Goal: Use online tool/utility: Use online tool/utility

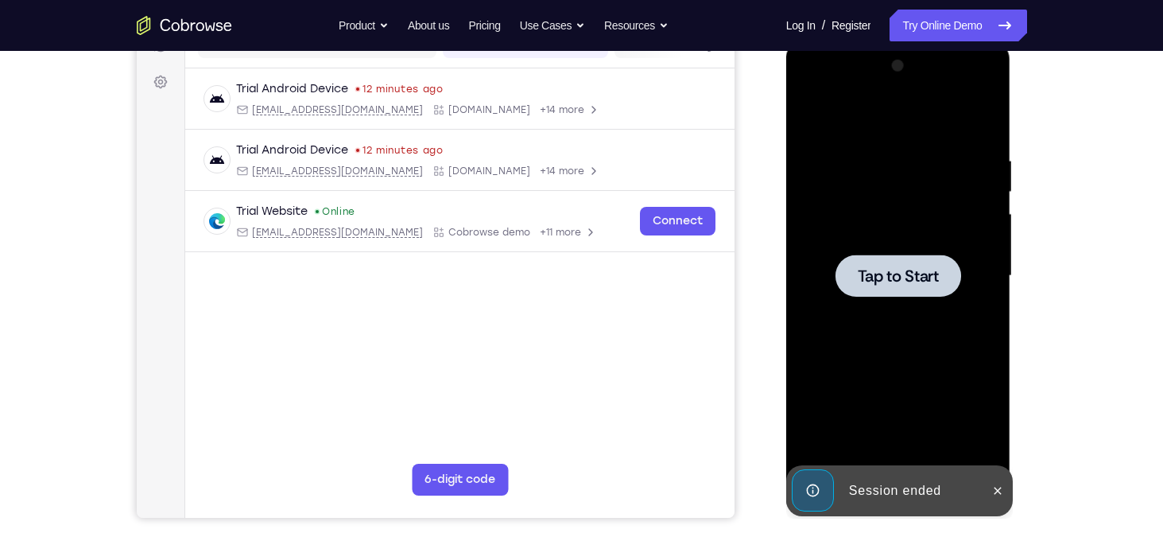
scroll to position [222, 0]
click at [893, 283] on span "Tap to Start" at bounding box center [898, 276] width 81 height 16
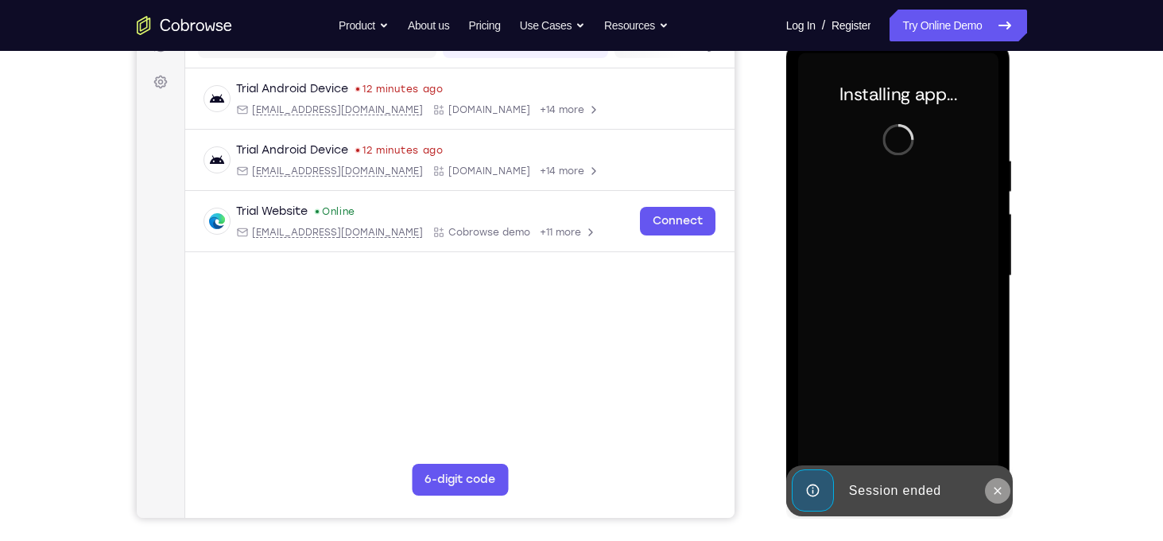
click at [1007, 490] on button at bounding box center [997, 490] width 25 height 25
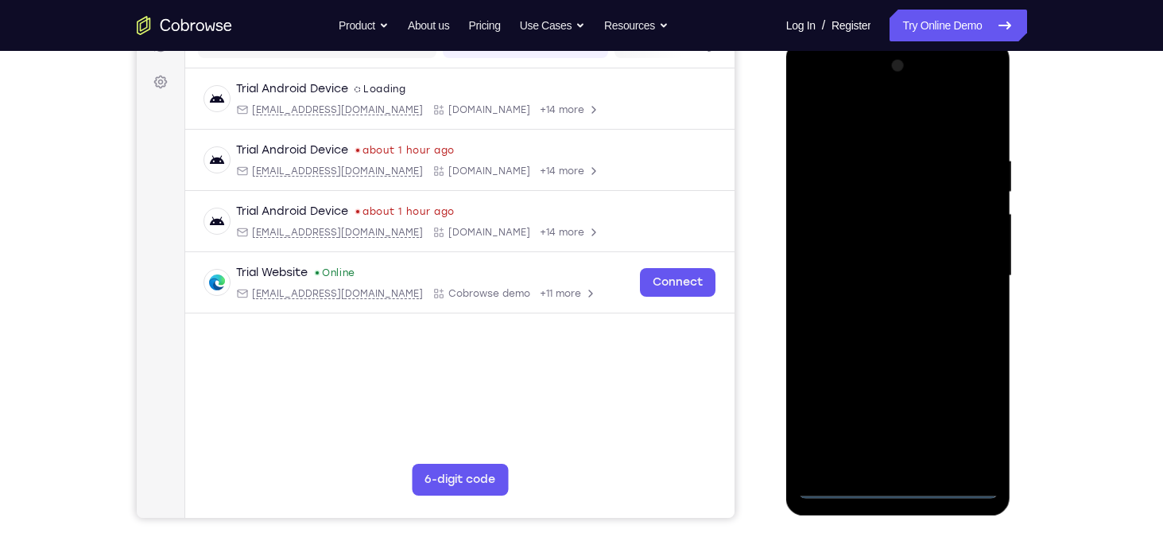
click at [902, 477] on div at bounding box center [898, 275] width 200 height 445
click at [895, 489] on div at bounding box center [898, 275] width 200 height 445
click at [964, 410] on div at bounding box center [898, 275] width 200 height 445
click at [885, 118] on div at bounding box center [898, 275] width 200 height 445
click at [961, 267] on div at bounding box center [898, 275] width 200 height 445
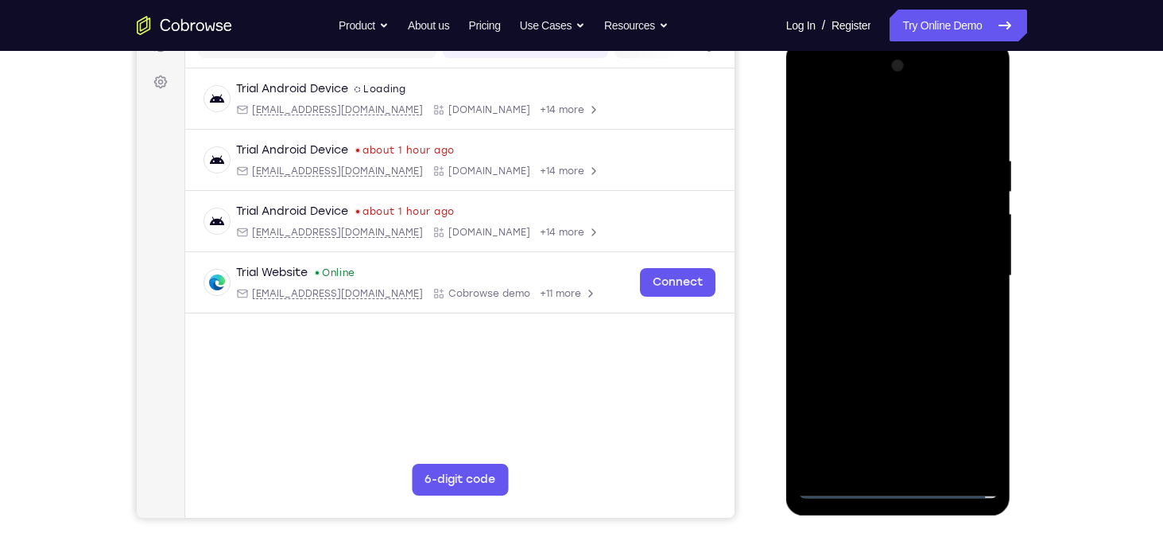
click at [879, 307] on div at bounding box center [898, 275] width 200 height 445
click at [918, 242] on div at bounding box center [898, 275] width 200 height 445
click at [961, 429] on div at bounding box center [898, 275] width 200 height 445
click at [971, 371] on div at bounding box center [898, 275] width 200 height 445
click at [920, 400] on div at bounding box center [898, 275] width 200 height 445
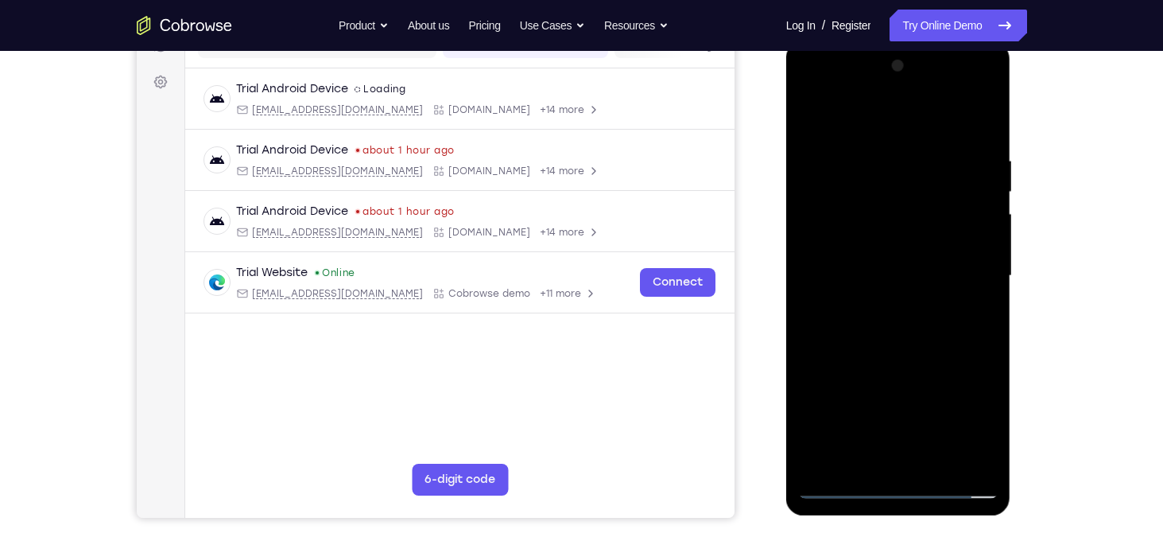
click at [957, 426] on div at bounding box center [898, 275] width 200 height 445
click at [964, 372] on div at bounding box center [898, 275] width 200 height 445
click at [929, 373] on div at bounding box center [898, 275] width 200 height 445
click at [857, 399] on div at bounding box center [898, 275] width 200 height 445
click at [817, 454] on div at bounding box center [898, 275] width 200 height 445
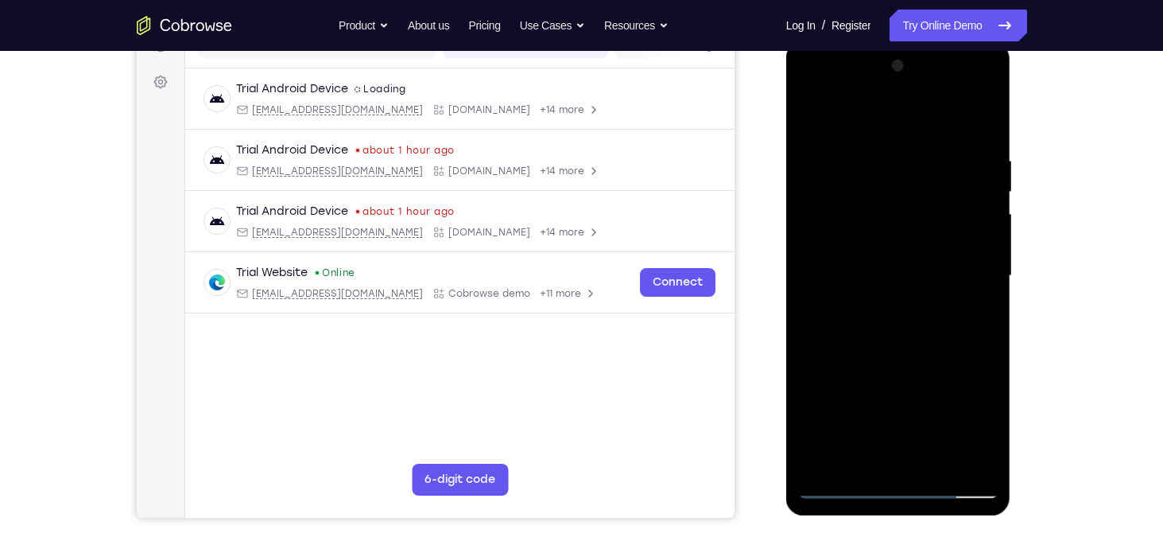
click at [949, 371] on div at bounding box center [898, 275] width 200 height 445
click at [929, 371] on div at bounding box center [898, 275] width 200 height 445
click at [904, 373] on div at bounding box center [898, 275] width 200 height 445
click at [971, 375] on div at bounding box center [898, 275] width 200 height 445
click at [879, 259] on div at bounding box center [898, 275] width 200 height 445
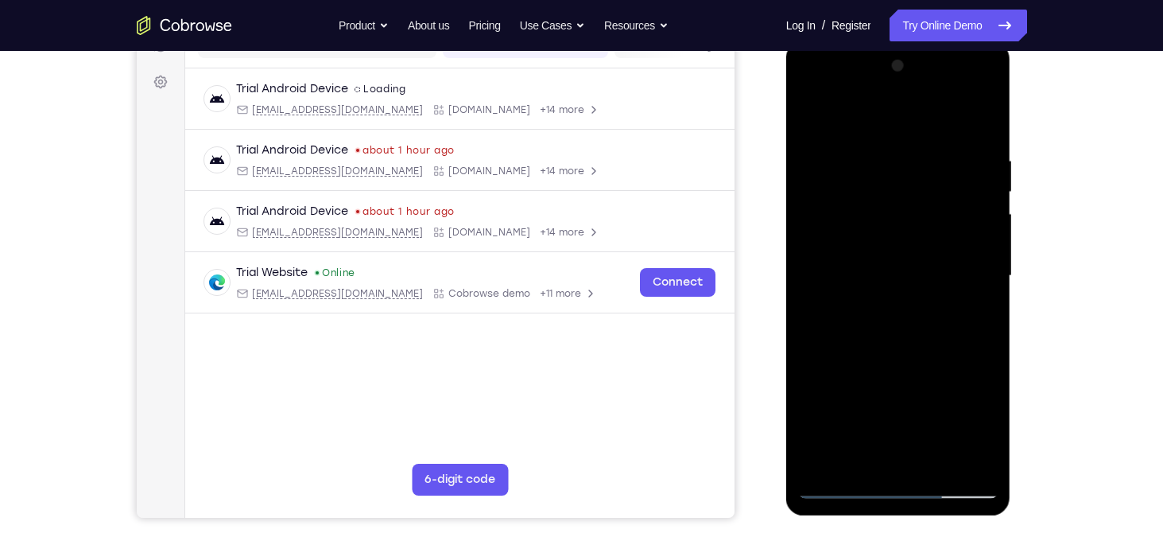
click at [953, 421] on div at bounding box center [898, 275] width 200 height 445
click at [961, 366] on div at bounding box center [898, 275] width 200 height 445
click at [921, 399] on div at bounding box center [898, 275] width 200 height 445
click at [958, 429] on div at bounding box center [898, 275] width 200 height 445
click at [968, 375] on div at bounding box center [898, 275] width 200 height 445
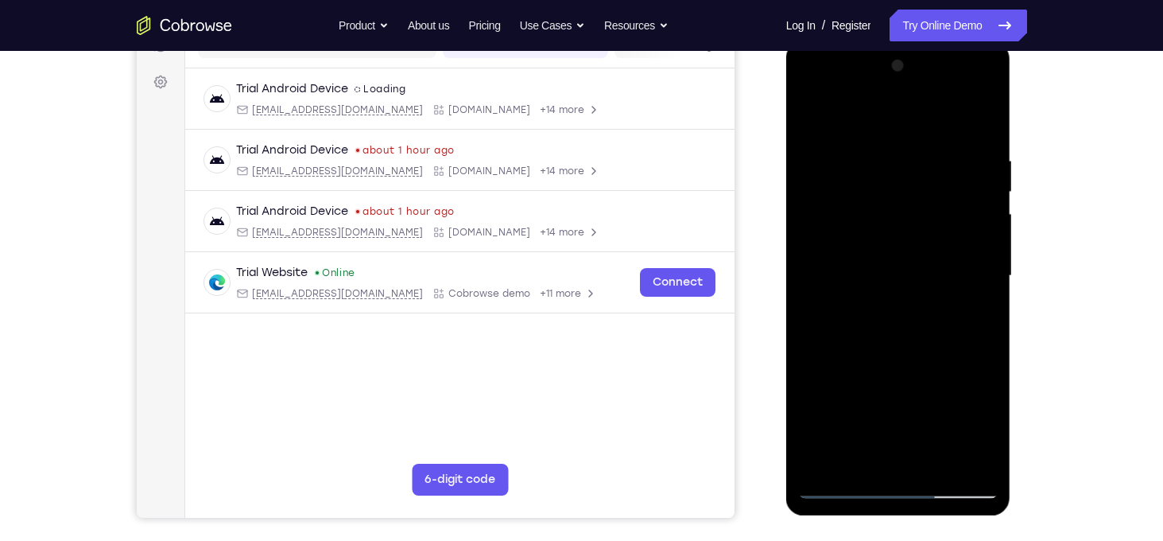
click at [927, 372] on div at bounding box center [898, 275] width 200 height 445
click at [858, 399] on div at bounding box center [898, 275] width 200 height 445
click at [808, 342] on div at bounding box center [898, 275] width 200 height 445
click at [822, 349] on div at bounding box center [898, 275] width 200 height 445
click at [809, 345] on div at bounding box center [898, 275] width 200 height 445
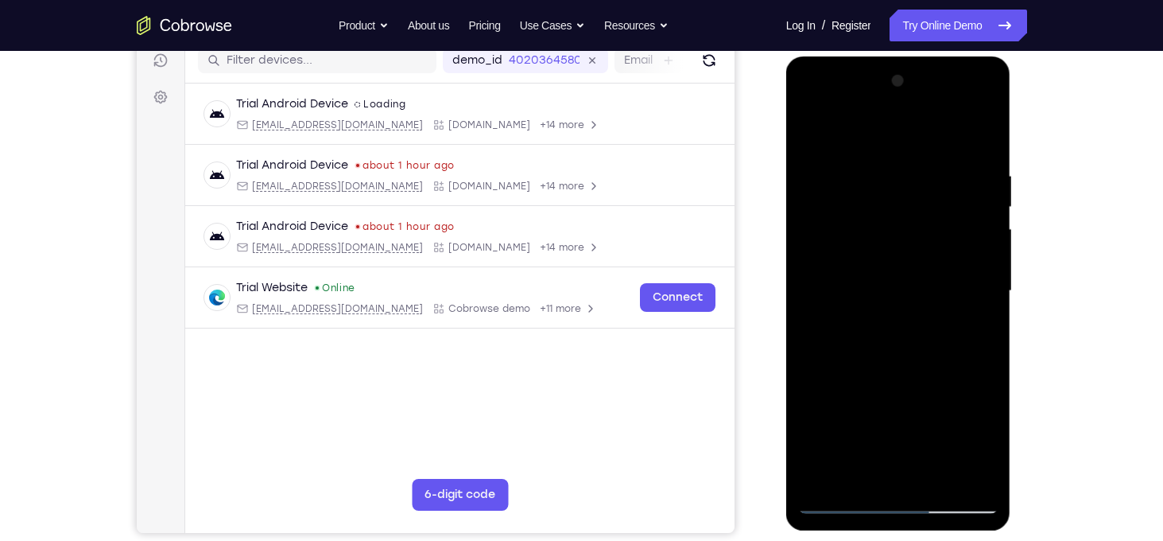
scroll to position [204, 0]
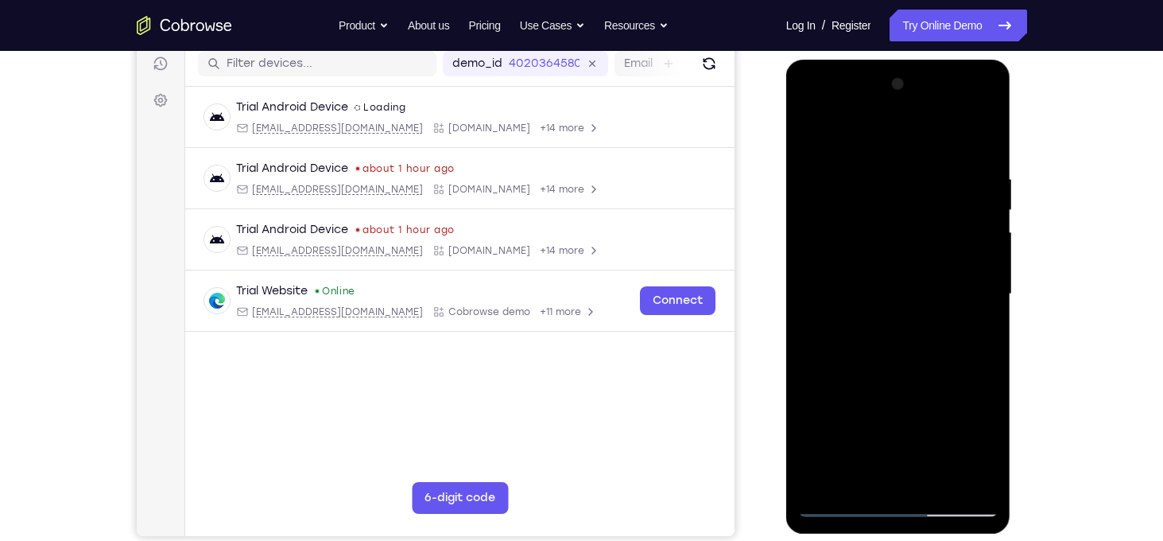
click at [989, 474] on div at bounding box center [898, 294] width 200 height 445
click at [837, 267] on div at bounding box center [898, 294] width 200 height 445
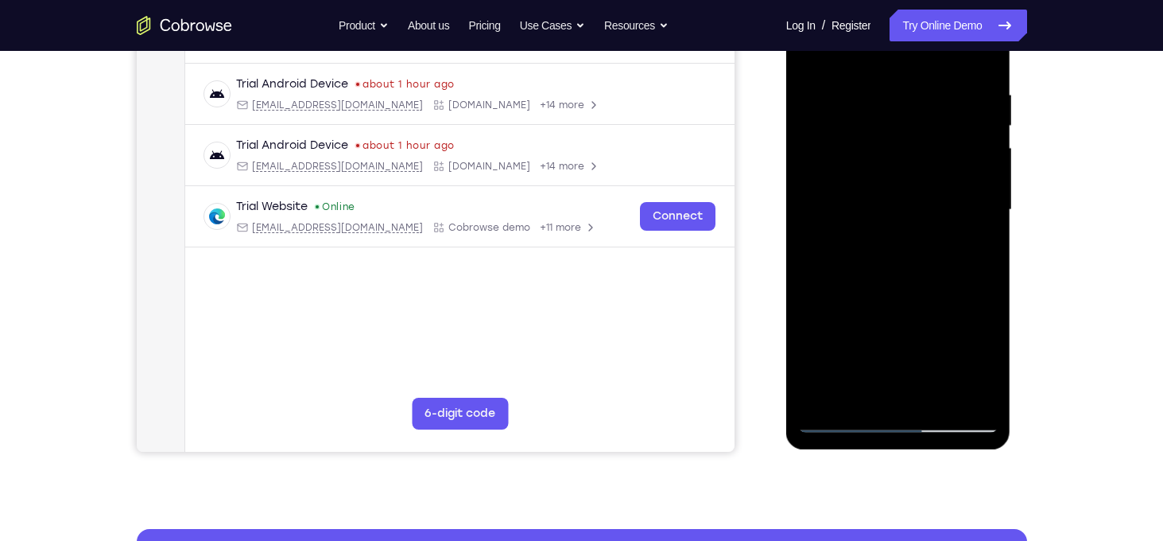
scroll to position [286, 0]
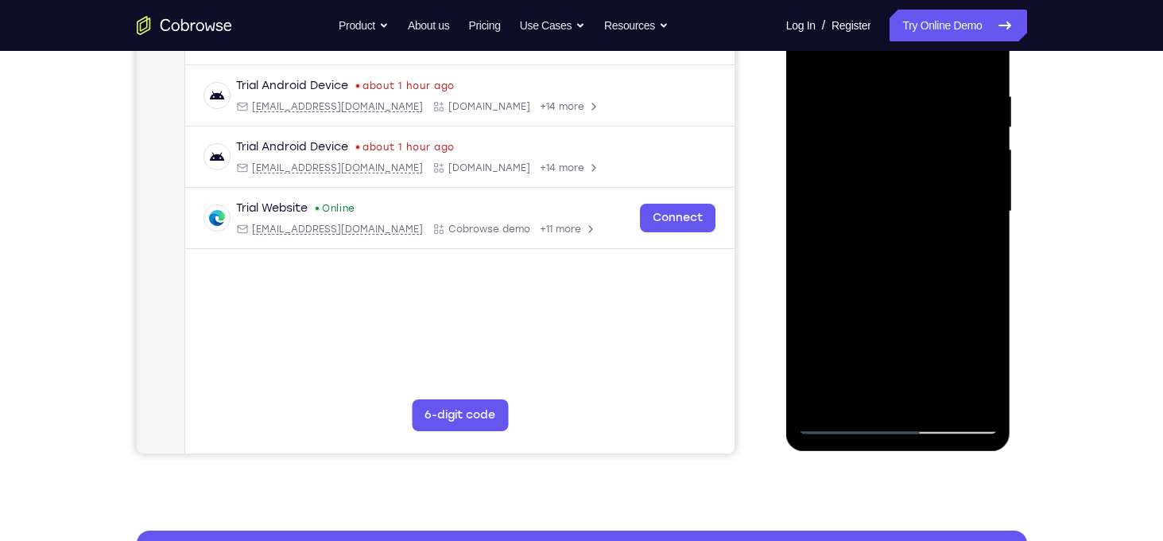
click at [944, 304] on div at bounding box center [898, 211] width 200 height 445
click at [855, 241] on div at bounding box center [898, 211] width 200 height 445
click at [891, 338] on div at bounding box center [898, 211] width 200 height 445
click at [939, 387] on div at bounding box center [898, 211] width 200 height 445
click at [946, 303] on div at bounding box center [898, 211] width 200 height 445
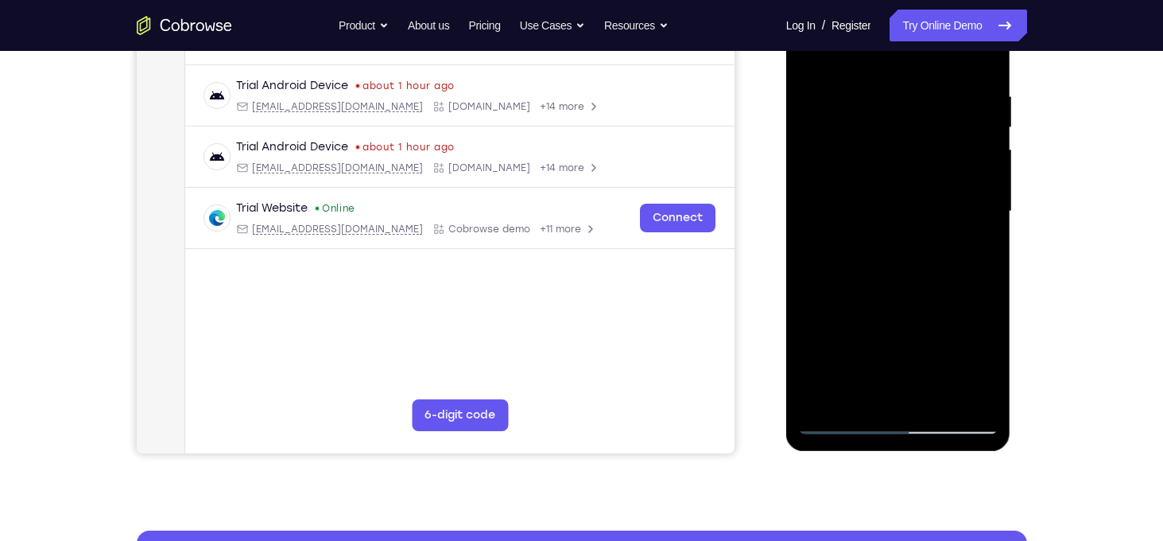
click at [905, 266] on div at bounding box center [898, 211] width 200 height 445
drag, startPoint x: 881, startPoint y: 231, endPoint x: 939, endPoint y: 378, distance: 157.4
click at [939, 378] on div at bounding box center [898, 211] width 200 height 445
click at [939, 386] on div at bounding box center [898, 211] width 200 height 445
click at [831, 190] on div at bounding box center [898, 211] width 200 height 445
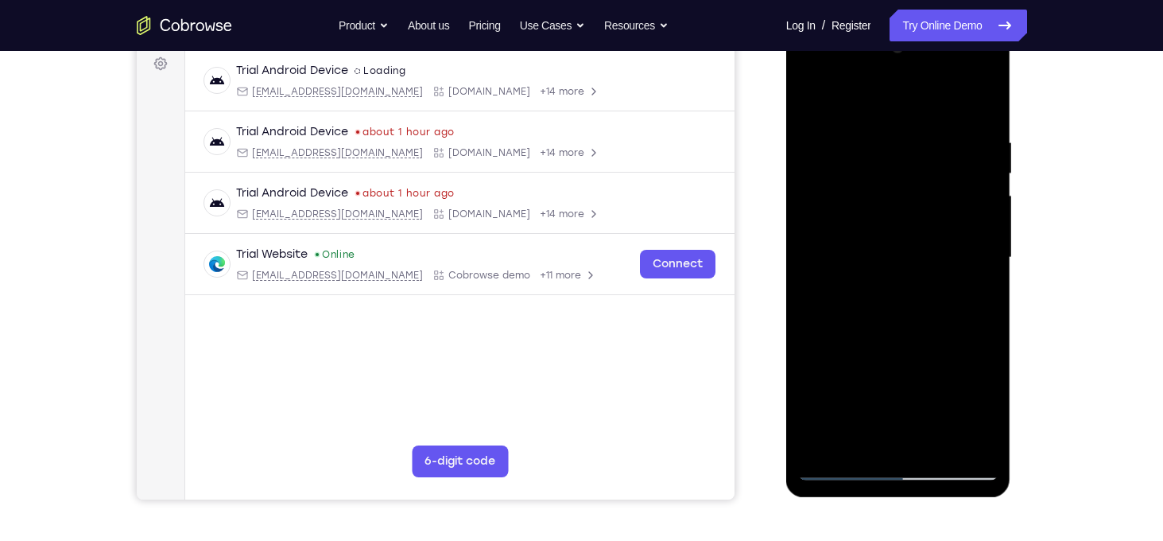
scroll to position [239, 0]
click at [887, 357] on div at bounding box center [898, 259] width 200 height 445
click at [853, 360] on div at bounding box center [898, 259] width 200 height 445
click at [911, 363] on div at bounding box center [898, 259] width 200 height 445
click at [947, 363] on div at bounding box center [898, 259] width 200 height 445
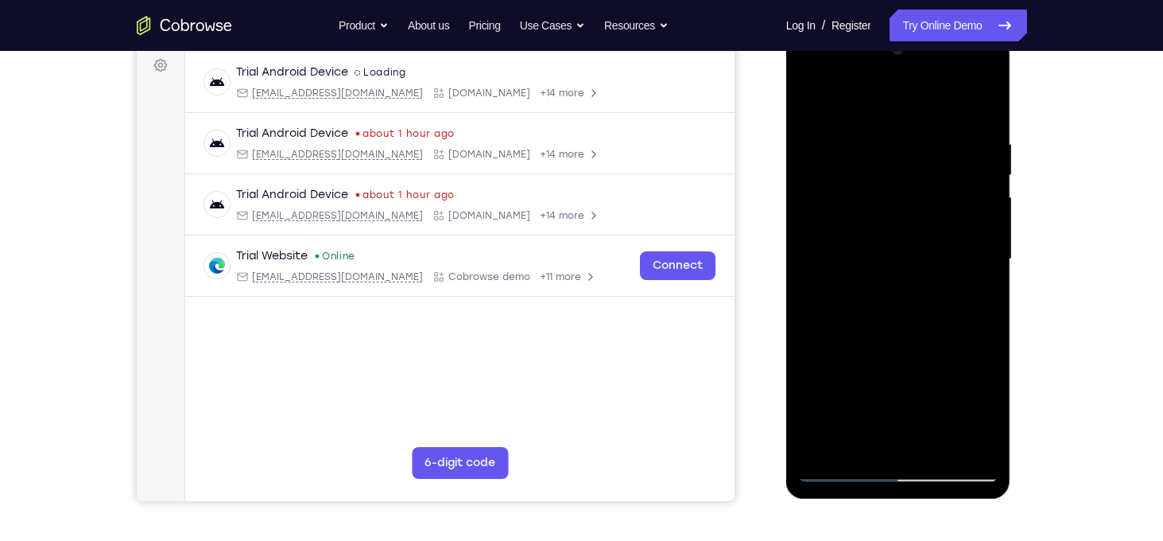
click at [942, 437] on div at bounding box center [898, 259] width 200 height 445
click at [917, 352] on div at bounding box center [898, 259] width 200 height 445
click at [918, 326] on div at bounding box center [898, 259] width 200 height 445
click at [919, 289] on div at bounding box center [898, 259] width 200 height 445
click at [920, 395] on div at bounding box center [898, 259] width 200 height 445
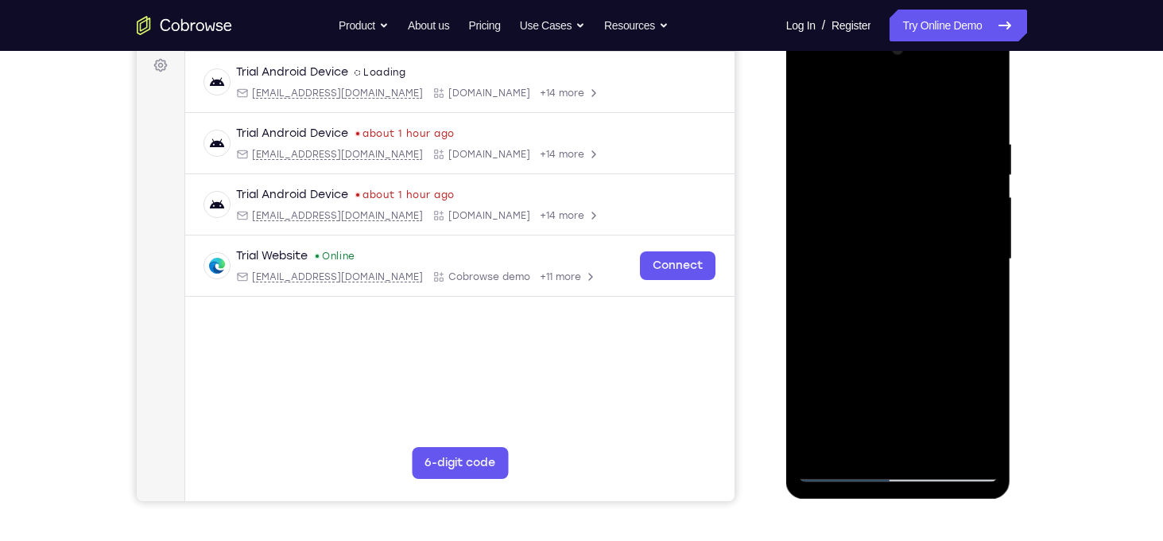
click at [946, 438] on div at bounding box center [898, 259] width 200 height 445
click at [941, 402] on div at bounding box center [898, 259] width 200 height 445
click at [889, 390] on div at bounding box center [898, 259] width 200 height 445
click at [847, 277] on div at bounding box center [898, 259] width 200 height 445
click at [945, 438] on div at bounding box center [898, 259] width 200 height 445
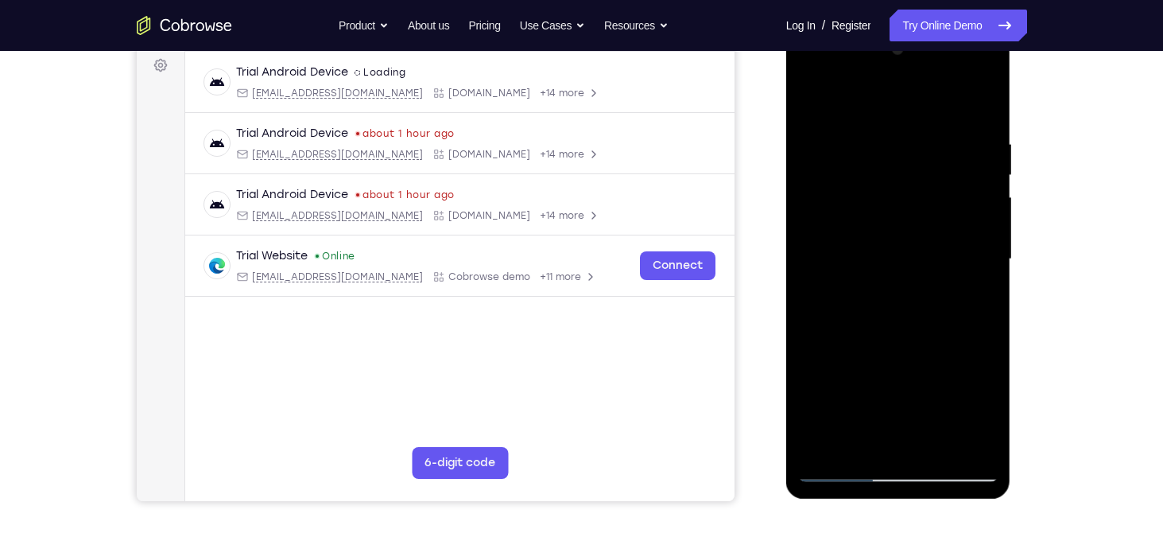
click at [896, 391] on div at bounding box center [898, 259] width 200 height 445
click at [906, 390] on div at bounding box center [898, 259] width 200 height 445
click at [893, 388] on div at bounding box center [898, 259] width 200 height 445
click at [917, 407] on div at bounding box center [898, 259] width 200 height 445
click at [898, 392] on div at bounding box center [898, 259] width 200 height 445
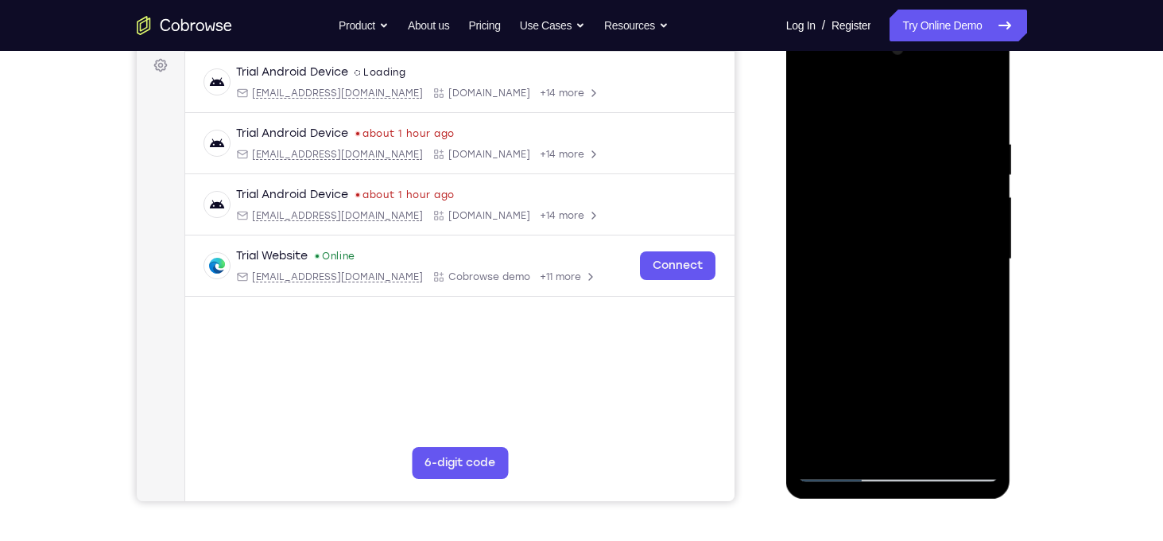
click at [898, 392] on div at bounding box center [898, 259] width 200 height 445
click at [951, 419] on div at bounding box center [898, 259] width 200 height 445
click at [948, 430] on div at bounding box center [898, 259] width 200 height 445
click at [945, 398] on div at bounding box center [898, 259] width 200 height 445
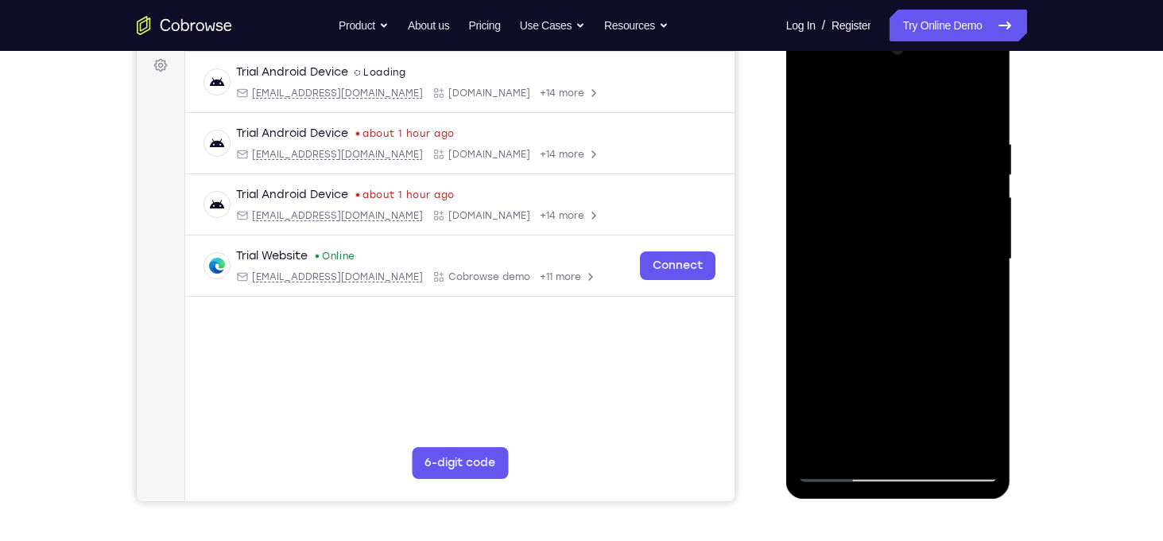
click at [916, 387] on div at bounding box center [898, 259] width 200 height 445
click at [850, 326] on div at bounding box center [898, 259] width 200 height 445
click at [893, 392] on div at bounding box center [898, 259] width 200 height 445
click at [893, 309] on div at bounding box center [898, 259] width 200 height 445
click at [937, 437] on div at bounding box center [898, 259] width 200 height 445
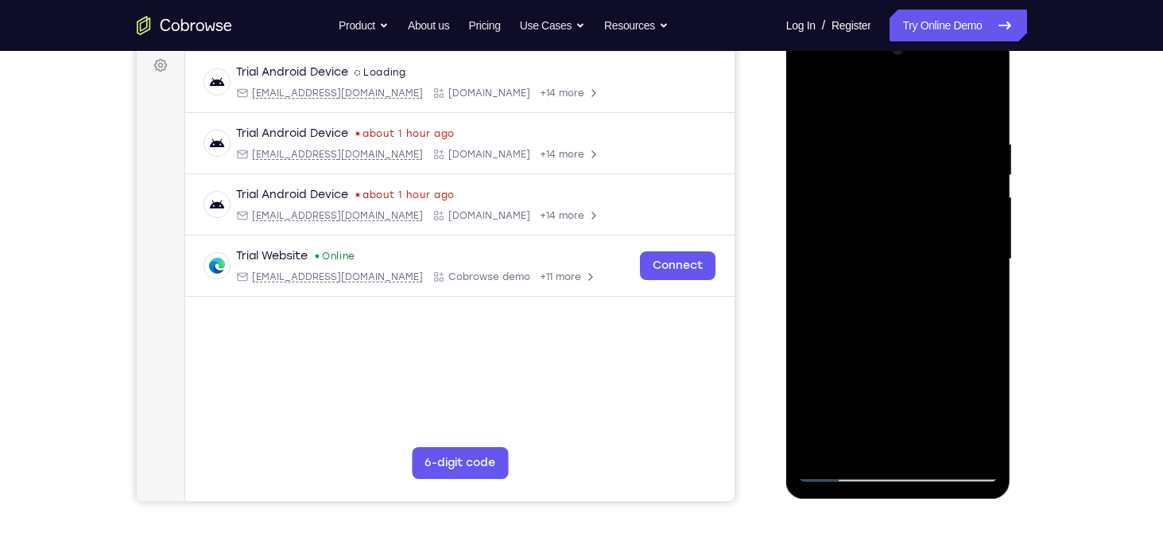
click at [937, 437] on div at bounding box center [898, 259] width 200 height 445
click at [892, 357] on div at bounding box center [898, 259] width 200 height 445
click at [913, 345] on div at bounding box center [898, 259] width 200 height 445
click at [875, 324] on div at bounding box center [898, 259] width 200 height 445
click at [920, 363] on div at bounding box center [898, 259] width 200 height 445
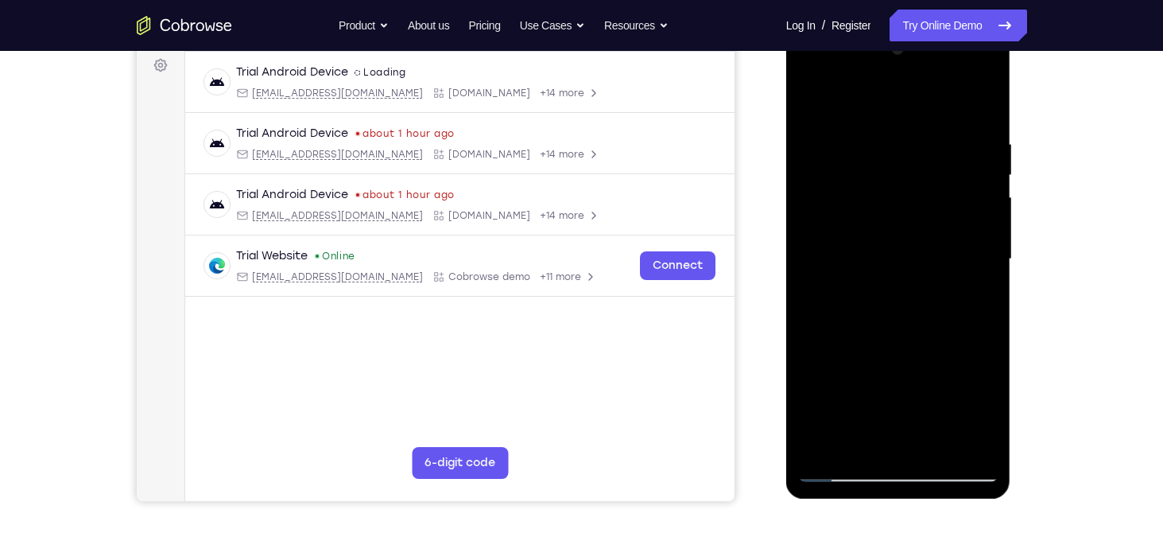
click at [945, 440] on div at bounding box center [898, 259] width 200 height 445
click at [844, 382] on div at bounding box center [898, 259] width 200 height 445
click at [852, 353] on div at bounding box center [898, 259] width 200 height 445
click at [850, 386] on div at bounding box center [898, 259] width 200 height 445
click at [875, 371] on div at bounding box center [898, 259] width 200 height 445
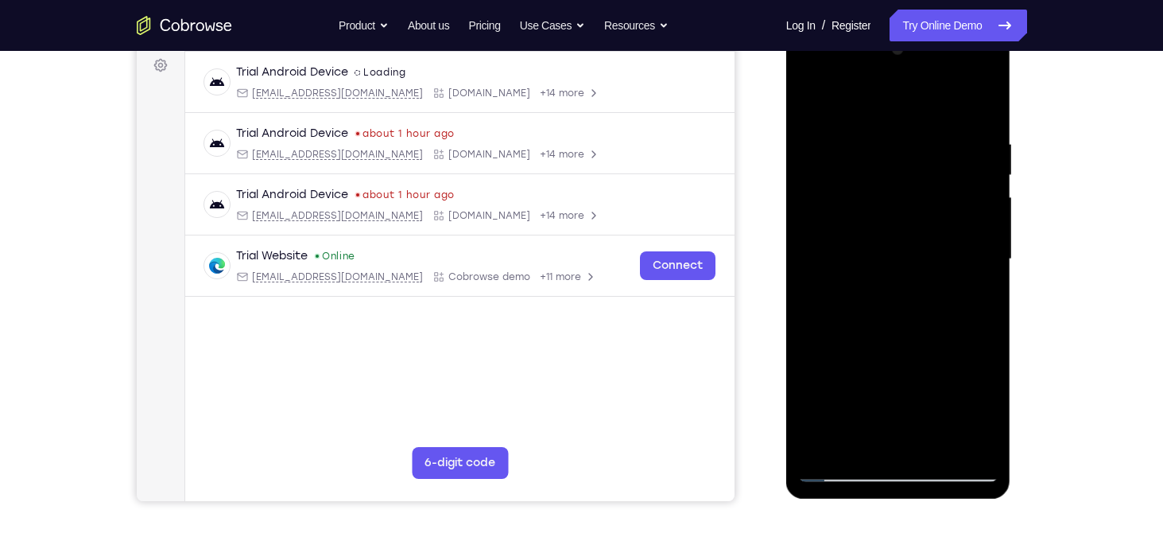
click at [877, 391] on div at bounding box center [898, 259] width 200 height 445
click at [926, 384] on div at bounding box center [898, 259] width 200 height 445
click at [915, 363] on div at bounding box center [898, 259] width 200 height 445
click at [949, 378] on div at bounding box center [898, 259] width 200 height 445
click at [944, 391] on div at bounding box center [898, 259] width 200 height 445
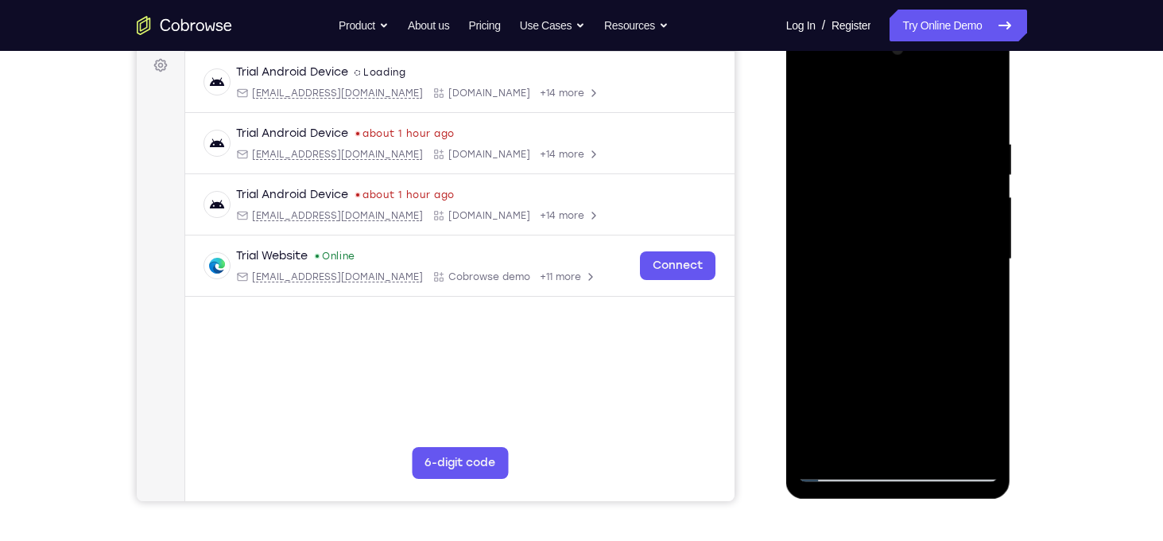
click at [945, 431] on div at bounding box center [898, 259] width 200 height 445
click at [882, 363] on div at bounding box center [898, 259] width 200 height 445
click at [871, 386] on div at bounding box center [898, 259] width 200 height 445
click at [855, 366] on div at bounding box center [898, 259] width 200 height 445
click at [850, 394] on div at bounding box center [898, 259] width 200 height 445
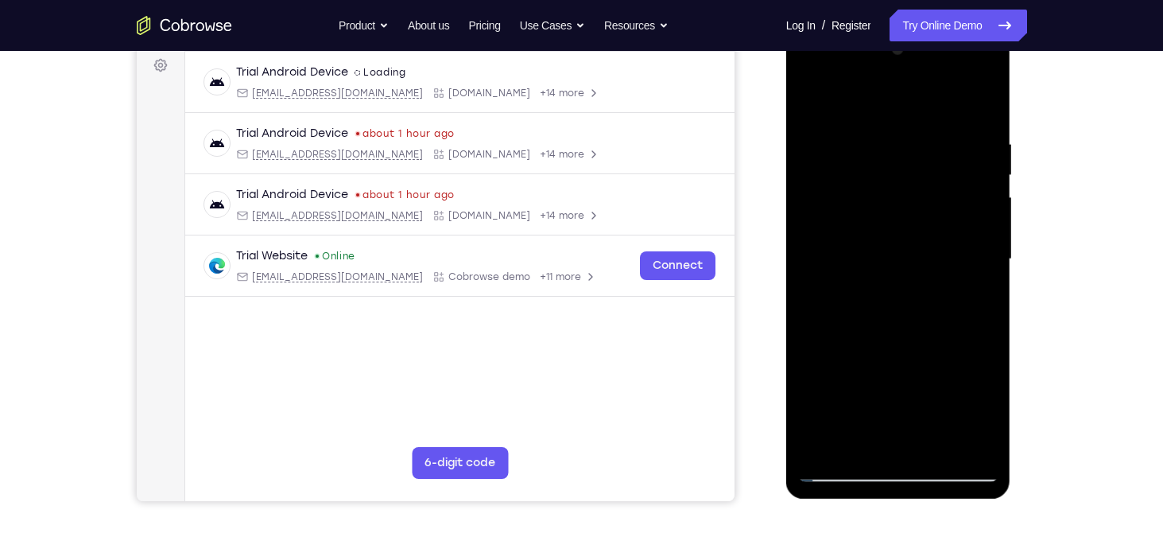
click at [875, 317] on div at bounding box center [898, 259] width 200 height 445
click at [853, 320] on div at bounding box center [898, 259] width 200 height 445
click at [946, 430] on div at bounding box center [898, 259] width 200 height 445
click at [950, 436] on div at bounding box center [898, 259] width 200 height 445
click at [888, 312] on div at bounding box center [898, 259] width 200 height 445
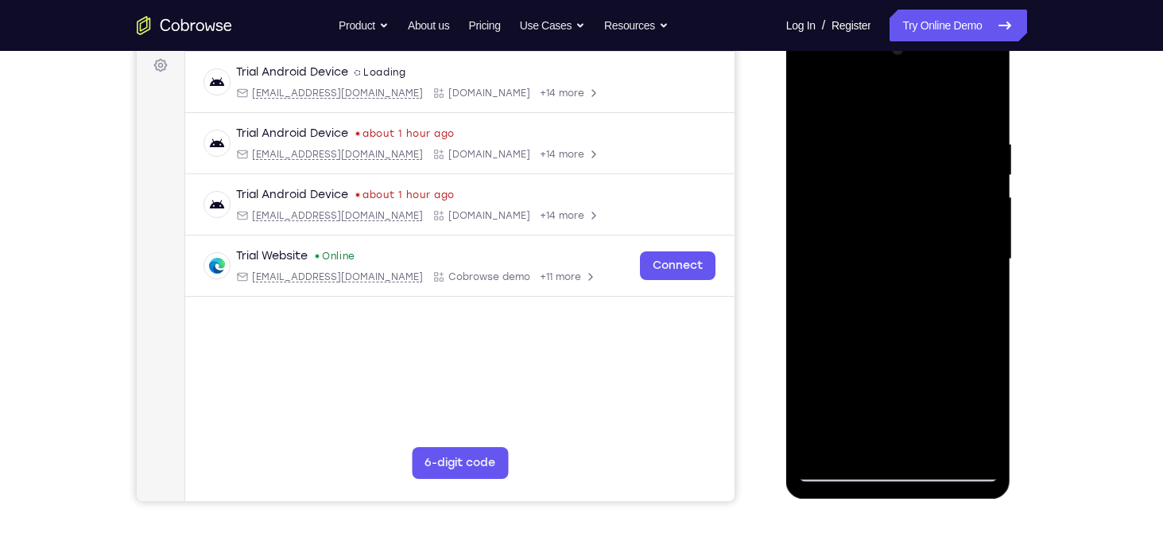
click at [854, 349] on div at bounding box center [898, 259] width 200 height 445
click at [891, 305] on div at bounding box center [898, 259] width 200 height 445
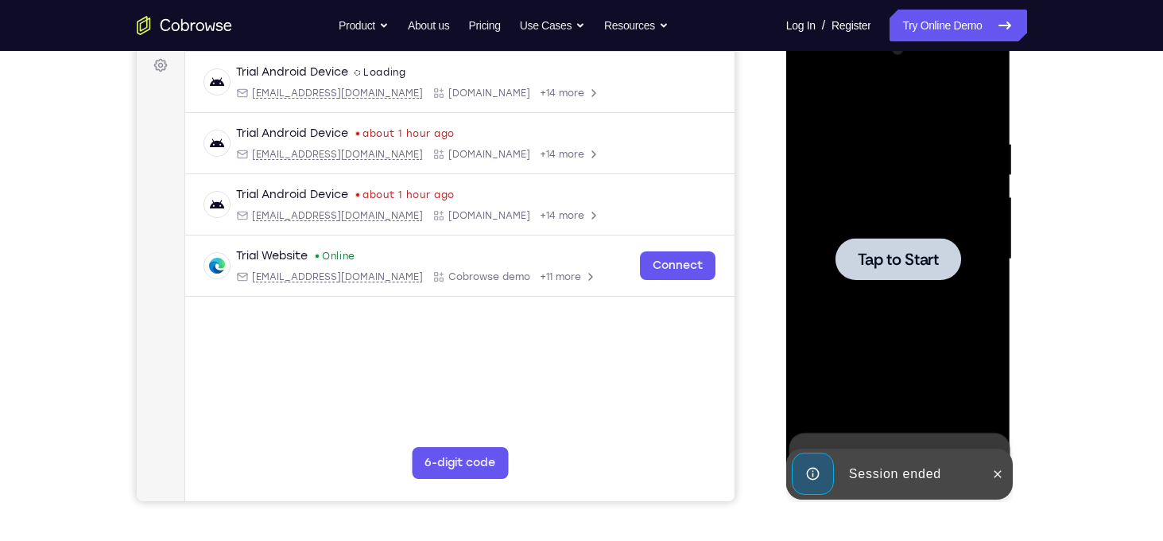
click at [911, 263] on span "Tap to Start" at bounding box center [898, 259] width 81 height 16
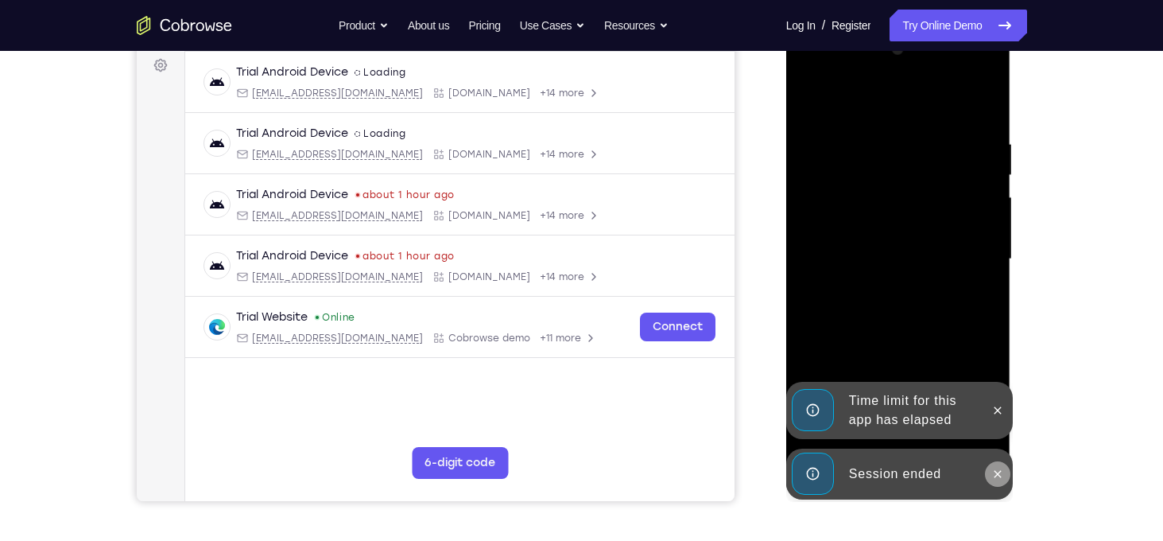
click at [995, 470] on icon at bounding box center [998, 473] width 7 height 7
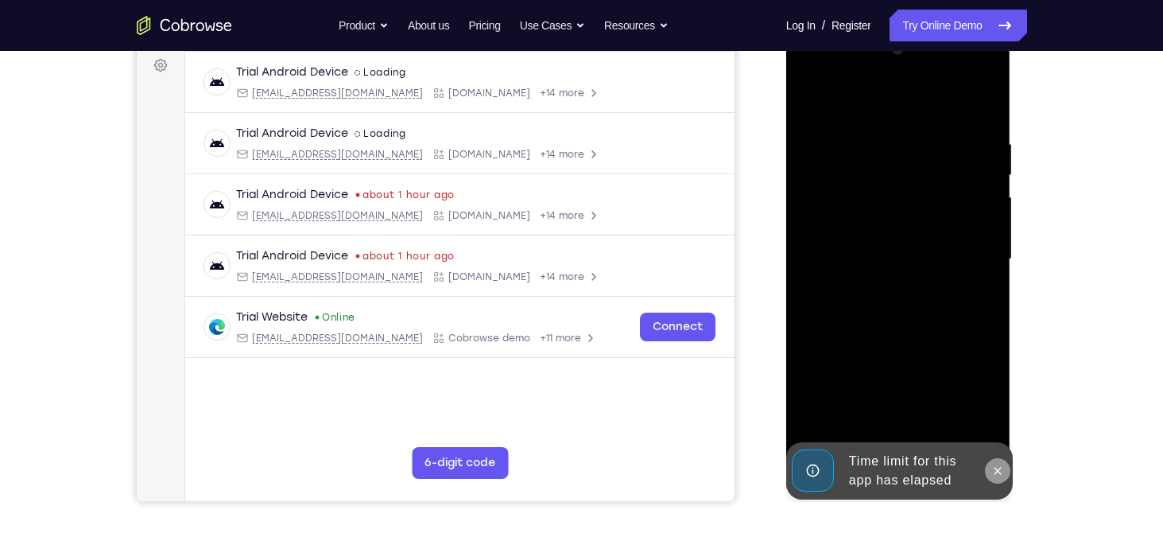
click at [997, 463] on button at bounding box center [997, 470] width 25 height 25
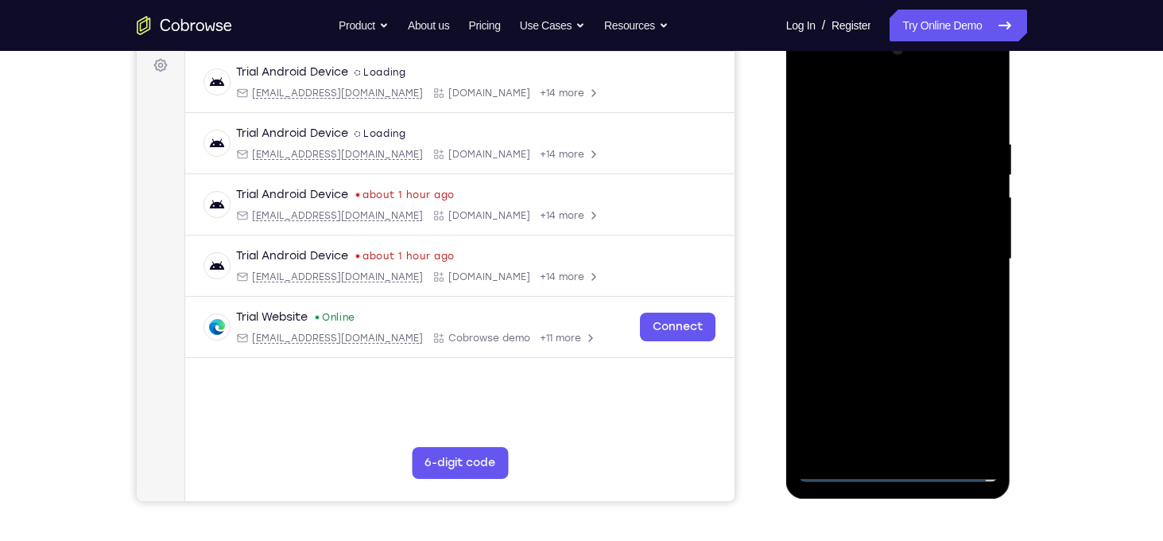
click at [903, 463] on div at bounding box center [898, 259] width 200 height 445
click at [897, 472] on div at bounding box center [898, 259] width 200 height 445
click at [980, 400] on div at bounding box center [898, 259] width 200 height 445
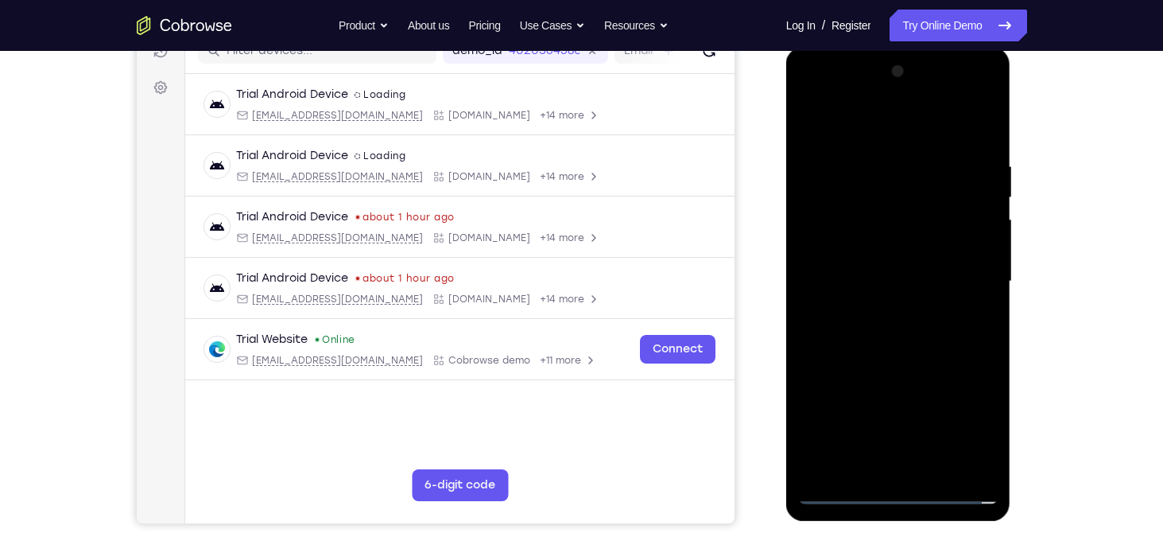
scroll to position [215, 0]
click at [875, 114] on div at bounding box center [898, 282] width 200 height 445
click at [972, 280] on div at bounding box center [898, 282] width 200 height 445
click at [885, 308] on div at bounding box center [898, 282] width 200 height 445
click at [879, 266] on div at bounding box center [898, 282] width 200 height 445
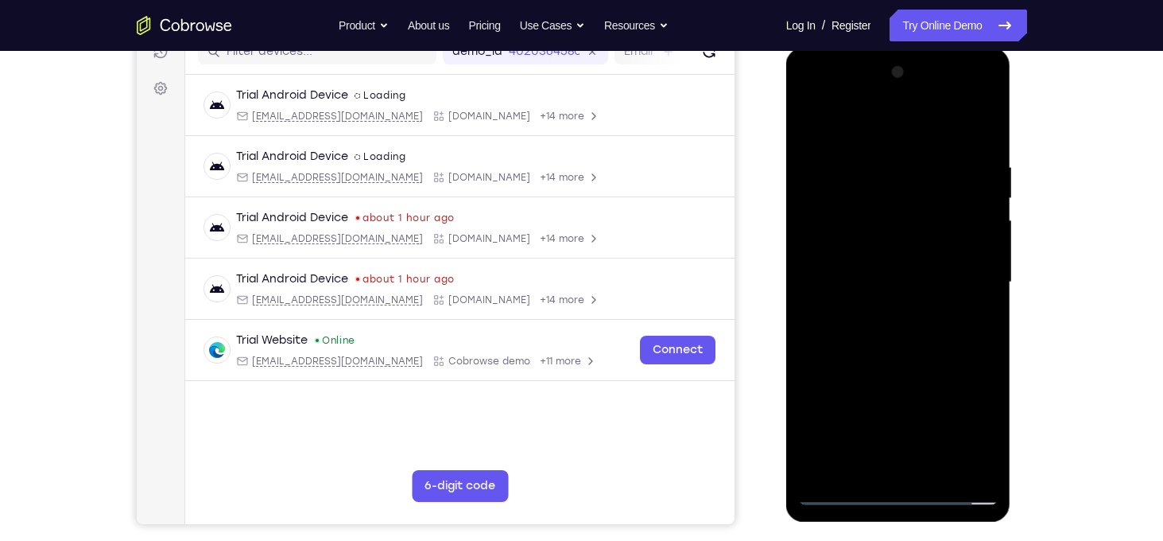
click at [953, 433] on div at bounding box center [898, 282] width 200 height 445
click at [962, 373] on div at bounding box center [898, 282] width 200 height 445
click at [914, 411] on div at bounding box center [898, 282] width 200 height 445
click at [967, 439] on div at bounding box center [898, 282] width 200 height 445
click at [969, 380] on div at bounding box center [898, 282] width 200 height 445
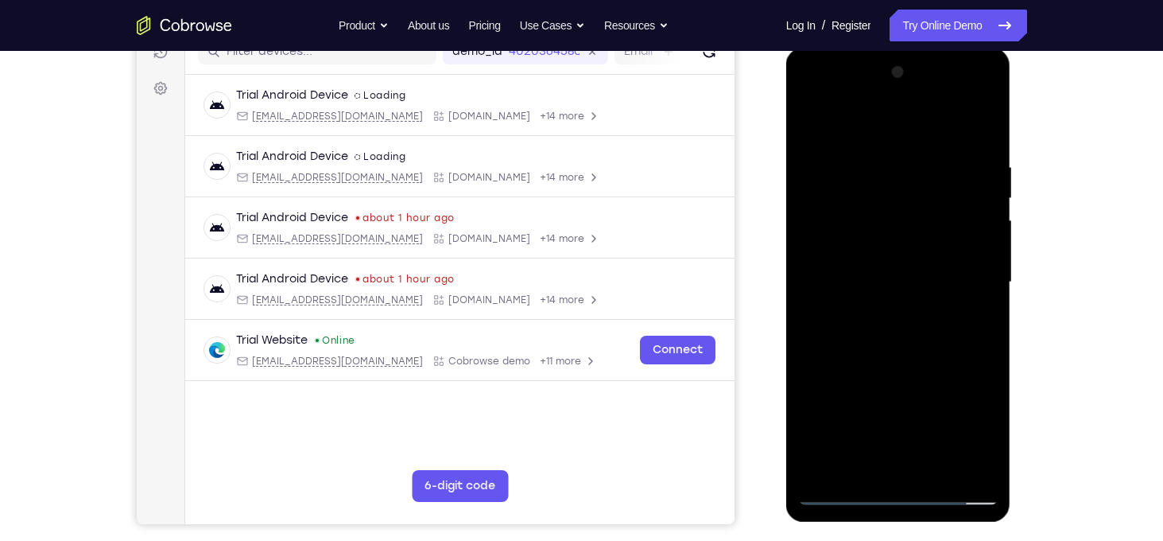
click at [930, 378] on div at bounding box center [898, 282] width 200 height 445
click at [860, 408] on div at bounding box center [898, 282] width 200 height 445
click at [875, 248] on div at bounding box center [898, 282] width 200 height 445
click at [958, 432] on div at bounding box center [898, 282] width 200 height 445
click at [964, 373] on div at bounding box center [898, 282] width 200 height 445
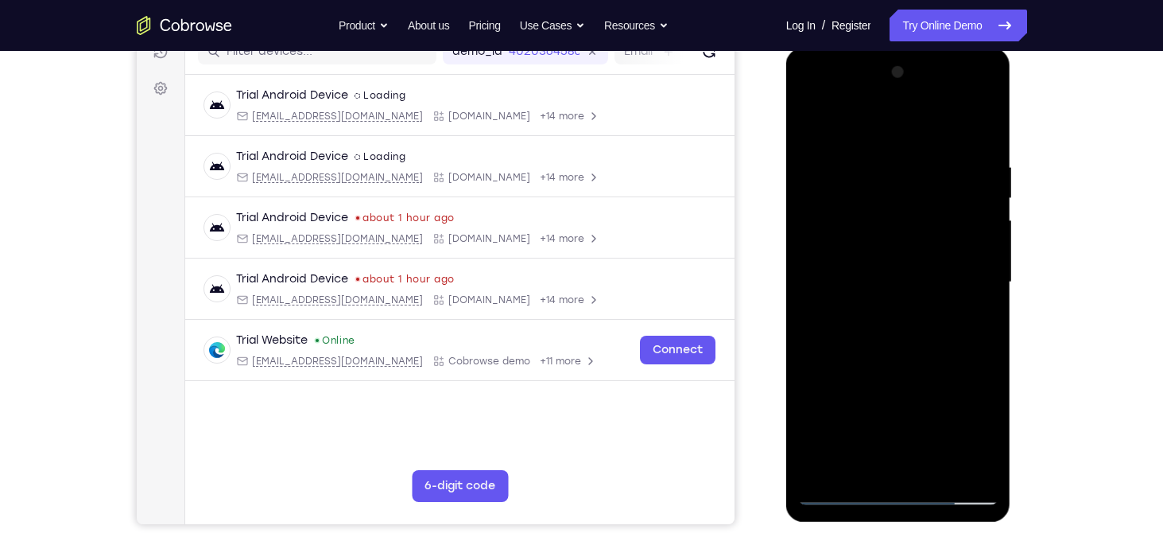
click at [922, 403] on div at bounding box center [898, 282] width 200 height 445
click at [953, 434] on div at bounding box center [898, 282] width 200 height 445
click at [968, 382] on div at bounding box center [898, 282] width 200 height 445
click at [926, 380] on div at bounding box center [898, 282] width 200 height 445
click at [861, 409] on div at bounding box center [898, 282] width 200 height 445
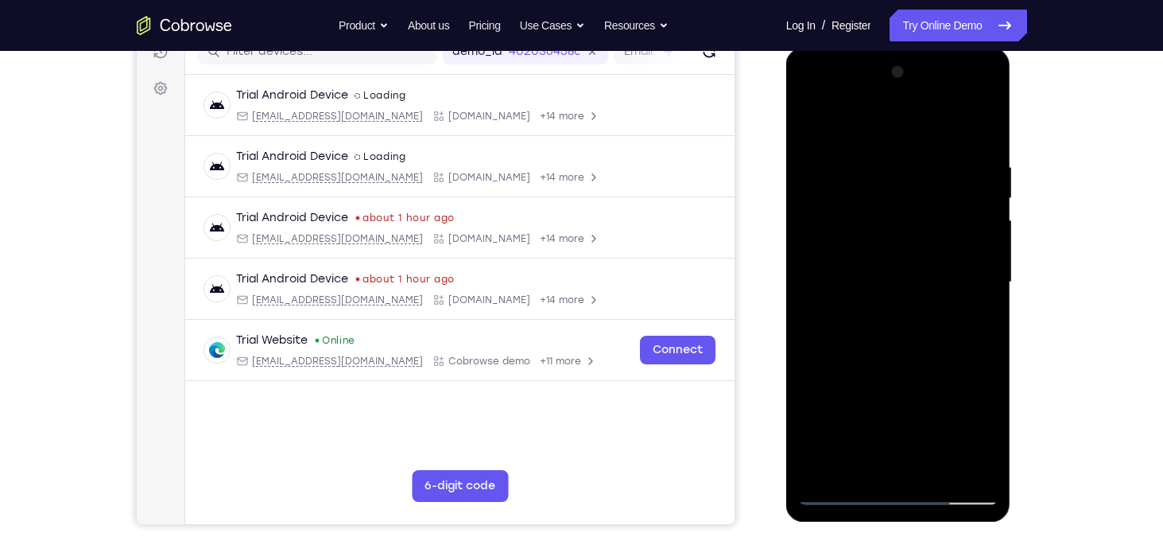
click at [809, 353] on div at bounding box center [898, 282] width 200 height 445
click at [826, 354] on div at bounding box center [898, 282] width 200 height 445
click at [806, 346] on div at bounding box center [898, 282] width 200 height 445
click at [892, 280] on div at bounding box center [898, 282] width 200 height 445
click at [898, 334] on div at bounding box center [898, 282] width 200 height 445
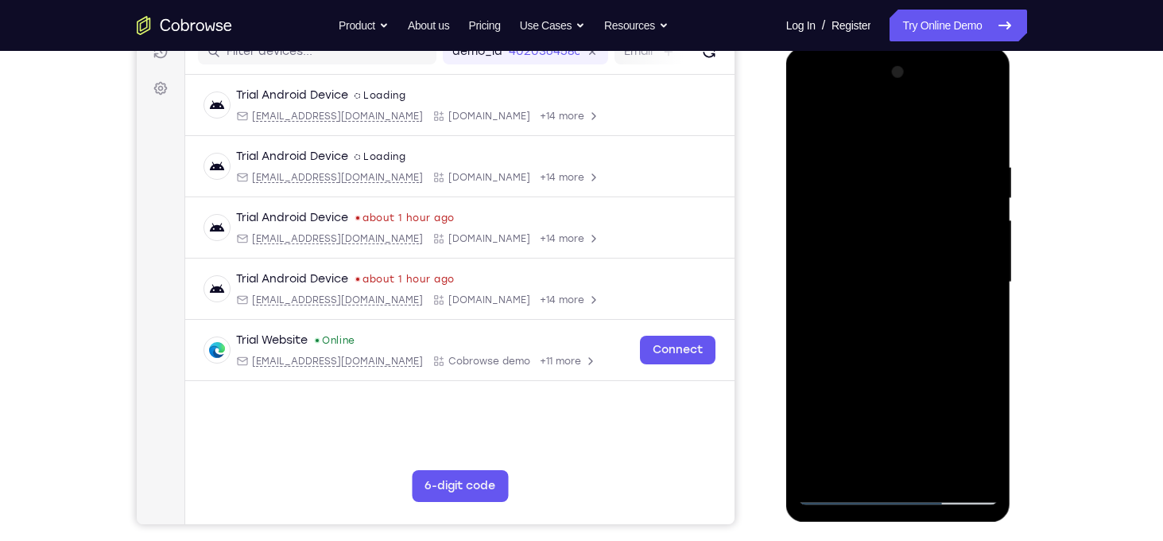
click at [898, 334] on div at bounding box center [898, 282] width 200 height 445
click at [906, 324] on div at bounding box center [898, 282] width 200 height 445
click at [874, 307] on div at bounding box center [898, 282] width 200 height 445
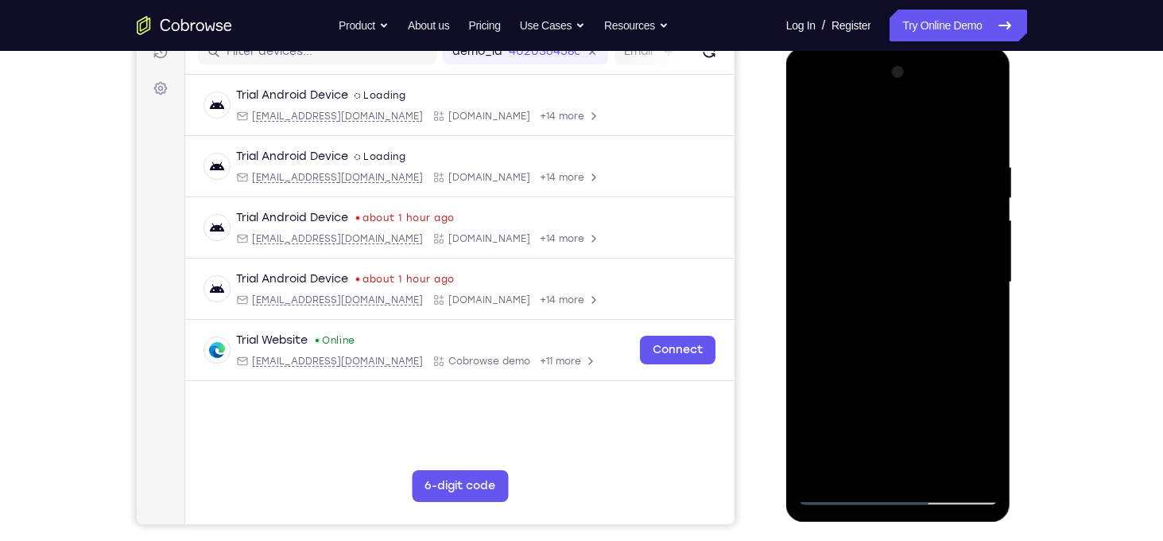
click at [978, 242] on div at bounding box center [898, 282] width 200 height 445
click at [887, 288] on div at bounding box center [898, 282] width 200 height 445
click at [907, 332] on div at bounding box center [898, 282] width 200 height 445
click at [906, 332] on div at bounding box center [898, 282] width 200 height 445
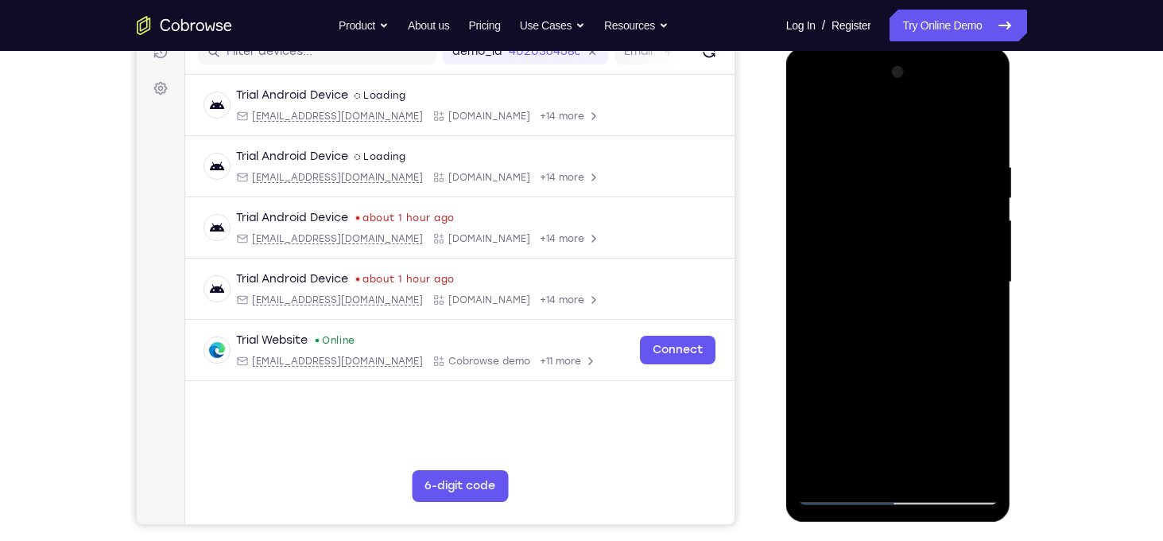
click at [877, 302] on div at bounding box center [898, 282] width 200 height 445
click at [919, 277] on div at bounding box center [898, 282] width 200 height 445
click at [913, 332] on div at bounding box center [898, 282] width 200 height 445
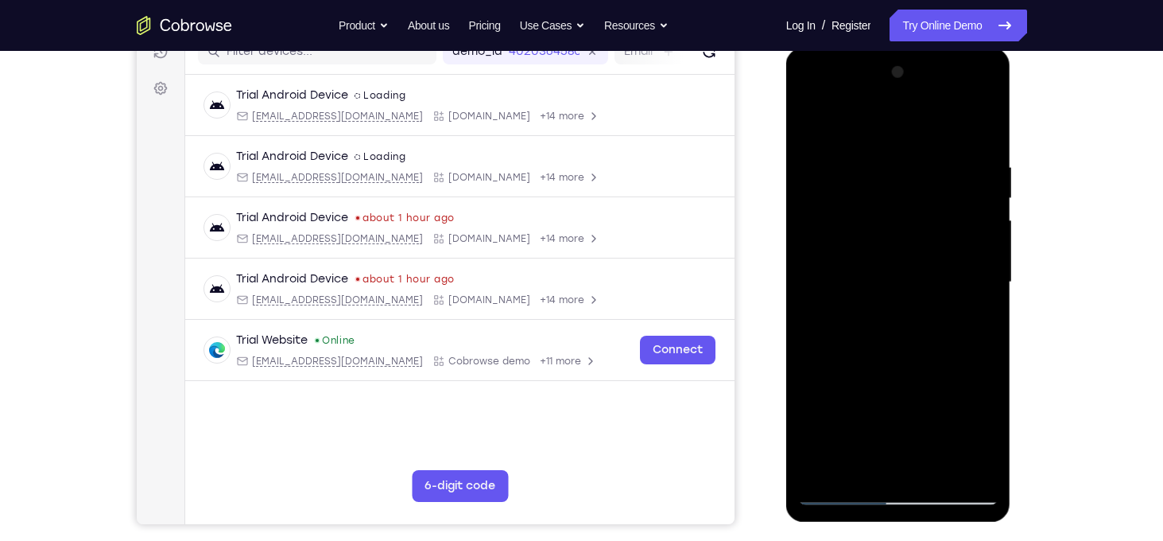
click at [913, 332] on div at bounding box center [898, 282] width 200 height 445
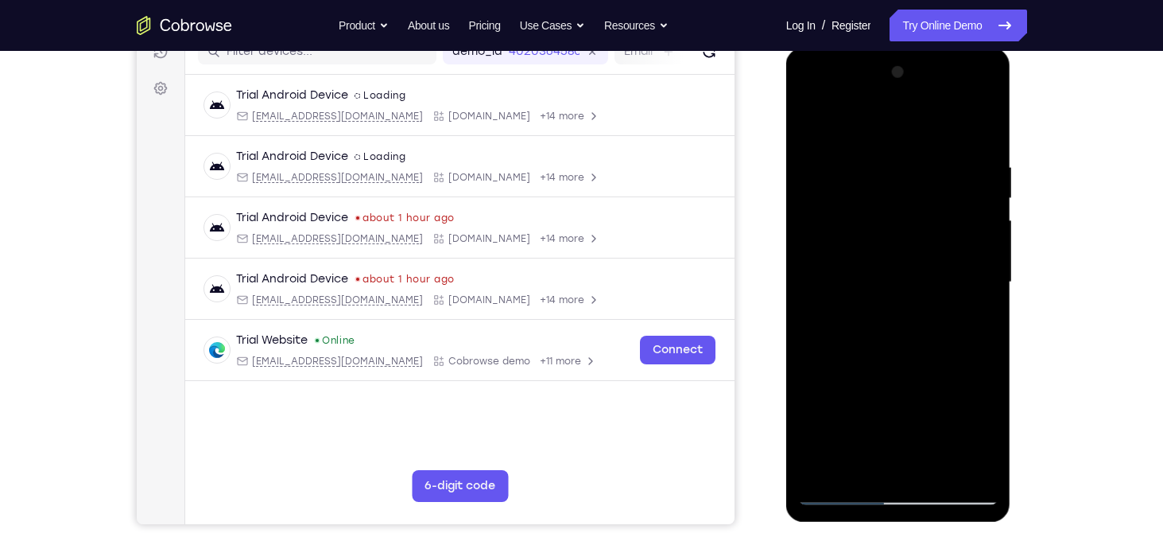
click at [913, 332] on div at bounding box center [898, 282] width 200 height 445
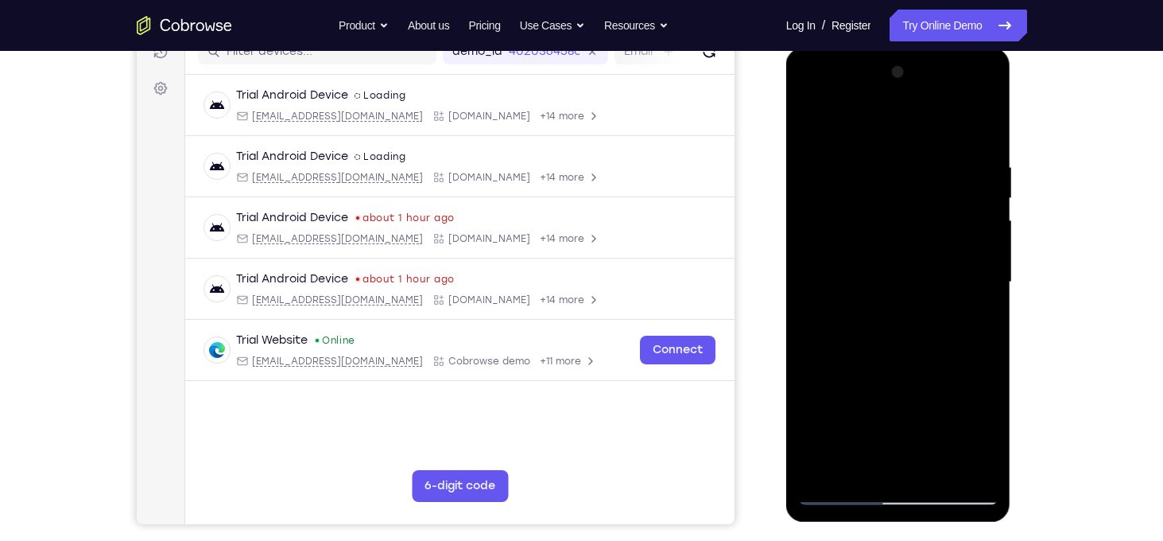
click at [913, 332] on div at bounding box center [898, 282] width 200 height 445
click at [914, 335] on div at bounding box center [898, 282] width 200 height 445
click at [914, 332] on div at bounding box center [898, 282] width 200 height 445
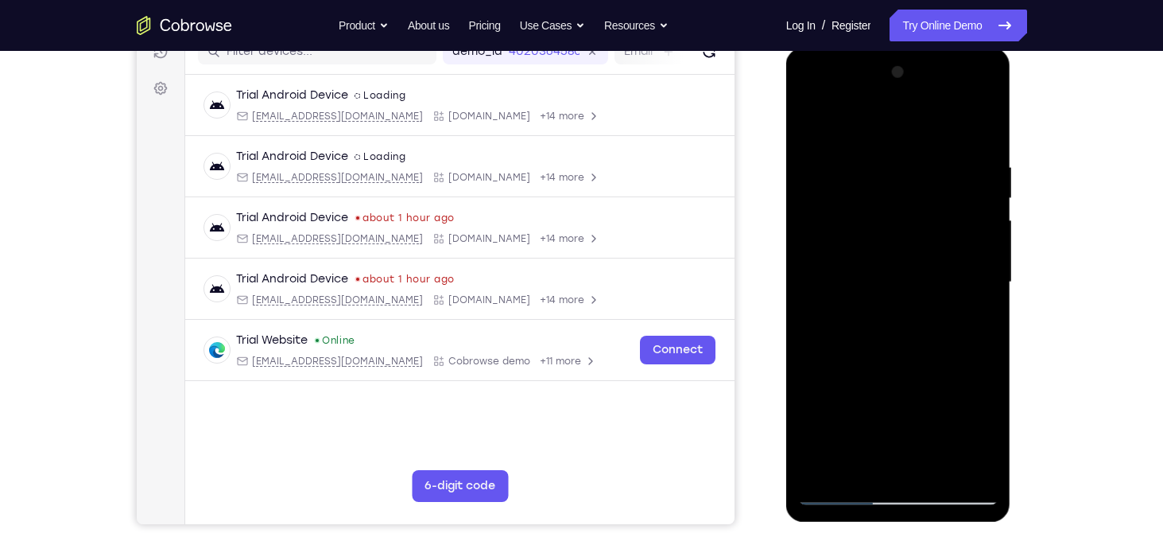
click at [914, 332] on div at bounding box center [898, 282] width 200 height 445
click at [925, 280] on div at bounding box center [898, 282] width 200 height 445
click at [893, 254] on div at bounding box center [898, 282] width 200 height 445
click at [907, 279] on div at bounding box center [898, 282] width 200 height 445
click at [900, 328] on div at bounding box center [898, 282] width 200 height 445
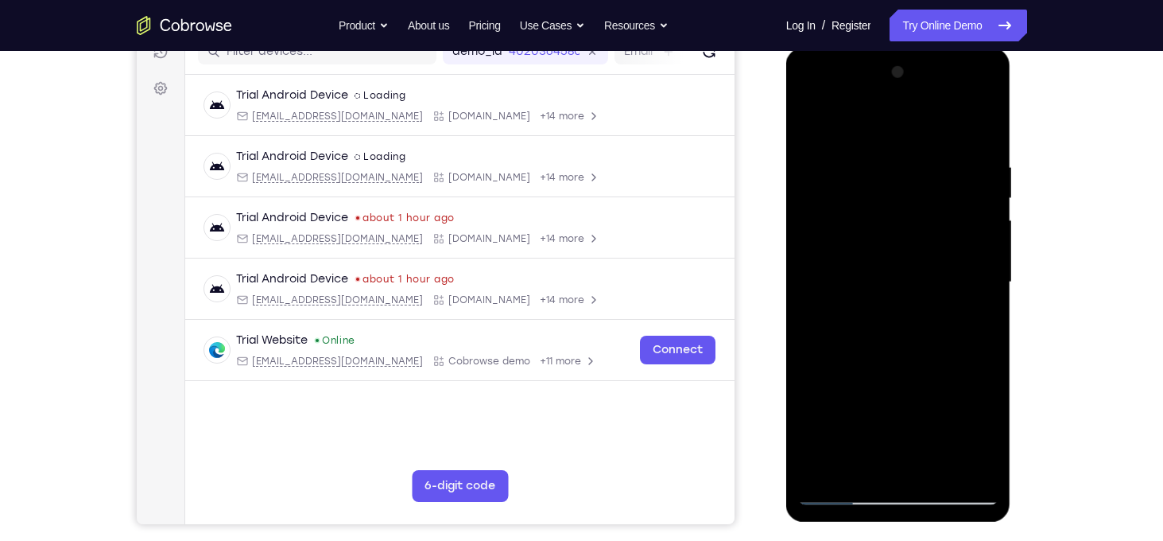
click at [906, 331] on div at bounding box center [898, 282] width 200 height 445
click at [908, 340] on div at bounding box center [898, 282] width 200 height 445
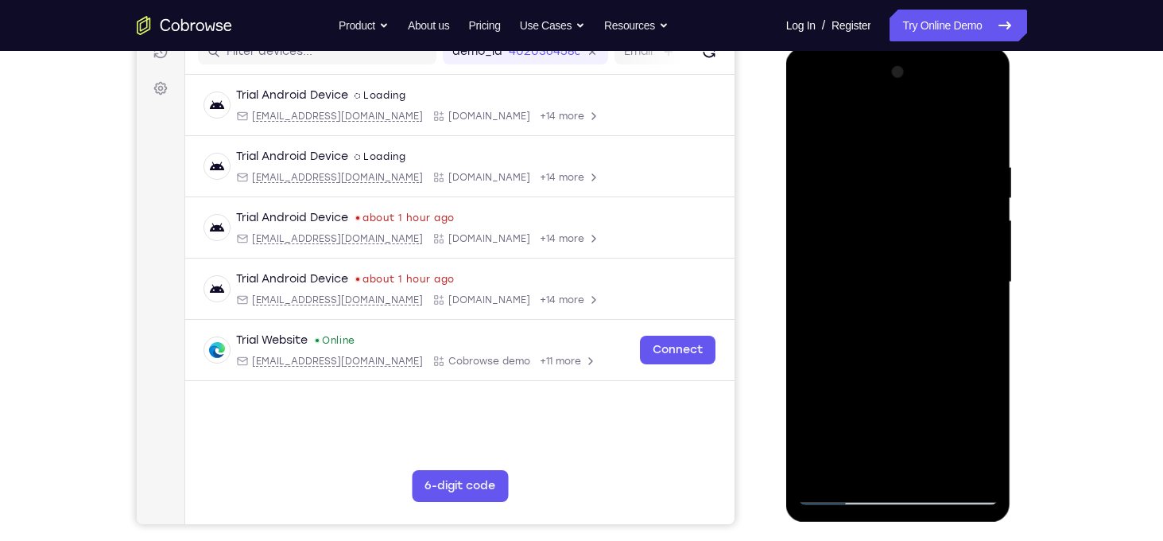
click at [907, 328] on div at bounding box center [898, 282] width 200 height 445
click at [891, 366] on div at bounding box center [898, 282] width 200 height 445
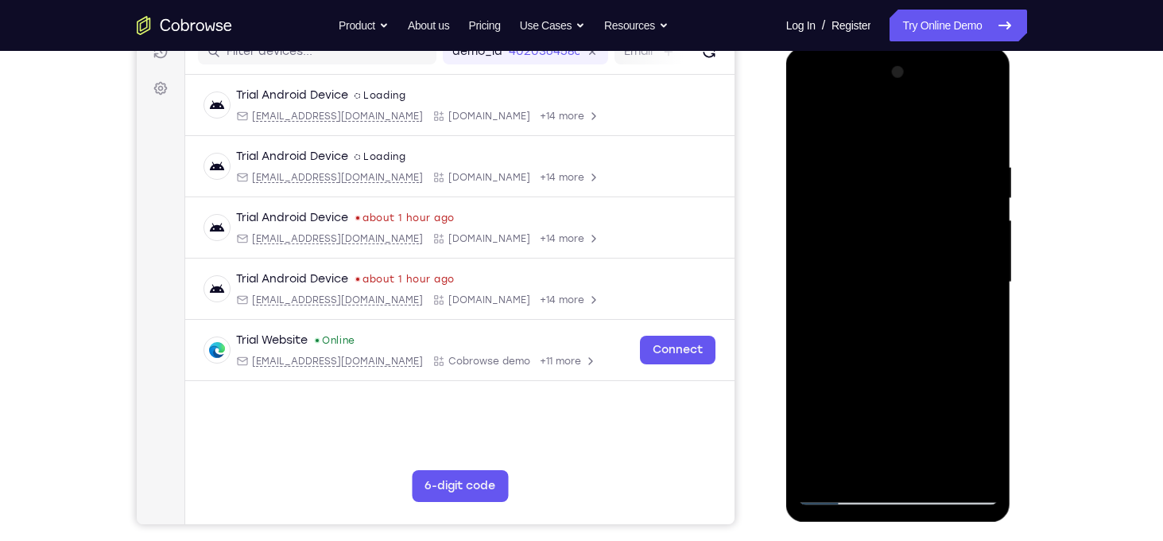
click at [896, 199] on div at bounding box center [898, 282] width 200 height 445
click at [960, 424] on div at bounding box center [898, 282] width 200 height 445
click at [964, 380] on div at bounding box center [898, 282] width 200 height 445
click at [987, 436] on div at bounding box center [898, 282] width 200 height 445
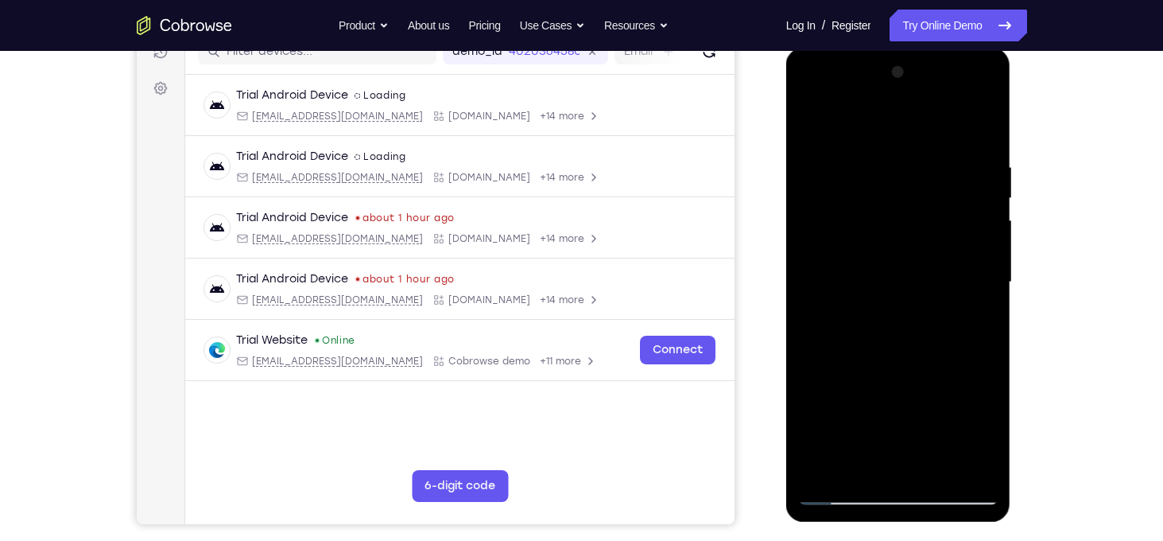
click at [954, 440] on div at bounding box center [898, 282] width 200 height 445
click at [965, 375] on div at bounding box center [898, 282] width 200 height 445
click at [918, 398] on div at bounding box center [898, 282] width 200 height 445
click at [958, 433] on div at bounding box center [898, 282] width 200 height 445
click at [967, 378] on div at bounding box center [898, 282] width 200 height 445
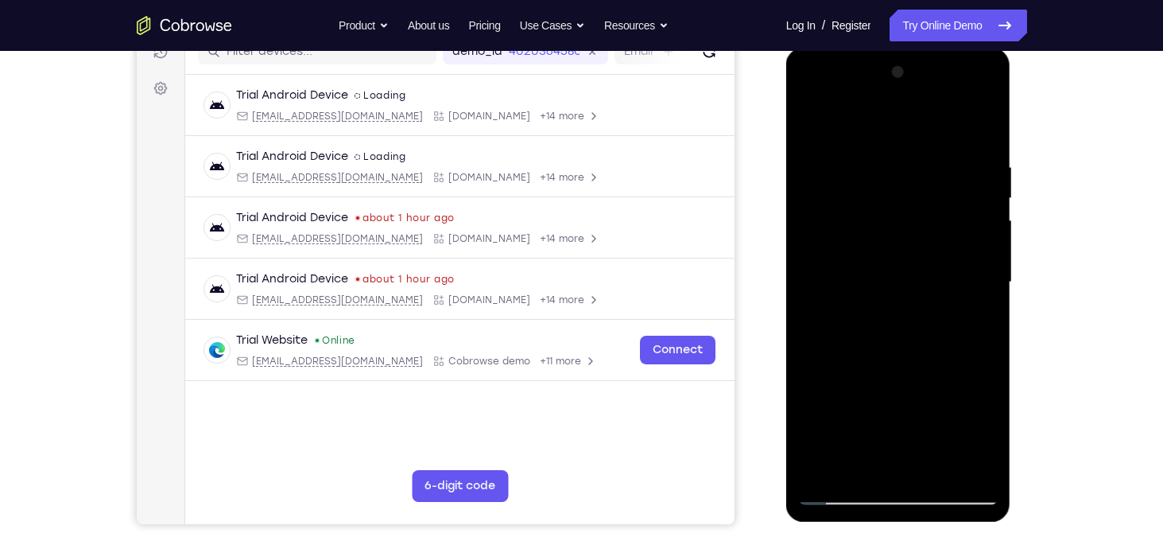
click at [926, 383] on div at bounding box center [898, 282] width 200 height 445
click at [856, 404] on div at bounding box center [898, 282] width 200 height 445
click at [814, 463] on div at bounding box center [898, 282] width 200 height 445
drag, startPoint x: 947, startPoint y: 375, endPoint x: 926, endPoint y: 370, distance: 21.4
click at [926, 370] on div at bounding box center [898, 282] width 200 height 445
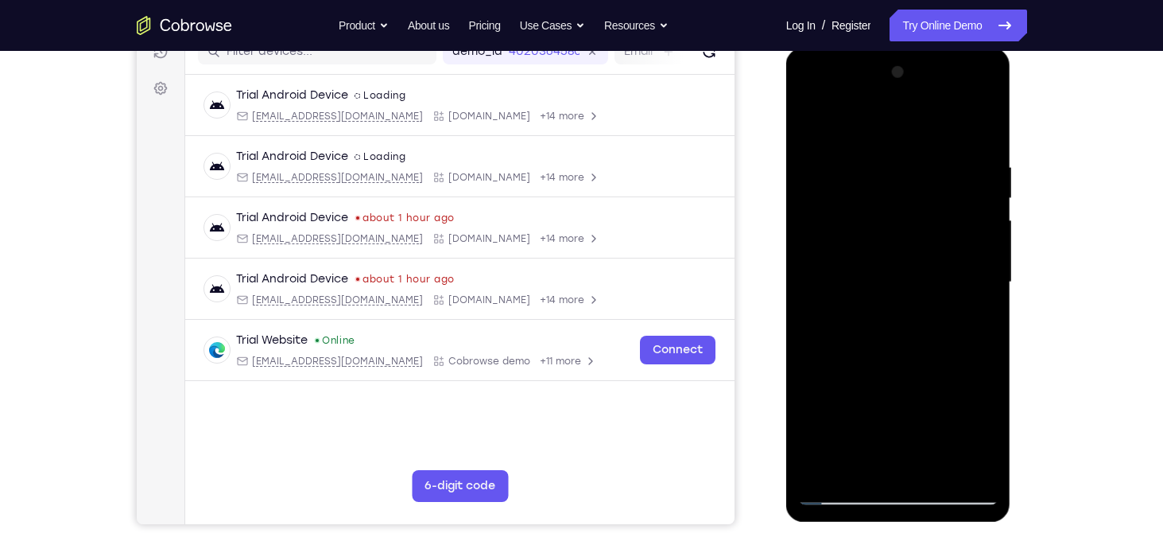
click at [926, 370] on div at bounding box center [898, 282] width 200 height 445
click at [912, 372] on div at bounding box center [898, 282] width 200 height 445
click at [961, 373] on div at bounding box center [898, 282] width 200 height 445
click at [987, 433] on div at bounding box center [898, 282] width 200 height 445
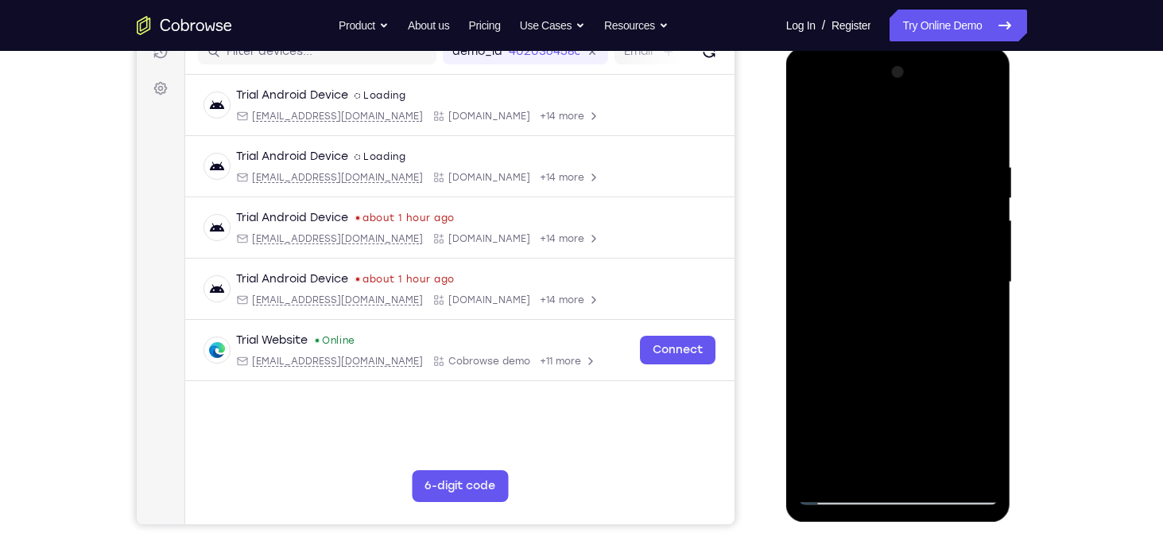
click at [987, 433] on div at bounding box center [898, 282] width 200 height 445
click at [812, 463] on div at bounding box center [898, 282] width 200 height 445
click at [859, 402] on div at bounding box center [898, 282] width 200 height 445
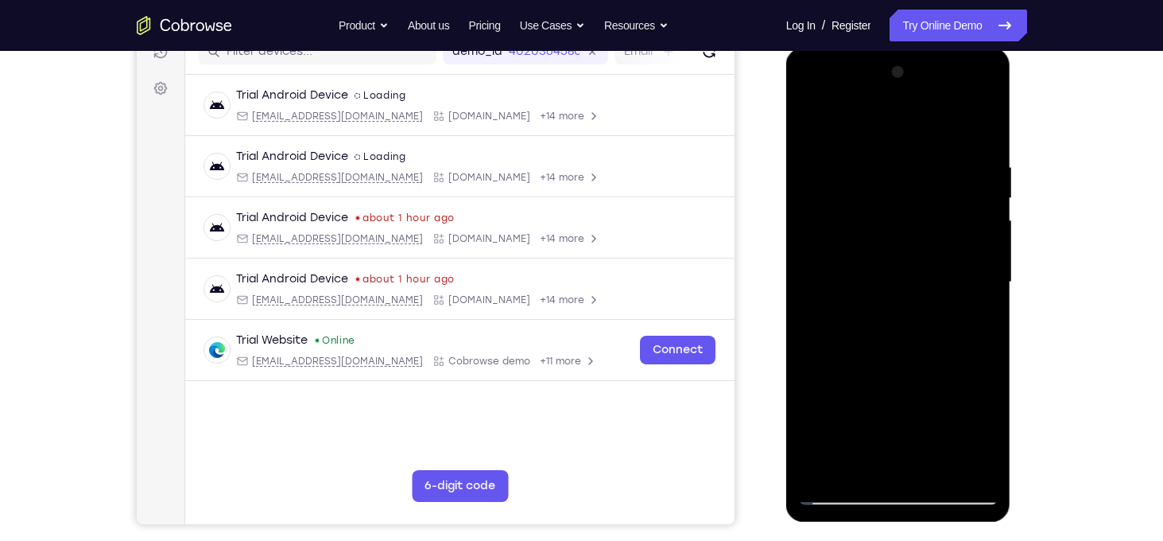
click at [812, 469] on div at bounding box center [898, 282] width 200 height 445
click at [949, 372] on div at bounding box center [898, 282] width 200 height 445
click at [929, 375] on div at bounding box center [898, 282] width 200 height 445
click at [908, 377] on div at bounding box center [898, 282] width 200 height 445
click at [968, 382] on div at bounding box center [898, 282] width 200 height 445
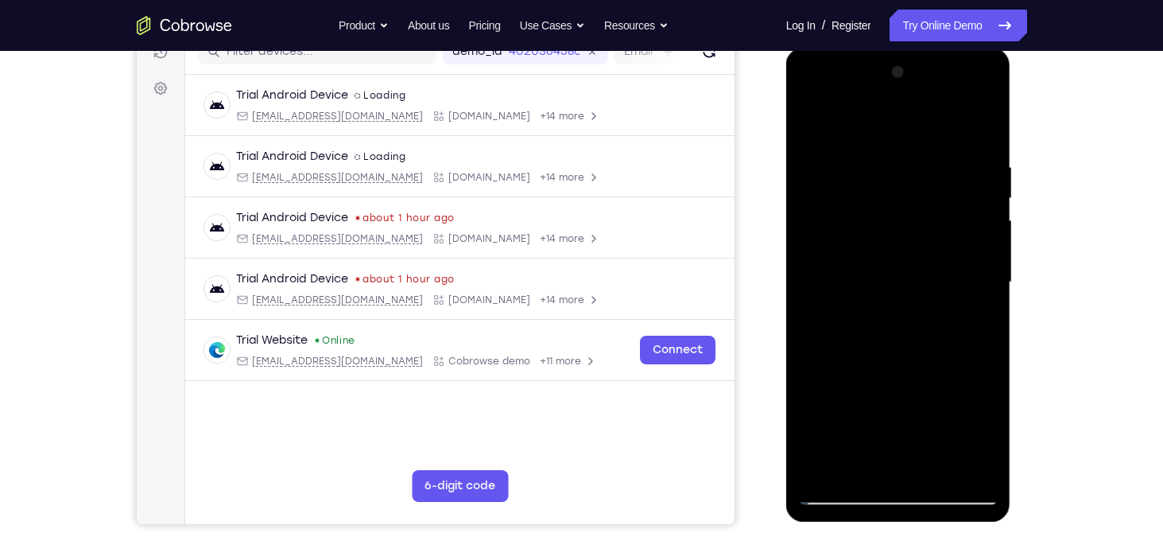
click at [898, 237] on div at bounding box center [898, 282] width 200 height 445
click at [898, 301] on div at bounding box center [898, 282] width 200 height 445
click at [914, 468] on div at bounding box center [898, 282] width 200 height 445
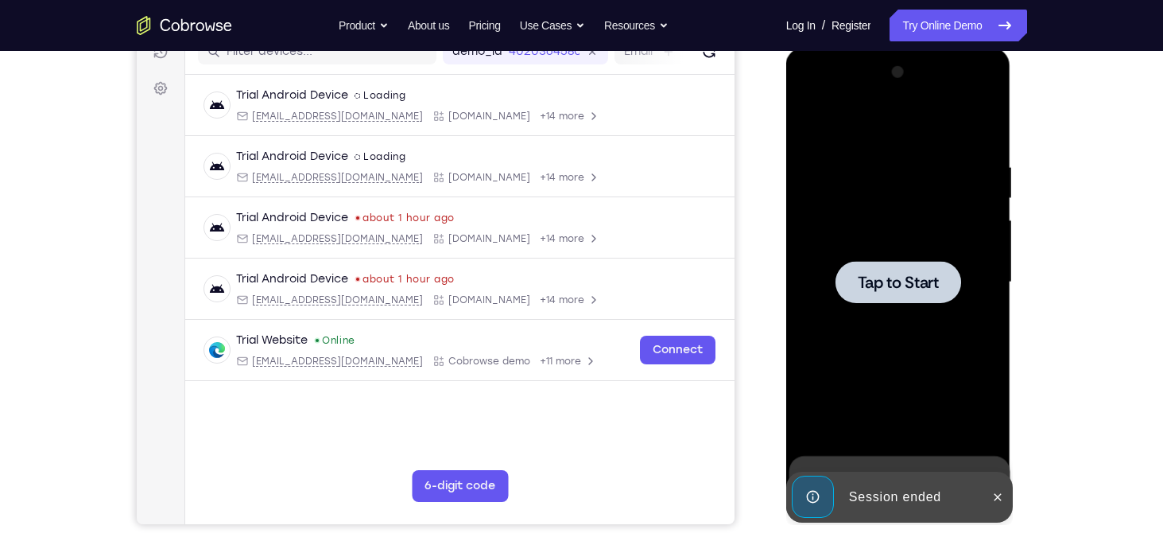
click at [910, 268] on div at bounding box center [899, 282] width 126 height 42
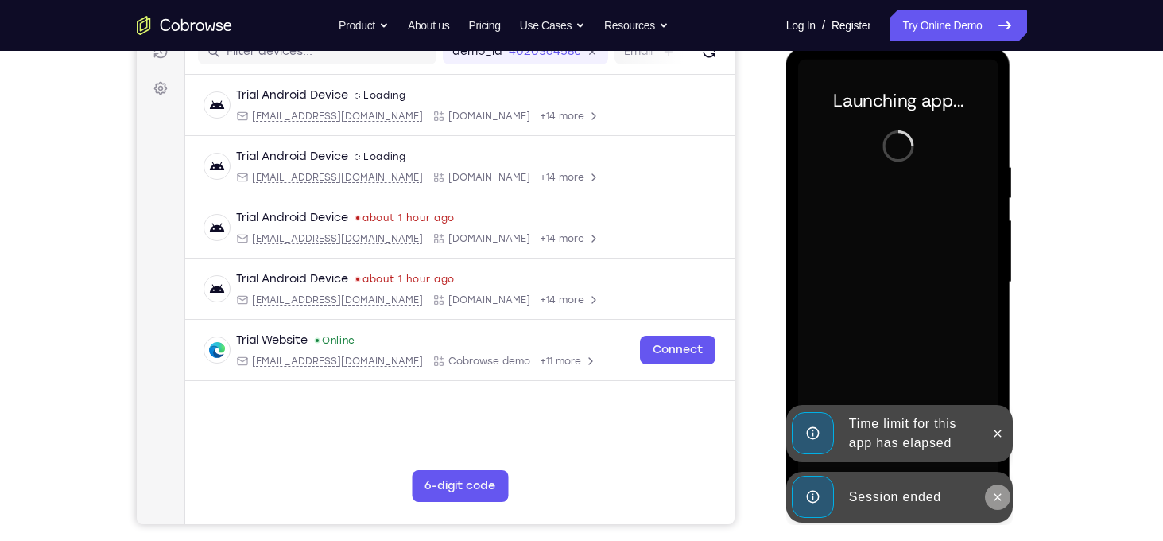
click at [999, 494] on icon at bounding box center [998, 496] width 7 height 7
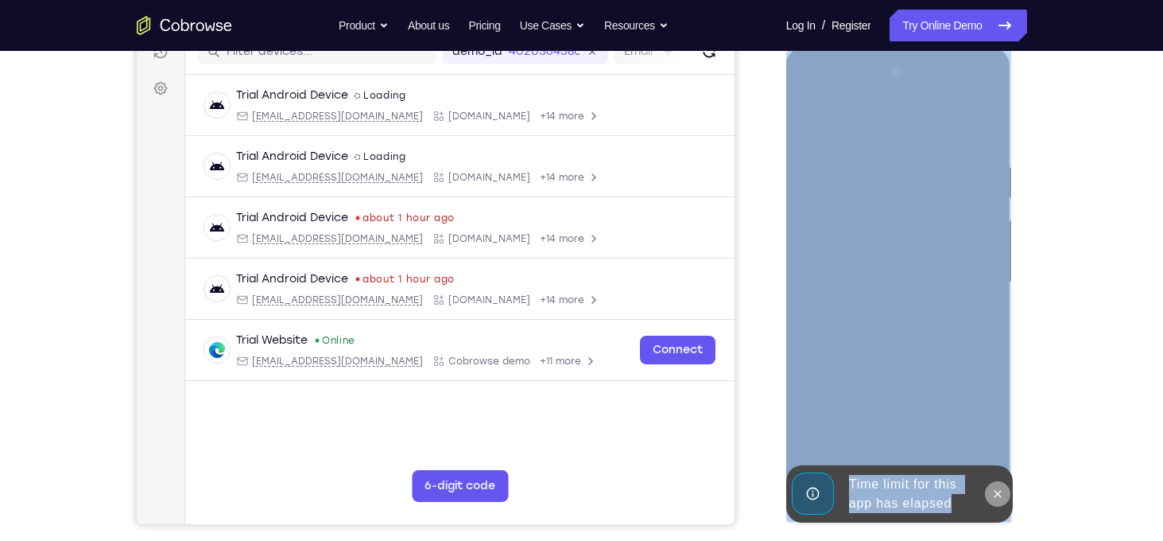
drag, startPoint x: 999, startPoint y: 432, endPoint x: 999, endPoint y: 491, distance: 59.6
click at [999, 491] on div "Online web based iOS Simulators and Android Emulators. Run iPhone, iPad, Mobile…" at bounding box center [899, 286] width 227 height 477
click at [999, 491] on icon at bounding box center [998, 493] width 13 height 13
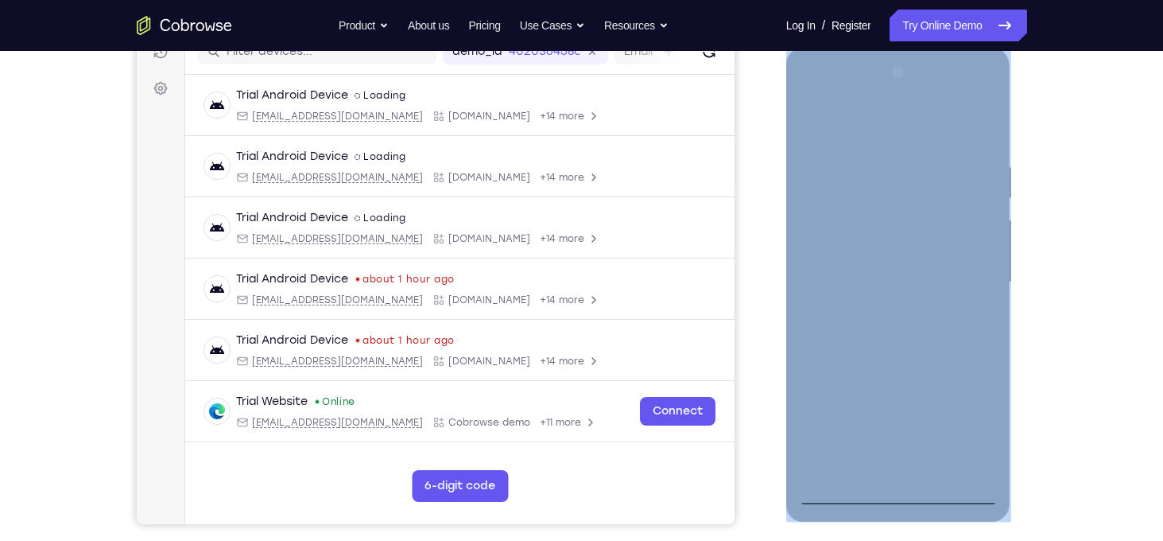
click at [908, 496] on div at bounding box center [898, 282] width 200 height 445
click at [975, 422] on div at bounding box center [898, 282] width 200 height 445
click at [920, 134] on div at bounding box center [898, 282] width 200 height 445
click at [972, 282] on div at bounding box center [898, 282] width 200 height 445
click at [885, 309] on div at bounding box center [898, 282] width 200 height 445
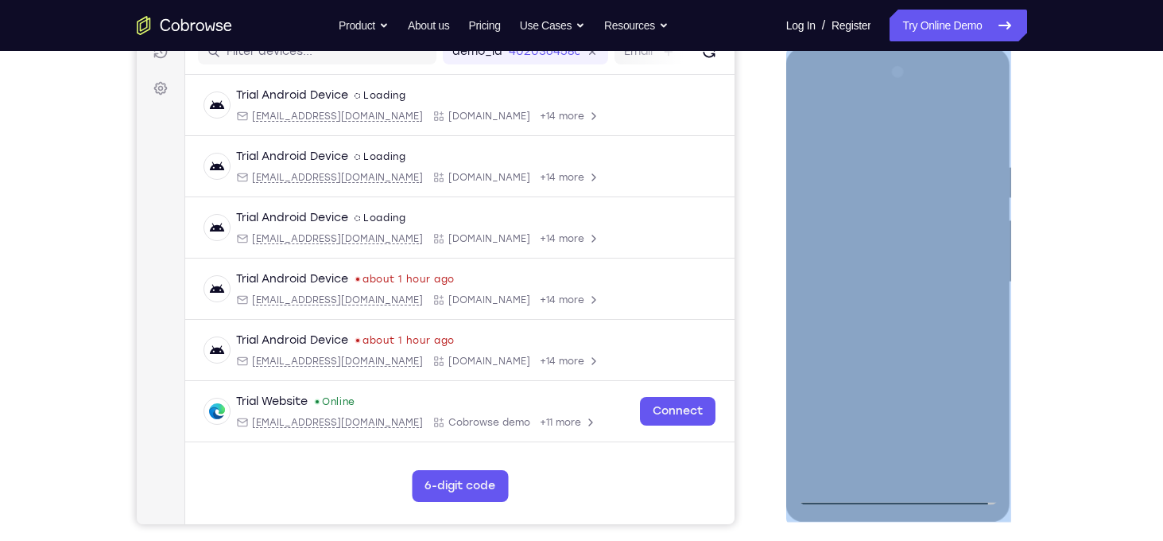
click at [898, 258] on div at bounding box center [898, 282] width 200 height 445
click at [961, 432] on div at bounding box center [898, 282] width 200 height 445
click at [968, 374] on div at bounding box center [898, 282] width 200 height 445
click at [921, 404] on div at bounding box center [898, 282] width 200 height 445
click at [957, 439] on div at bounding box center [898, 282] width 200 height 445
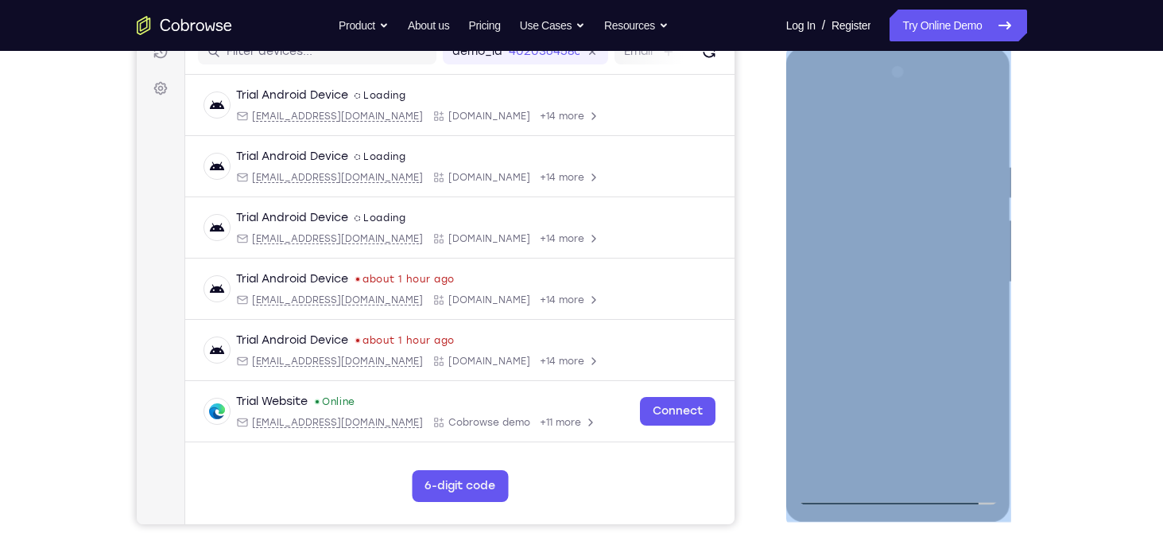
click at [957, 439] on div at bounding box center [898, 282] width 200 height 445
click at [990, 437] on div at bounding box center [898, 282] width 200 height 445
click at [989, 436] on div at bounding box center [898, 282] width 200 height 445
click at [990, 437] on div at bounding box center [898, 282] width 200 height 445
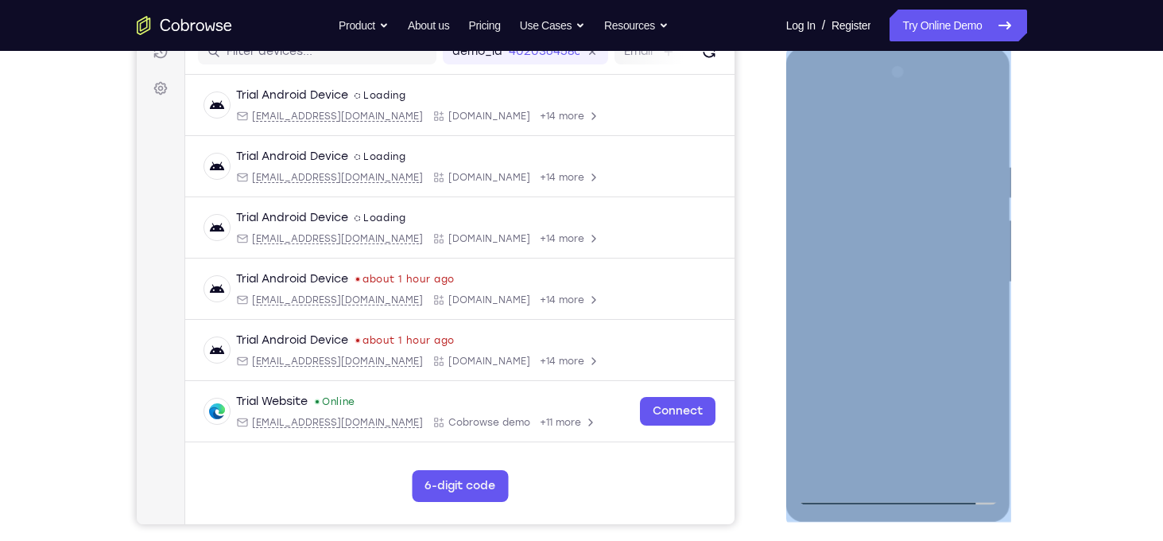
click at [990, 437] on div at bounding box center [898, 282] width 200 height 445
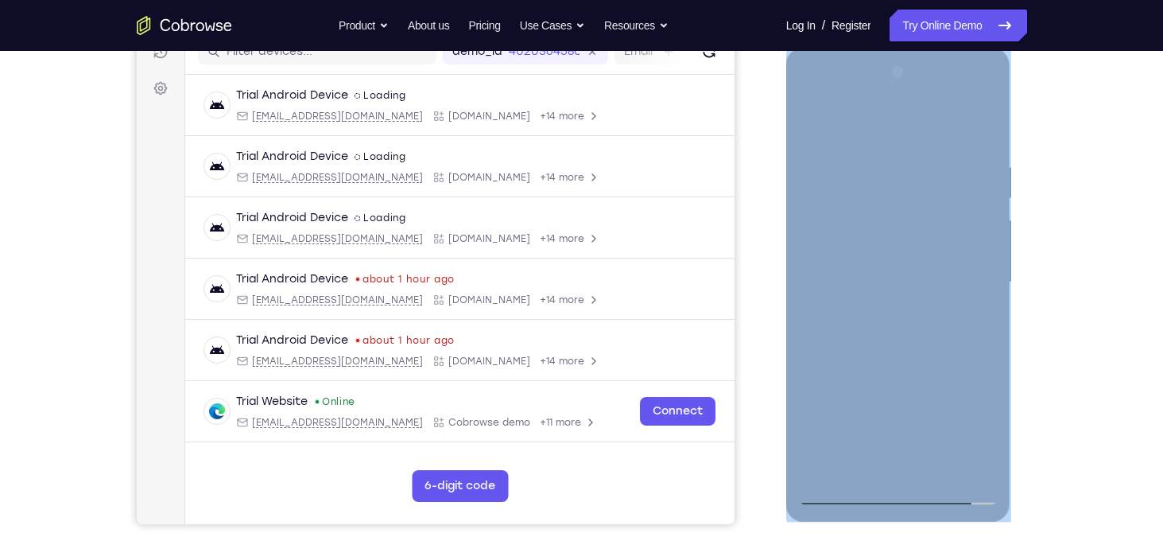
click at [996, 439] on div at bounding box center [898, 282] width 200 height 445
click at [957, 440] on div at bounding box center [898, 282] width 200 height 445
click at [968, 376] on div at bounding box center [898, 282] width 200 height 445
click at [922, 406] on div at bounding box center [898, 282] width 200 height 445
click at [959, 432] on div at bounding box center [898, 282] width 200 height 445
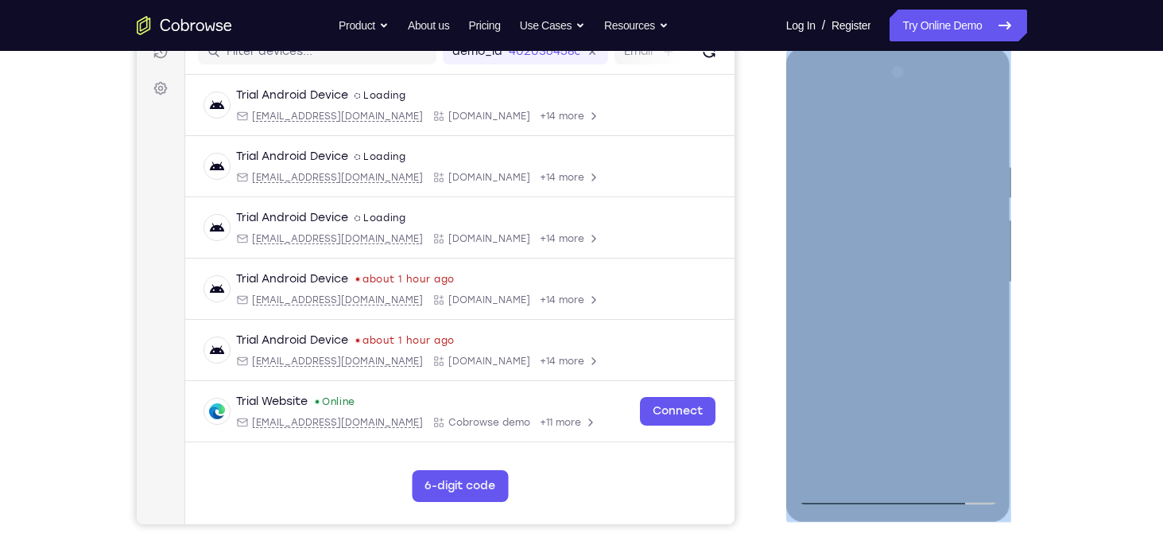
click at [968, 377] on div at bounding box center [898, 282] width 200 height 445
drag, startPoint x: 968, startPoint y: 377, endPoint x: 926, endPoint y: 379, distance: 41.4
click at [926, 379] on div at bounding box center [898, 282] width 200 height 445
click at [860, 406] on div at bounding box center [898, 282] width 200 height 445
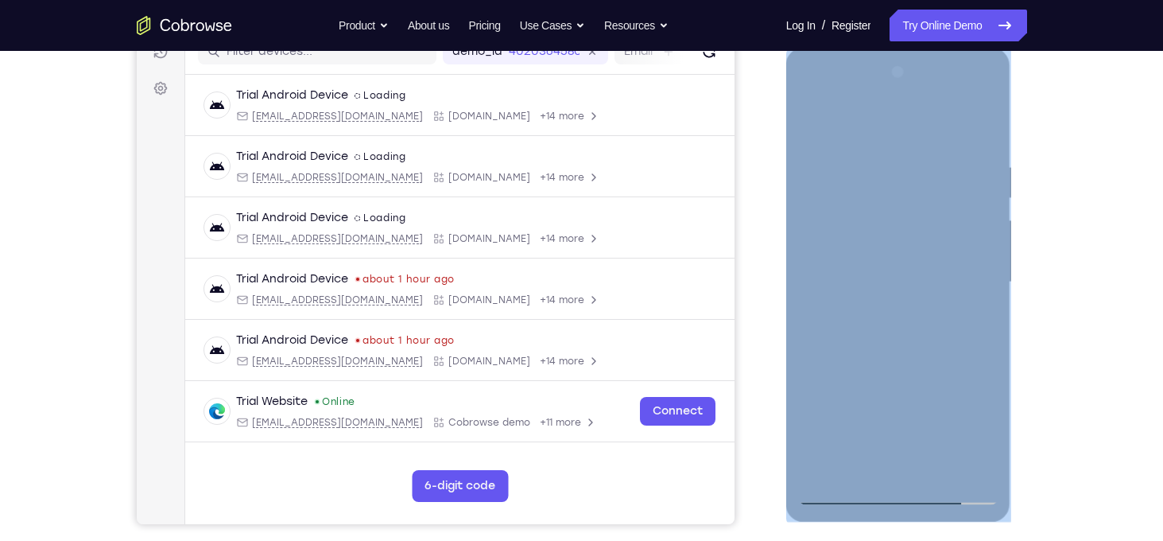
click at [813, 468] on div at bounding box center [898, 282] width 200 height 445
click at [928, 378] on div at bounding box center [898, 282] width 200 height 445
click at [995, 435] on div at bounding box center [898, 282] width 200 height 445
click at [945, 372] on div at bounding box center [898, 282] width 200 height 445
click at [933, 375] on div at bounding box center [898, 282] width 200 height 445
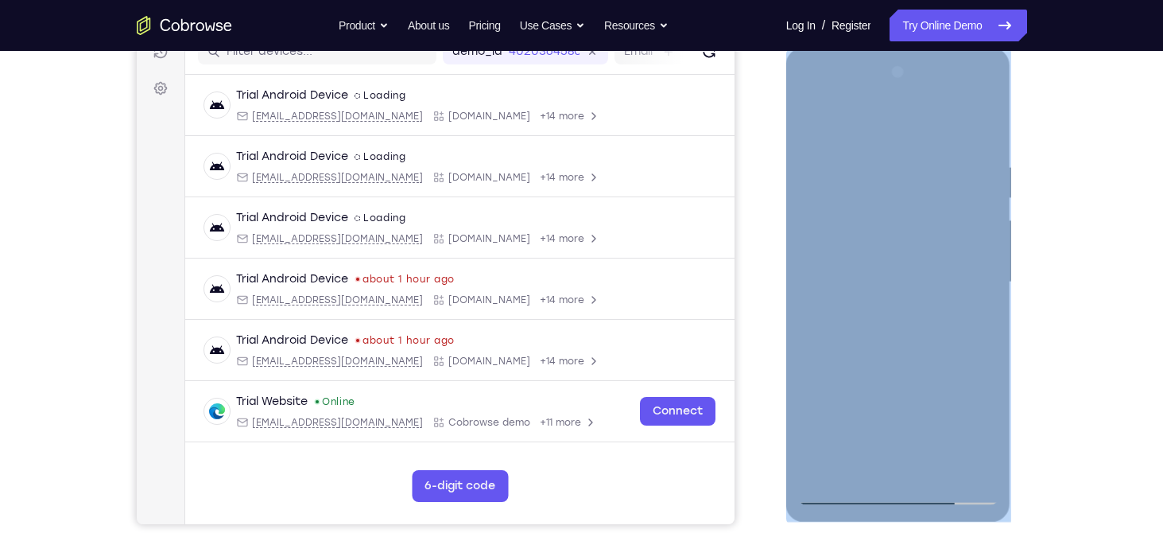
click at [910, 382] on div at bounding box center [898, 282] width 200 height 445
click at [968, 378] on div at bounding box center [898, 282] width 200 height 445
click at [919, 248] on div at bounding box center [898, 282] width 200 height 445
click at [956, 429] on div at bounding box center [898, 282] width 200 height 445
click at [964, 377] on div at bounding box center [898, 282] width 200 height 445
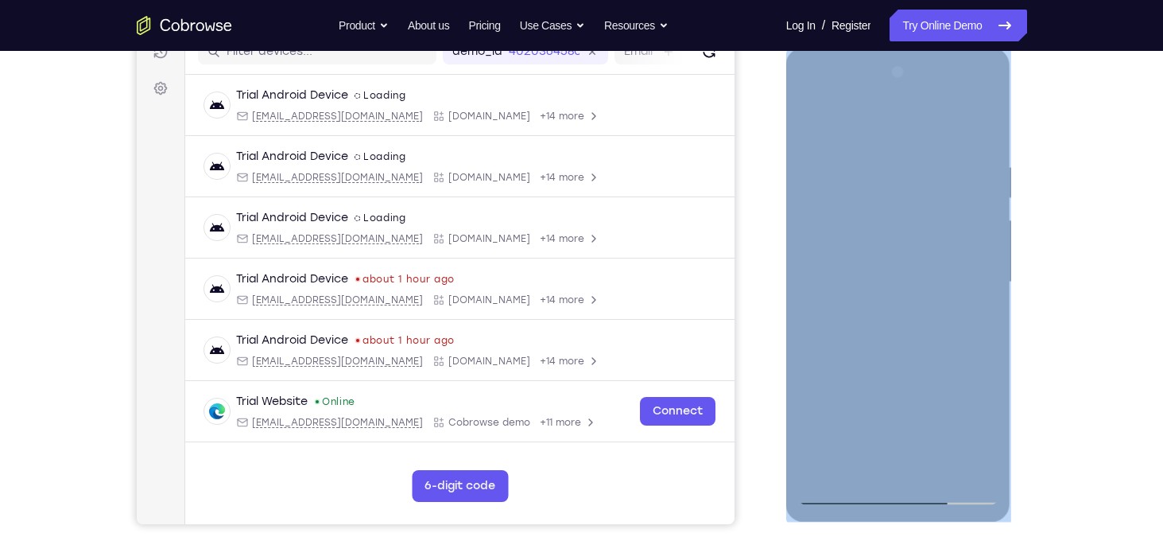
click at [917, 402] on div at bounding box center [898, 282] width 200 height 445
click at [961, 432] on div at bounding box center [898, 282] width 200 height 445
click at [973, 374] on div at bounding box center [898, 282] width 200 height 445
click at [930, 382] on div at bounding box center [898, 282] width 200 height 445
click at [862, 400] on div at bounding box center [898, 282] width 200 height 445
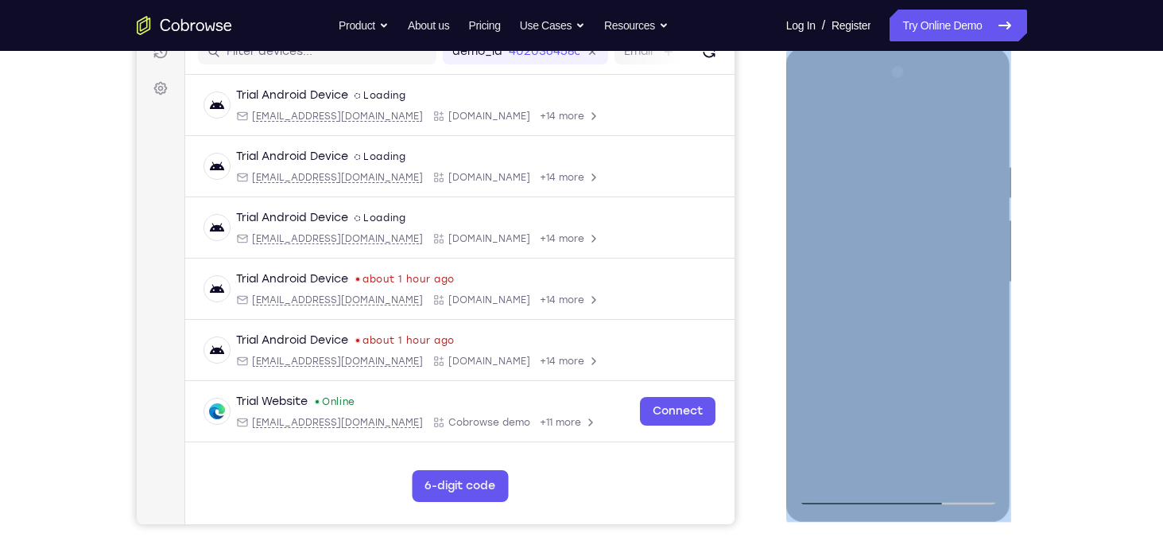
click at [812, 350] on div at bounding box center [898, 282] width 200 height 445
click at [825, 350] on div at bounding box center [898, 282] width 200 height 445
click at [807, 351] on div at bounding box center [898, 282] width 200 height 445
click at [882, 279] on div at bounding box center [898, 282] width 200 height 445
click at [888, 354] on div at bounding box center [898, 282] width 200 height 445
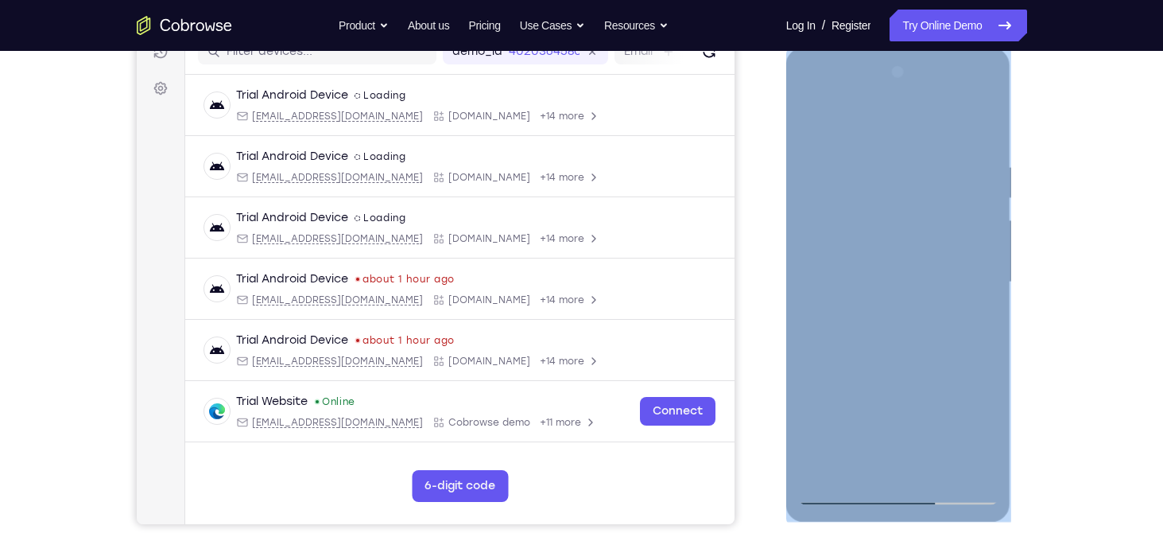
click at [898, 332] on div at bounding box center [898, 282] width 200 height 445
click at [902, 345] on div at bounding box center [898, 282] width 200 height 445
click at [883, 357] on div at bounding box center [898, 282] width 200 height 445
click at [863, 204] on div at bounding box center [898, 282] width 200 height 445
click at [882, 473] on div at bounding box center [898, 282] width 200 height 445
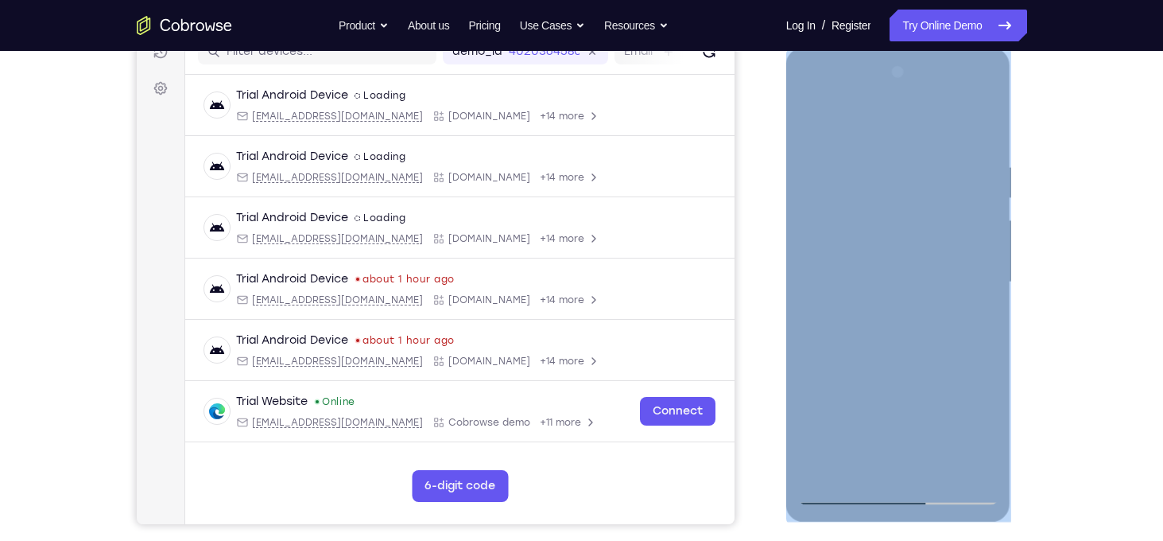
drag, startPoint x: 882, startPoint y: 473, endPoint x: 822, endPoint y: 372, distance: 117.3
click at [822, 372] on div at bounding box center [898, 282] width 200 height 445
drag, startPoint x: 822, startPoint y: 372, endPoint x: 969, endPoint y: 441, distance: 162.6
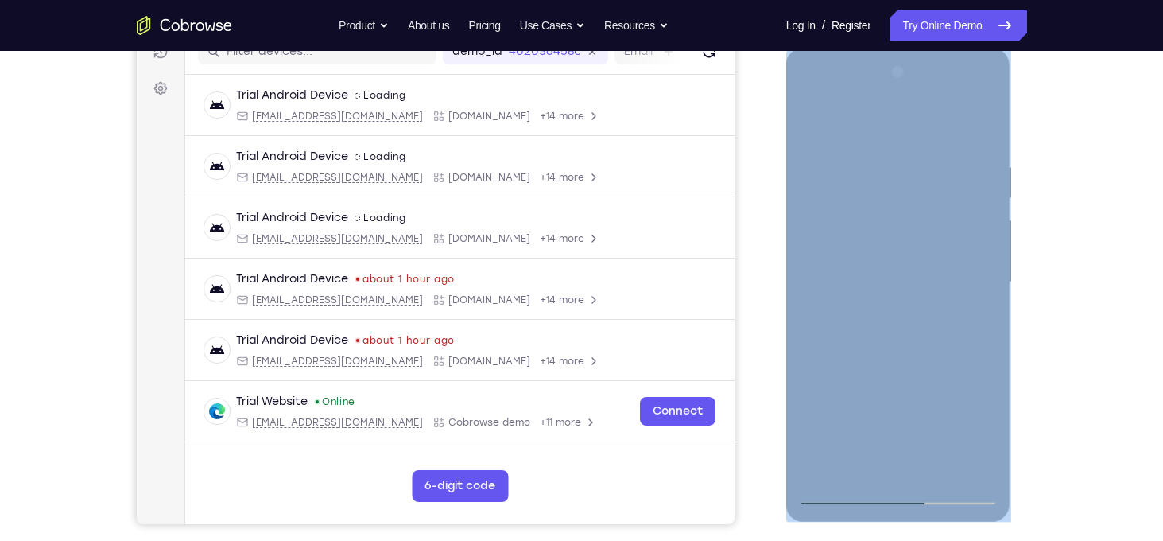
click at [969, 441] on div at bounding box center [898, 282] width 200 height 445
click at [877, 466] on div at bounding box center [898, 282] width 200 height 445
click at [926, 434] on div at bounding box center [898, 282] width 200 height 445
click at [932, 413] on div at bounding box center [898, 282] width 200 height 445
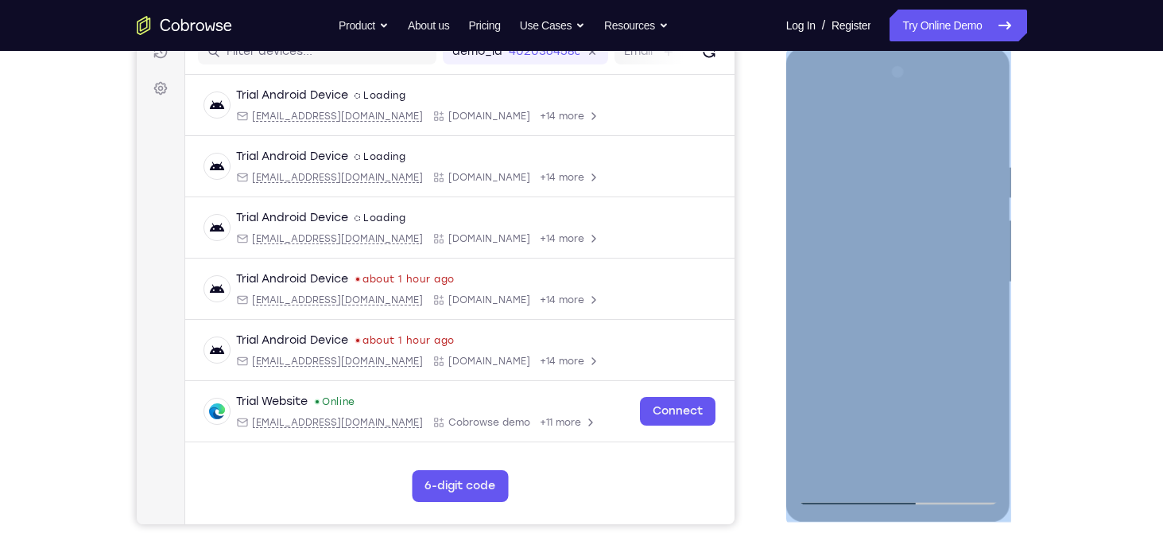
click at [867, 373] on div at bounding box center [898, 282] width 200 height 445
click at [898, 417] on div at bounding box center [898, 282] width 200 height 445
click at [900, 433] on div at bounding box center [898, 282] width 200 height 445
click at [933, 398] on div at bounding box center [898, 282] width 200 height 445
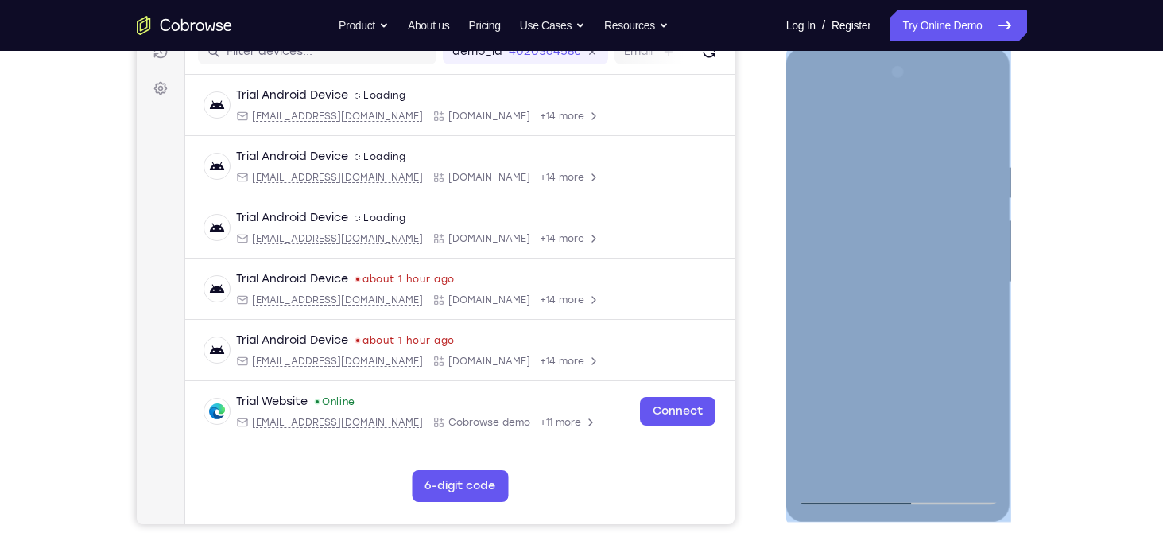
click at [863, 409] on div at bounding box center [898, 282] width 200 height 445
click at [980, 419] on div at bounding box center [898, 282] width 200 height 445
click at [872, 420] on div at bounding box center [898, 282] width 200 height 445
click at [936, 369] on div at bounding box center [898, 282] width 200 height 445
click at [906, 245] on div at bounding box center [898, 282] width 200 height 445
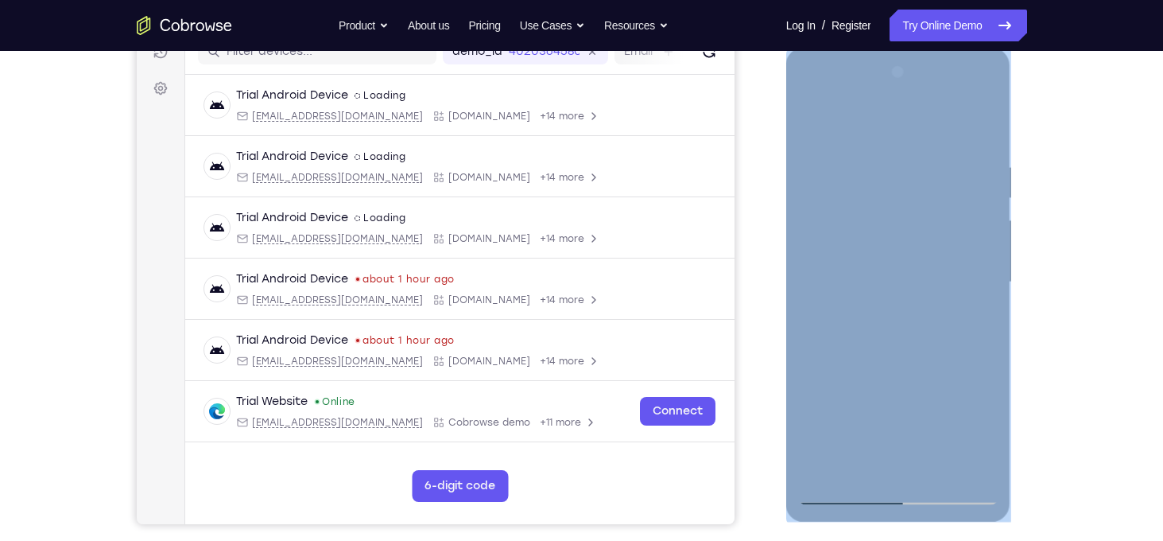
click at [907, 352] on div at bounding box center [898, 282] width 200 height 445
click at [807, 125] on div at bounding box center [898, 282] width 200 height 445
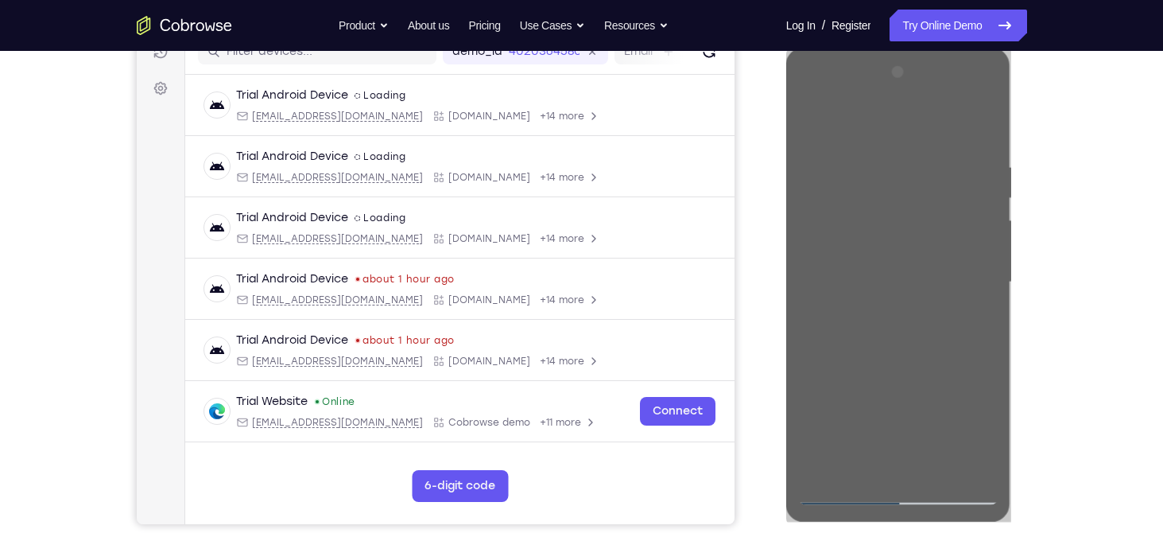
click at [1088, 203] on div "Your Support Agent Your Customer Web iOS Android Next Steps We’d be happy to gi…" at bounding box center [582, 359] width 1018 height 1049
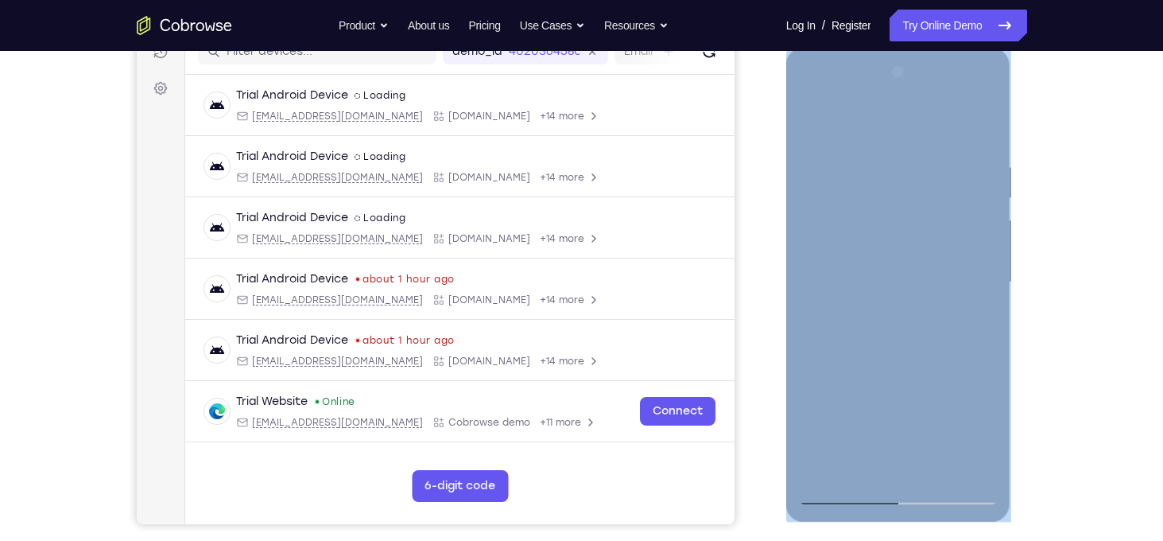
click at [897, 332] on div at bounding box center [898, 282] width 200 height 445
click at [909, 317] on div at bounding box center [898, 282] width 200 height 445
click at [906, 204] on div at bounding box center [898, 282] width 200 height 445
click at [988, 417] on div at bounding box center [898, 282] width 200 height 445
click at [974, 418] on div at bounding box center [898, 282] width 200 height 445
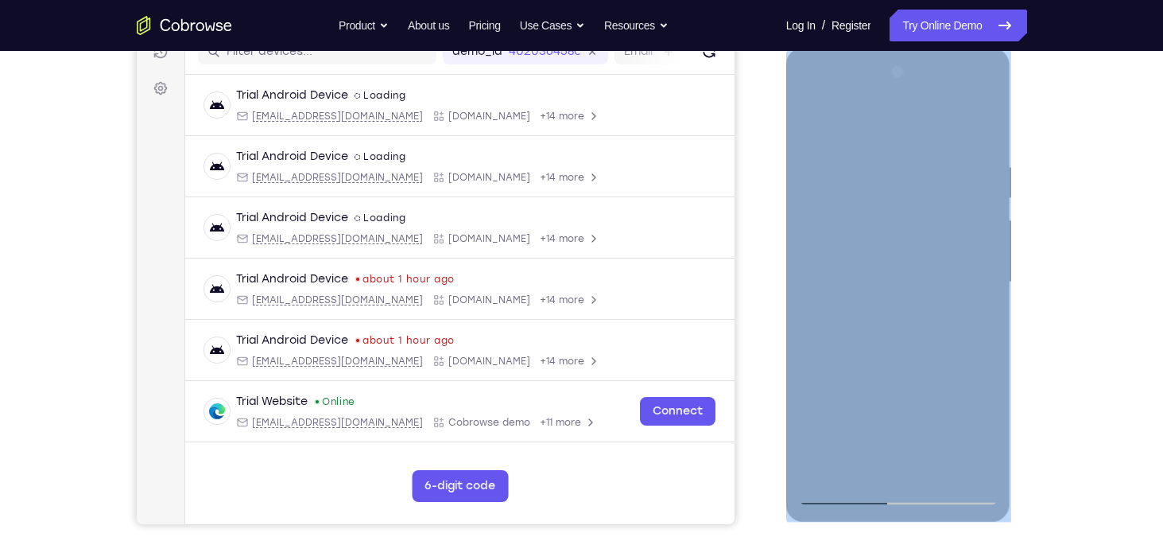
click at [897, 450] on div at bounding box center [898, 282] width 200 height 445
click at [866, 378] on div at bounding box center [898, 282] width 200 height 445
click at [901, 445] on div at bounding box center [898, 282] width 200 height 445
click at [939, 423] on div at bounding box center [898, 282] width 200 height 445
click at [867, 369] on div at bounding box center [898, 282] width 200 height 445
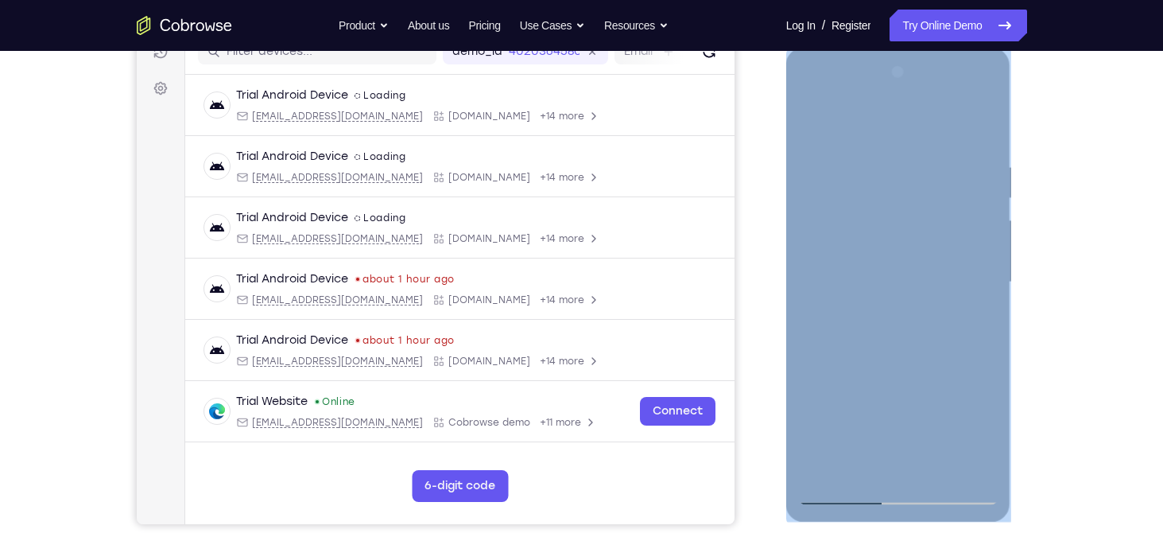
click at [867, 369] on div at bounding box center [898, 282] width 200 height 445
click at [895, 417] on div at bounding box center [898, 282] width 200 height 445
click at [898, 436] on div at bounding box center [898, 282] width 200 height 445
click at [933, 404] on div at bounding box center [898, 282] width 200 height 445
click at [858, 425] on div at bounding box center [898, 282] width 200 height 445
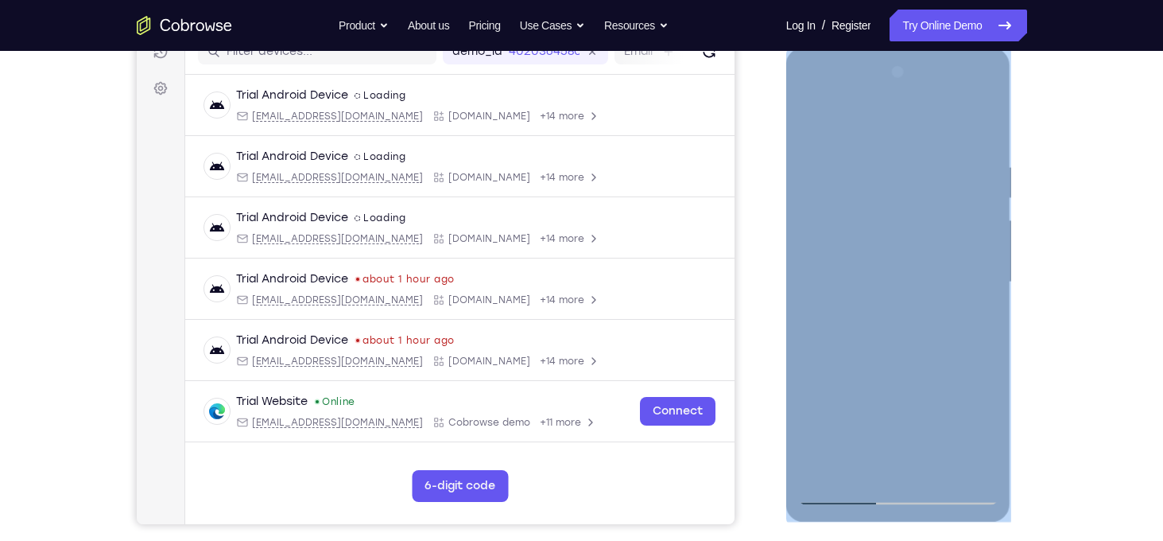
click at [942, 372] on div at bounding box center [898, 282] width 200 height 445
click at [911, 270] on div at bounding box center [898, 282] width 200 height 445
click at [916, 275] on div at bounding box center [898, 282] width 200 height 445
click at [918, 286] on div at bounding box center [898, 282] width 200 height 445
click at [908, 311] on div at bounding box center [898, 282] width 200 height 445
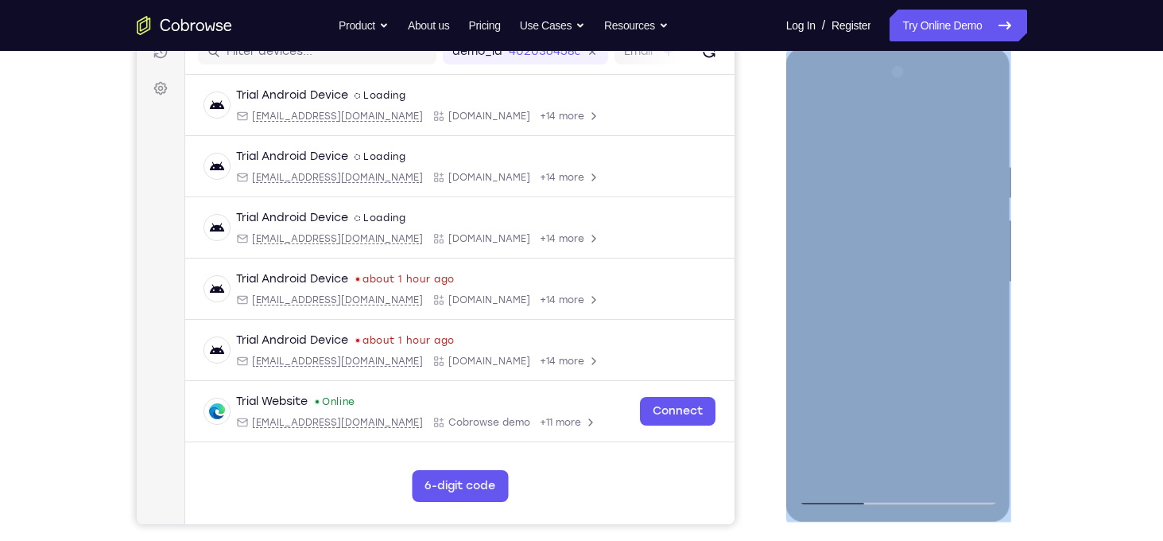
click at [888, 213] on div at bounding box center [898, 282] width 200 height 445
click at [962, 417] on div at bounding box center [898, 282] width 200 height 445
click at [968, 370] on div at bounding box center [898, 282] width 200 height 445
click at [929, 395] on div at bounding box center [898, 282] width 200 height 445
click at [987, 415] on div at bounding box center [898, 282] width 200 height 445
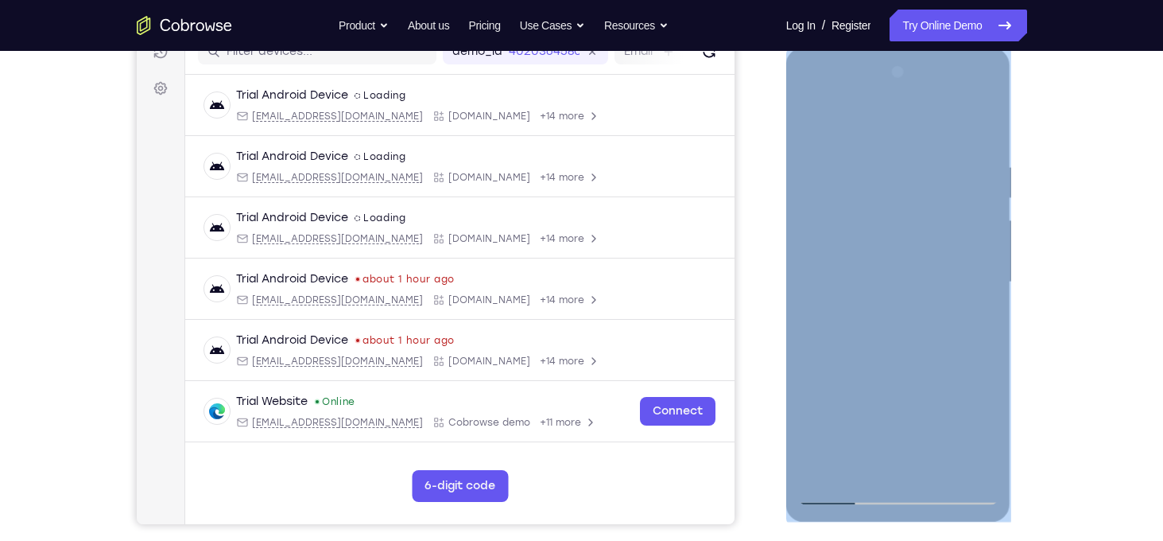
click at [982, 415] on div at bounding box center [898, 282] width 200 height 445
click at [937, 391] on div at bounding box center [898, 282] width 200 height 445
click at [967, 417] on div at bounding box center [898, 282] width 200 height 445
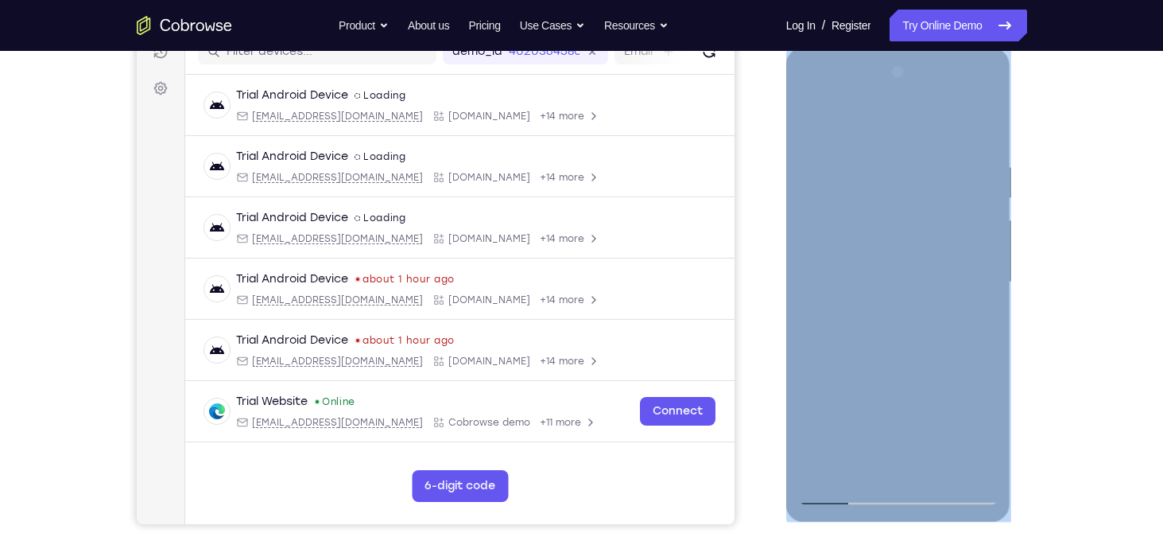
click at [972, 378] on div at bounding box center [898, 282] width 200 height 445
click at [940, 369] on div at bounding box center [898, 282] width 200 height 445
click at [891, 397] on div at bounding box center [898, 282] width 200 height 445
click at [852, 447] on div at bounding box center [898, 282] width 200 height 445
click at [956, 369] on div at bounding box center [898, 282] width 200 height 445
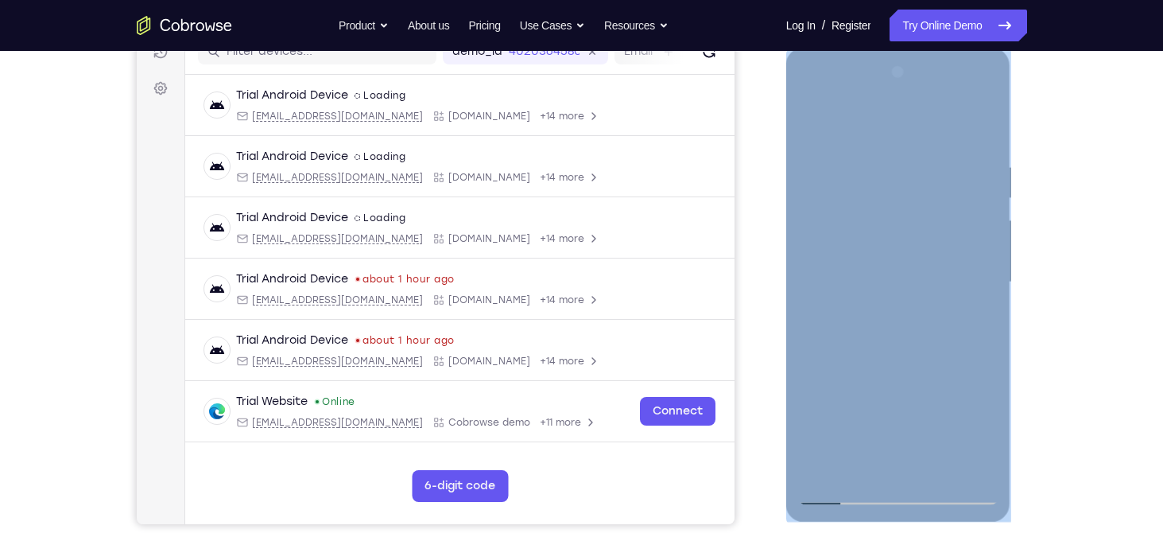
drag, startPoint x: 955, startPoint y: 369, endPoint x: 943, endPoint y: 371, distance: 12.0
click at [943, 371] on div at bounding box center [898, 282] width 200 height 445
click at [985, 423] on div at bounding box center [898, 282] width 200 height 445
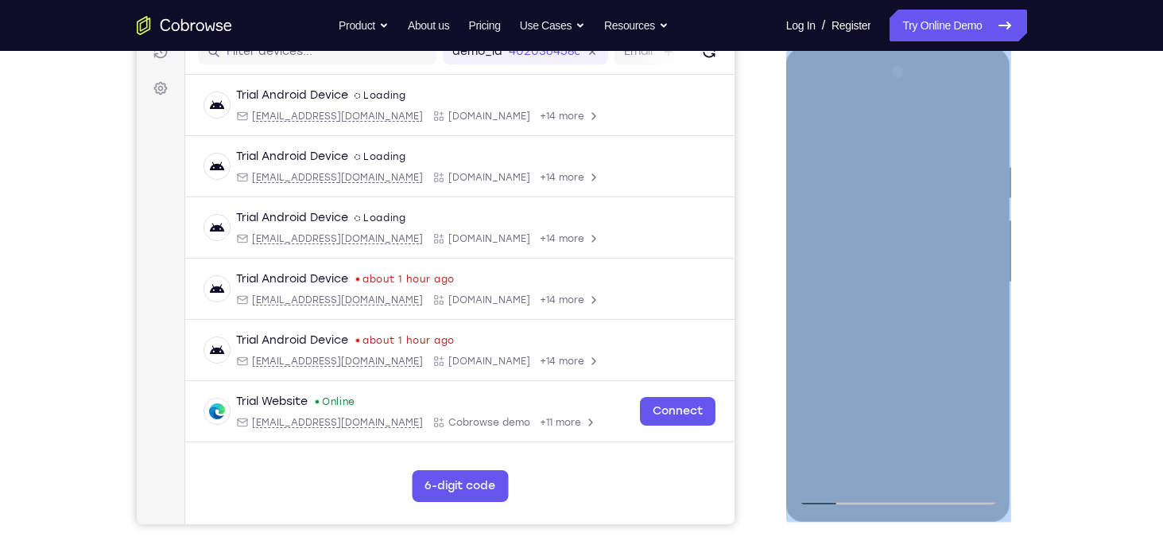
click at [938, 371] on div at bounding box center [898, 282] width 200 height 445
click at [926, 372] on div at bounding box center [898, 282] width 200 height 445
click at [968, 372] on div at bounding box center [898, 282] width 200 height 445
click at [904, 232] on div at bounding box center [898, 282] width 200 height 445
click at [906, 245] on div at bounding box center [898, 282] width 200 height 445
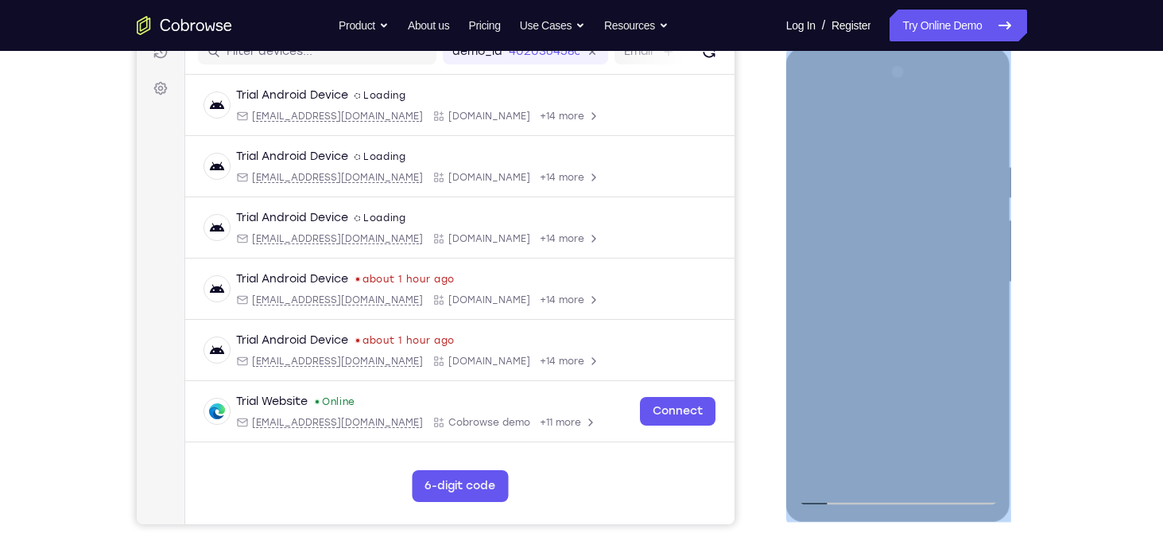
click at [885, 201] on div at bounding box center [898, 282] width 200 height 445
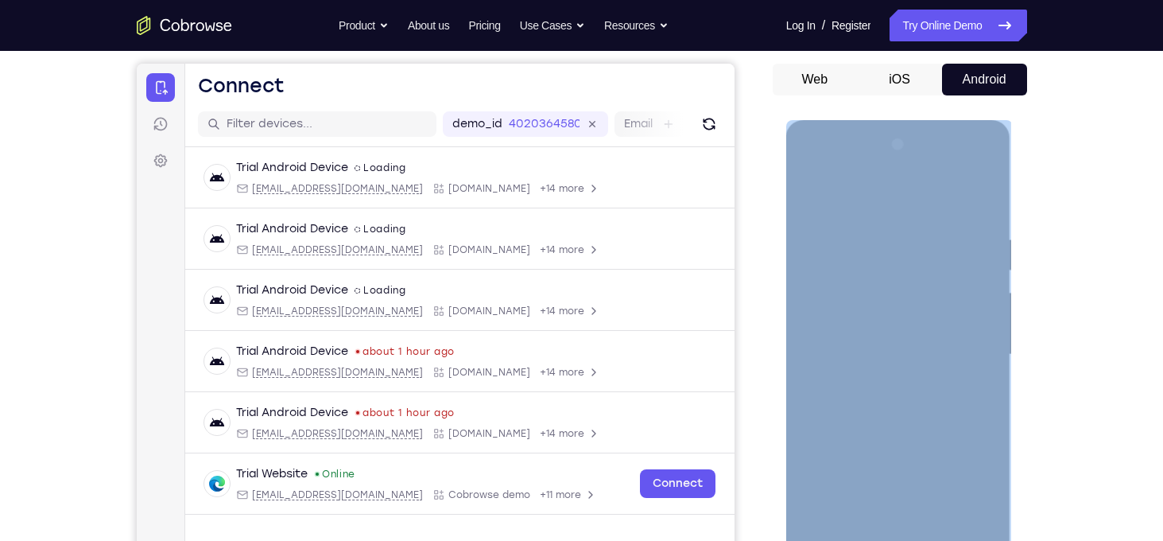
scroll to position [146, 0]
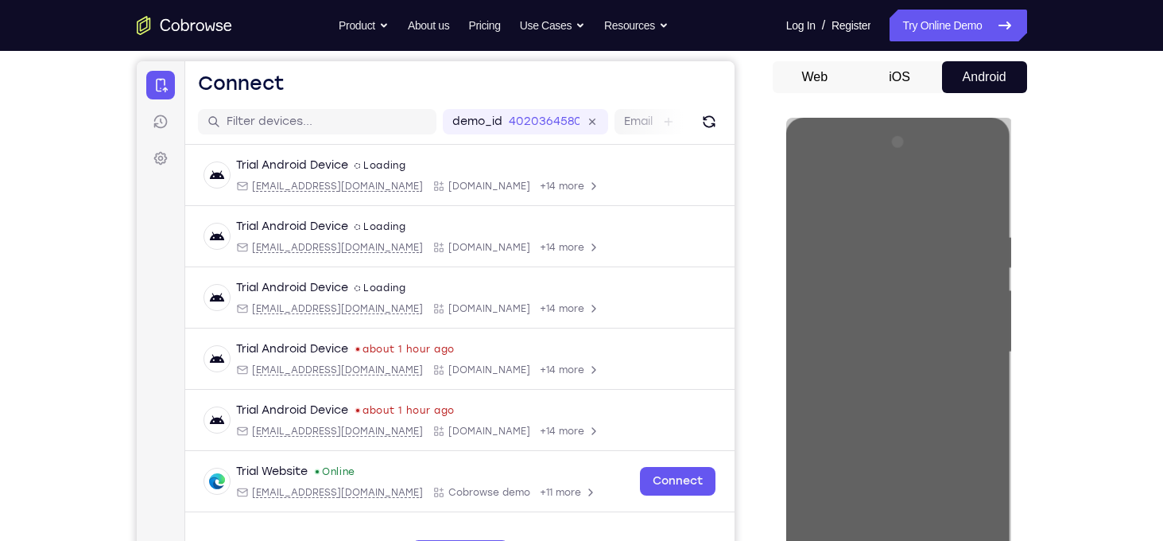
click at [987, 73] on button "Android" at bounding box center [984, 77] width 85 height 32
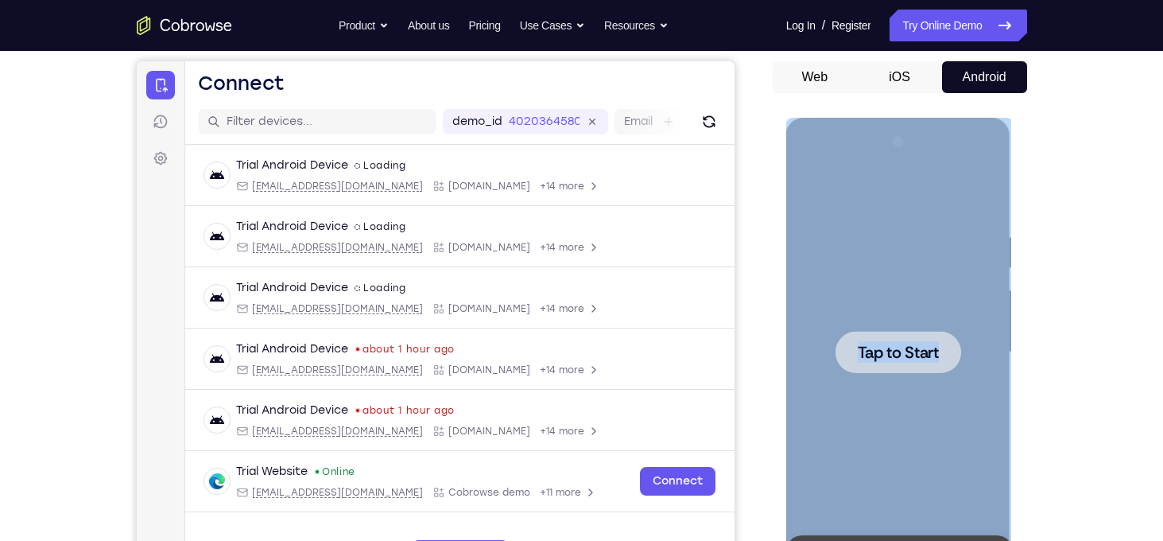
click at [952, 351] on div at bounding box center [899, 352] width 126 height 42
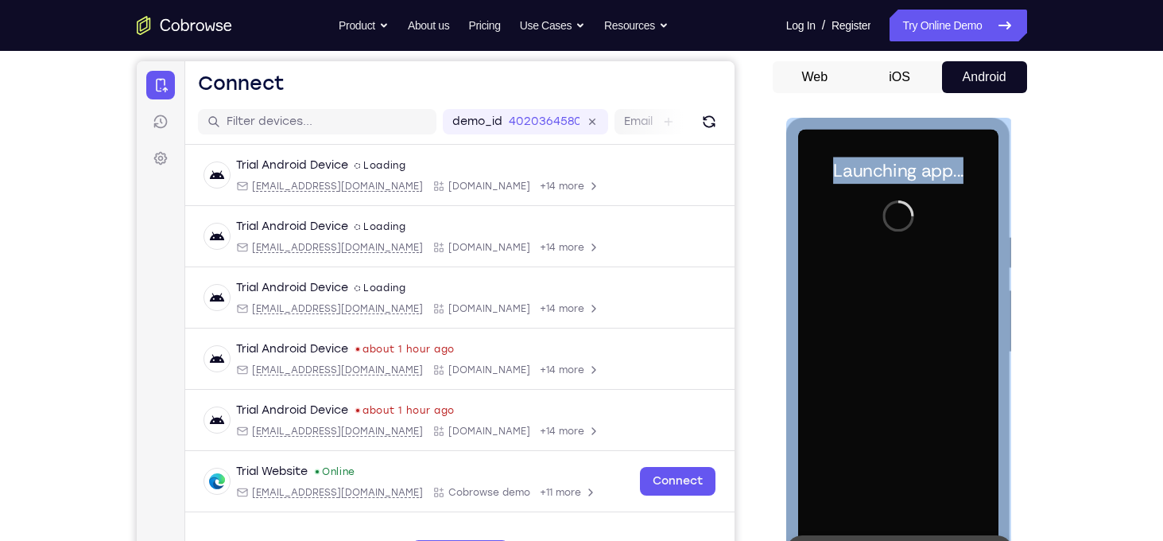
click at [1004, 305] on div "Launching app..." at bounding box center [898, 355] width 225 height 474
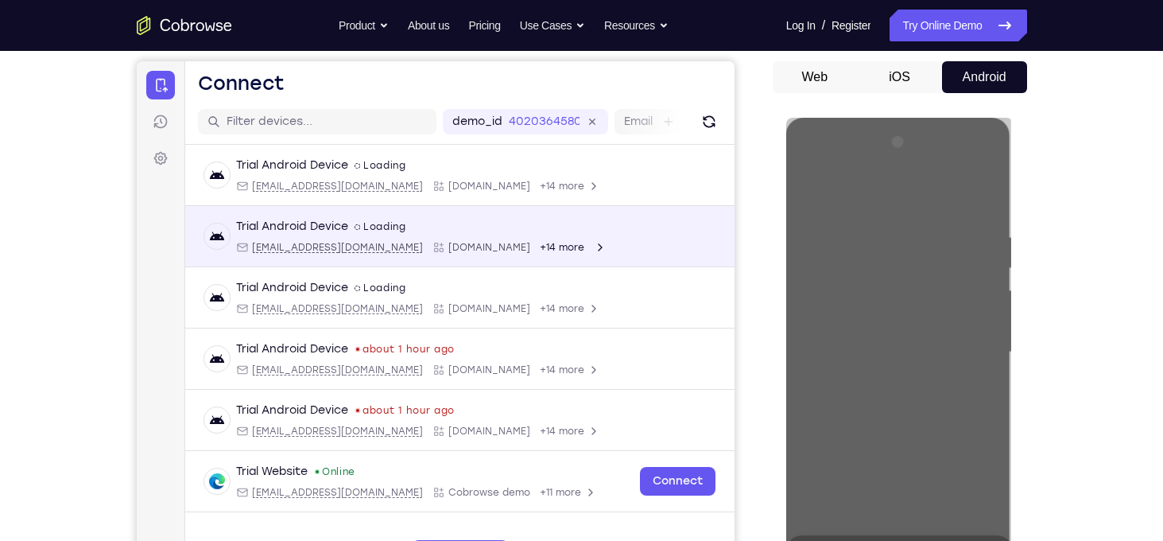
drag, startPoint x: 915, startPoint y: 362, endPoint x: 714, endPoint y: 255, distance: 227.6
click at [714, 255] on div "Trial Android Device spin2 Loading [EMAIL_ADDRESS][DOMAIN_NAME] [DOMAIN_NAME] +…" at bounding box center [458, 236] width 549 height 61
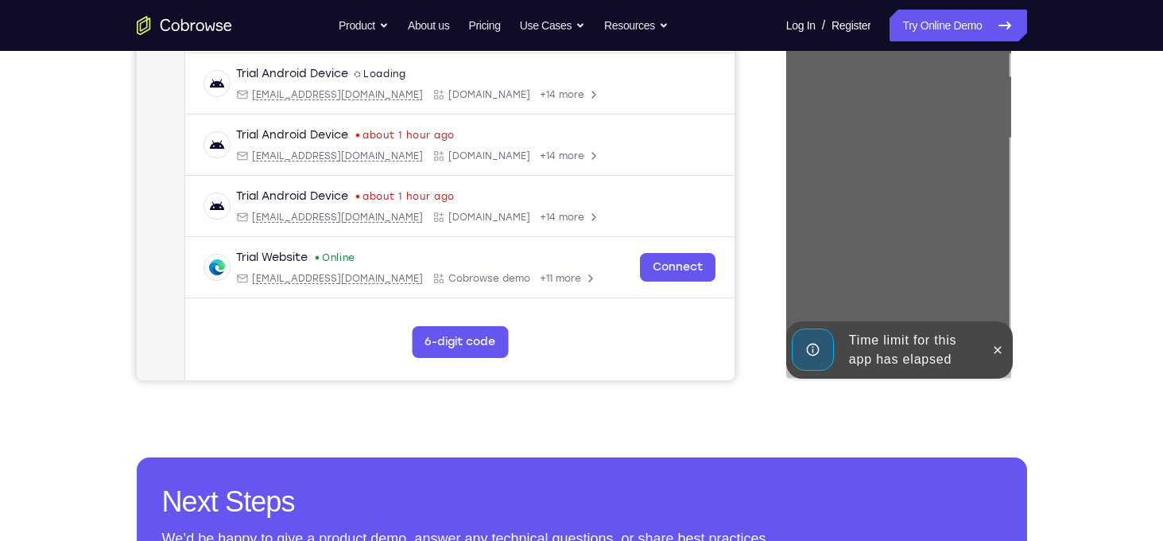
scroll to position [368, 0]
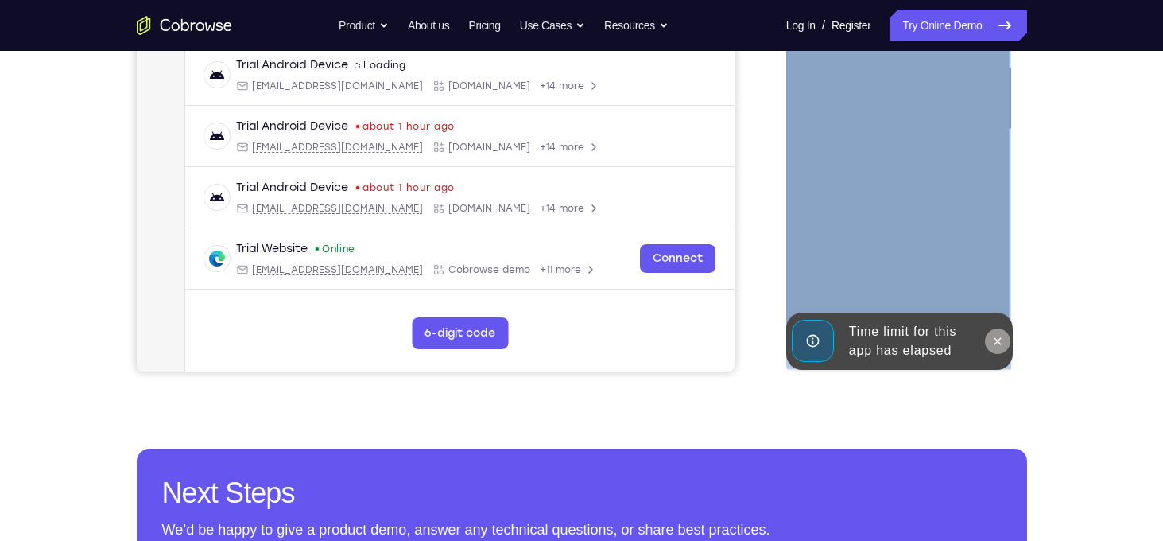
click at [1003, 335] on icon at bounding box center [998, 341] width 13 height 13
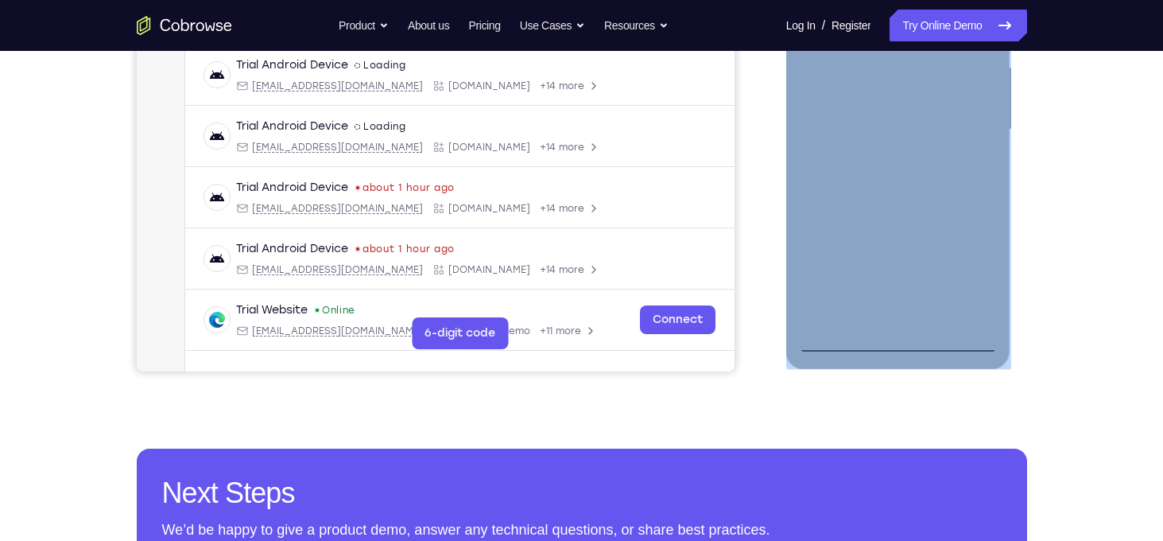
click at [895, 347] on div at bounding box center [898, 129] width 200 height 445
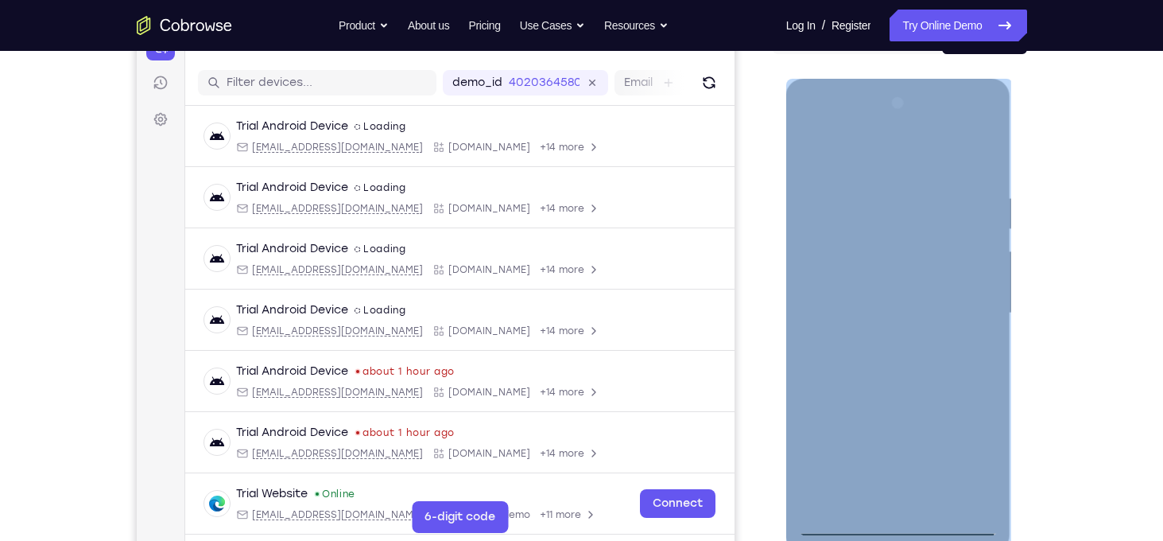
scroll to position [184, 0]
click at [977, 458] on div at bounding box center [898, 313] width 200 height 445
click at [921, 161] on div at bounding box center [898, 313] width 200 height 445
click at [966, 312] on div at bounding box center [898, 313] width 200 height 445
click at [879, 343] on div at bounding box center [898, 313] width 200 height 445
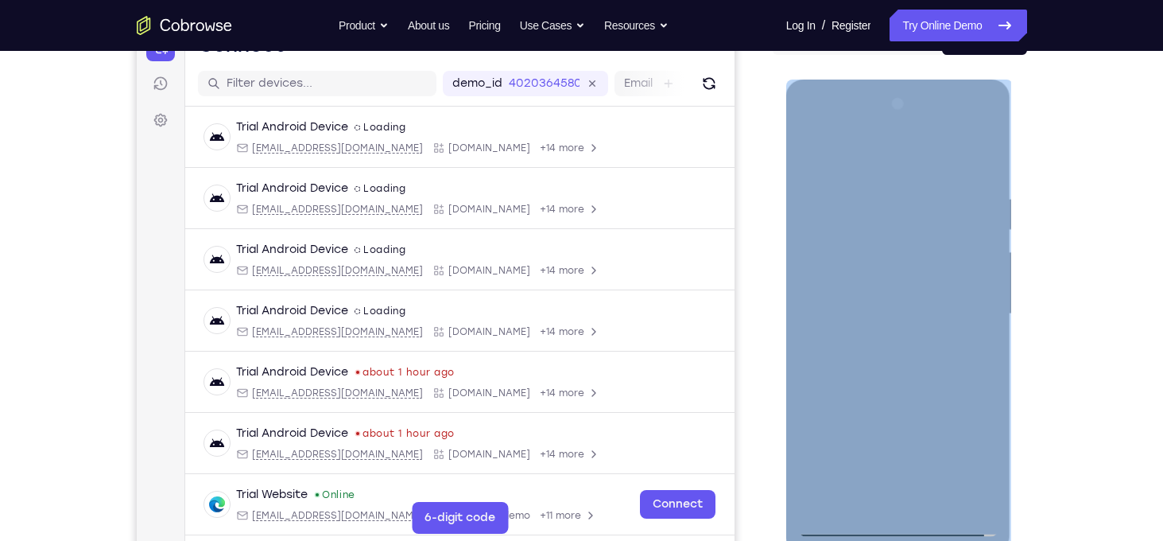
click at [885, 304] on div at bounding box center [898, 313] width 200 height 445
click at [964, 461] on div at bounding box center [898, 313] width 200 height 445
click at [971, 404] on div at bounding box center [898, 313] width 200 height 445
click at [989, 459] on div at bounding box center [898, 313] width 200 height 445
click at [964, 403] on div at bounding box center [898, 313] width 200 height 445
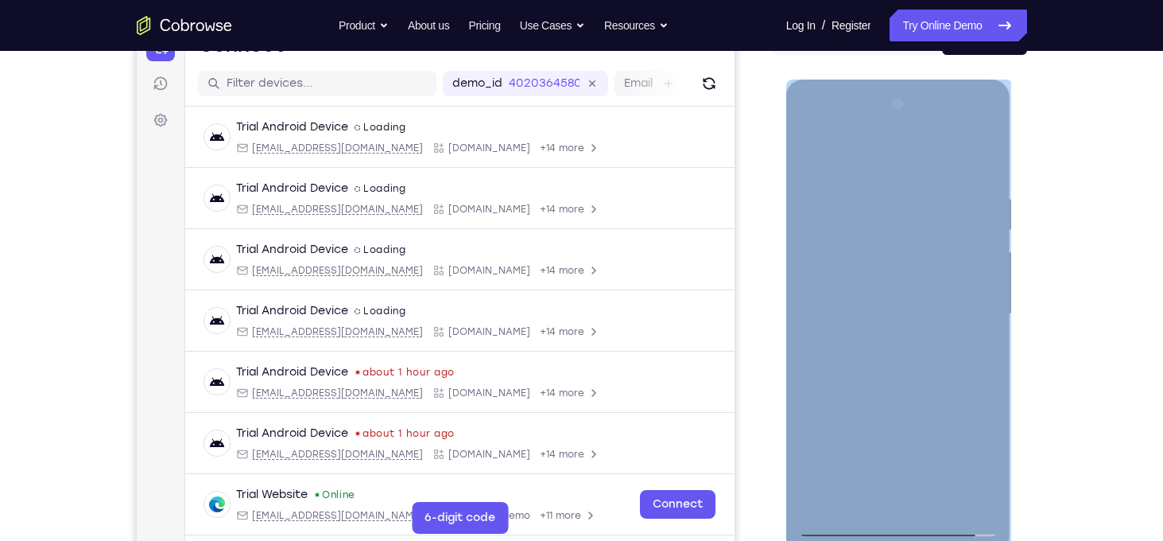
click at [928, 404] on div at bounding box center [898, 313] width 200 height 445
click at [990, 465] on div at bounding box center [898, 313] width 200 height 445
click at [922, 440] on div at bounding box center [898, 313] width 200 height 445
click at [964, 415] on div at bounding box center [898, 313] width 200 height 445
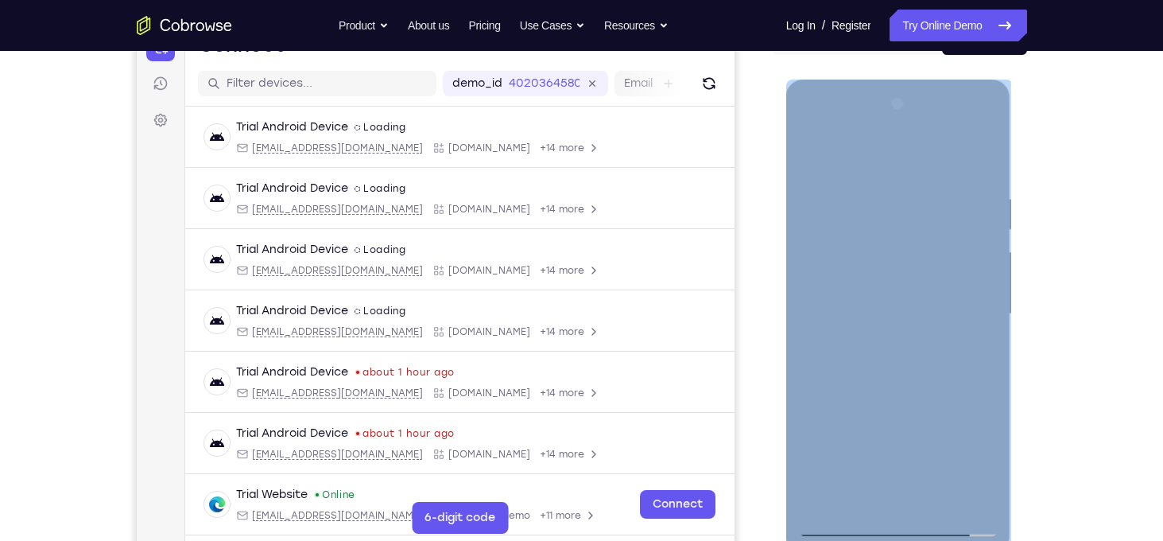
click at [923, 406] on div at bounding box center [898, 313] width 200 height 445
click at [988, 465] on div at bounding box center [898, 313] width 200 height 445
click at [965, 413] on div at bounding box center [898, 313] width 200 height 445
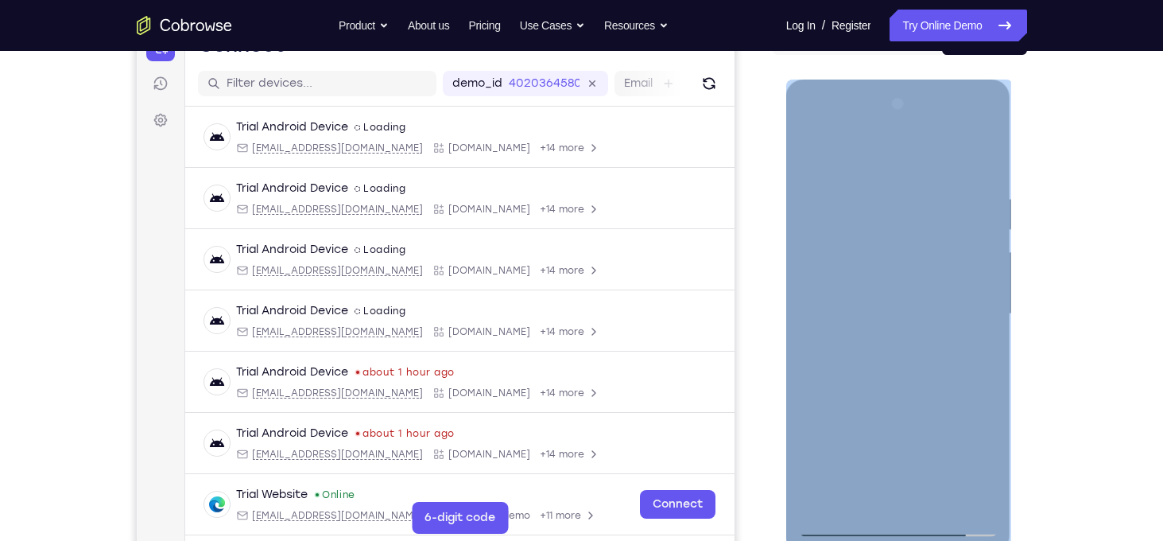
click at [928, 413] on div at bounding box center [898, 313] width 200 height 445
click at [860, 436] on div at bounding box center [898, 313] width 200 height 445
click at [980, 467] on div at bounding box center [898, 313] width 200 height 445
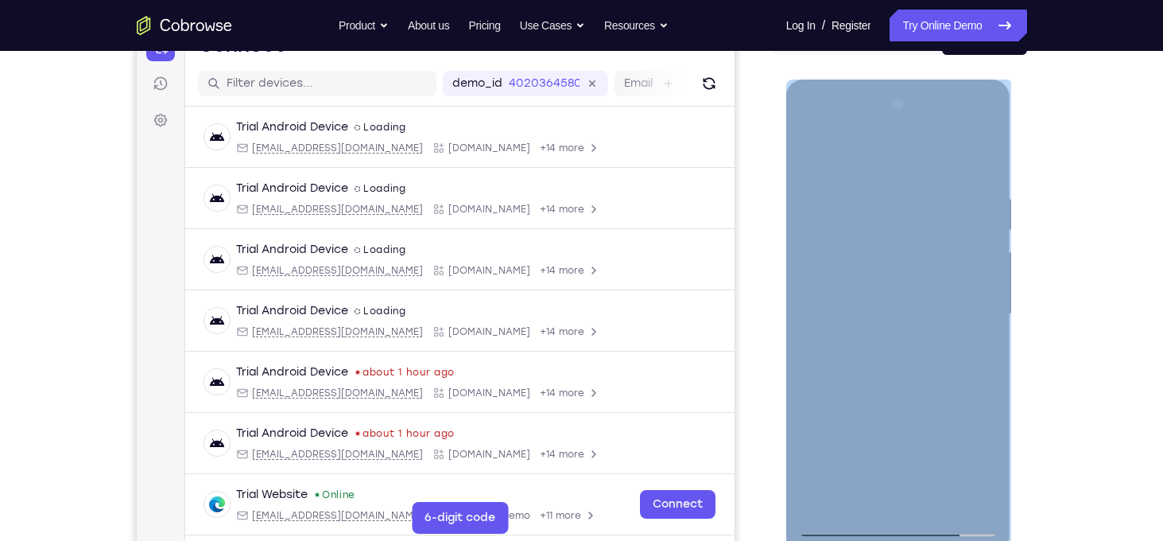
click at [961, 468] on div at bounding box center [898, 313] width 200 height 445
click at [964, 421] on div at bounding box center [898, 313] width 200 height 445
click at [965, 413] on div at bounding box center [898, 313] width 200 height 445
click at [987, 464] on div at bounding box center [898, 313] width 200 height 445
click at [929, 410] on div at bounding box center [898, 313] width 200 height 445
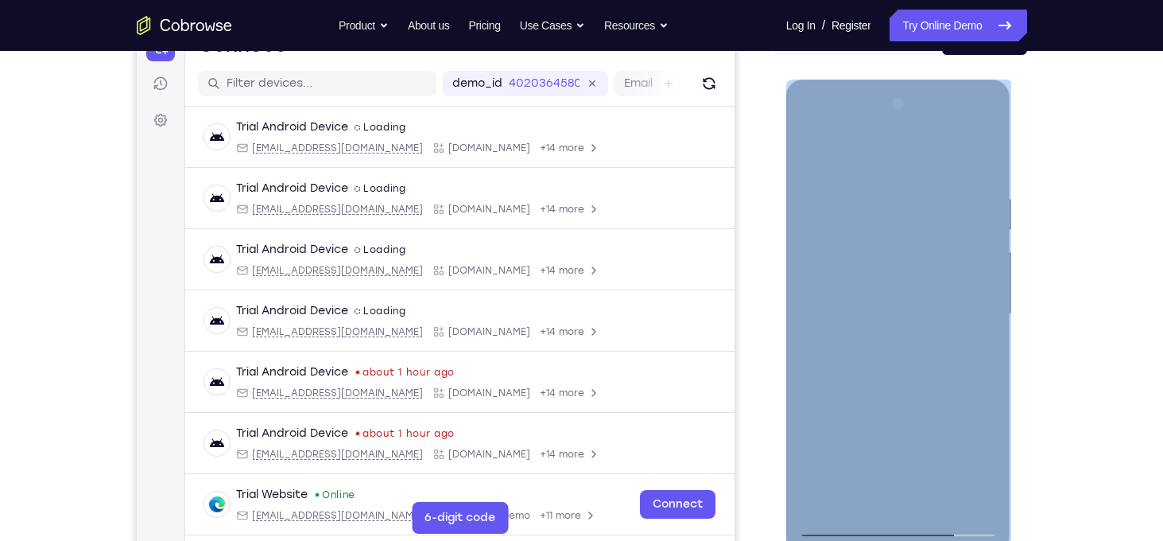
click at [859, 436] on div at bounding box center [898, 313] width 200 height 445
click at [815, 499] on div at bounding box center [898, 313] width 200 height 445
click at [945, 405] on div at bounding box center [898, 313] width 200 height 445
click at [927, 409] on div at bounding box center [898, 313] width 200 height 445
click at [907, 410] on div at bounding box center [898, 313] width 200 height 445
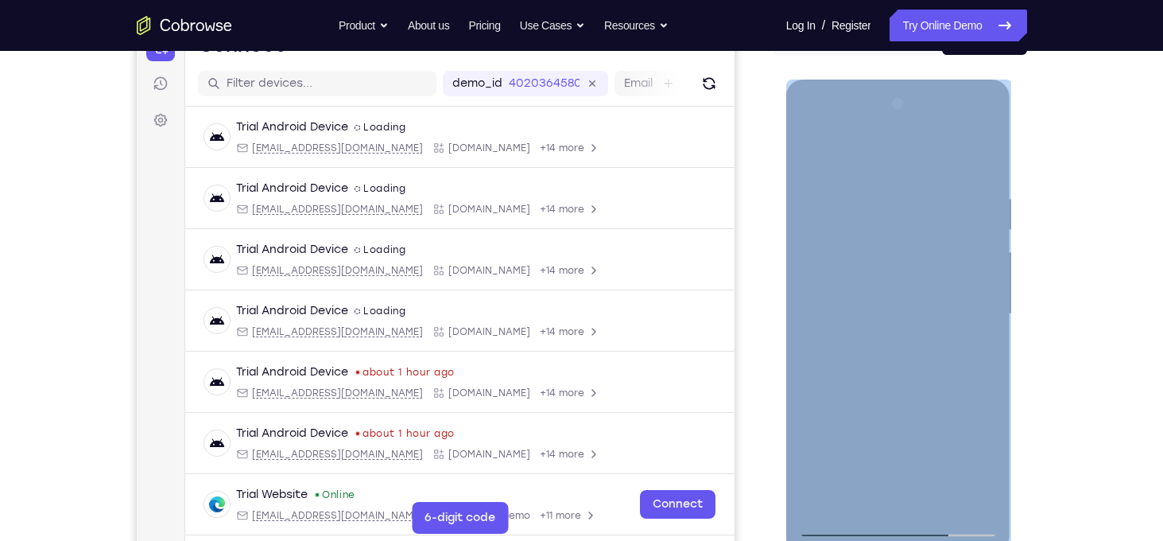
click at [965, 411] on div at bounding box center [898, 313] width 200 height 445
click at [869, 293] on div at bounding box center [898, 313] width 200 height 445
click at [952, 461] on div at bounding box center [898, 313] width 200 height 445
click at [821, 436] on div at bounding box center [898, 313] width 200 height 445
click at [987, 463] on div at bounding box center [898, 313] width 200 height 445
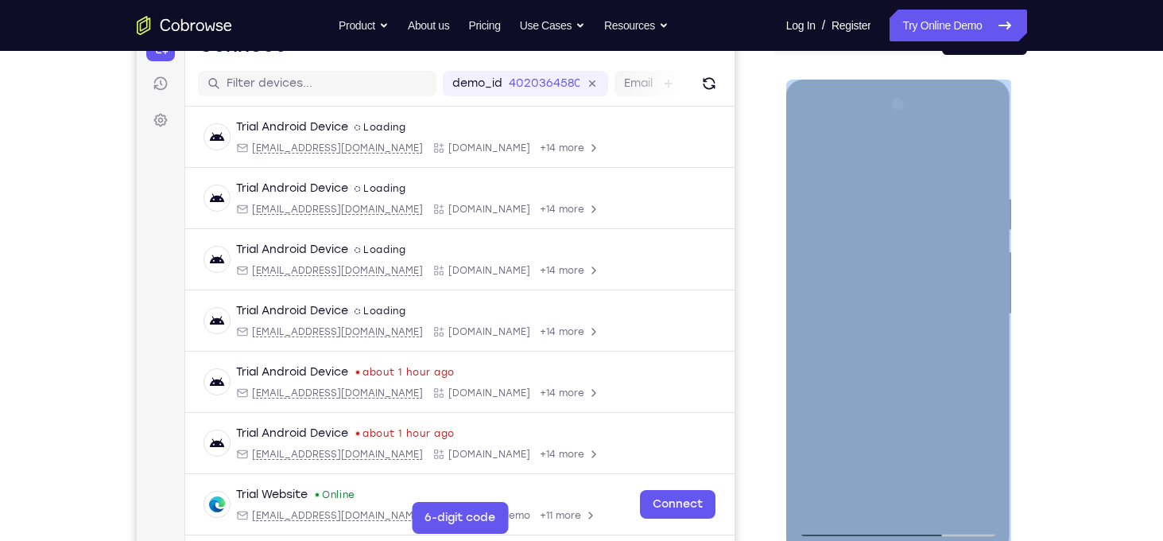
click at [967, 403] on div at bounding box center [898, 313] width 200 height 445
click at [918, 432] on div at bounding box center [898, 313] width 200 height 445
click at [960, 466] on div at bounding box center [898, 313] width 200 height 445
click at [969, 407] on div at bounding box center [898, 313] width 200 height 445
click at [929, 410] on div at bounding box center [898, 313] width 200 height 445
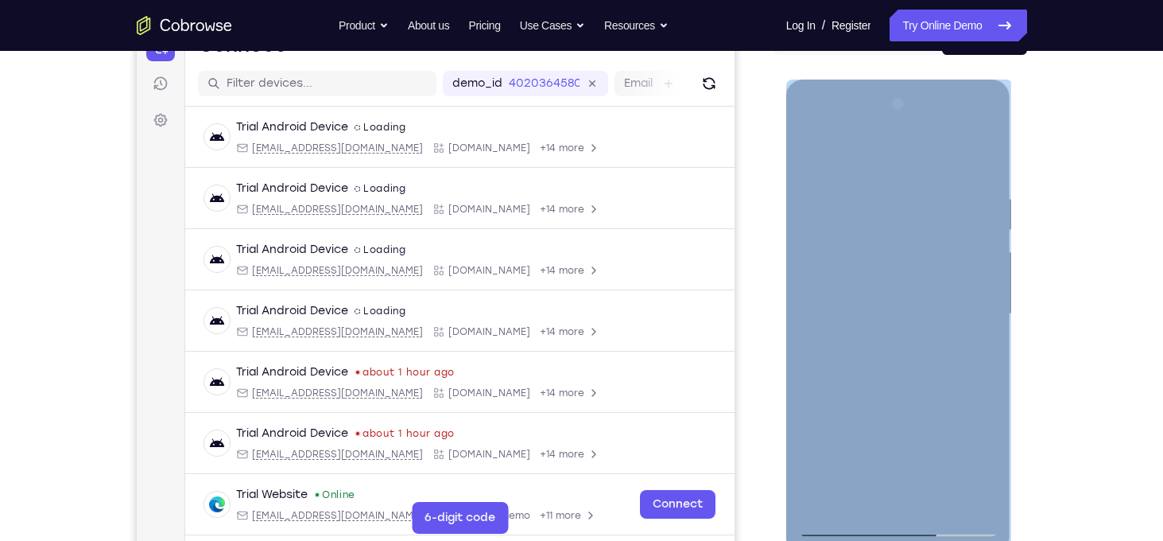
click at [863, 439] on div at bounding box center [898, 313] width 200 height 445
click at [802, 383] on div at bounding box center [898, 313] width 200 height 445
click at [829, 389] on div at bounding box center [898, 313] width 200 height 445
click at [805, 378] on div at bounding box center [898, 313] width 200 height 445
click at [891, 310] on div at bounding box center [898, 313] width 200 height 445
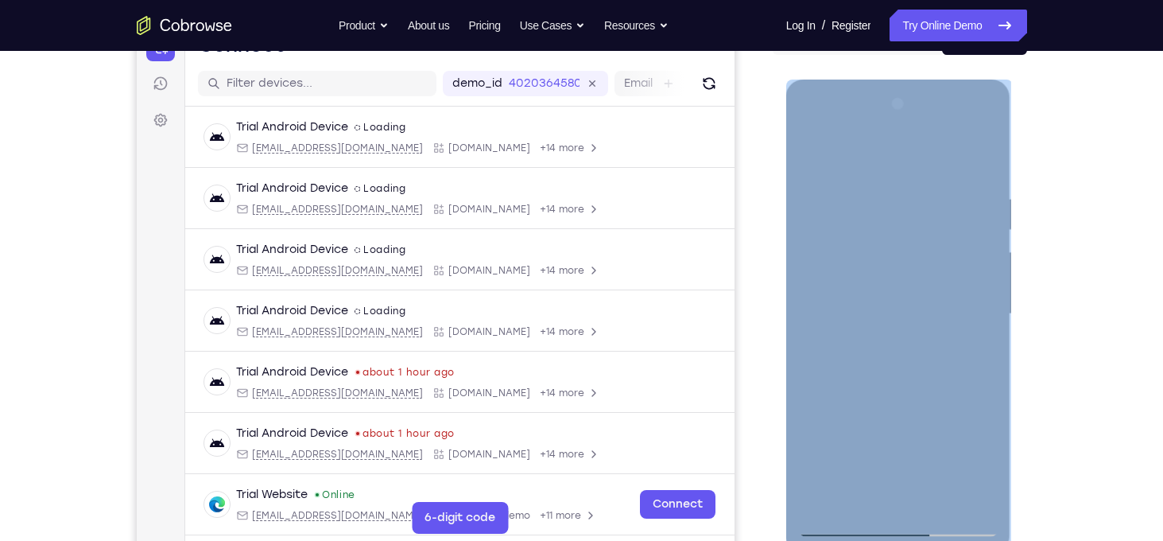
click at [891, 365] on div at bounding box center [898, 313] width 200 height 445
click at [898, 359] on div at bounding box center [898, 313] width 200 height 445
click at [898, 360] on div at bounding box center [898, 313] width 200 height 445
click at [902, 368] on div at bounding box center [898, 313] width 200 height 445
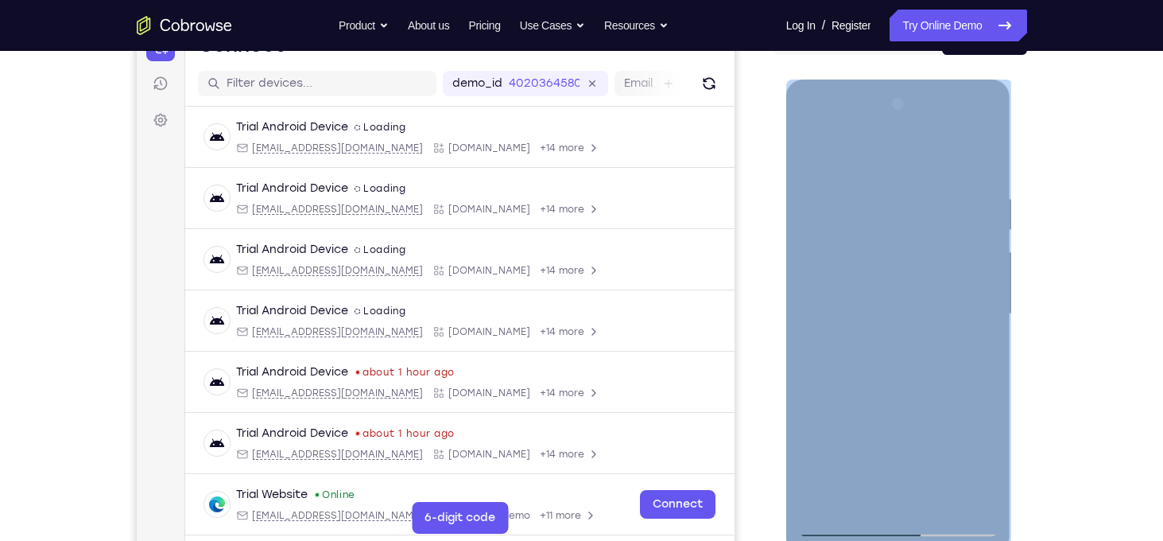
click at [904, 387] on div at bounding box center [898, 313] width 200 height 445
click at [896, 231] on div at bounding box center [898, 313] width 200 height 445
click at [954, 468] on div at bounding box center [898, 313] width 200 height 445
click at [964, 409] on div at bounding box center [898, 313] width 200 height 445
click at [917, 430] on div at bounding box center [898, 313] width 200 height 445
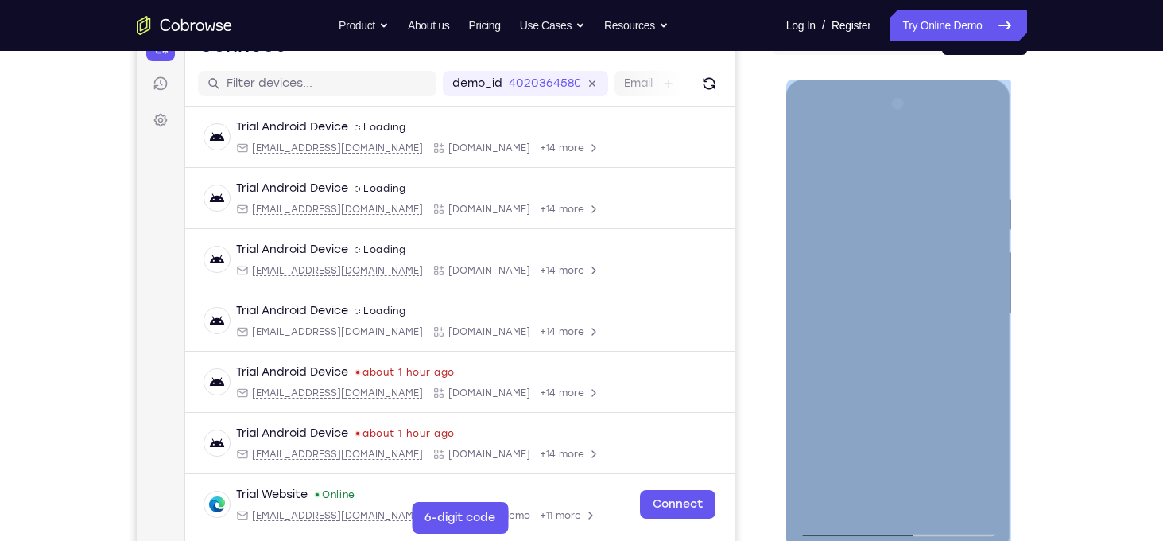
click at [952, 459] on div at bounding box center [898, 313] width 200 height 445
click at [968, 406] on div at bounding box center [898, 313] width 200 height 445
click at [987, 464] on div at bounding box center [898, 313] width 200 height 445
click at [961, 467] on div at bounding box center [898, 313] width 200 height 445
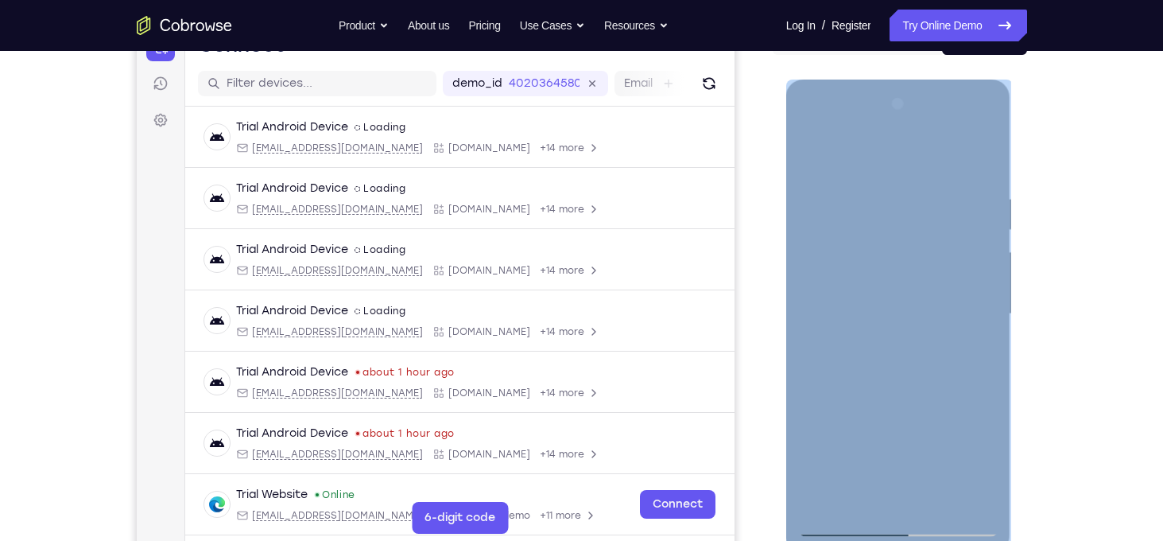
click at [970, 414] on div at bounding box center [898, 313] width 200 height 445
click at [927, 413] on div at bounding box center [898, 313] width 200 height 445
click at [860, 435] on div at bounding box center [898, 313] width 200 height 445
click at [813, 494] on div at bounding box center [898, 313] width 200 height 445
click at [949, 407] on div at bounding box center [898, 313] width 200 height 445
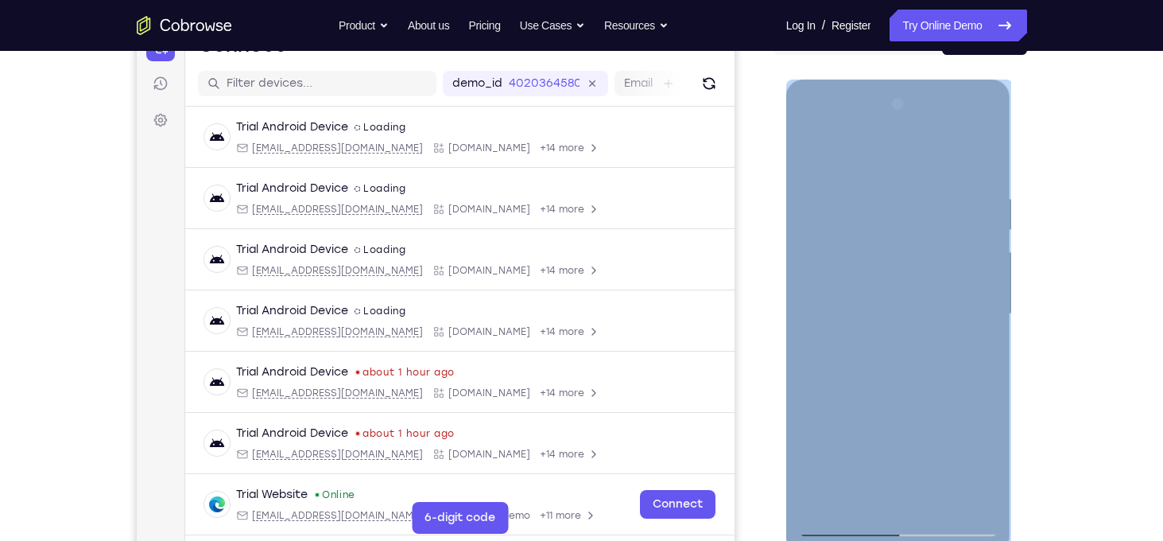
click at [926, 412] on div at bounding box center [898, 313] width 200 height 445
click at [902, 409] on div at bounding box center [898, 313] width 200 height 445
click at [974, 409] on div at bounding box center [898, 313] width 200 height 445
click at [917, 267] on div at bounding box center [898, 313] width 200 height 445
click at [889, 280] on div at bounding box center [898, 313] width 200 height 445
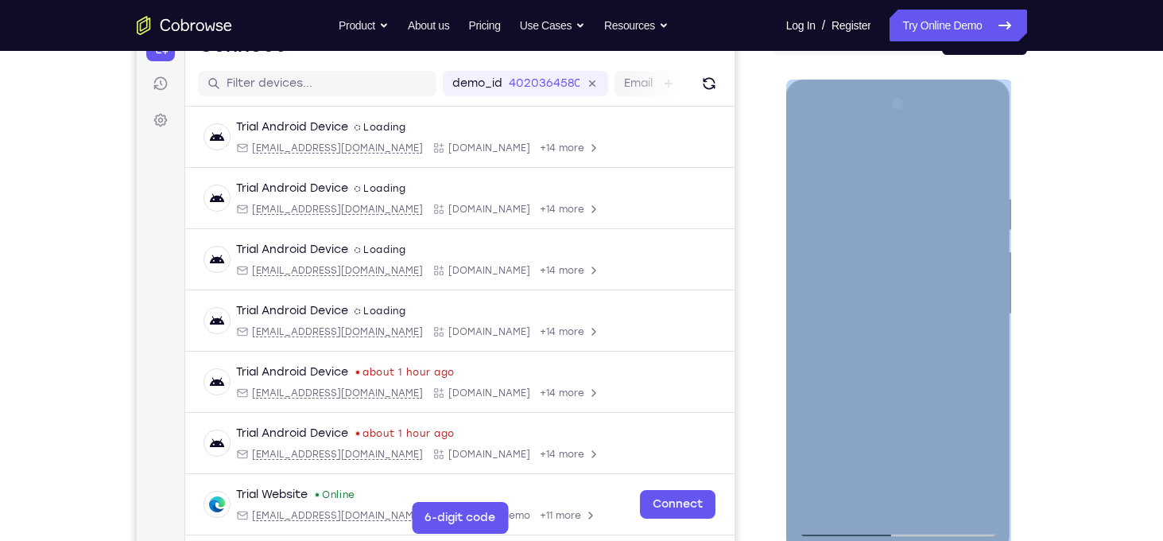
click at [950, 468] on div at bounding box center [898, 313] width 200 height 445
click at [829, 435] on div at bounding box center [898, 313] width 200 height 445
click at [919, 433] on div at bounding box center [898, 313] width 200 height 445
click at [958, 470] on div at bounding box center [898, 313] width 200 height 445
click at [983, 468] on div at bounding box center [898, 313] width 200 height 445
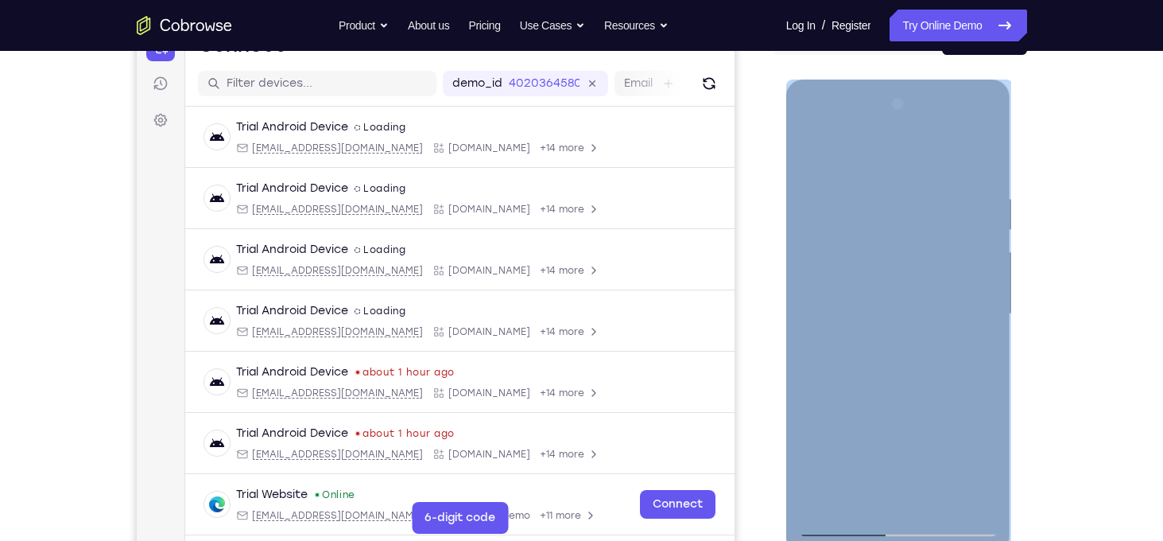
click at [983, 468] on div at bounding box center [898, 313] width 200 height 445
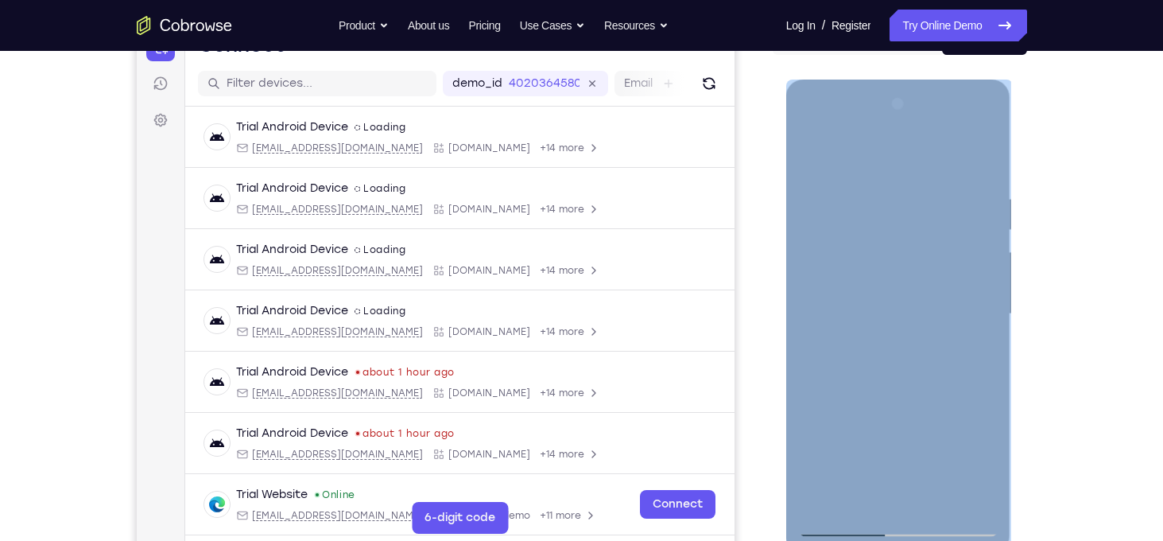
click at [983, 468] on div at bounding box center [898, 313] width 200 height 445
click at [961, 467] on div at bounding box center [898, 313] width 200 height 445
click at [964, 412] on div at bounding box center [898, 313] width 200 height 445
click at [914, 444] on div at bounding box center [898, 313] width 200 height 445
click at [959, 464] on div at bounding box center [898, 313] width 200 height 445
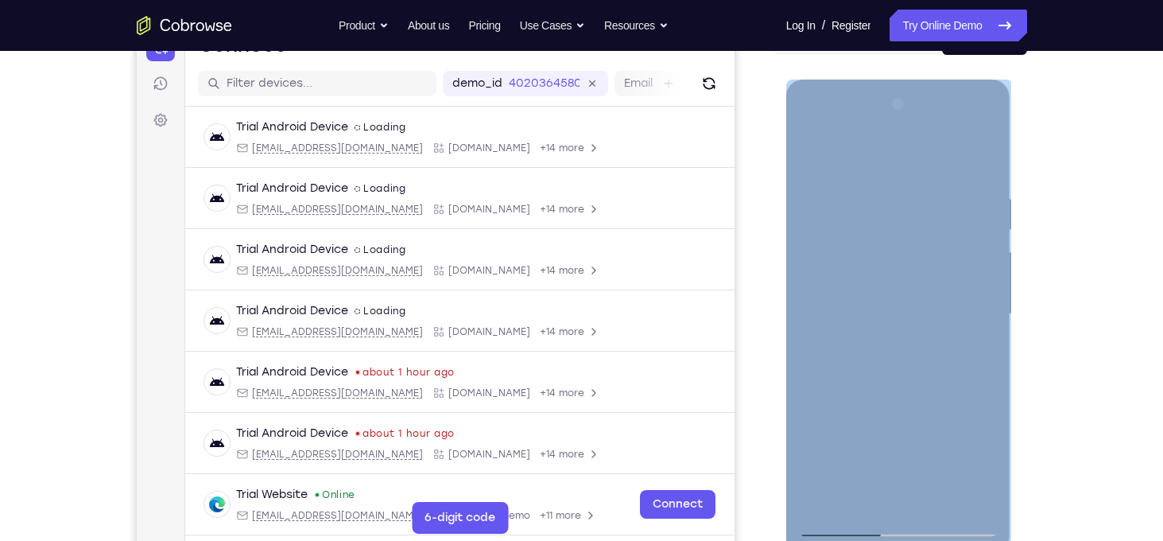
click at [968, 410] on div at bounding box center [898, 313] width 200 height 445
click at [928, 411] on div at bounding box center [898, 313] width 200 height 445
click at [862, 436] on div at bounding box center [898, 313] width 200 height 445
click at [814, 387] on div at bounding box center [898, 313] width 200 height 445
click at [823, 385] on div at bounding box center [898, 313] width 200 height 445
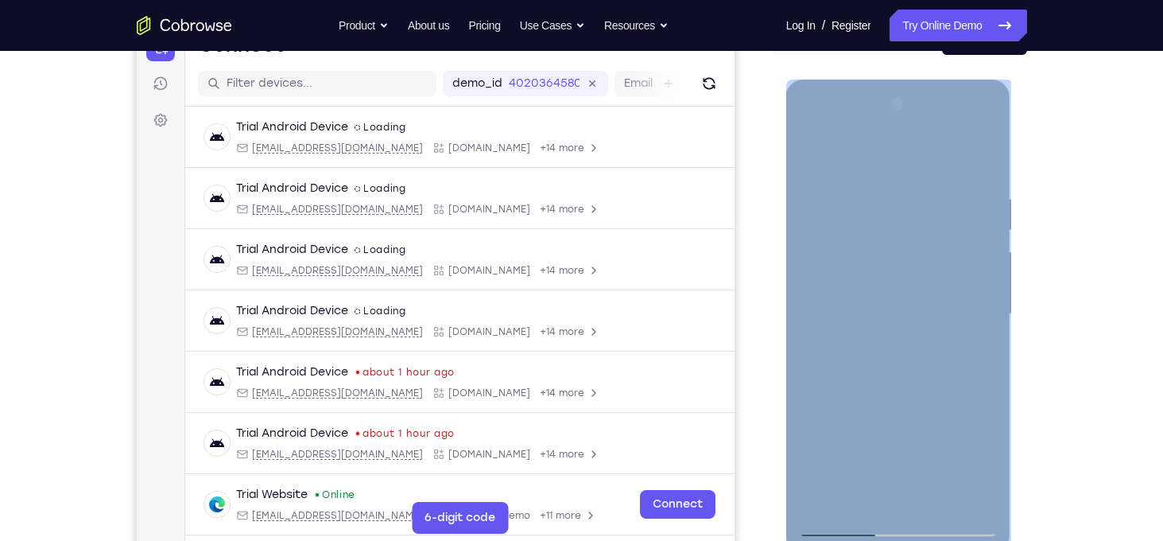
click at [805, 386] on div at bounding box center [898, 313] width 200 height 445
click at [888, 311] on div at bounding box center [898, 313] width 200 height 445
click at [906, 358] on div at bounding box center [898, 313] width 200 height 445
click at [909, 312] on div at bounding box center [898, 313] width 200 height 445
click at [907, 363] on div at bounding box center [898, 313] width 200 height 445
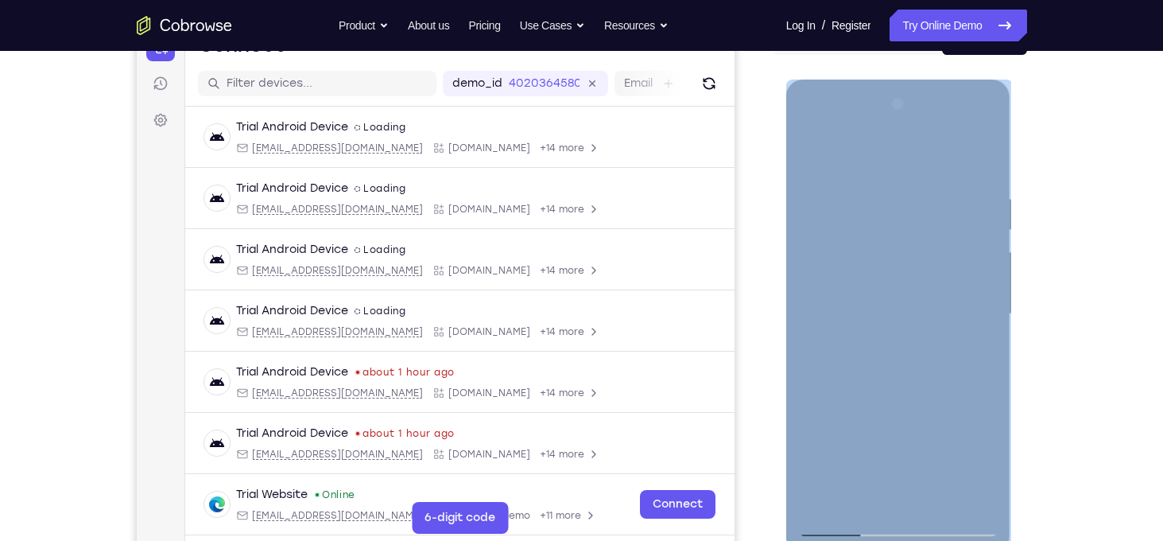
click at [901, 274] on div at bounding box center [898, 313] width 200 height 445
click at [964, 465] on div at bounding box center [898, 313] width 200 height 445
click at [850, 411] on div at bounding box center [898, 313] width 200 height 445
click at [960, 468] on div at bounding box center [898, 313] width 200 height 445
click at [965, 408] on div at bounding box center [898, 313] width 200 height 445
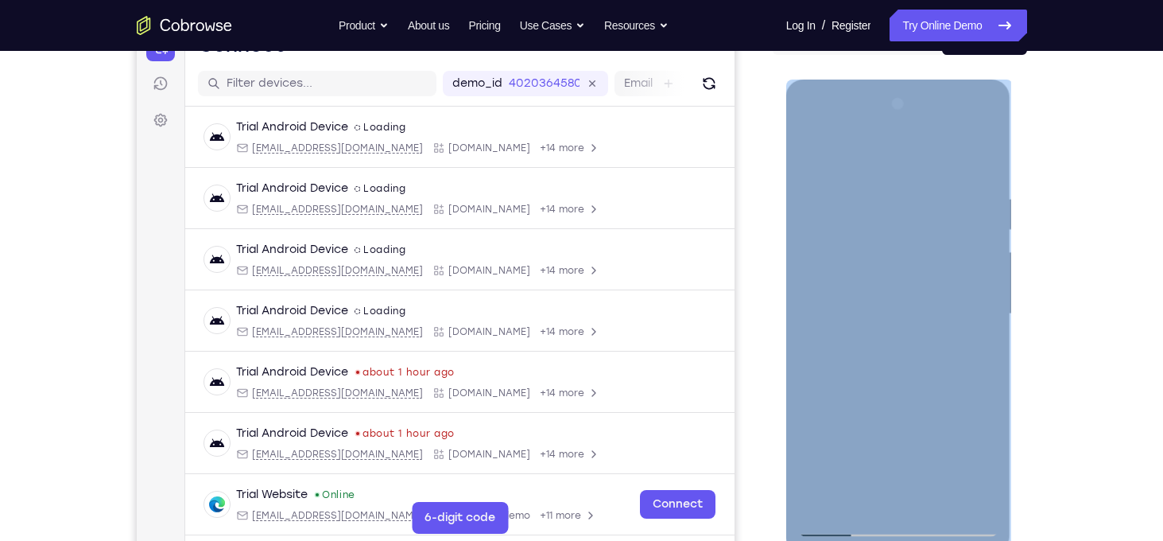
click at [954, 461] on div at bounding box center [898, 313] width 200 height 445
click at [852, 413] on div at bounding box center [898, 313] width 200 height 445
click at [957, 460] on div at bounding box center [898, 313] width 200 height 445
click at [967, 412] on div at bounding box center [898, 313] width 200 height 445
click at [926, 303] on div at bounding box center [898, 313] width 200 height 445
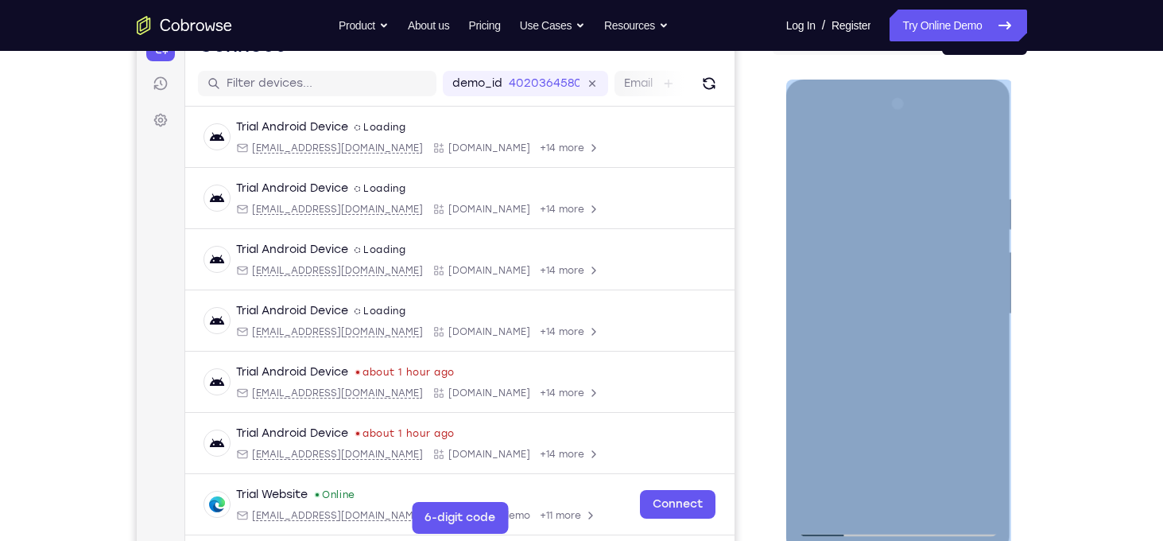
click at [901, 359] on div at bounding box center [898, 313] width 200 height 445
click at [931, 269] on div at bounding box center [898, 313] width 200 height 445
click at [955, 465] on div at bounding box center [898, 313] width 200 height 445
click at [965, 413] on div at bounding box center [898, 313] width 200 height 445
click at [919, 440] on div at bounding box center [898, 313] width 200 height 445
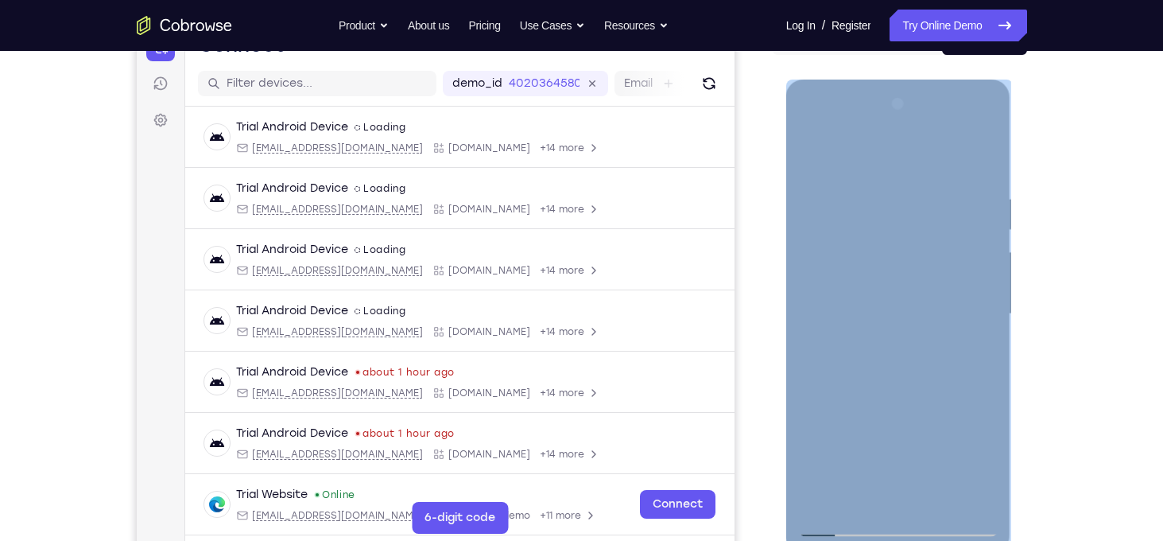
click at [959, 465] on div at bounding box center [898, 313] width 200 height 445
click at [968, 410] on div at bounding box center [898, 313] width 200 height 445
click at [929, 407] on div at bounding box center [898, 313] width 200 height 445
click at [861, 438] on div at bounding box center [898, 313] width 200 height 445
click at [806, 383] on div at bounding box center [898, 313] width 200 height 445
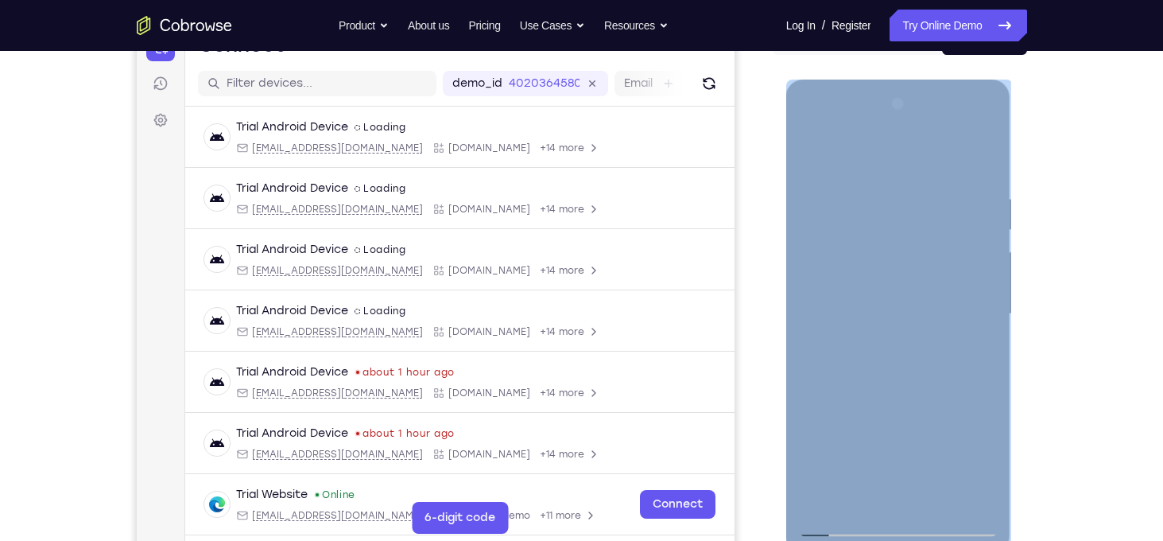
click at [832, 385] on div at bounding box center [898, 313] width 200 height 445
click at [815, 378] on div at bounding box center [898, 313] width 200 height 445
click at [984, 272] on div at bounding box center [898, 313] width 200 height 445
click at [844, 280] on div at bounding box center [898, 313] width 200 height 445
click at [958, 414] on div at bounding box center [898, 313] width 200 height 445
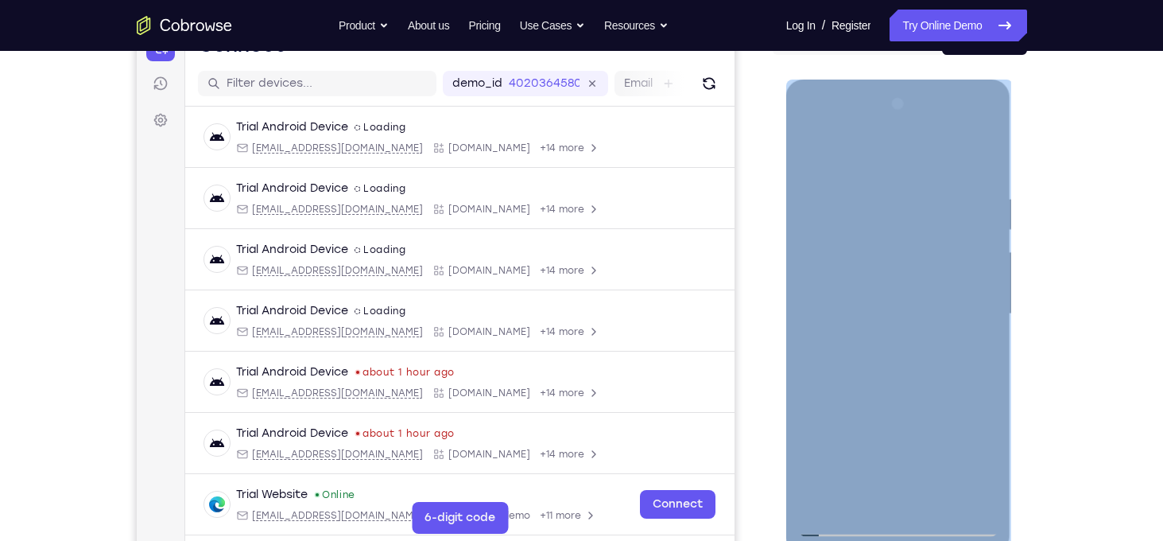
click at [978, 468] on div at bounding box center [898, 313] width 200 height 445
click at [973, 410] on div at bounding box center [898, 313] width 200 height 445
click at [848, 281] on div at bounding box center [898, 313] width 200 height 445
click at [985, 459] on div at bounding box center [898, 313] width 200 height 445
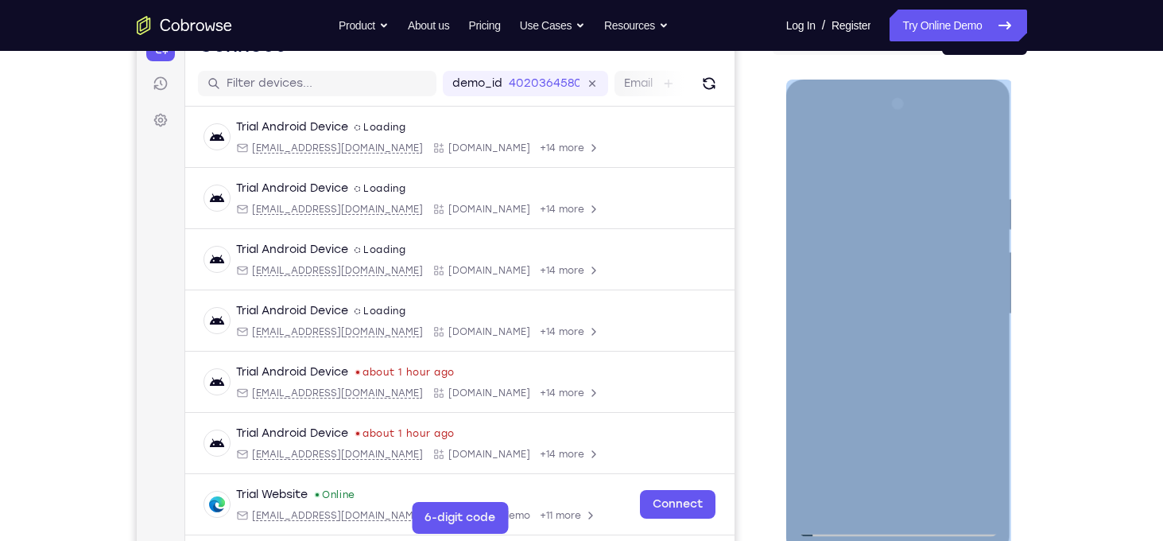
click at [929, 410] on div at bounding box center [898, 313] width 200 height 445
click at [910, 309] on div at bounding box center [898, 313] width 200 height 445
click at [904, 351] on div at bounding box center [898, 313] width 200 height 445
click at [955, 311] on div at bounding box center [899, 314] width 126 height 42
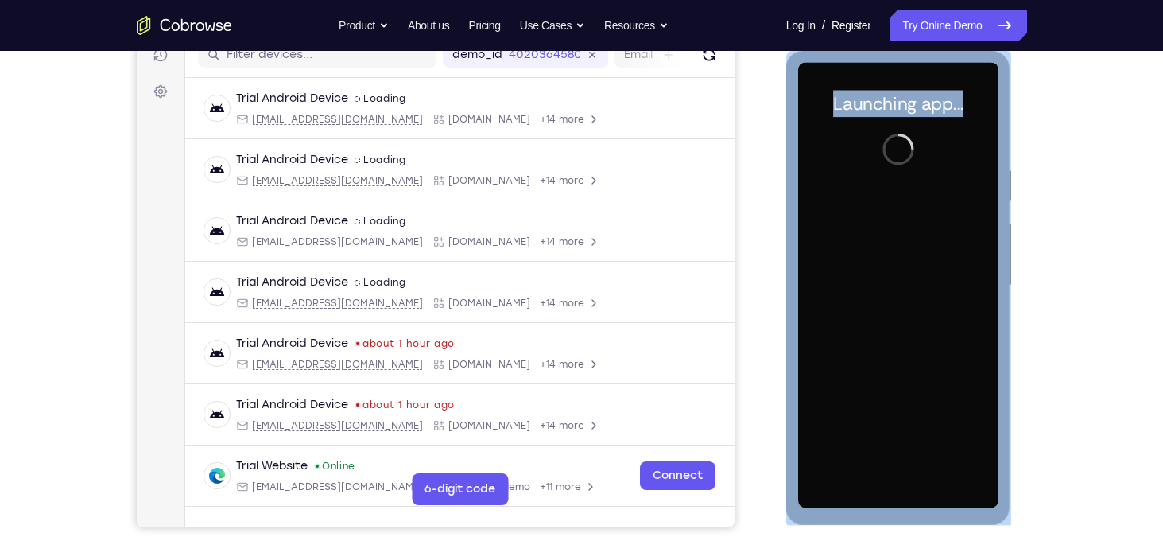
scroll to position [210, 0]
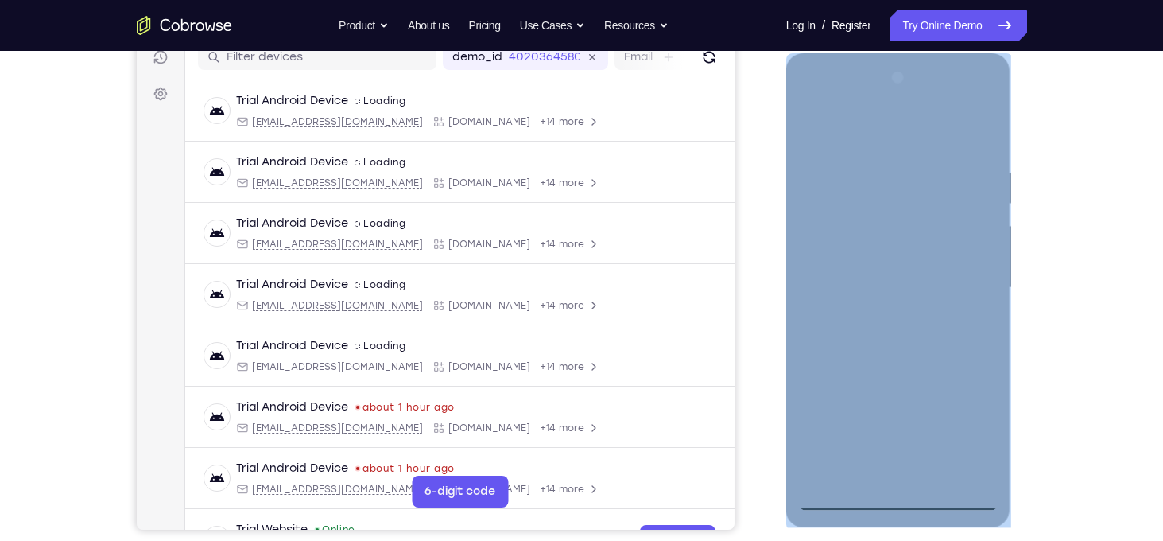
click at [895, 491] on div at bounding box center [898, 287] width 200 height 445
click at [903, 497] on div at bounding box center [898, 287] width 200 height 445
click at [971, 432] on div at bounding box center [898, 287] width 200 height 445
click at [875, 133] on div at bounding box center [898, 287] width 200 height 445
click at [965, 265] on div at bounding box center [898, 287] width 200 height 445
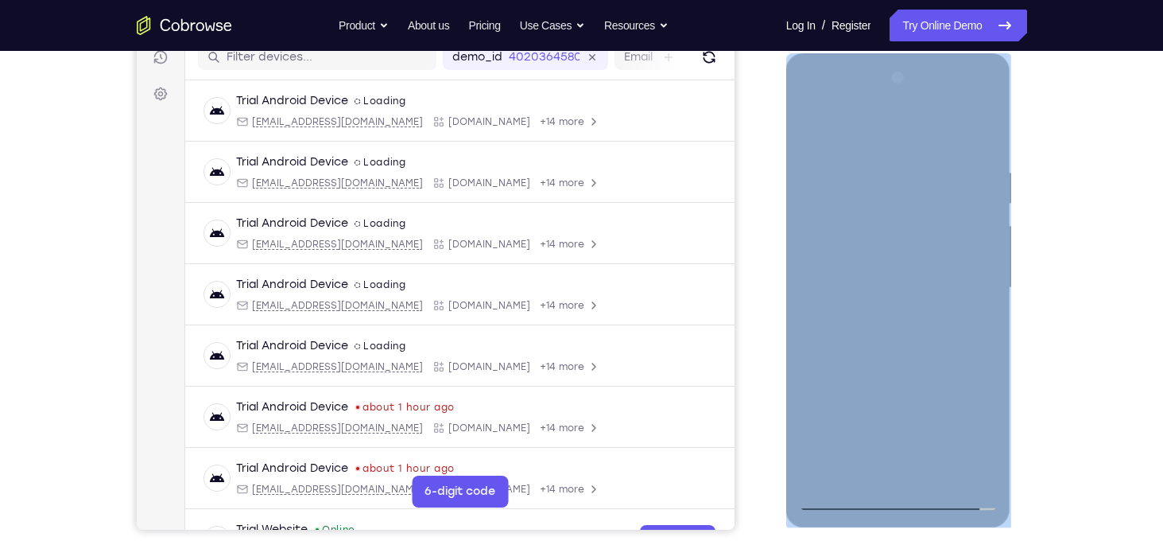
click at [964, 285] on div at bounding box center [898, 287] width 200 height 445
click at [883, 319] on div at bounding box center [898, 287] width 200 height 445
click at [885, 273] on div at bounding box center [898, 287] width 200 height 445
click at [957, 442] on div at bounding box center [898, 287] width 200 height 445
click at [968, 384] on div at bounding box center [898, 287] width 200 height 445
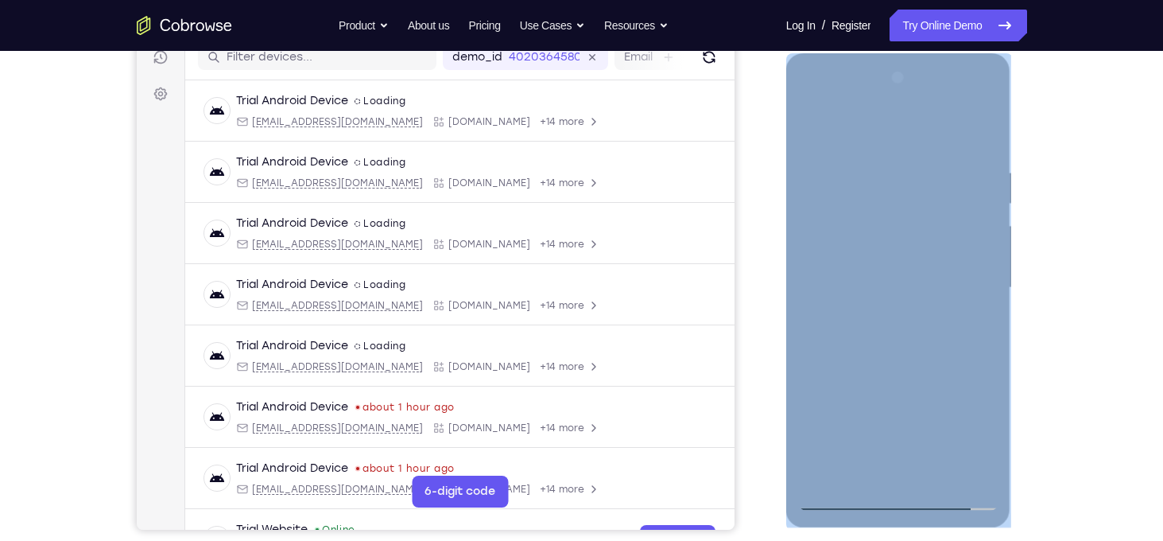
click at [918, 409] on div at bounding box center [898, 287] width 200 height 445
click at [961, 444] on div at bounding box center [898, 287] width 200 height 445
click at [968, 381] on div at bounding box center [898, 287] width 200 height 445
click at [926, 383] on div at bounding box center [898, 287] width 200 height 445
click at [857, 411] on div at bounding box center [898, 287] width 200 height 445
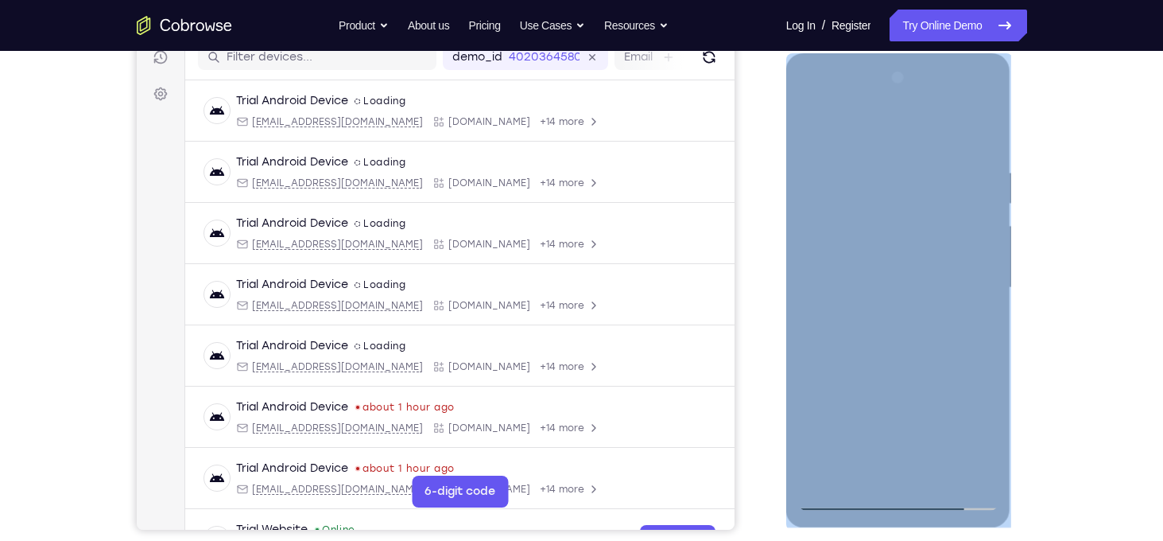
click at [813, 469] on div at bounding box center [898, 287] width 200 height 445
click at [943, 382] on div at bounding box center [898, 287] width 200 height 445
click at [928, 380] on div at bounding box center [898, 287] width 200 height 445
click at [912, 380] on div at bounding box center [898, 287] width 200 height 445
click at [970, 383] on div at bounding box center [898, 287] width 200 height 445
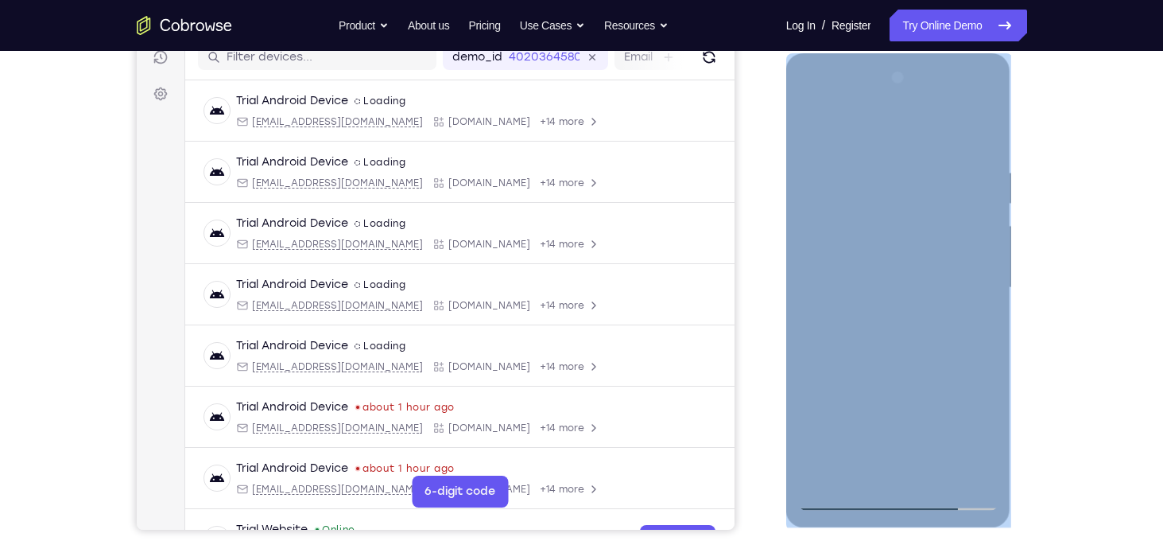
click at [900, 263] on div at bounding box center [898, 287] width 200 height 445
click at [958, 435] on div at bounding box center [898, 287] width 200 height 445
click at [967, 378] on div at bounding box center [898, 287] width 200 height 445
click at [917, 406] on div at bounding box center [898, 287] width 200 height 445
click at [953, 433] on div at bounding box center [898, 287] width 200 height 445
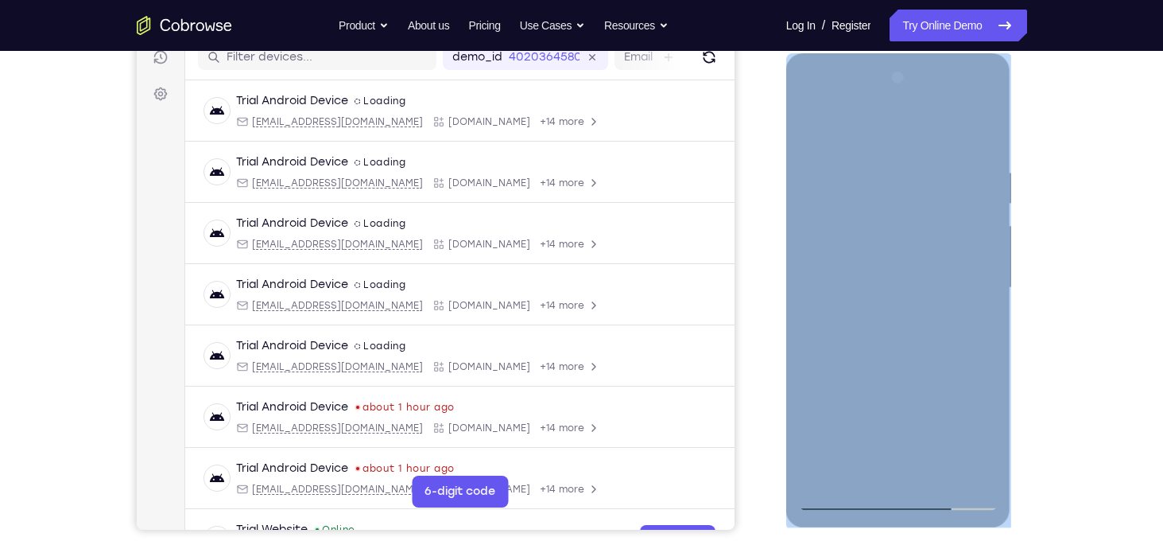
click at [968, 386] on div at bounding box center [898, 287] width 200 height 445
click at [923, 384] on div at bounding box center [898, 287] width 200 height 445
click at [864, 411] on div at bounding box center [898, 287] width 200 height 445
click at [809, 351] on div at bounding box center [898, 287] width 200 height 445
click at [832, 353] on div at bounding box center [898, 287] width 200 height 445
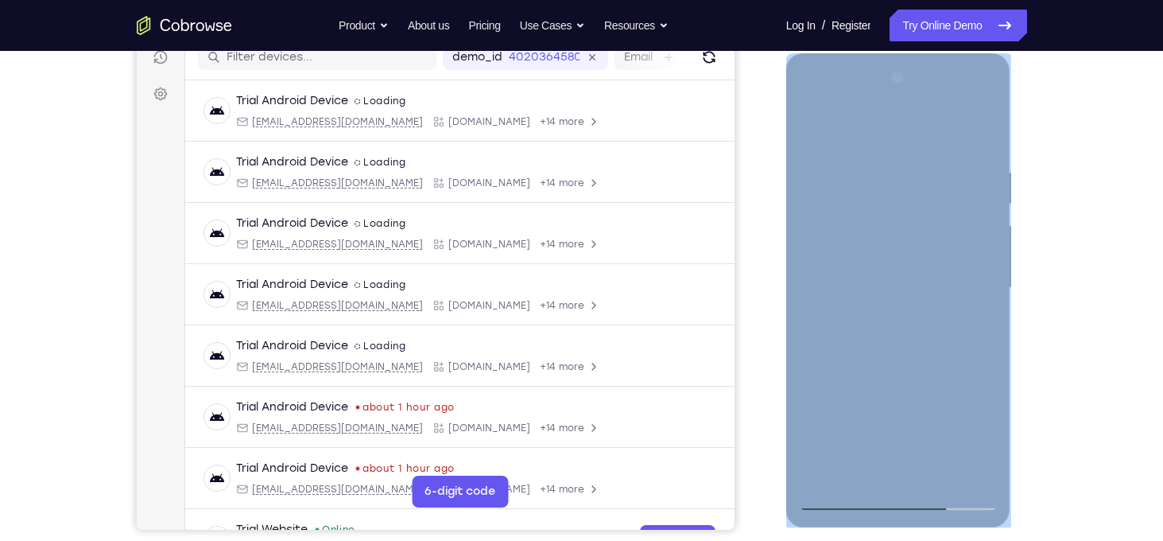
click at [808, 357] on div at bounding box center [898, 287] width 200 height 445
click at [883, 285] on div at bounding box center [898, 287] width 200 height 445
click at [888, 340] on div at bounding box center [898, 287] width 200 height 445
click at [901, 335] on div at bounding box center [898, 287] width 200 height 445
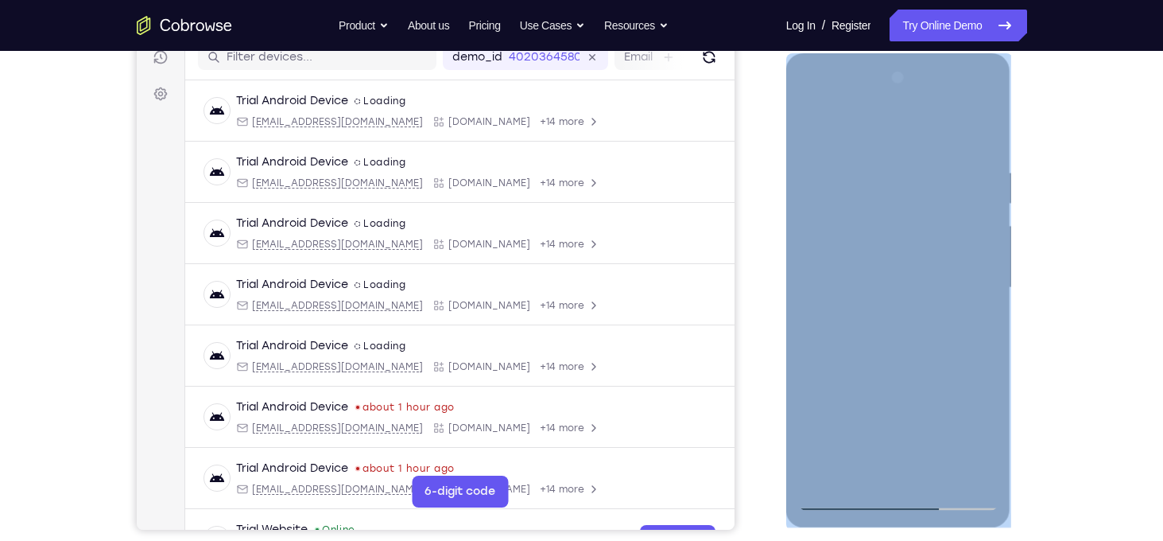
click at [898, 366] on div at bounding box center [898, 287] width 200 height 445
click at [906, 213] on div at bounding box center [898, 287] width 200 height 445
click at [955, 448] on div at bounding box center [898, 287] width 200 height 445
click at [968, 390] on div at bounding box center [898, 287] width 200 height 445
click at [922, 385] on div at bounding box center [898, 287] width 200 height 445
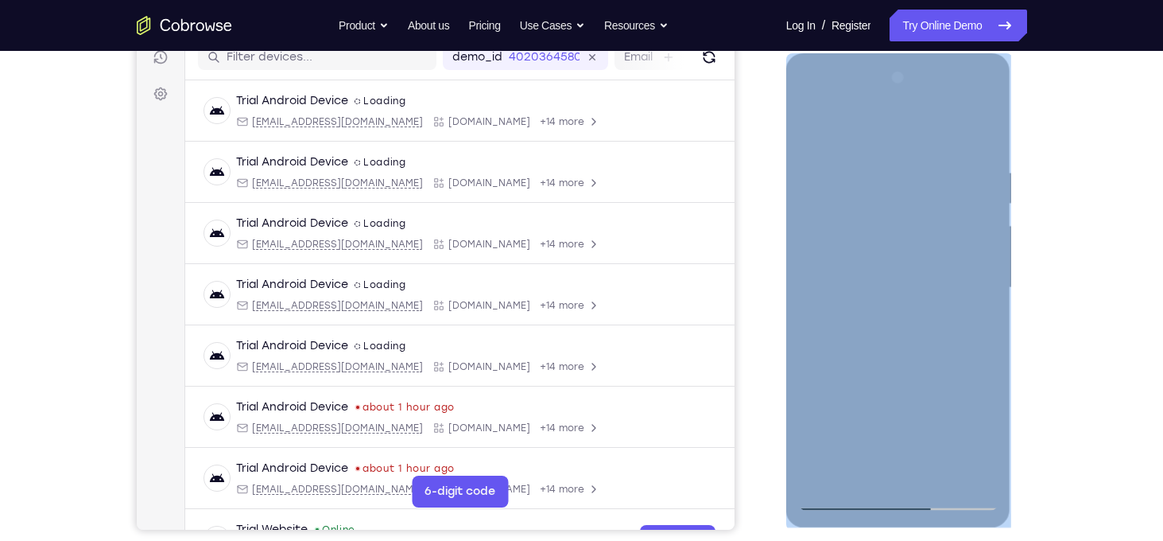
click at [987, 435] on div at bounding box center [898, 287] width 200 height 445
click at [917, 409] on div at bounding box center [898, 287] width 200 height 445
click at [961, 439] on div at bounding box center [898, 287] width 200 height 445
click at [968, 386] on div at bounding box center [898, 287] width 200 height 445
click at [923, 384] on div at bounding box center [898, 287] width 200 height 445
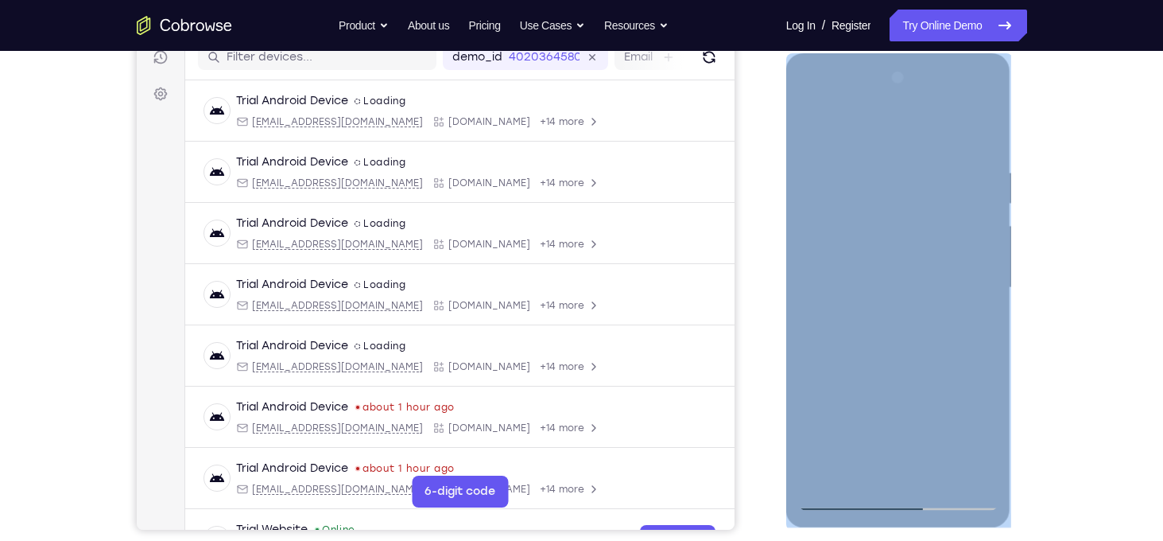
click at [873, 415] on div at bounding box center [898, 287] width 200 height 445
click at [859, 417] on div at bounding box center [898, 287] width 200 height 445
click at [980, 439] on div at bounding box center [898, 287] width 200 height 445
click at [860, 407] on div at bounding box center [898, 287] width 200 height 445
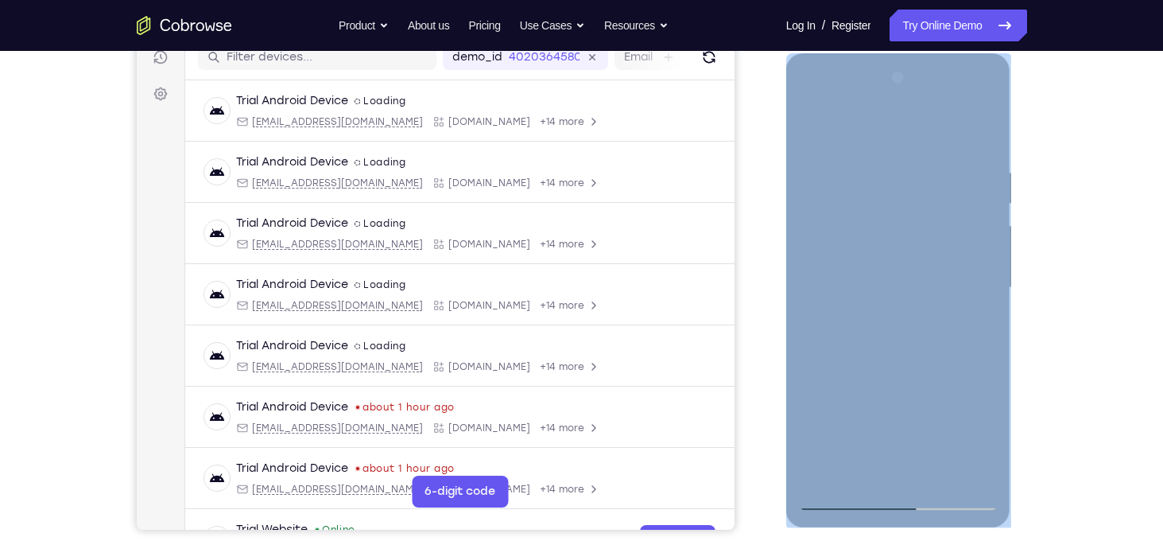
click at [815, 461] on div at bounding box center [898, 287] width 200 height 445
click at [945, 381] on div at bounding box center [898, 287] width 200 height 445
click at [926, 381] on div at bounding box center [898, 287] width 200 height 445
click at [910, 383] on div at bounding box center [898, 287] width 200 height 445
click at [968, 384] on div at bounding box center [898, 287] width 200 height 445
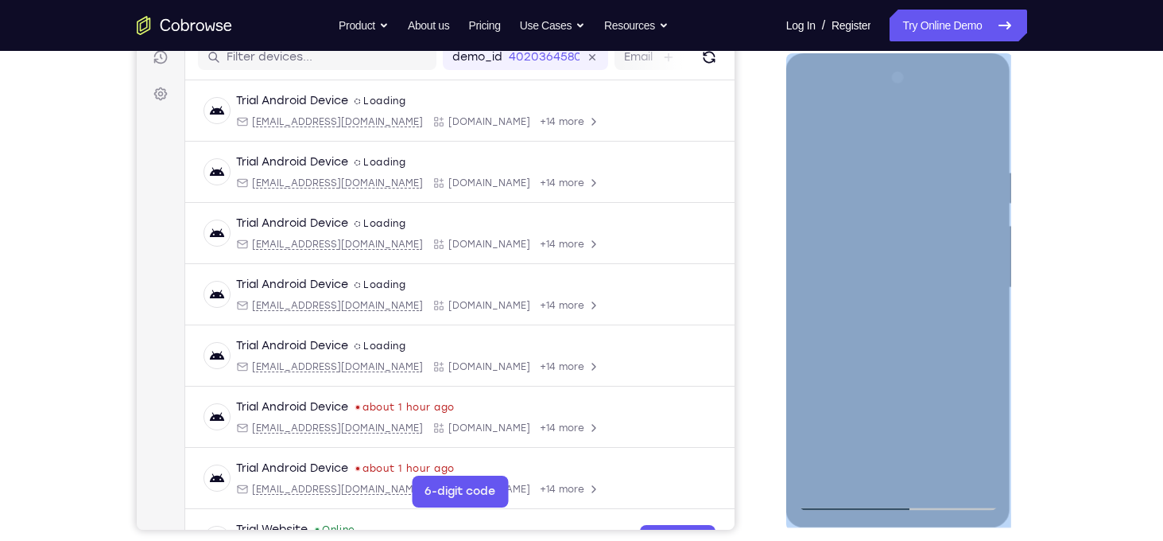
click at [920, 249] on div at bounding box center [898, 287] width 200 height 445
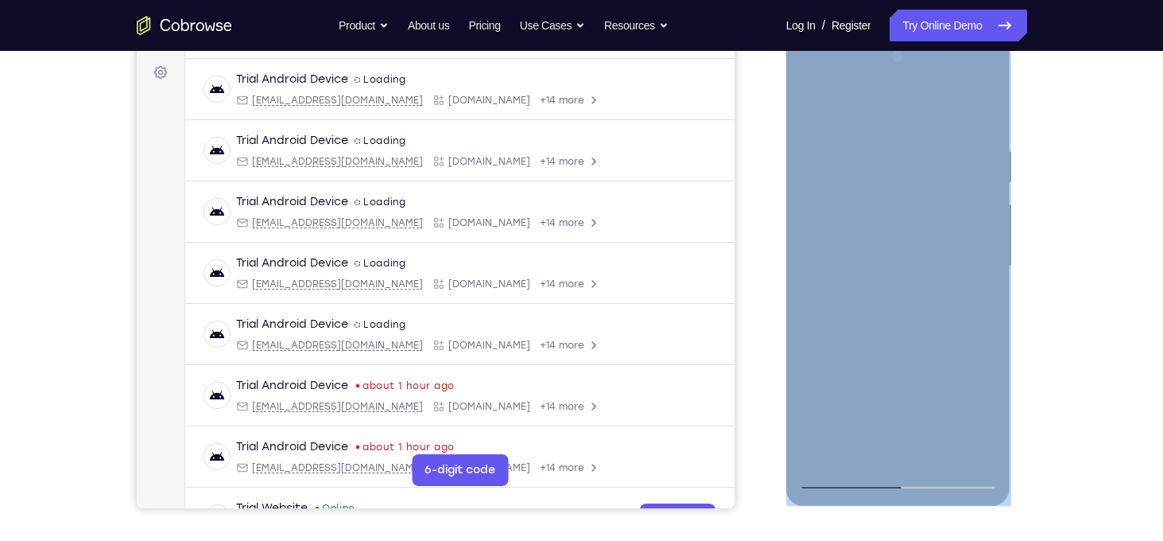
scroll to position [232, 0]
click at [980, 279] on div at bounding box center [898, 265] width 200 height 445
click at [977, 244] on div at bounding box center [898, 265] width 200 height 445
click at [920, 448] on div at bounding box center [898, 265] width 200 height 445
click at [882, 276] on div at bounding box center [898, 265] width 200 height 445
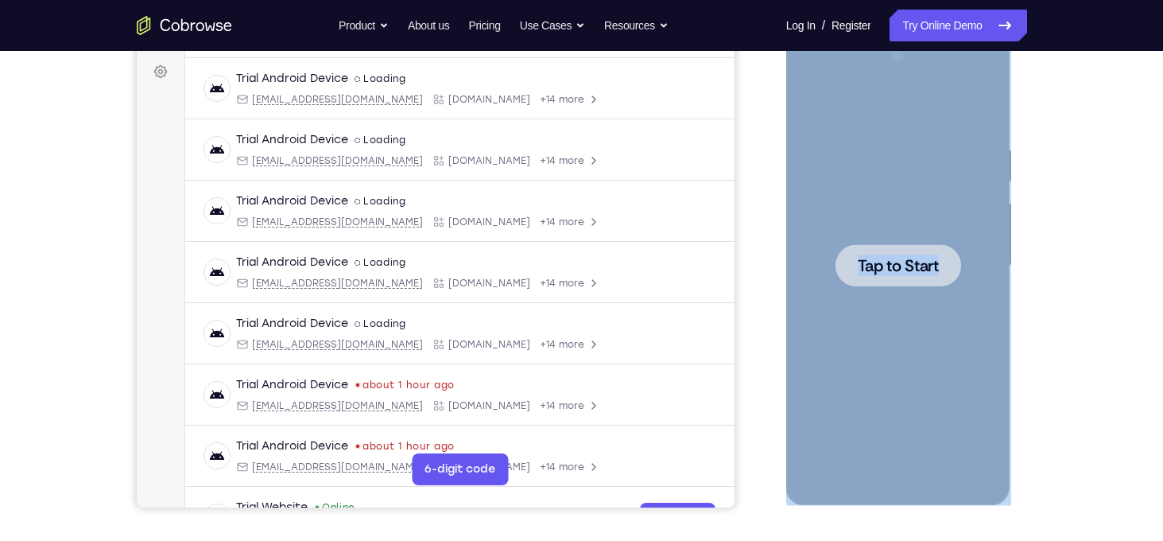
click at [948, 273] on div at bounding box center [899, 265] width 126 height 42
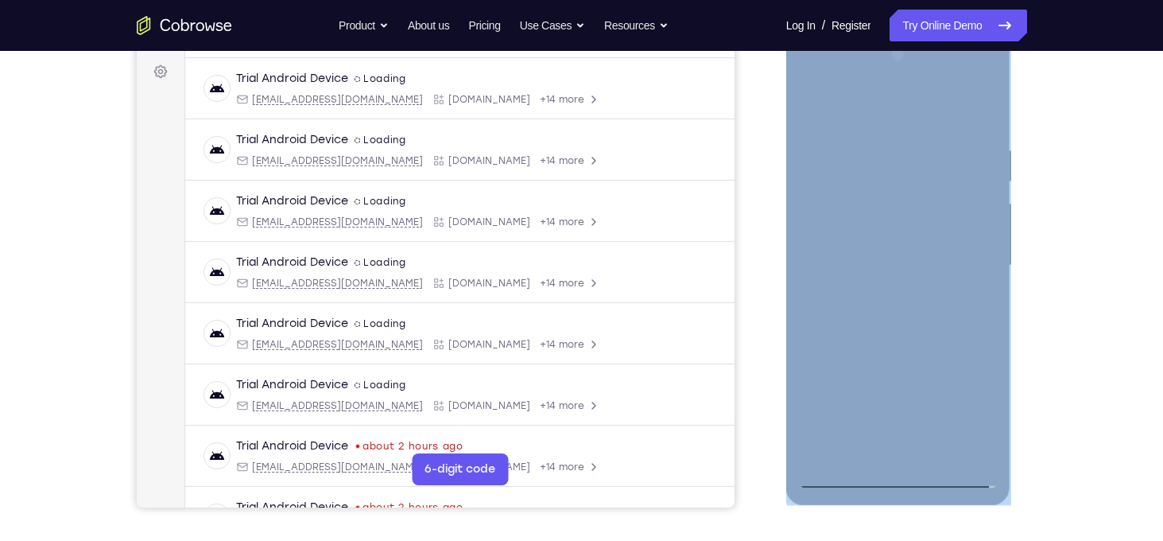
click at [898, 476] on div at bounding box center [898, 265] width 200 height 445
click at [980, 406] on div at bounding box center [898, 265] width 200 height 445
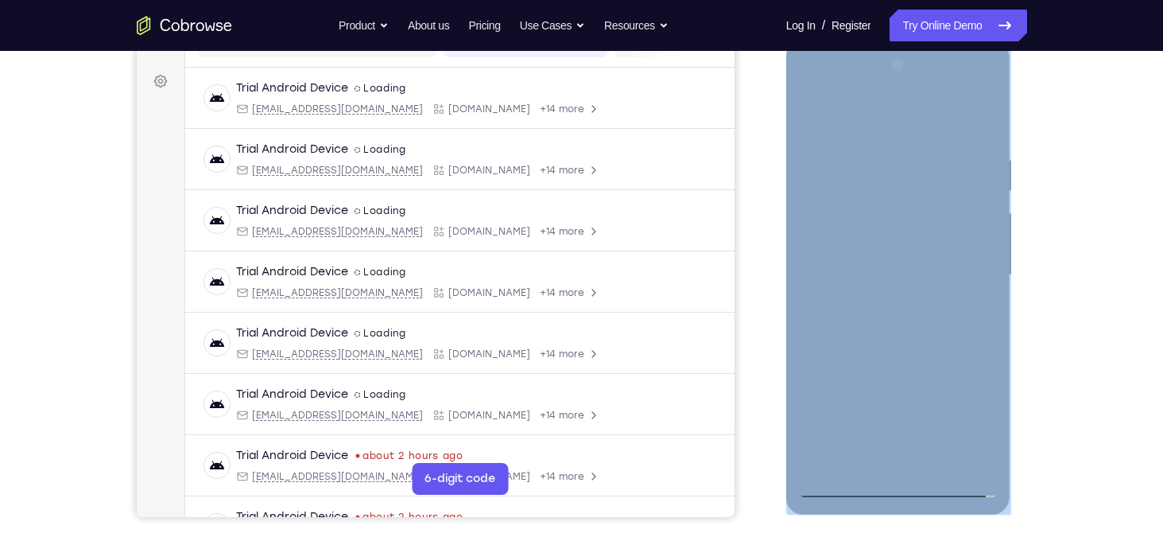
scroll to position [219, 0]
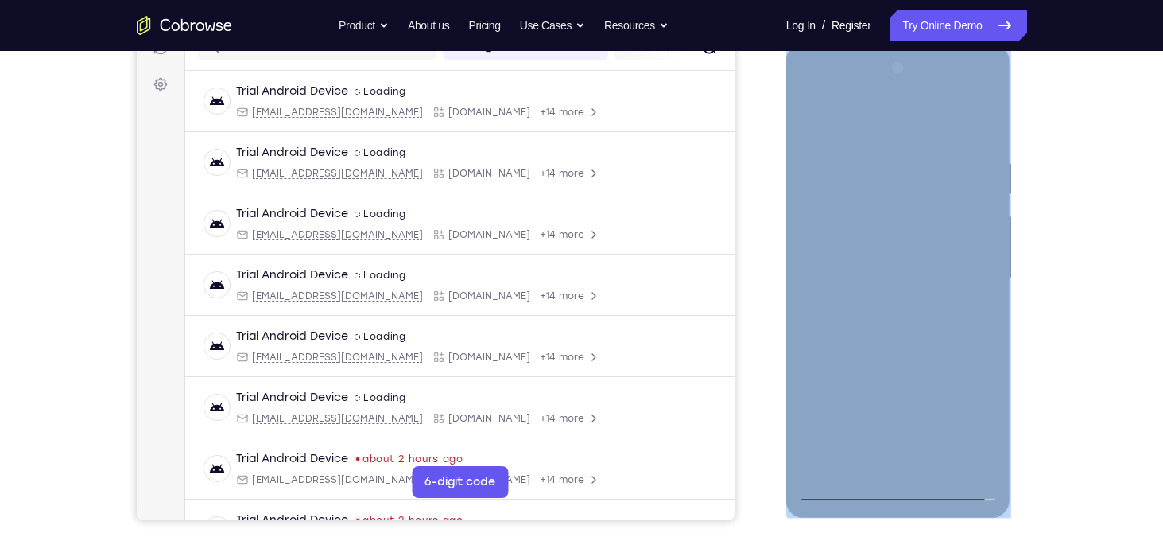
click at [922, 125] on div at bounding box center [898, 278] width 200 height 445
click at [964, 279] on div at bounding box center [898, 278] width 200 height 445
click at [895, 441] on div at bounding box center [898, 278] width 200 height 445
click at [888, 461] on div at bounding box center [898, 278] width 200 height 445
click at [937, 267] on div at bounding box center [898, 278] width 200 height 445
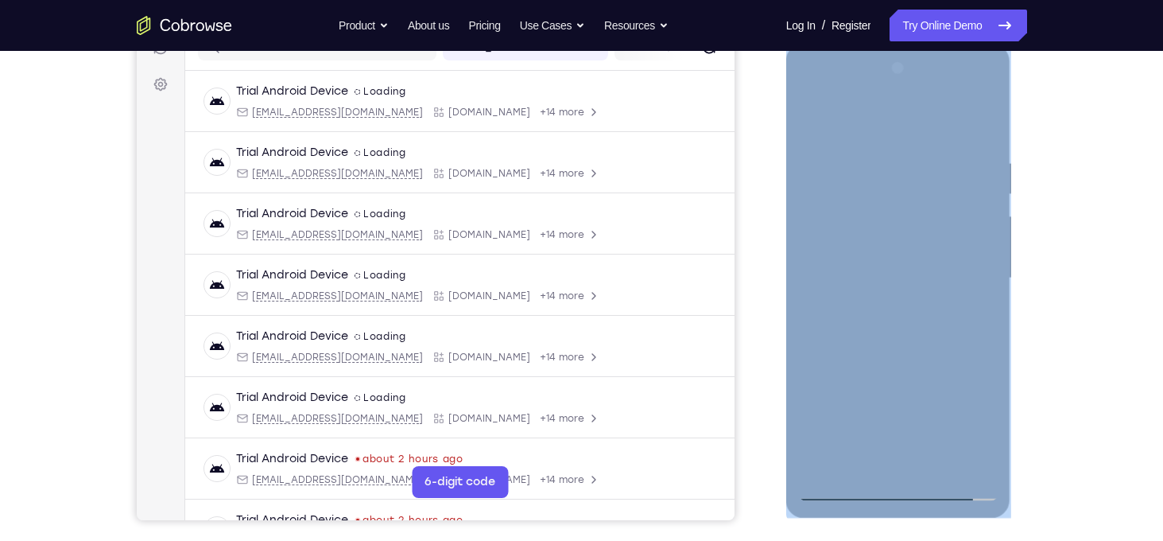
click at [813, 95] on div at bounding box center [898, 278] width 200 height 445
click at [833, 227] on div at bounding box center [898, 278] width 200 height 445
click at [916, 470] on div at bounding box center [898, 278] width 200 height 445
click at [907, 270] on div at bounding box center [898, 278] width 200 height 445
click at [955, 435] on div at bounding box center [898, 278] width 200 height 445
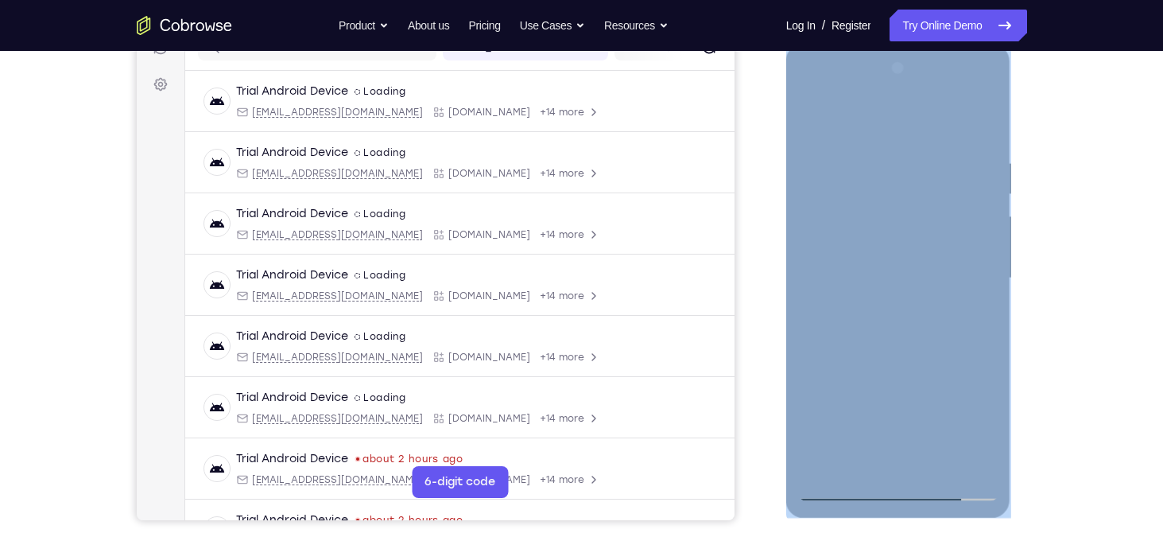
click at [970, 368] on div at bounding box center [898, 278] width 200 height 445
click at [922, 400] on div at bounding box center [898, 278] width 200 height 445
click at [969, 382] on div at bounding box center [898, 278] width 200 height 445
click at [988, 433] on div at bounding box center [898, 278] width 200 height 445
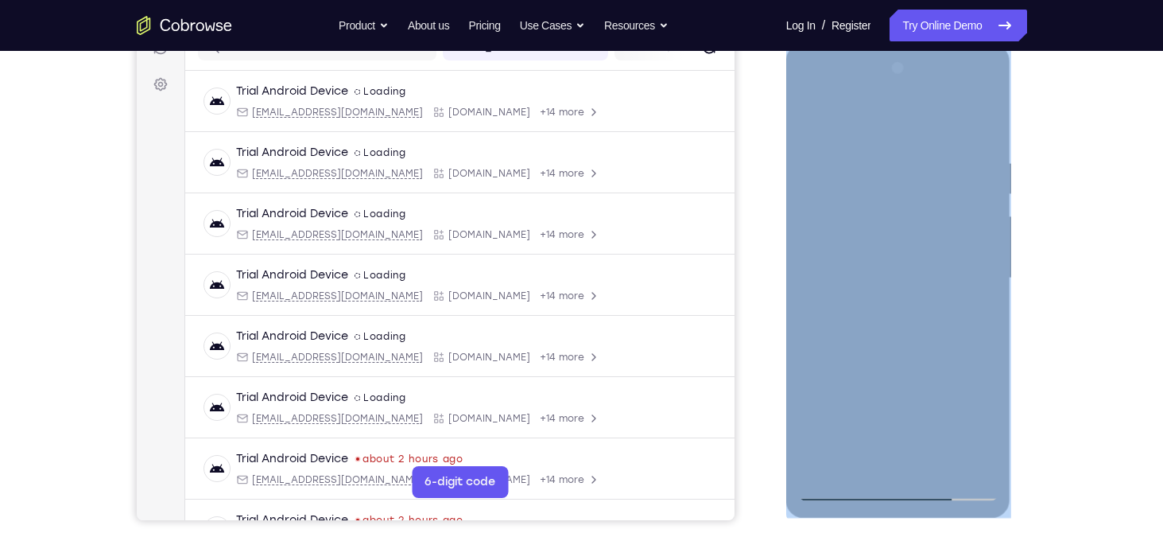
click at [988, 433] on div at bounding box center [898, 278] width 200 height 445
click at [970, 376] on div at bounding box center [898, 278] width 200 height 445
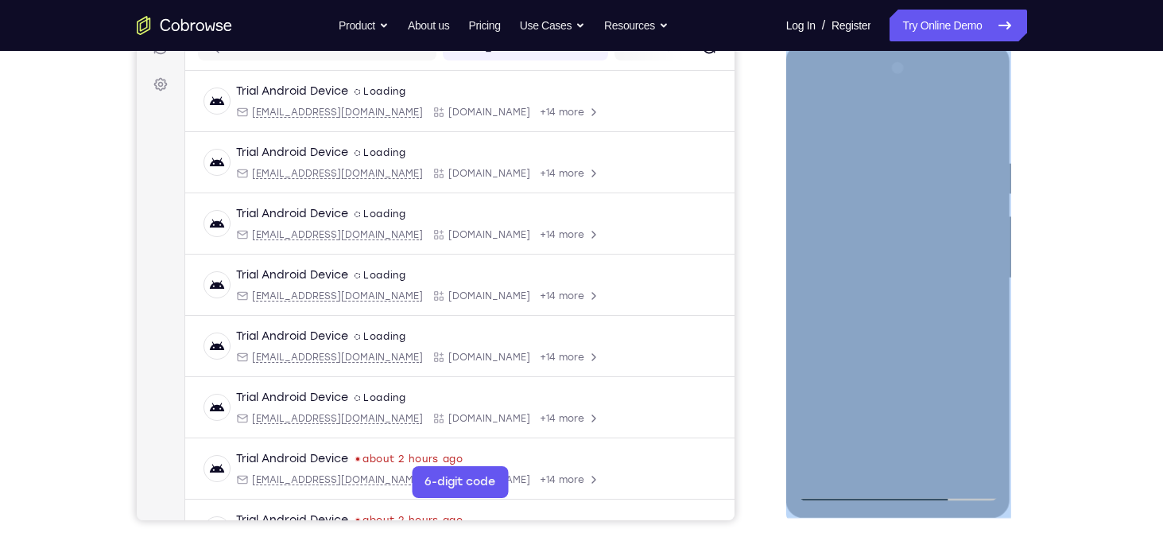
click at [923, 376] on div at bounding box center [898, 278] width 200 height 445
click at [860, 402] on div at bounding box center [898, 278] width 200 height 445
click at [815, 460] on div at bounding box center [898, 278] width 200 height 445
click at [940, 371] on div at bounding box center [898, 278] width 200 height 445
click at [923, 371] on div at bounding box center [898, 278] width 200 height 445
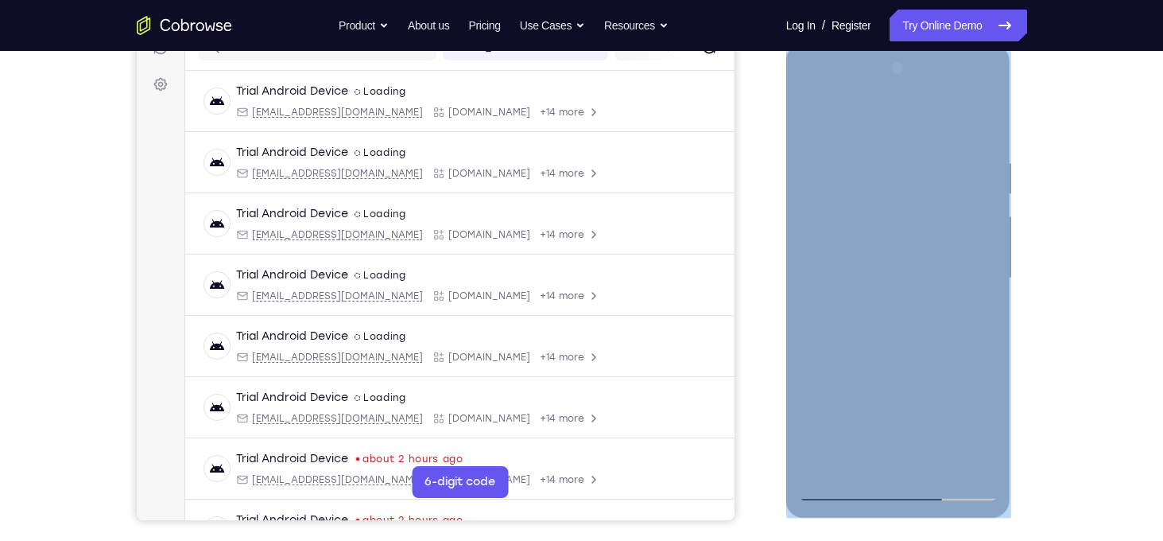
click at [910, 371] on div at bounding box center [898, 278] width 200 height 445
click at [966, 377] on div at bounding box center [898, 278] width 200 height 445
click at [923, 254] on div at bounding box center [898, 278] width 200 height 445
click at [958, 420] on div at bounding box center [898, 278] width 200 height 445
click at [967, 373] on div at bounding box center [898, 278] width 200 height 445
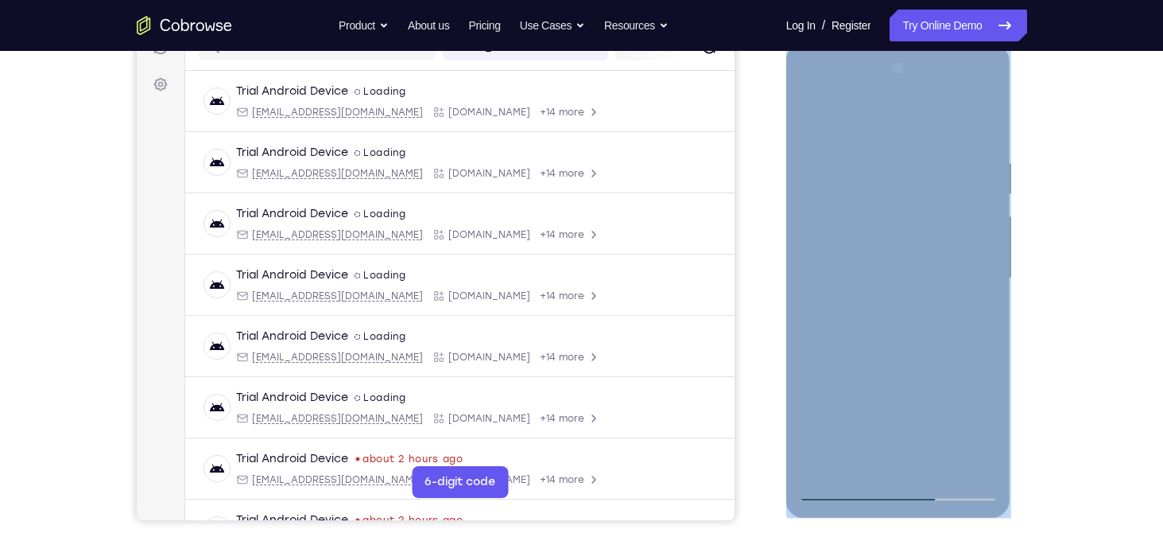
click at [918, 398] on div at bounding box center [898, 278] width 200 height 445
click at [974, 244] on div at bounding box center [898, 278] width 200 height 445
click at [985, 422] on div at bounding box center [898, 278] width 200 height 445
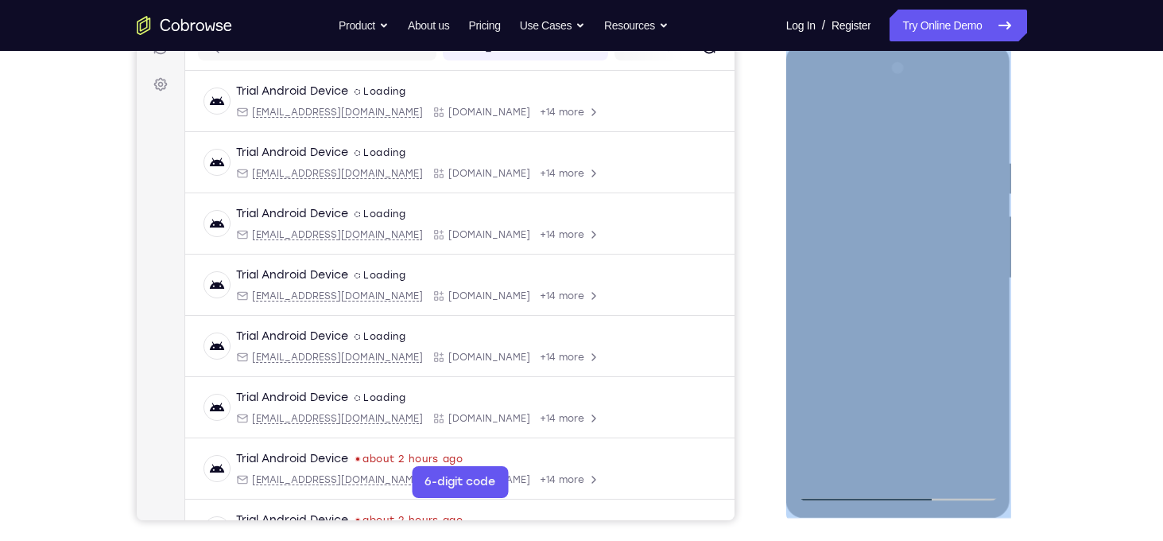
click at [985, 422] on div at bounding box center [898, 278] width 200 height 445
click at [957, 424] on div at bounding box center [898, 278] width 200 height 445
click at [972, 379] on div at bounding box center [898, 278] width 200 height 445
click at [914, 395] on div at bounding box center [898, 278] width 200 height 445
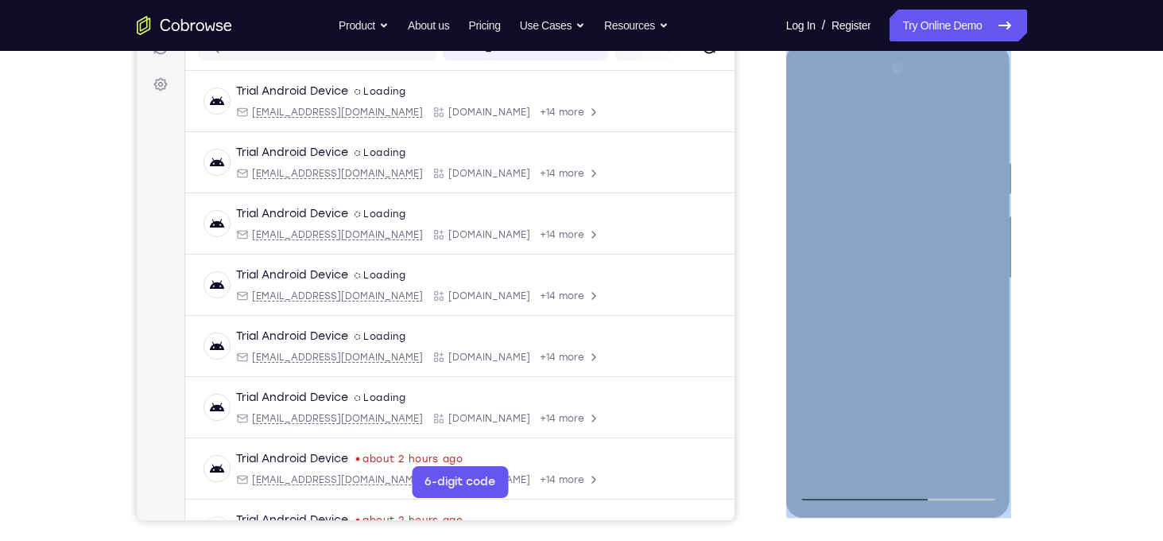
click at [964, 371] on div at bounding box center [898, 278] width 200 height 445
click at [983, 429] on div at bounding box center [898, 278] width 200 height 445
click at [965, 378] on div at bounding box center [898, 278] width 200 height 445
click at [932, 368] on div at bounding box center [898, 278] width 200 height 445
click at [979, 429] on div at bounding box center [898, 278] width 200 height 445
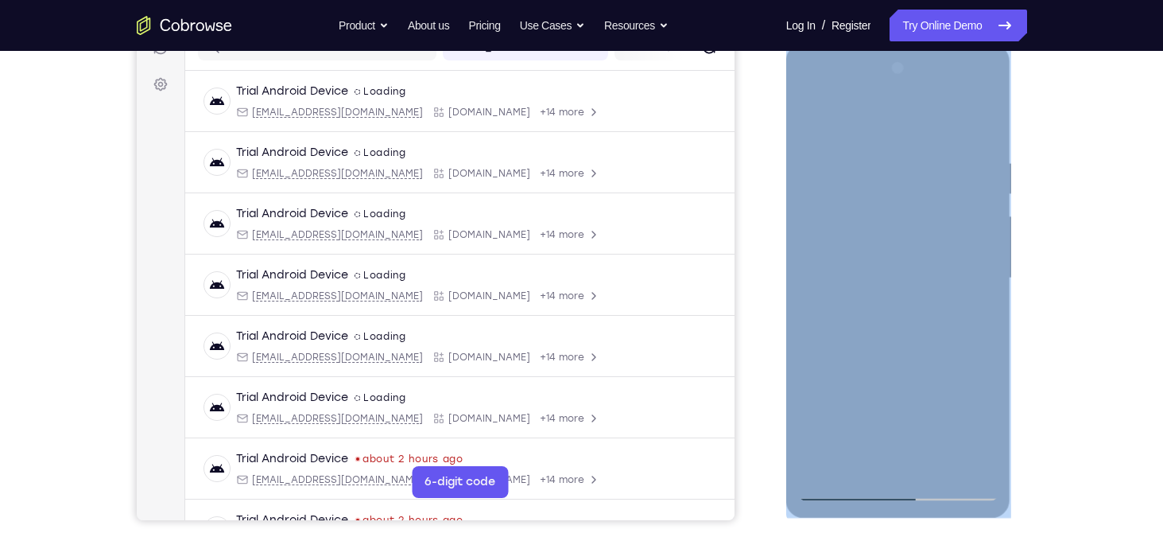
click at [979, 429] on div at bounding box center [898, 278] width 200 height 445
click at [956, 425] on div at bounding box center [898, 278] width 200 height 445
click at [963, 373] on div at bounding box center [898, 278] width 200 height 445
click at [926, 371] on div at bounding box center [898, 278] width 200 height 445
click at [984, 427] on div at bounding box center [898, 278] width 200 height 445
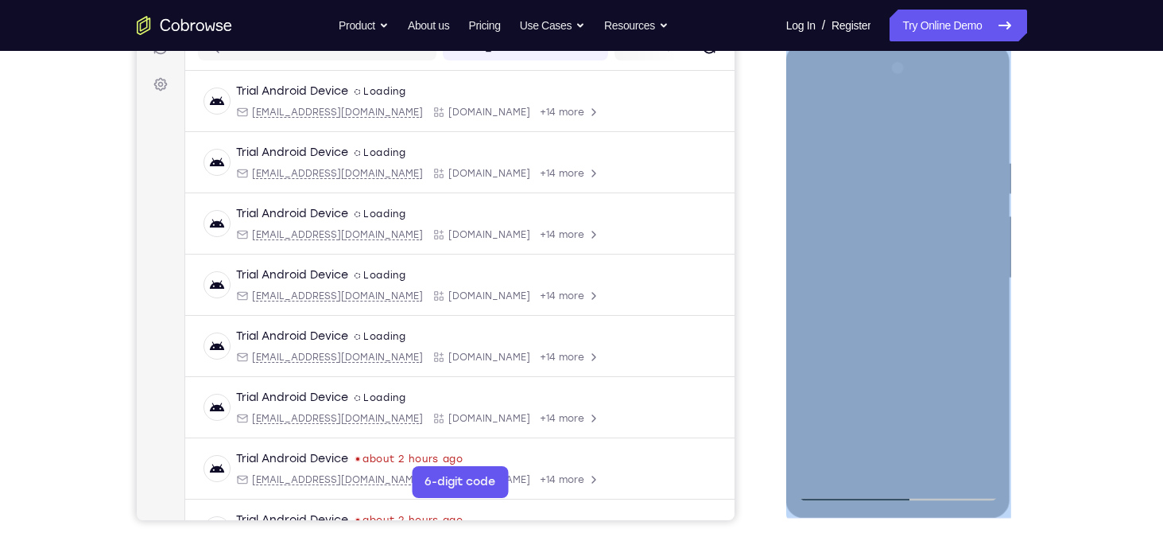
click at [984, 427] on div at bounding box center [898, 278] width 200 height 445
click at [965, 374] on div at bounding box center [898, 278] width 200 height 445
click at [931, 374] on div at bounding box center [898, 278] width 200 height 445
click at [863, 402] on div at bounding box center [898, 278] width 200 height 445
click at [808, 343] on div at bounding box center [898, 278] width 200 height 445
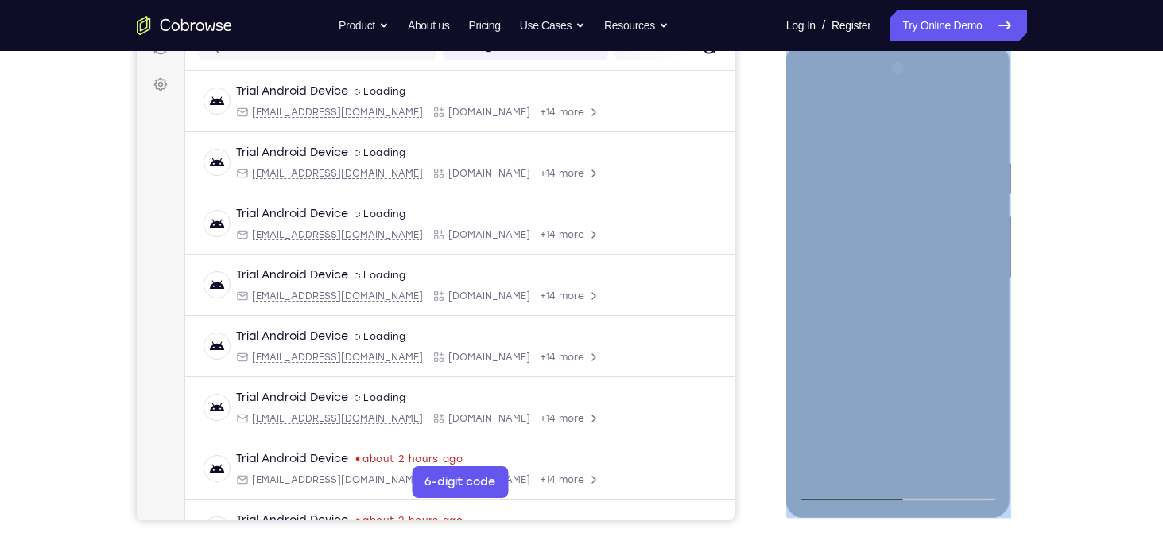
click at [827, 343] on div at bounding box center [898, 278] width 200 height 445
click at [805, 347] on div at bounding box center [898, 278] width 200 height 445
click at [886, 279] on div at bounding box center [898, 278] width 200 height 445
click at [904, 343] on div at bounding box center [898, 278] width 200 height 445
click at [831, 266] on div at bounding box center [898, 278] width 200 height 445
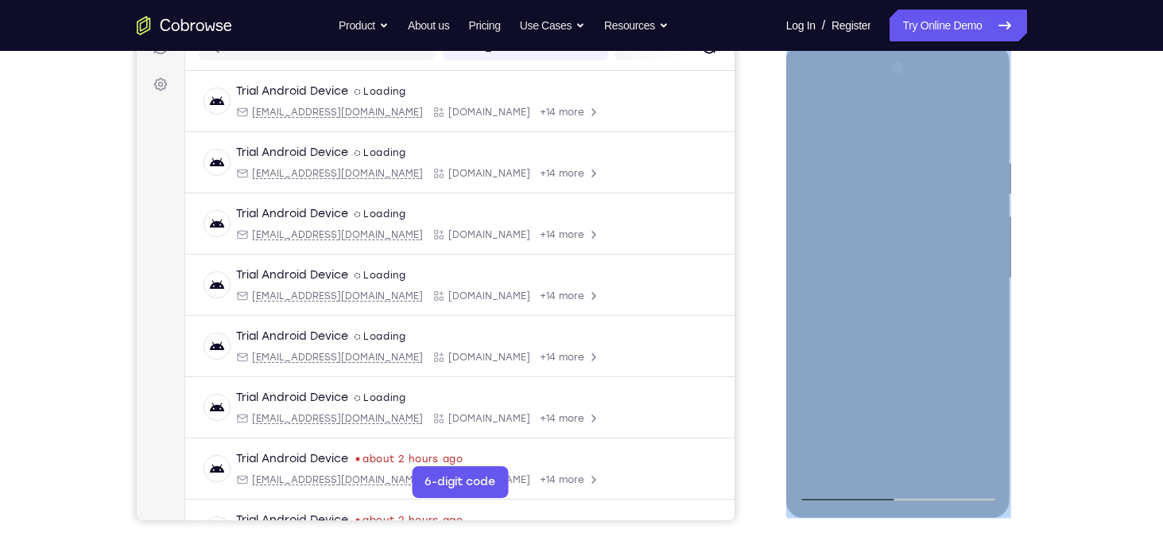
click at [957, 429] on div at bounding box center [898, 278] width 200 height 445
click at [945, 281] on div at bounding box center [898, 278] width 200 height 445
click at [926, 328] on div at bounding box center [898, 278] width 200 height 445
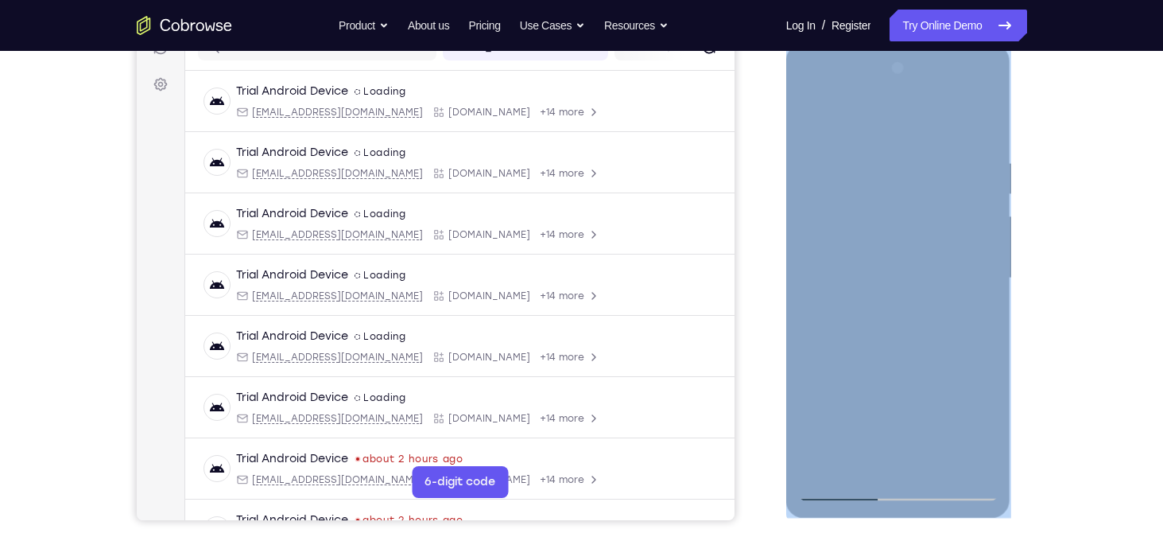
click at [904, 327] on div at bounding box center [898, 278] width 200 height 445
click at [901, 359] on div at bounding box center [898, 278] width 200 height 445
click at [922, 208] on div at bounding box center [898, 278] width 200 height 445
click at [956, 432] on div at bounding box center [898, 278] width 200 height 445
click at [971, 375] on div at bounding box center [898, 278] width 200 height 445
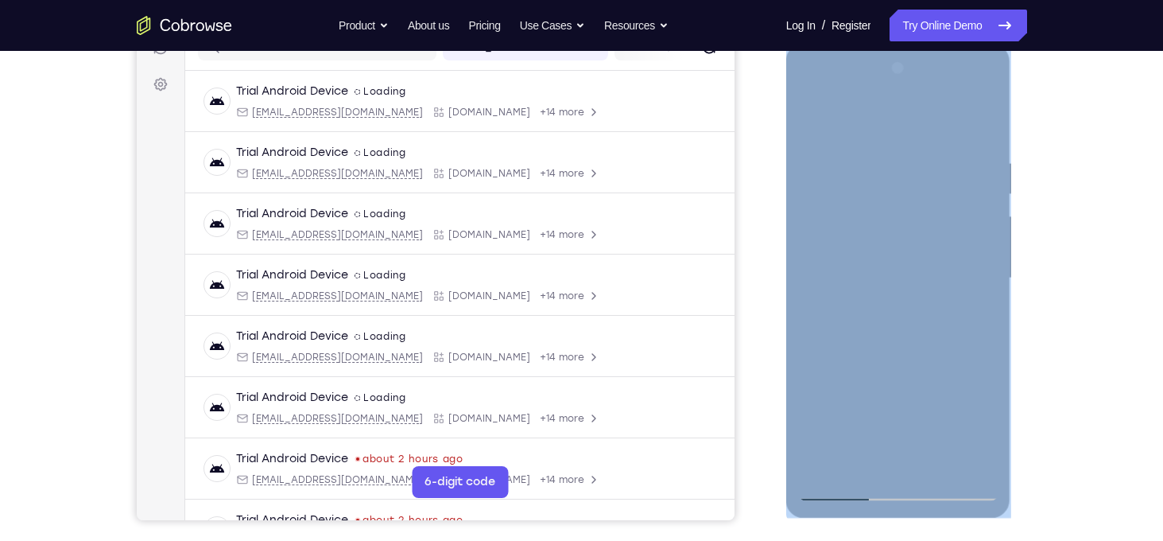
click at [926, 377] on div at bounding box center [898, 278] width 200 height 445
click at [990, 432] on div at bounding box center [898, 278] width 200 height 445
click at [914, 409] on div at bounding box center [898, 278] width 200 height 445
click at [965, 378] on div at bounding box center [898, 278] width 200 height 445
click at [985, 425] on div at bounding box center [898, 278] width 200 height 445
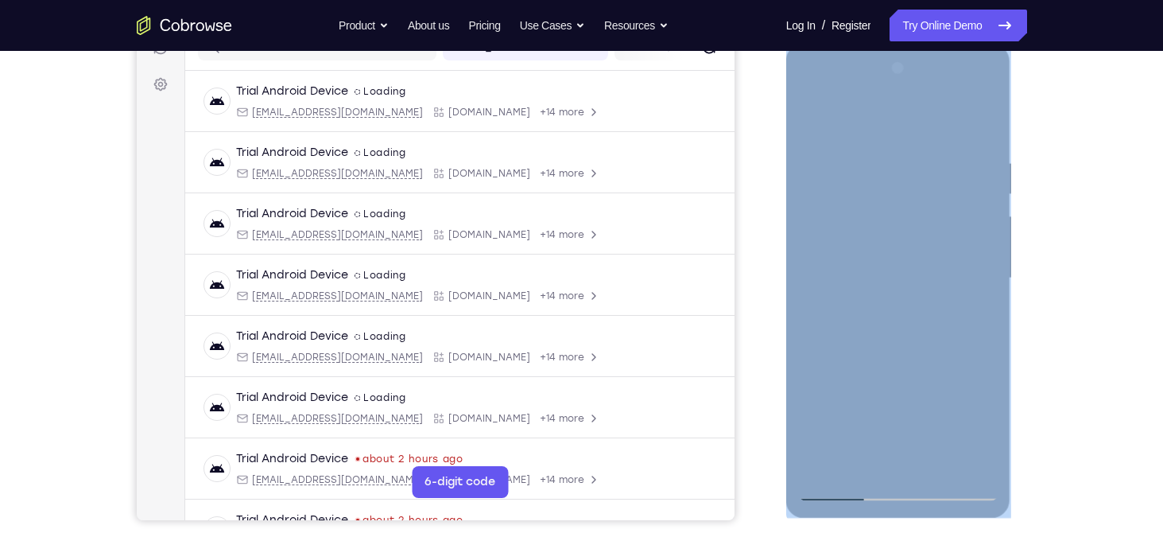
click at [964, 429] on div at bounding box center [898, 278] width 200 height 445
click at [971, 378] on div at bounding box center [898, 278] width 200 height 445
click at [927, 376] on div at bounding box center [898, 278] width 200 height 445
click at [863, 394] on div at bounding box center [898, 278] width 200 height 445
click at [818, 456] on div at bounding box center [898, 278] width 200 height 445
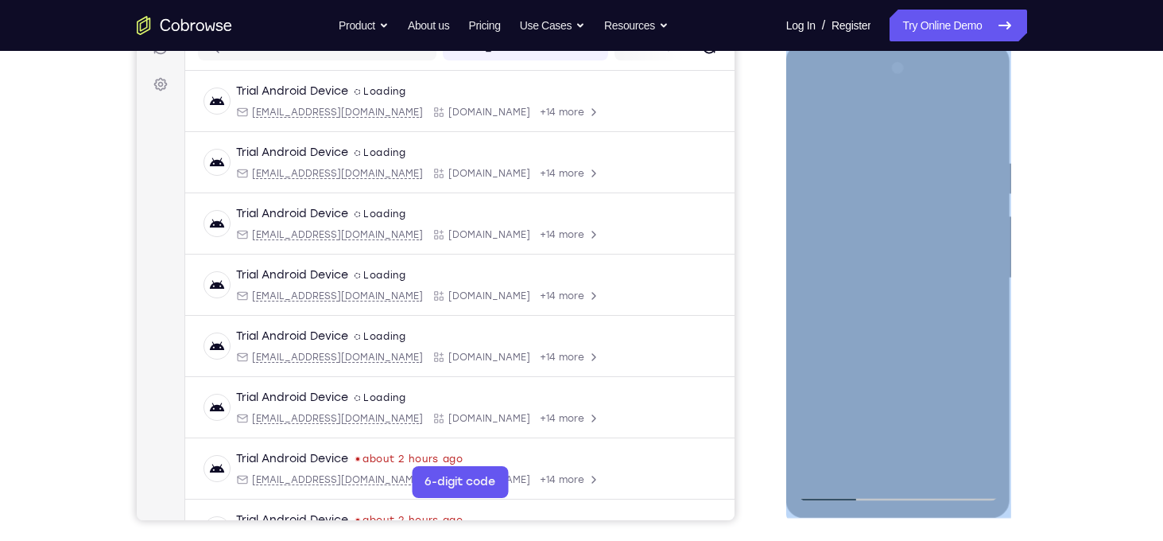
click at [949, 372] on div at bounding box center [898, 278] width 200 height 445
click at [928, 368] on div at bounding box center [898, 278] width 200 height 445
click at [903, 374] on div at bounding box center [898, 278] width 200 height 445
click at [970, 372] on div at bounding box center [898, 278] width 200 height 445
click at [927, 235] on div at bounding box center [898, 278] width 200 height 445
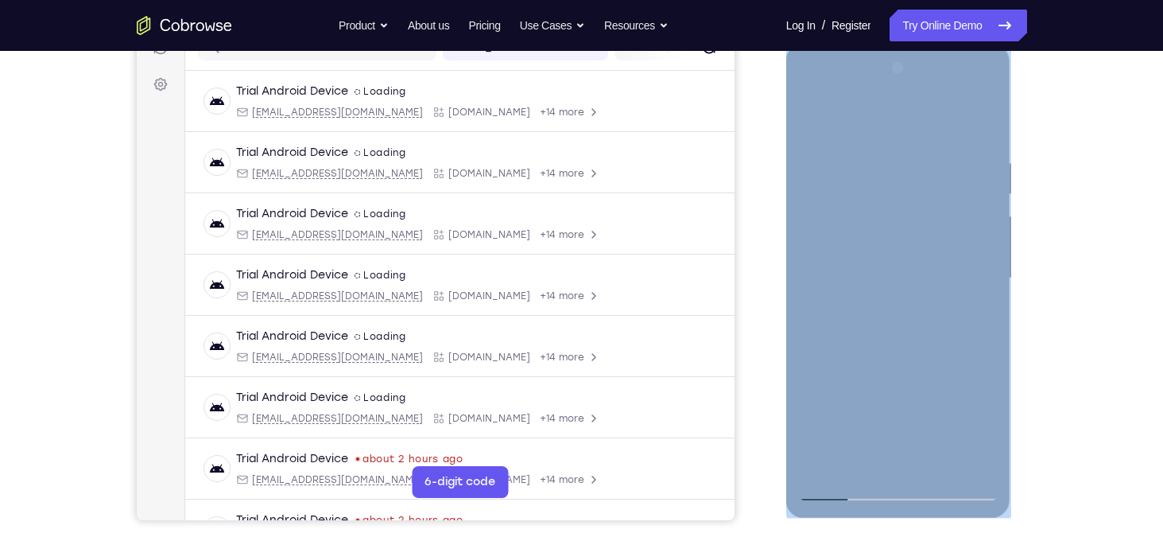
click at [927, 235] on div at bounding box center [898, 278] width 200 height 445
click at [957, 425] on div at bounding box center [898, 278] width 200 height 445
click at [970, 376] on div at bounding box center [898, 278] width 200 height 445
click at [917, 401] on div at bounding box center [898, 278] width 200 height 445
click at [961, 425] on div at bounding box center [898, 278] width 200 height 445
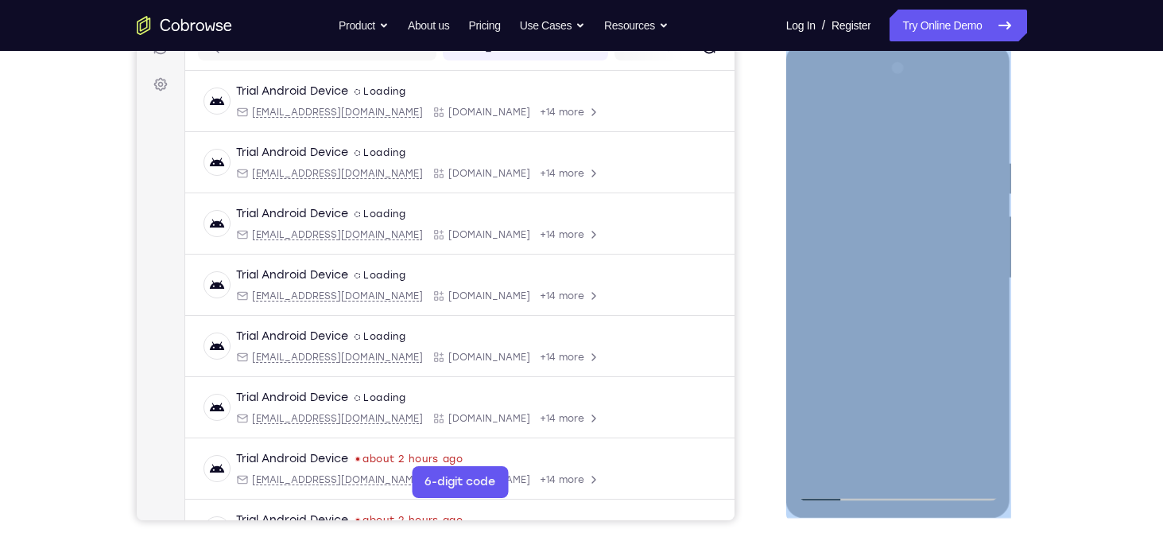
click at [971, 370] on div at bounding box center [898, 278] width 200 height 445
click at [926, 368] on div at bounding box center [898, 278] width 200 height 445
click at [864, 402] on div at bounding box center [898, 278] width 200 height 445
click at [816, 343] on div at bounding box center [898, 278] width 200 height 445
click at [833, 346] on div at bounding box center [898, 278] width 200 height 445
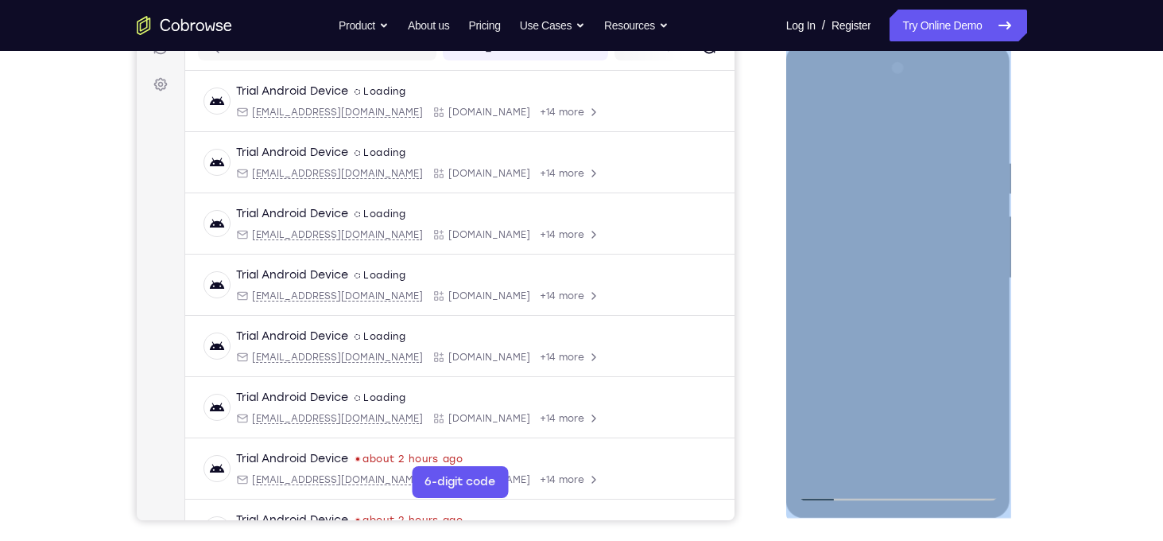
click at [811, 345] on div at bounding box center [898, 278] width 200 height 445
click at [883, 272] on div at bounding box center [898, 278] width 200 height 445
click at [903, 317] on div at bounding box center [898, 278] width 200 height 445
click at [906, 317] on div at bounding box center [898, 278] width 200 height 445
click at [939, 468] on div at bounding box center [898, 278] width 200 height 445
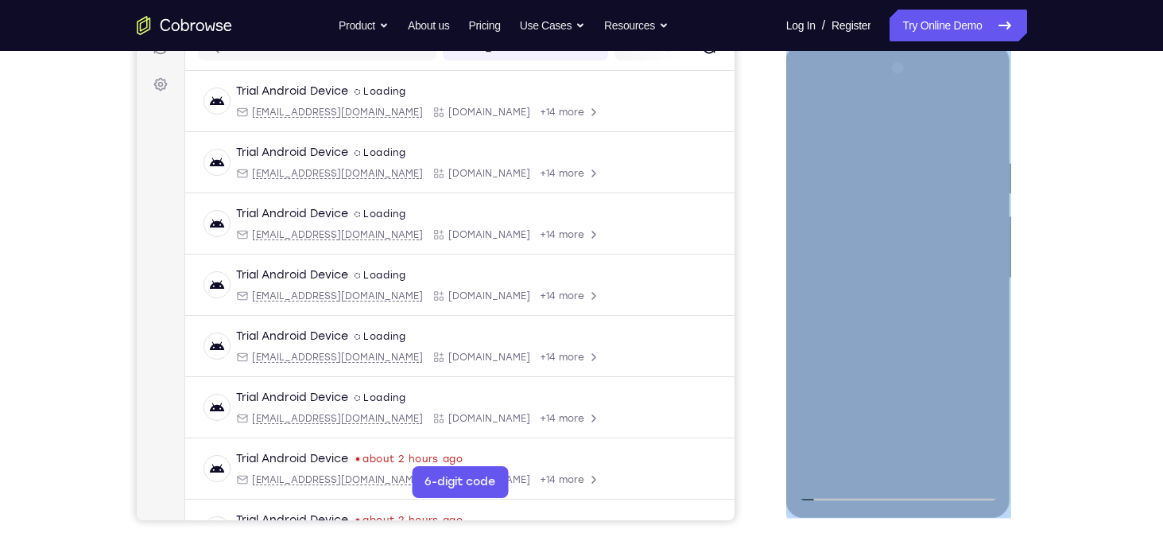
click at [917, 461] on div at bounding box center [898, 278] width 200 height 445
click at [967, 289] on div at bounding box center [898, 278] width 200 height 445
click at [910, 468] on div at bounding box center [898, 278] width 200 height 445
click at [939, 273] on div at bounding box center [898, 278] width 200 height 445
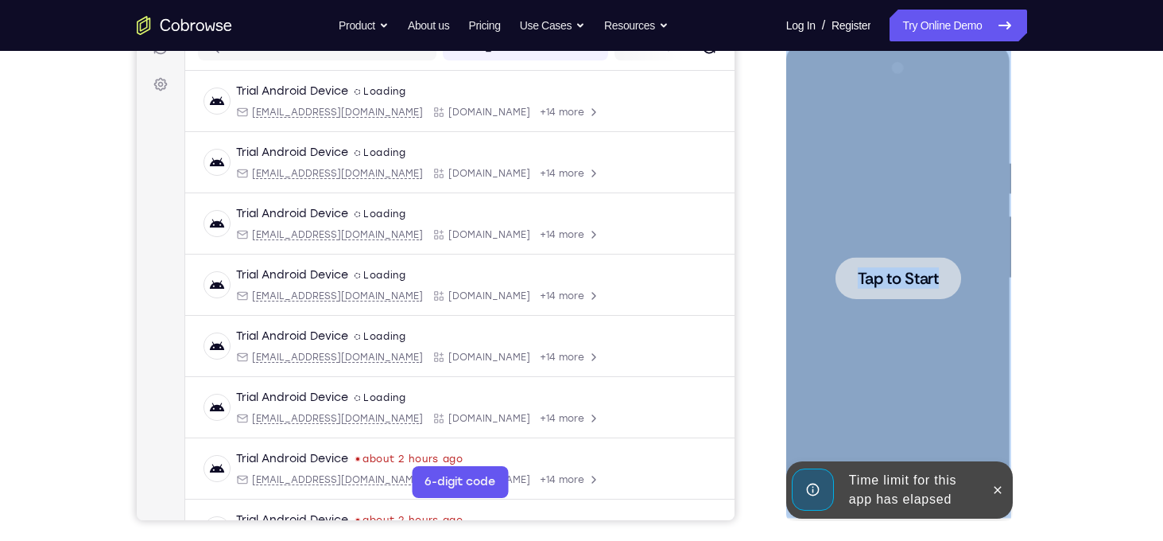
click at [949, 266] on div at bounding box center [899, 278] width 126 height 42
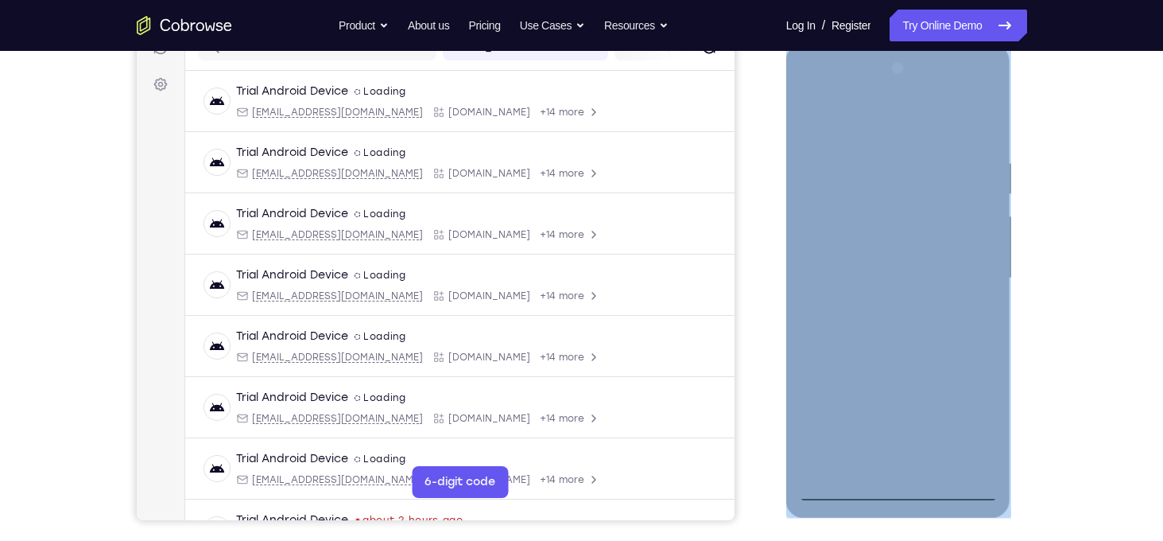
click at [901, 481] on div at bounding box center [898, 278] width 200 height 445
click at [898, 486] on div at bounding box center [898, 278] width 200 height 445
click at [964, 420] on div at bounding box center [898, 278] width 200 height 445
click at [908, 116] on div at bounding box center [898, 278] width 200 height 445
click at [964, 276] on div at bounding box center [898, 278] width 200 height 445
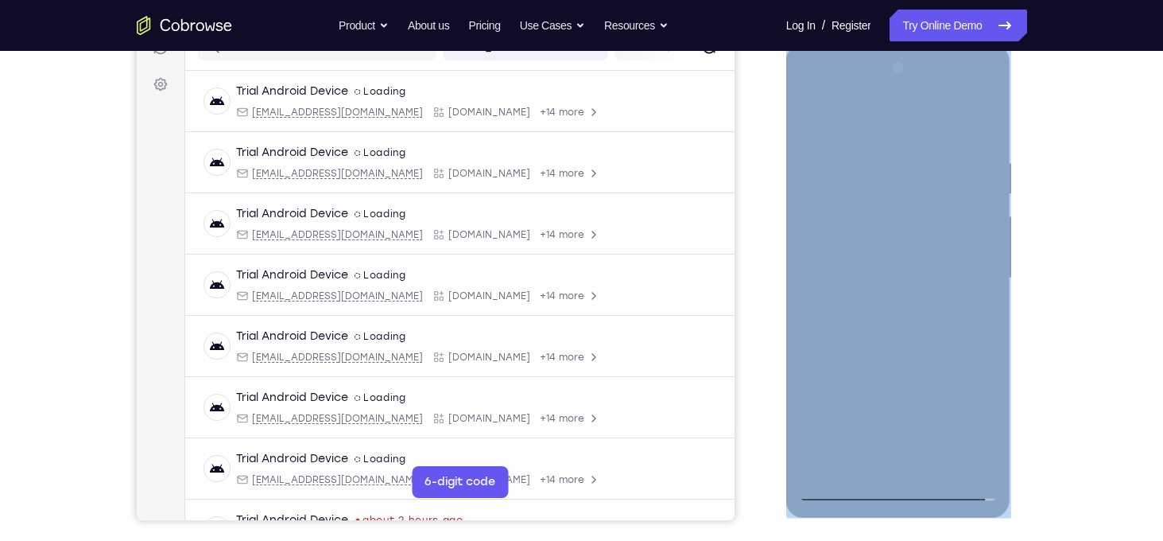
click at [879, 305] on div at bounding box center [898, 278] width 200 height 445
click at [914, 200] on div at bounding box center [898, 278] width 200 height 445
click at [903, 272] on div at bounding box center [898, 278] width 200 height 445
click at [804, 96] on div at bounding box center [898, 278] width 200 height 445
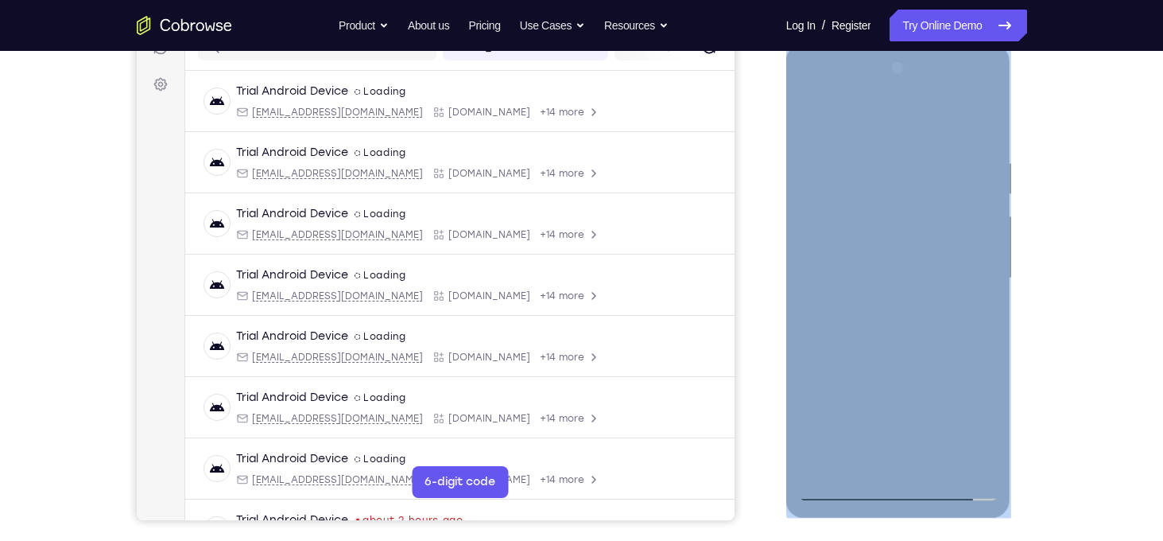
click at [809, 91] on div at bounding box center [898, 278] width 200 height 445
click at [836, 231] on div at bounding box center [898, 278] width 200 height 445
click at [879, 304] on div at bounding box center [898, 278] width 200 height 445
click at [898, 241] on div at bounding box center [898, 278] width 200 height 445
click at [955, 421] on div at bounding box center [898, 278] width 200 height 445
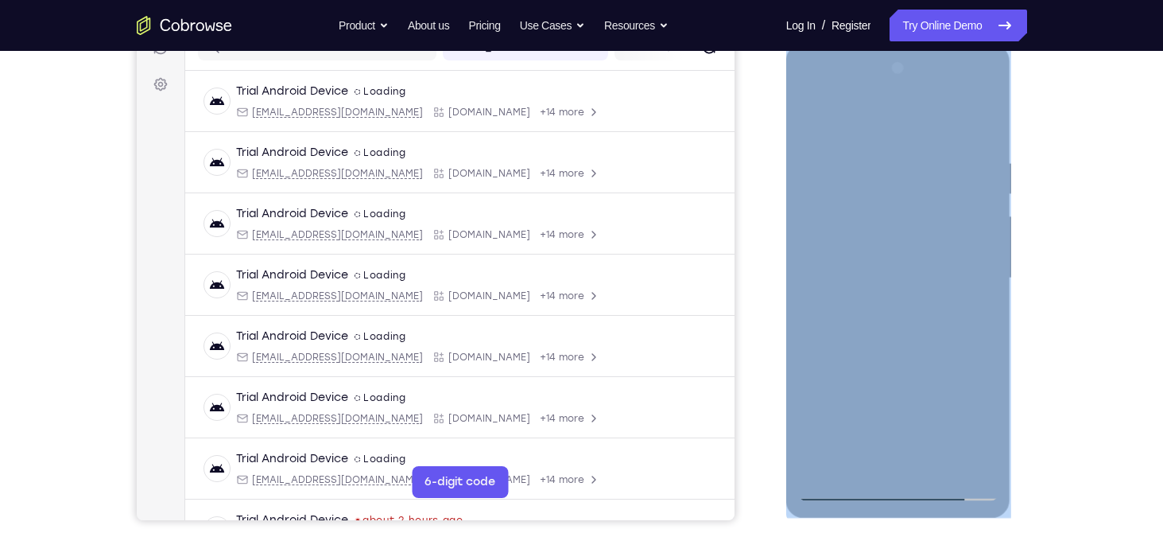
click at [971, 380] on div at bounding box center [898, 278] width 200 height 445
click at [912, 398] on div at bounding box center [898, 278] width 200 height 445
click at [955, 432] on div at bounding box center [898, 278] width 200 height 445
click at [962, 364] on div at bounding box center [898, 278] width 200 height 445
click at [929, 372] on div at bounding box center [898, 278] width 200 height 445
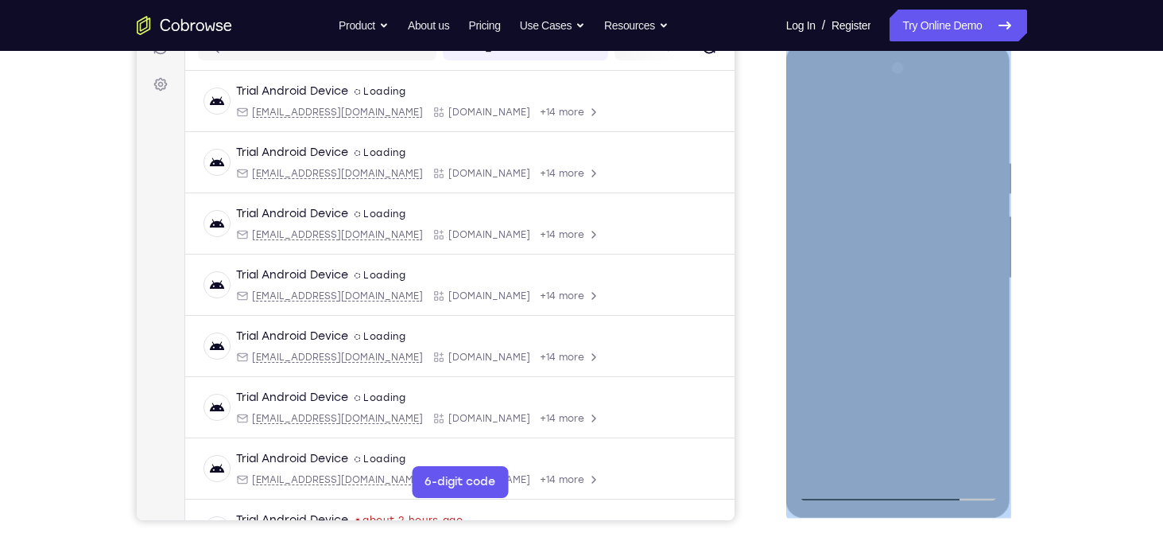
click at [861, 405] on div at bounding box center [898, 278] width 200 height 445
click at [813, 454] on div at bounding box center [898, 278] width 200 height 445
click at [949, 374] on div at bounding box center [898, 278] width 200 height 445
click at [930, 374] on div at bounding box center [898, 278] width 200 height 445
click at [916, 373] on div at bounding box center [898, 278] width 200 height 445
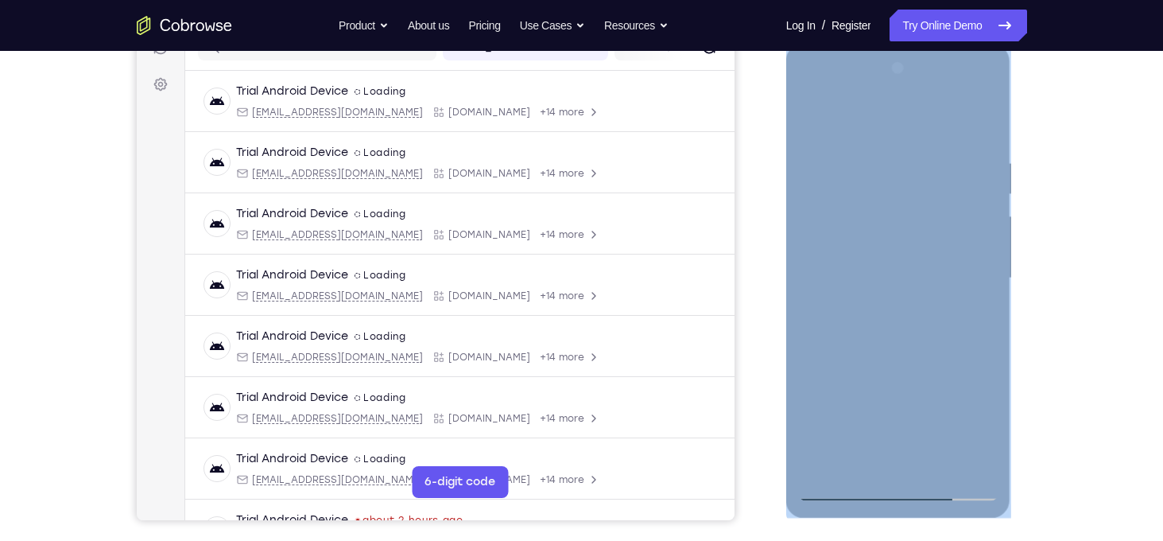
click at [972, 375] on div at bounding box center [898, 278] width 200 height 445
click at [874, 266] on div at bounding box center [898, 278] width 200 height 445
click at [954, 427] on div at bounding box center [898, 278] width 200 height 445
click at [966, 379] on div at bounding box center [898, 278] width 200 height 445
click at [916, 398] on div at bounding box center [898, 278] width 200 height 445
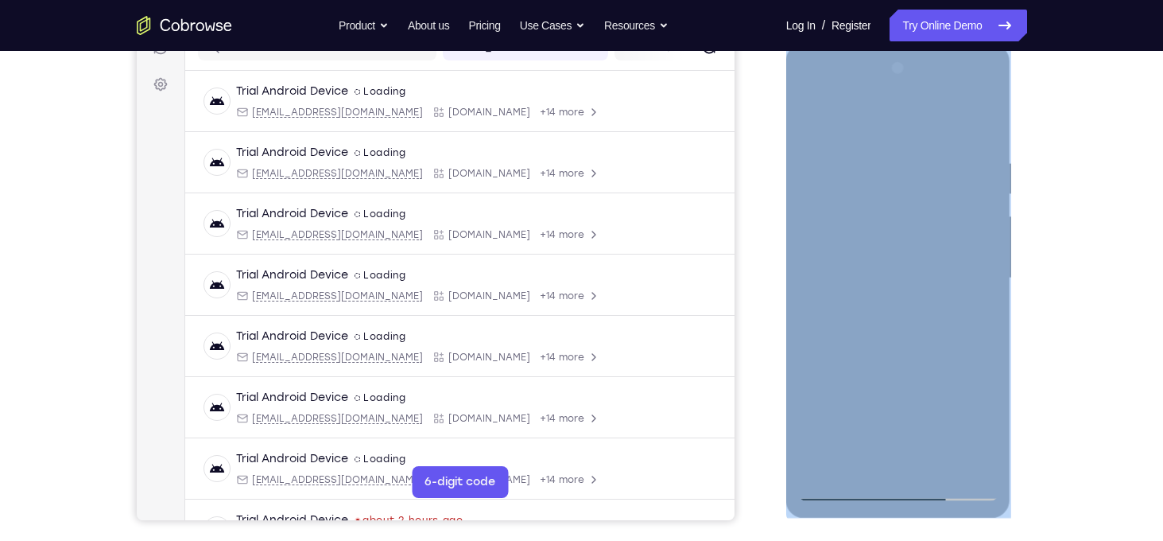
click at [955, 428] on div at bounding box center [898, 278] width 200 height 445
click at [968, 370] on div at bounding box center [898, 278] width 200 height 445
click at [929, 374] on div at bounding box center [898, 278] width 200 height 445
click at [863, 402] on div at bounding box center [898, 278] width 200 height 445
click at [809, 342] on div at bounding box center [898, 278] width 200 height 445
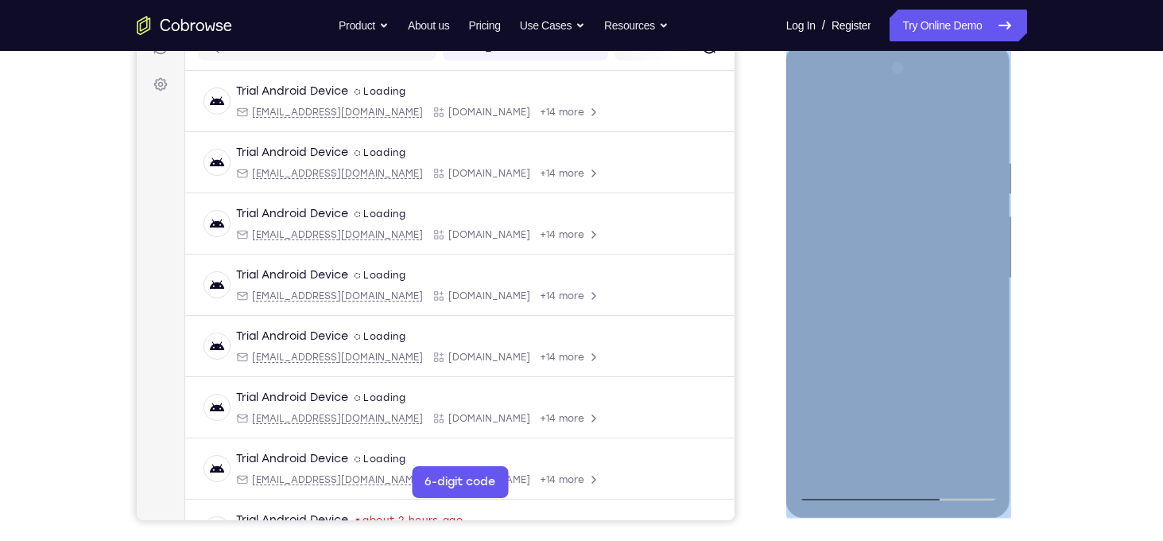
click at [832, 342] on div at bounding box center [898, 278] width 200 height 445
click at [812, 342] on div at bounding box center [898, 278] width 200 height 445
click at [988, 457] on div at bounding box center [898, 278] width 200 height 445
click at [980, 429] on div at bounding box center [898, 278] width 200 height 445
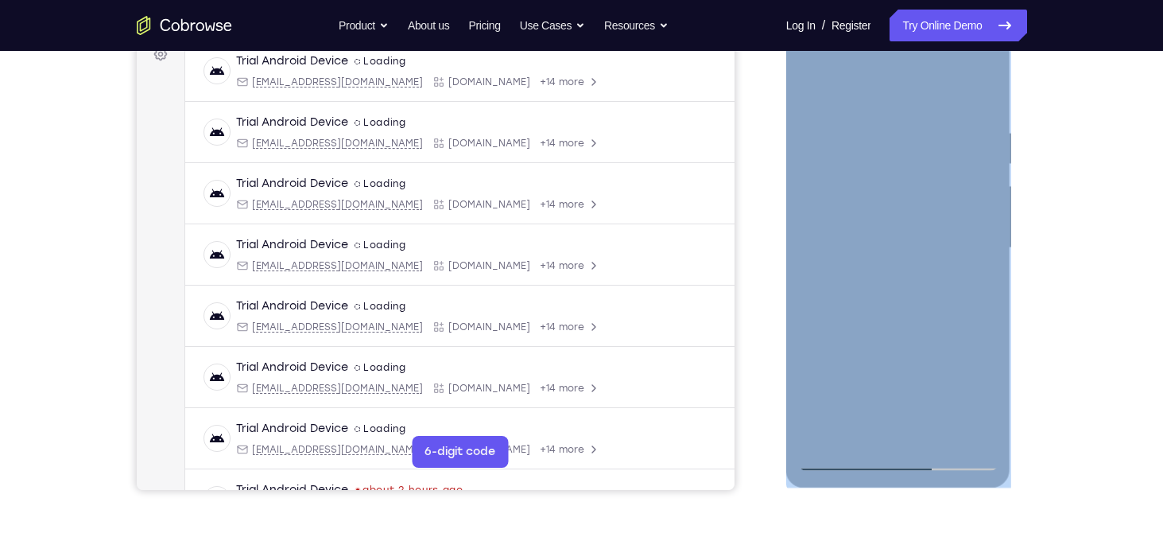
scroll to position [248, 0]
click at [827, 225] on div at bounding box center [898, 249] width 200 height 445
click at [934, 276] on div at bounding box center [898, 249] width 200 height 445
click at [946, 381] on div at bounding box center [898, 249] width 200 height 445
click at [898, 276] on div at bounding box center [898, 249] width 200 height 445
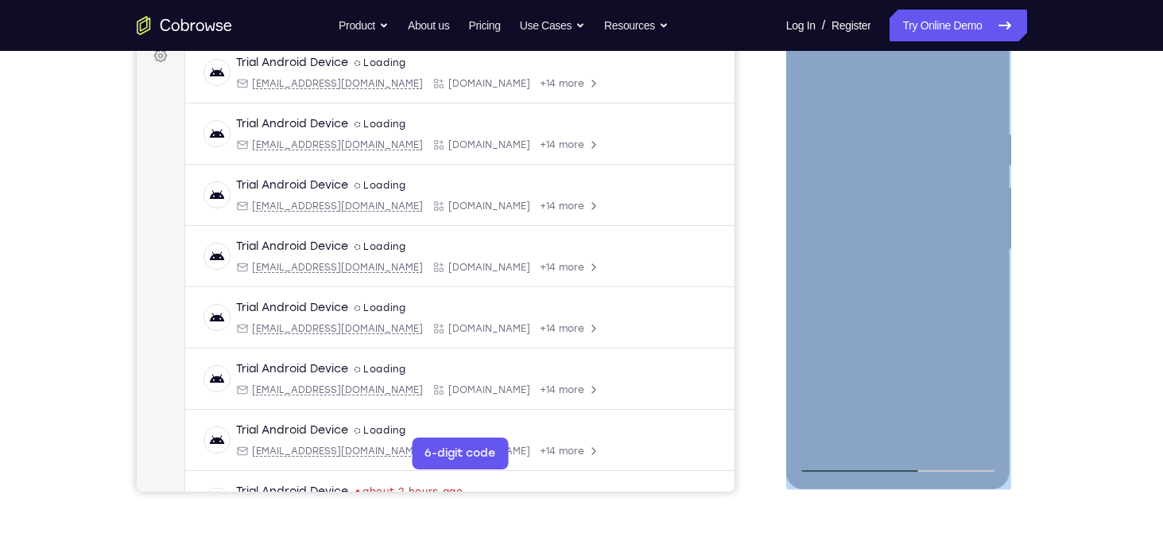
click at [907, 299] on div at bounding box center [898, 249] width 200 height 445
click at [942, 429] on div at bounding box center [898, 249] width 200 height 445
click at [945, 340] on div at bounding box center [898, 249] width 200 height 445
click at [844, 330] on div at bounding box center [898, 249] width 200 height 445
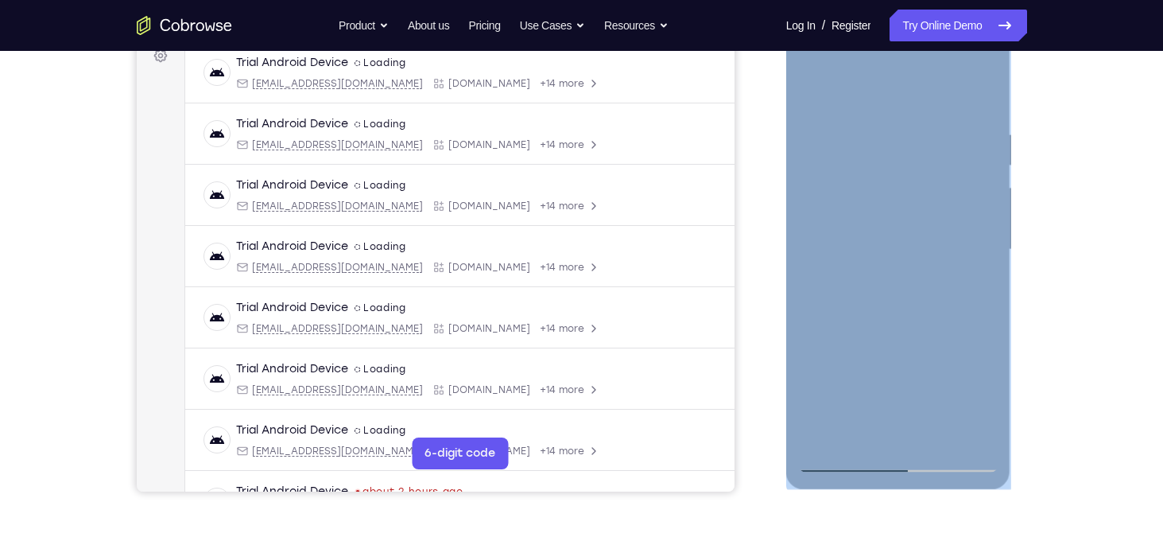
click at [852, 289] on div at bounding box center [898, 249] width 200 height 445
click at [890, 391] on div at bounding box center [898, 249] width 200 height 445
click at [945, 351] on div at bounding box center [898, 249] width 200 height 445
click at [860, 283] on div at bounding box center [898, 249] width 200 height 445
click at [955, 336] on div at bounding box center [898, 249] width 200 height 445
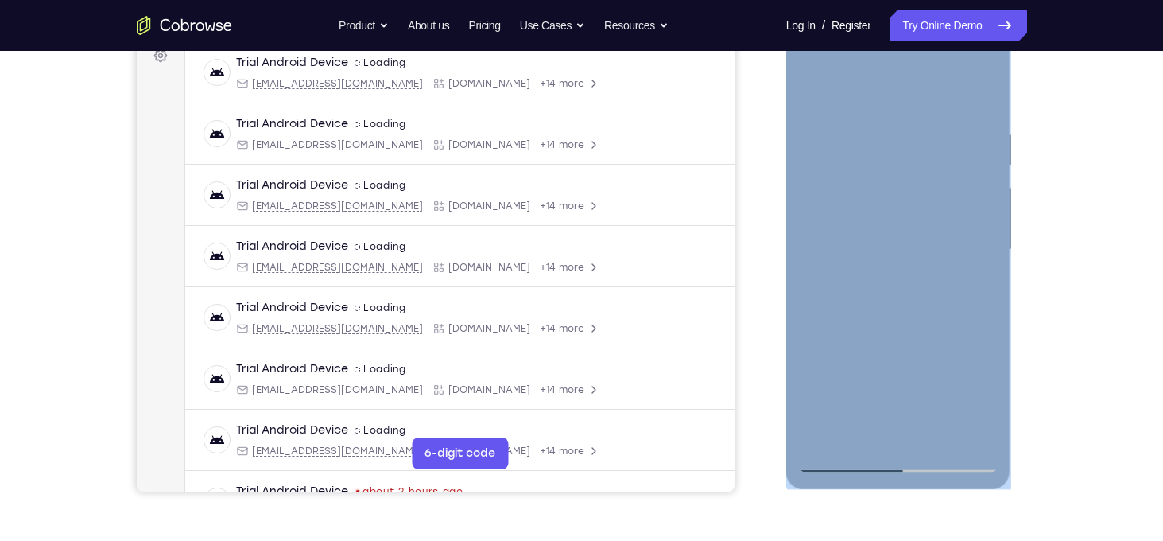
click at [905, 391] on div at bounding box center [898, 249] width 200 height 445
click at [855, 300] on div at bounding box center [898, 249] width 200 height 445
click at [937, 422] on div at bounding box center [898, 249] width 200 height 445
click at [883, 352] on div at bounding box center [898, 249] width 200 height 445
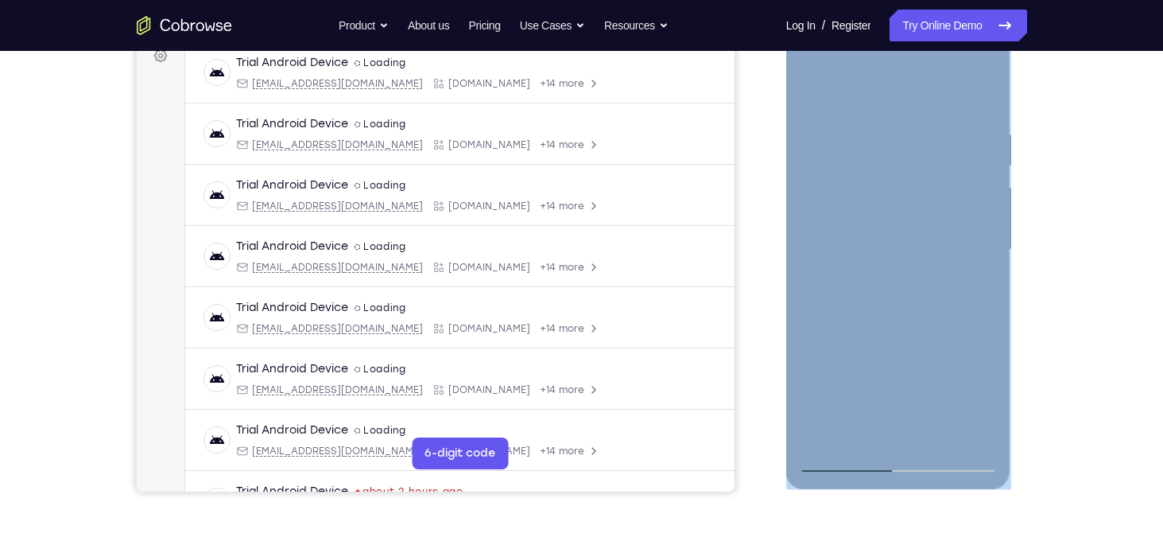
click at [938, 429] on div at bounding box center [898, 249] width 200 height 445
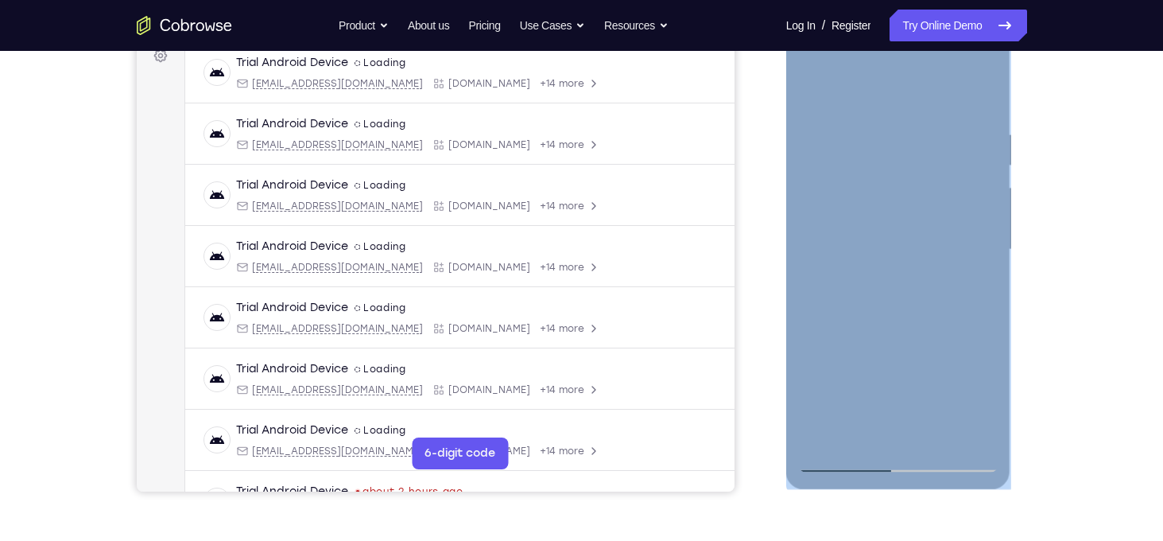
click at [938, 429] on div at bounding box center [898, 249] width 200 height 445
click at [930, 429] on div at bounding box center [898, 249] width 200 height 445
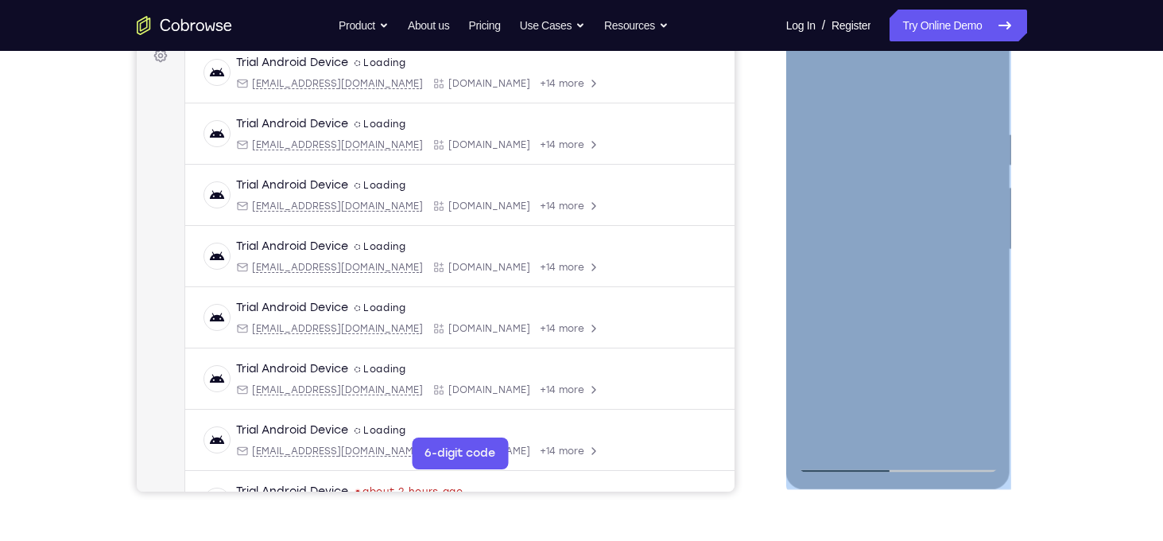
click at [930, 429] on div at bounding box center [898, 249] width 200 height 445
click at [958, 426] on div at bounding box center [898, 249] width 200 height 445
click at [953, 441] on div at bounding box center [898, 249] width 200 height 445
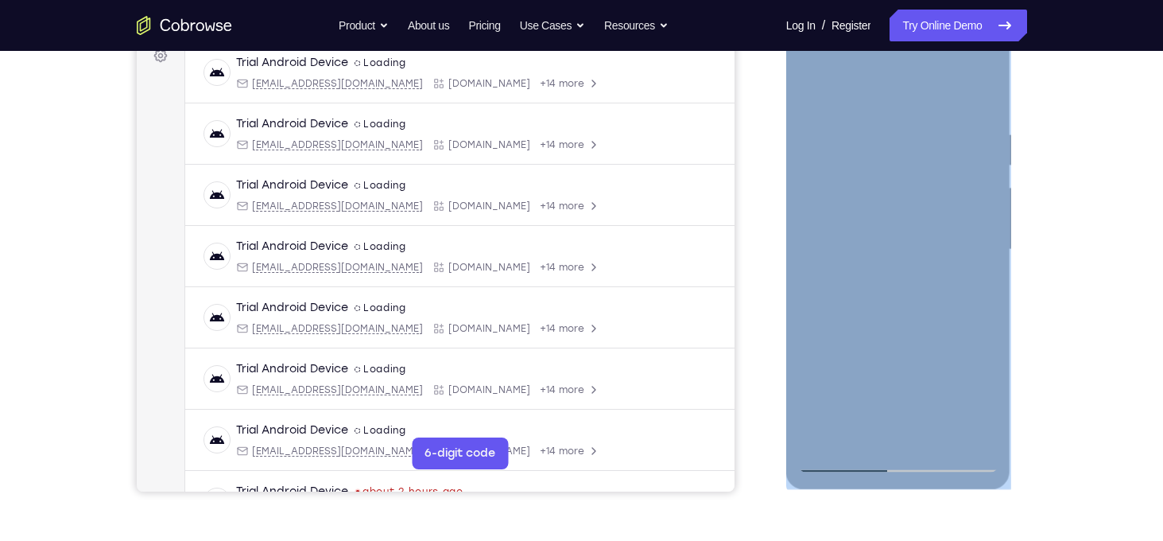
click at [953, 441] on div at bounding box center [898, 249] width 200 height 445
click at [813, 69] on div at bounding box center [898, 249] width 200 height 445
click at [825, 200] on div at bounding box center [898, 249] width 200 height 445
click at [882, 279] on div at bounding box center [898, 249] width 200 height 445
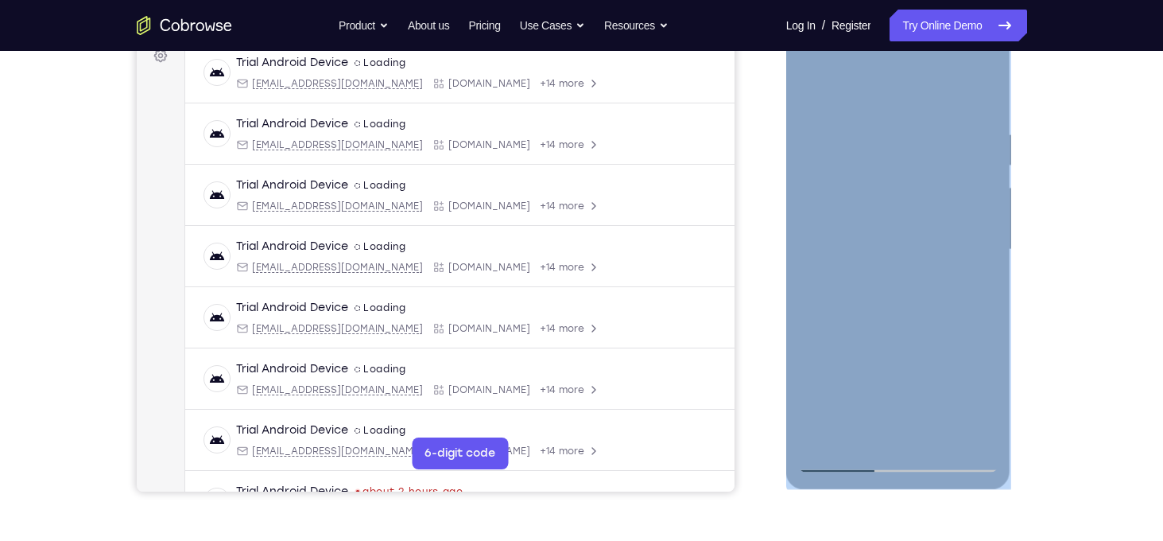
click at [936, 316] on div at bounding box center [898, 249] width 200 height 445
click at [938, 130] on div at bounding box center [898, 249] width 200 height 445
click at [812, 93] on div at bounding box center [898, 249] width 200 height 445
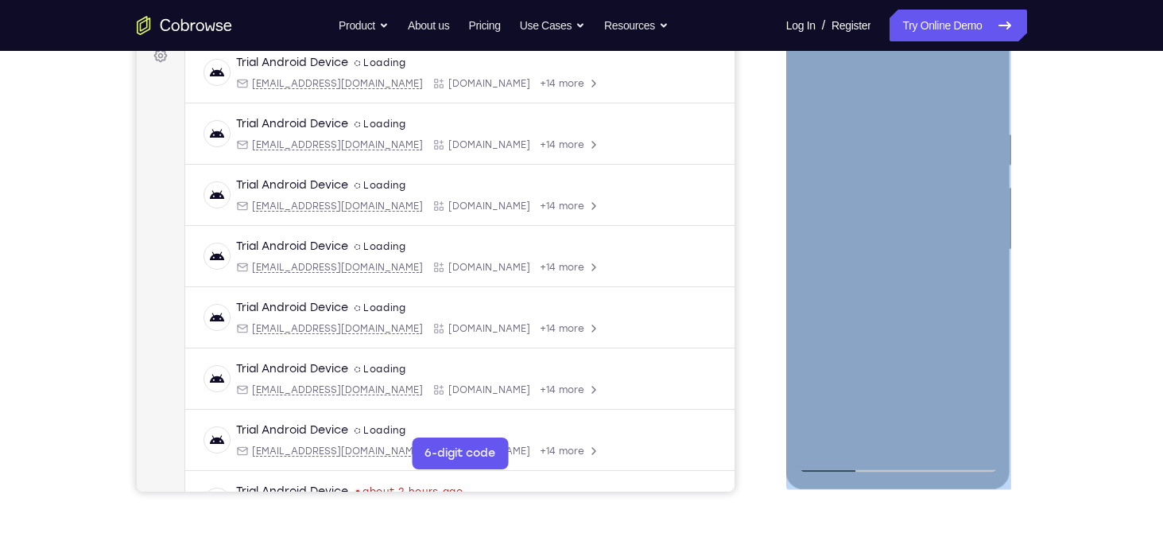
click at [882, 276] on div at bounding box center [898, 249] width 200 height 445
click at [963, 66] on div at bounding box center [898, 249] width 200 height 445
click at [989, 91] on div at bounding box center [898, 249] width 200 height 445
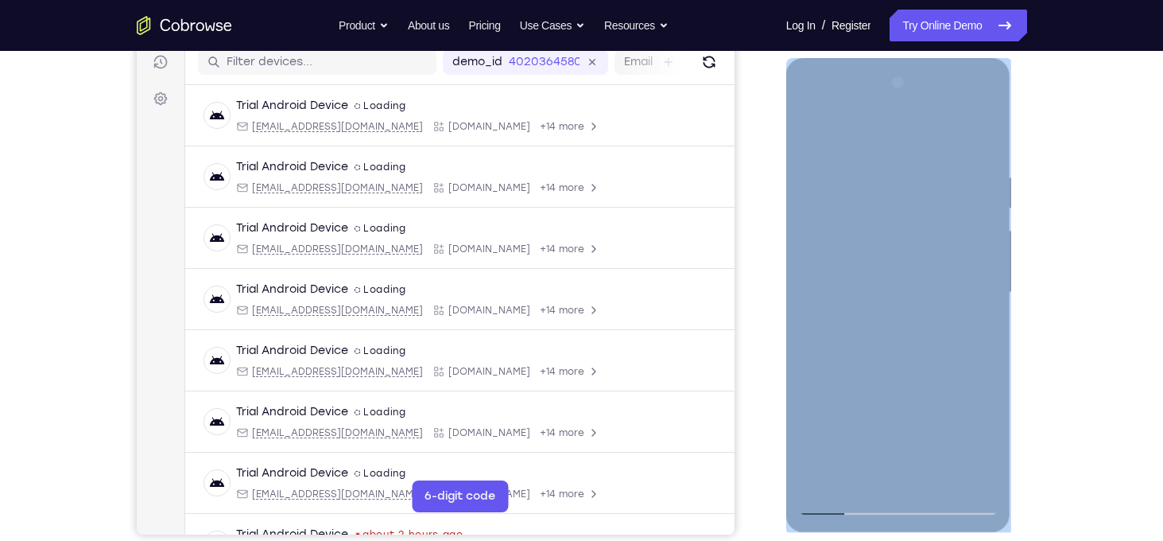
scroll to position [204, 0]
click at [839, 114] on div at bounding box center [898, 294] width 200 height 445
click at [832, 235] on div at bounding box center [898, 294] width 200 height 445
click at [937, 296] on div at bounding box center [898, 294] width 200 height 445
click at [885, 323] on div at bounding box center [898, 294] width 200 height 445
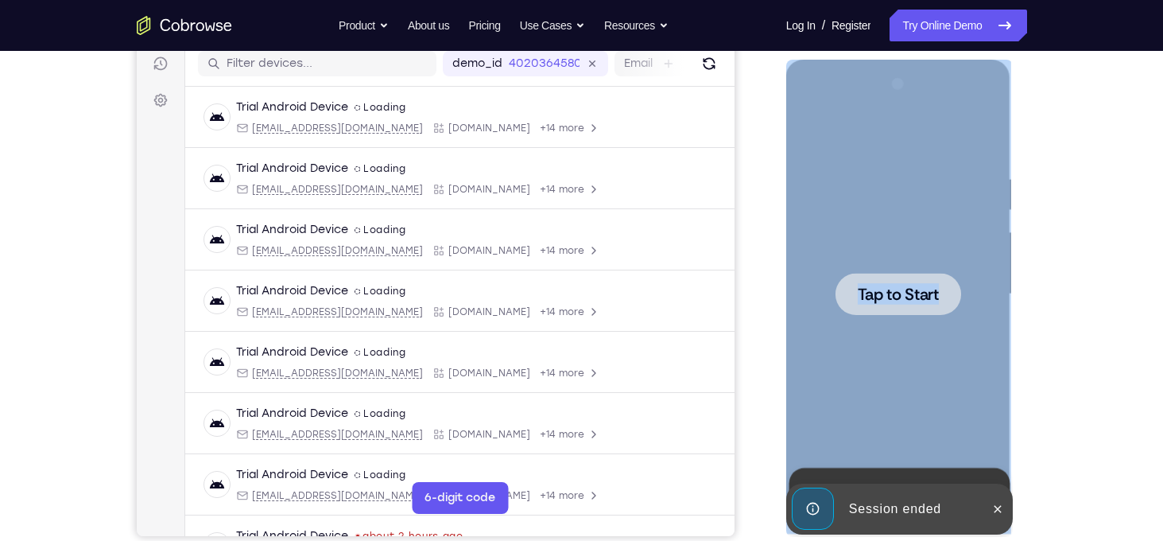
scroll to position [0, 0]
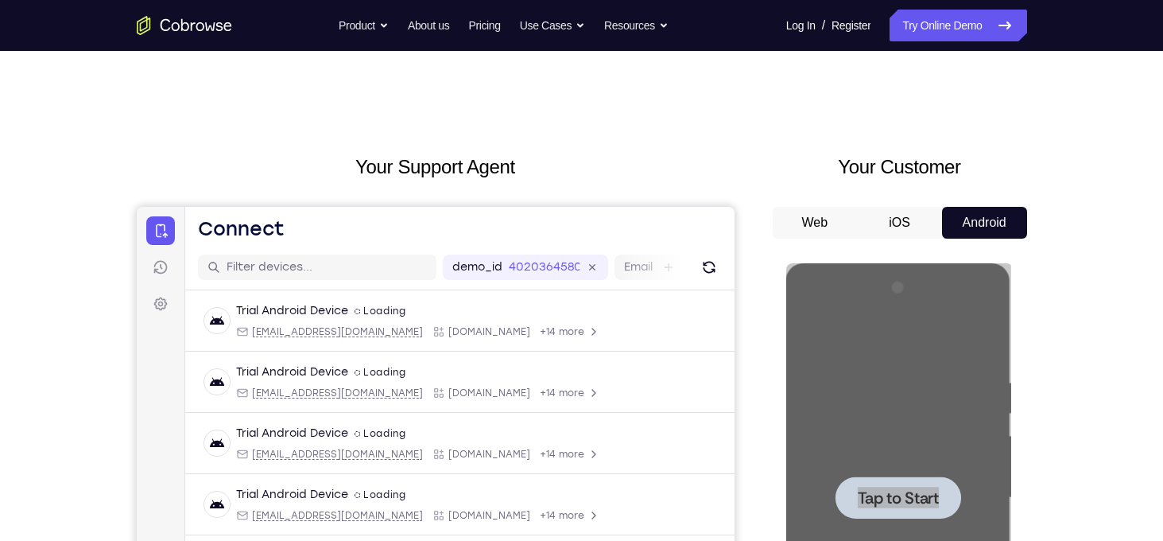
click at [993, 214] on button "Android" at bounding box center [984, 223] width 85 height 32
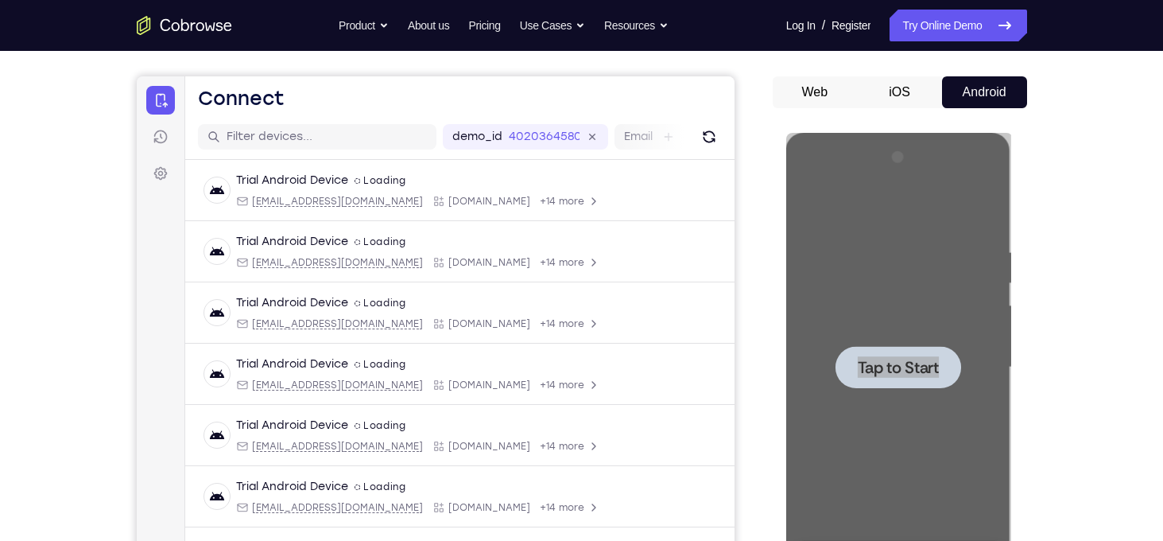
scroll to position [134, 0]
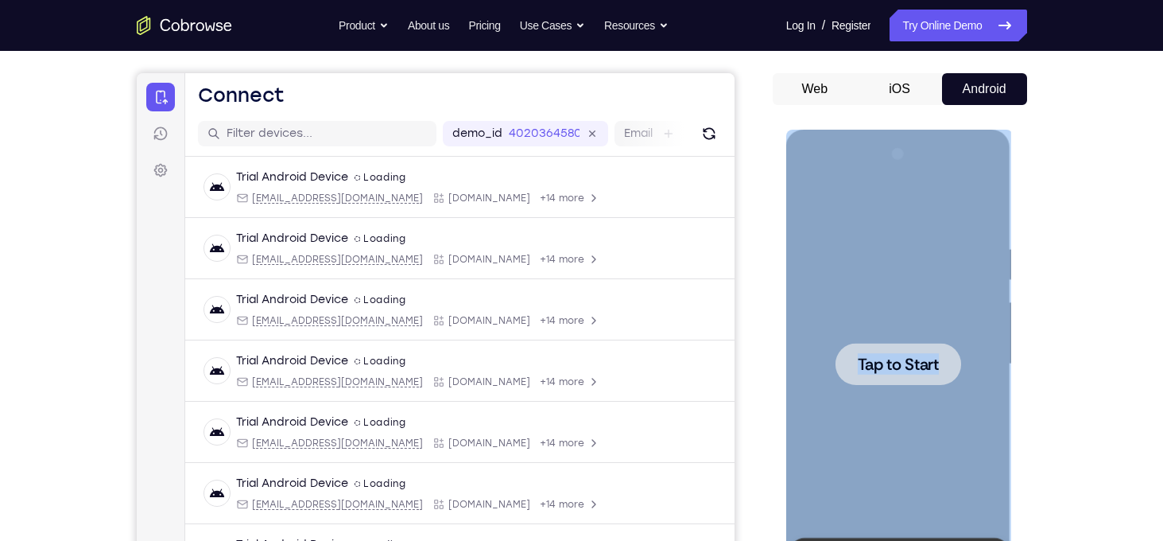
click at [939, 373] on div at bounding box center [899, 364] width 126 height 42
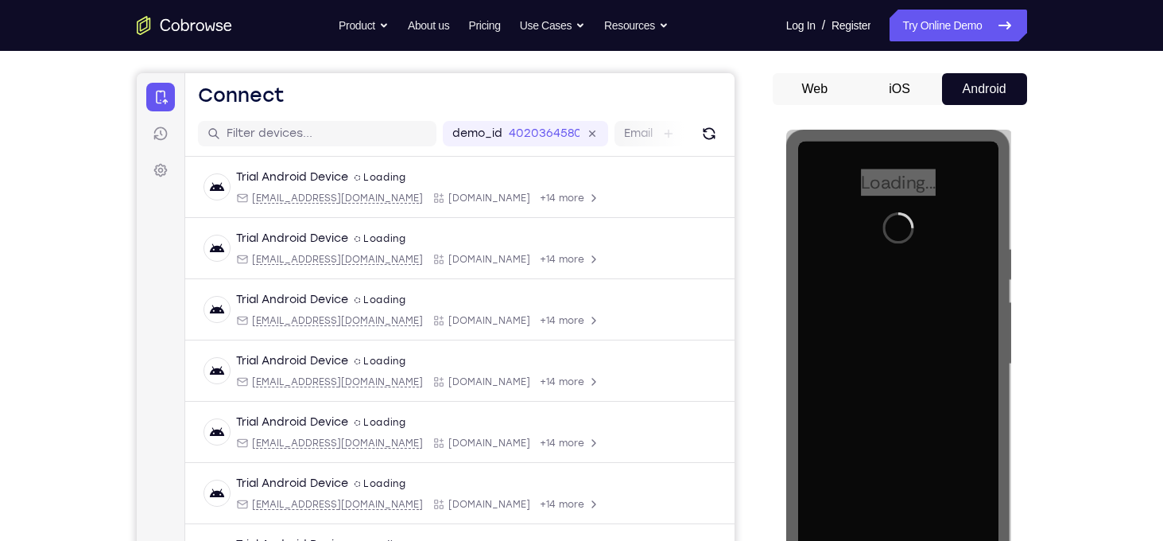
click at [904, 83] on button "iOS" at bounding box center [899, 89] width 85 height 32
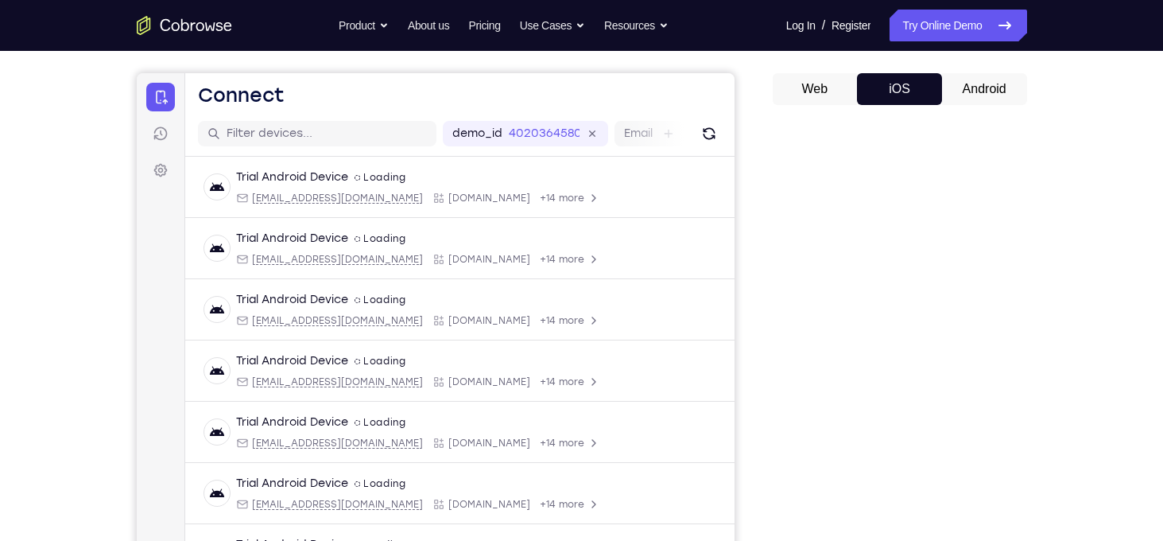
click at [817, 84] on button "Web" at bounding box center [815, 89] width 85 height 32
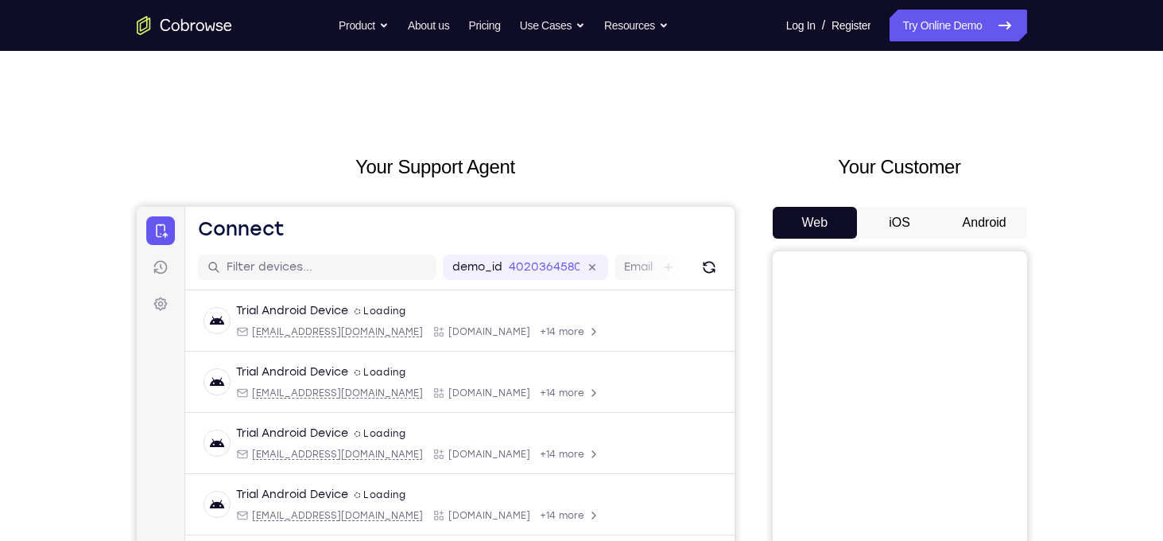
scroll to position [0, 0]
click at [986, 231] on button "Android" at bounding box center [984, 223] width 85 height 32
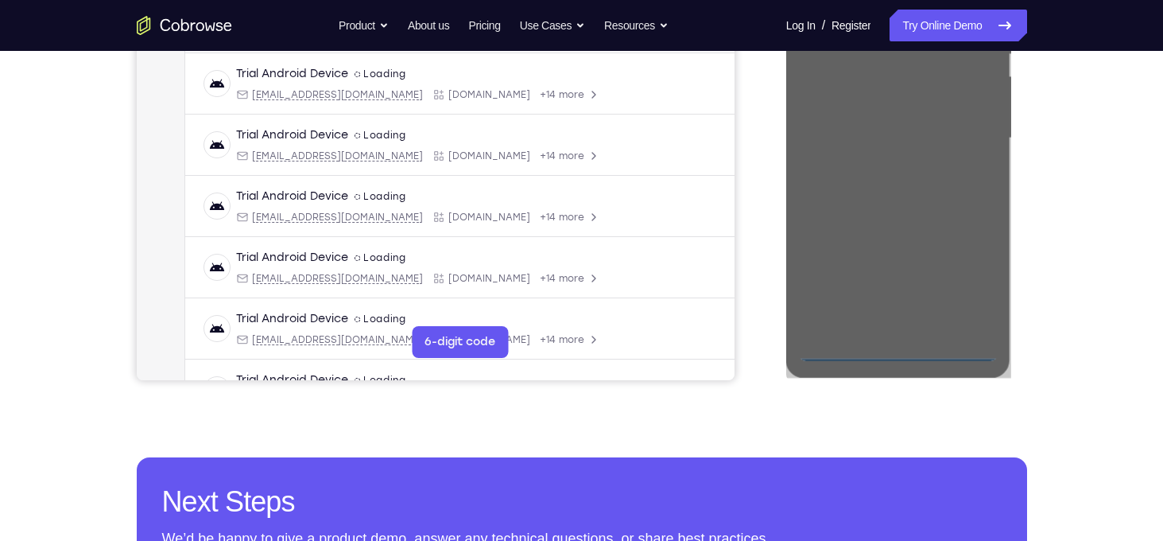
scroll to position [363, 0]
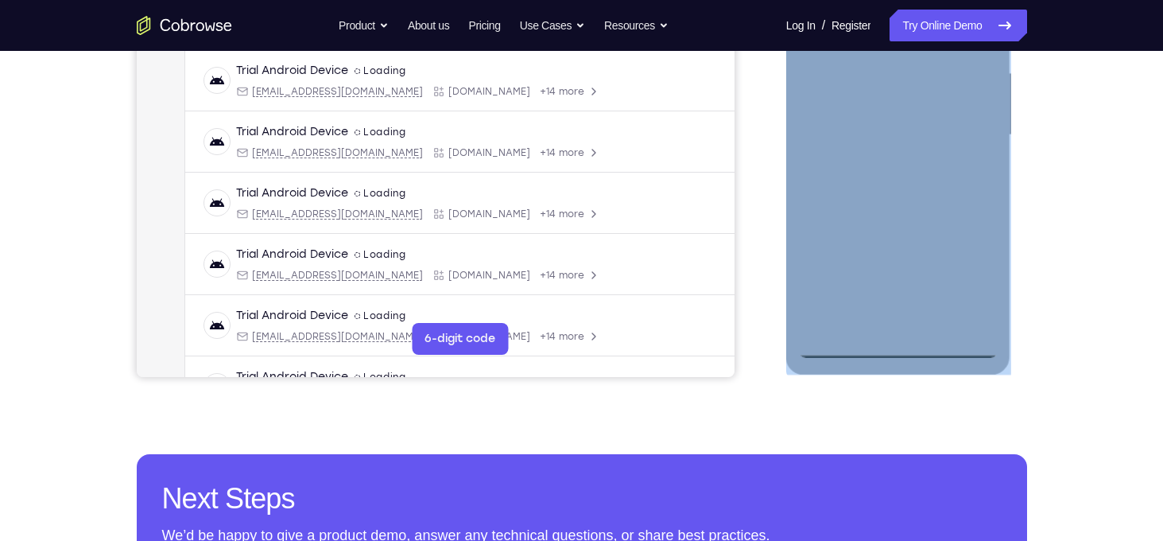
click at [896, 345] on div at bounding box center [898, 135] width 200 height 445
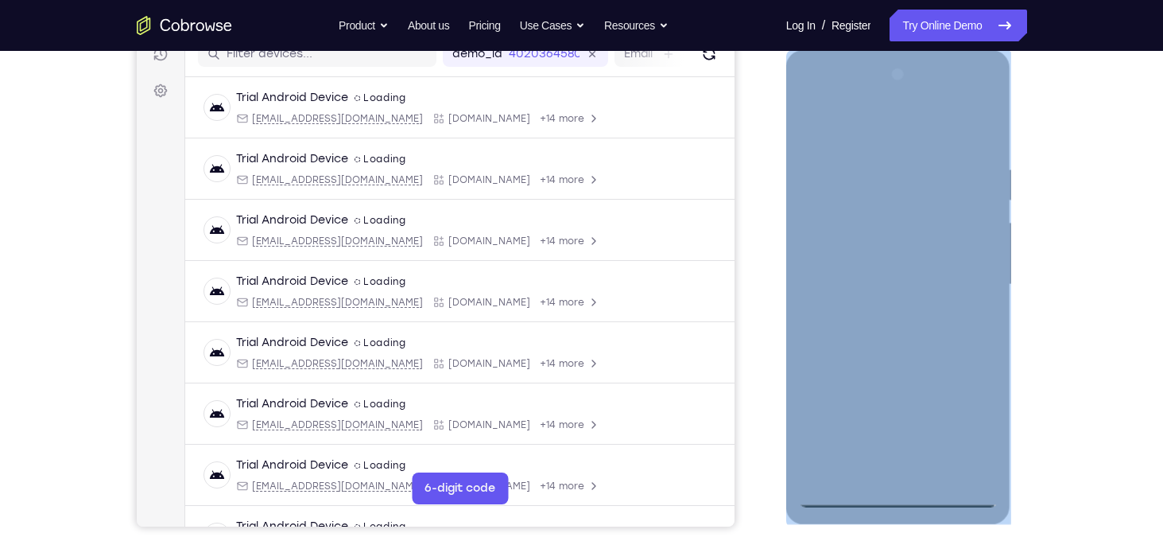
scroll to position [212, 0]
click at [961, 425] on div at bounding box center [898, 285] width 200 height 445
click at [906, 134] on div at bounding box center [898, 285] width 200 height 445
click at [977, 293] on div at bounding box center [898, 285] width 200 height 445
click at [920, 473] on div at bounding box center [898, 285] width 200 height 445
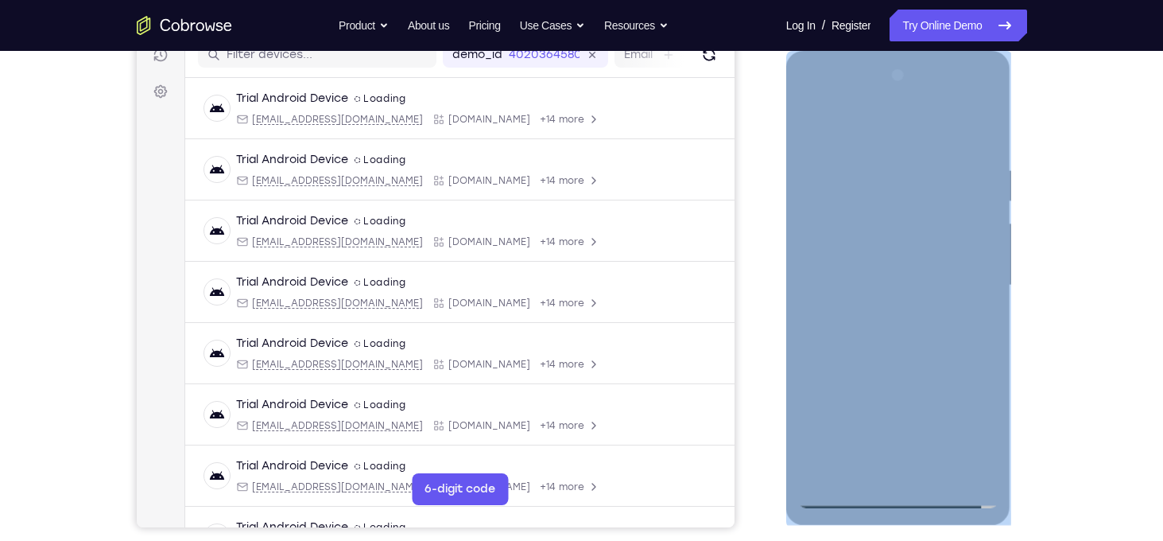
click at [893, 267] on div at bounding box center [898, 285] width 200 height 445
click at [957, 437] on div at bounding box center [898, 285] width 200 height 445
click at [968, 386] on div at bounding box center [898, 285] width 200 height 445
click at [924, 407] on div at bounding box center [898, 285] width 200 height 445
click at [964, 442] on div at bounding box center [898, 285] width 200 height 445
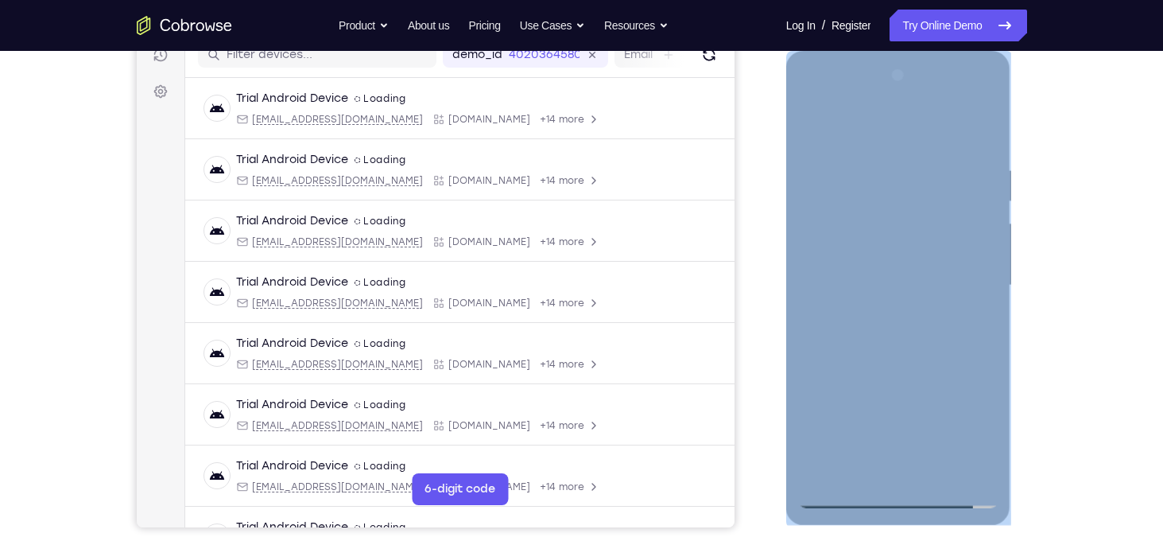
click at [968, 386] on div at bounding box center [898, 285] width 200 height 445
click at [928, 382] on div at bounding box center [898, 285] width 200 height 445
click at [861, 409] on div at bounding box center [898, 285] width 200 height 445
click at [811, 461] on div at bounding box center [898, 285] width 200 height 445
click at [941, 382] on div at bounding box center [898, 285] width 200 height 445
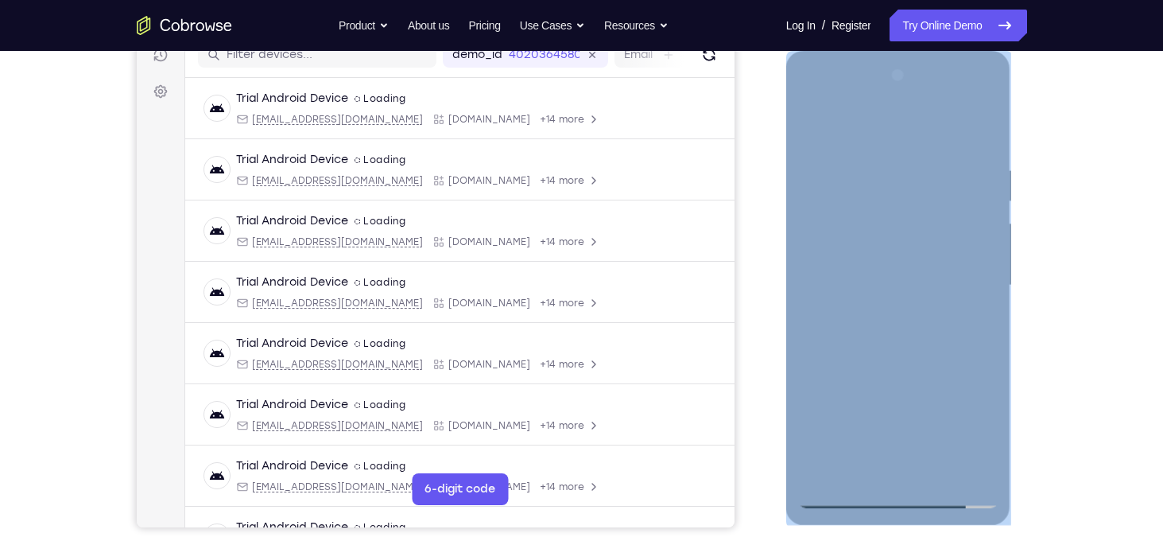
click at [932, 380] on div at bounding box center [898, 285] width 200 height 445
click at [913, 381] on div at bounding box center [898, 285] width 200 height 445
click at [964, 380] on div at bounding box center [898, 285] width 200 height 445
click at [919, 252] on div at bounding box center [898, 285] width 200 height 445
click at [961, 429] on div at bounding box center [898, 285] width 200 height 445
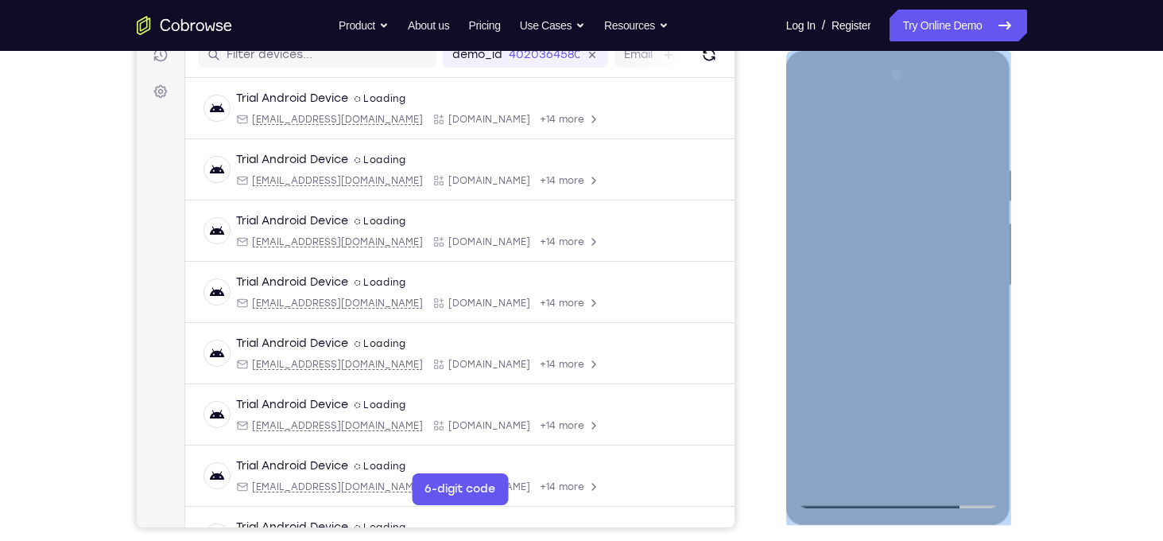
click at [968, 382] on div at bounding box center [898, 285] width 200 height 445
click at [921, 408] on div at bounding box center [898, 285] width 200 height 445
click at [958, 437] on div at bounding box center [898, 285] width 200 height 445
click at [966, 386] on div at bounding box center [898, 285] width 200 height 445
click at [926, 385] on div at bounding box center [898, 285] width 200 height 445
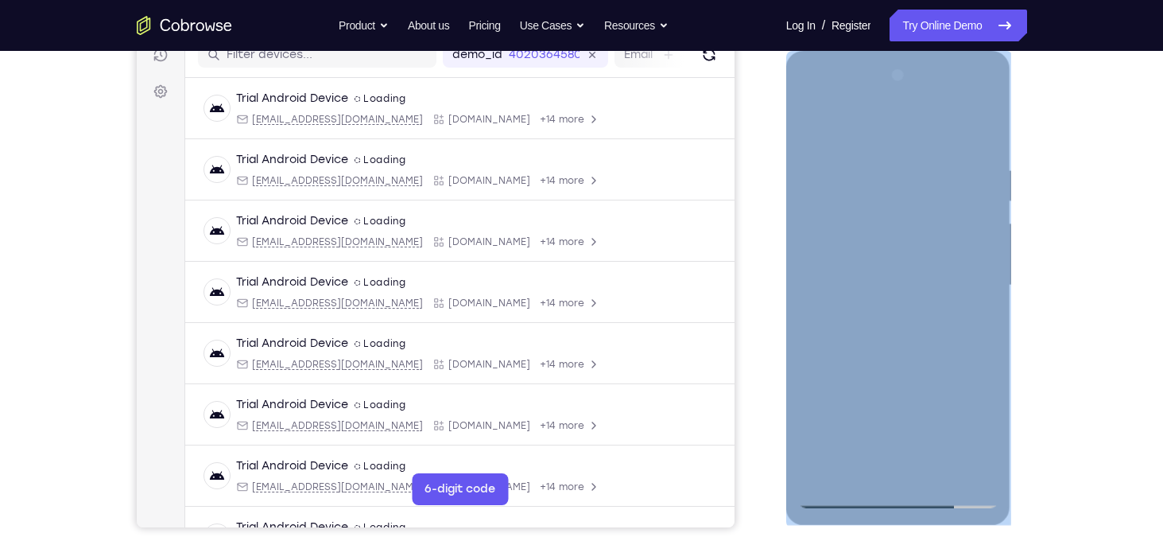
click at [864, 409] on div at bounding box center [898, 285] width 200 height 445
click at [809, 355] on div at bounding box center [898, 285] width 200 height 445
click at [836, 354] on div at bounding box center [898, 285] width 200 height 445
click at [807, 350] on div at bounding box center [898, 285] width 200 height 445
click at [871, 289] on div at bounding box center [898, 285] width 200 height 445
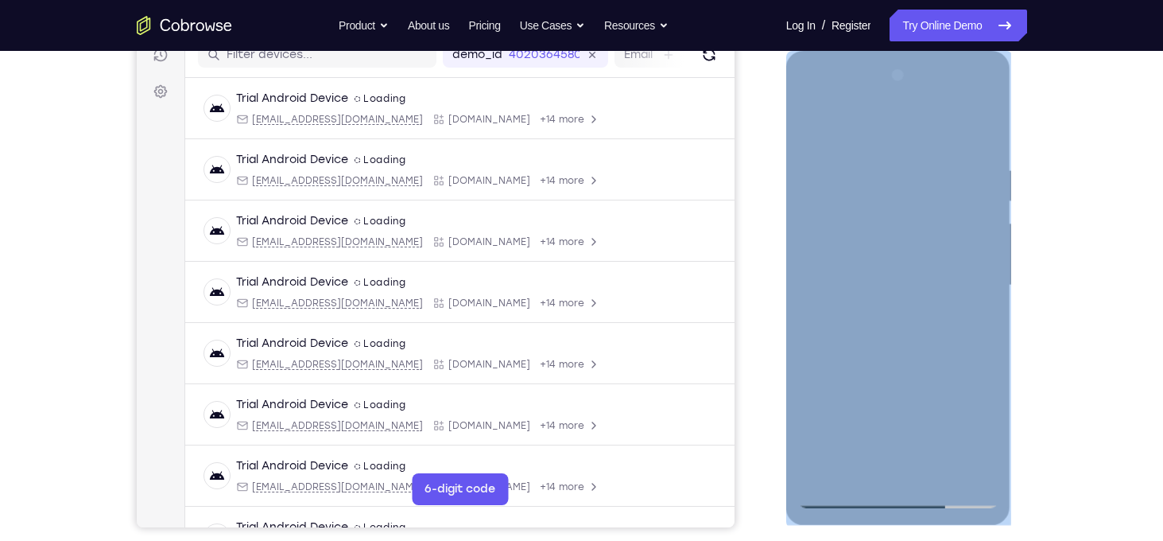
click at [882, 339] on div at bounding box center [898, 285] width 200 height 445
click at [893, 297] on div at bounding box center [898, 285] width 200 height 445
click at [957, 438] on div at bounding box center [898, 285] width 200 height 445
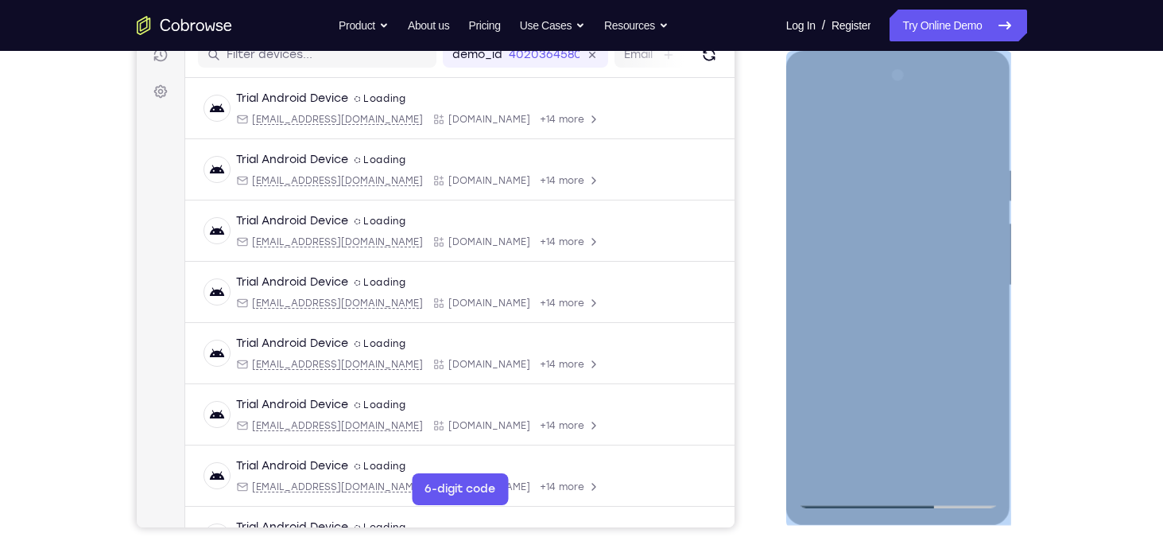
click at [856, 383] on div at bounding box center [898, 285] width 200 height 445
click at [964, 429] on div at bounding box center [898, 285] width 200 height 445
click at [963, 376] on div at bounding box center [898, 285] width 200 height 445
click at [958, 440] on div at bounding box center [898, 285] width 200 height 445
click at [853, 385] on div at bounding box center [898, 285] width 200 height 445
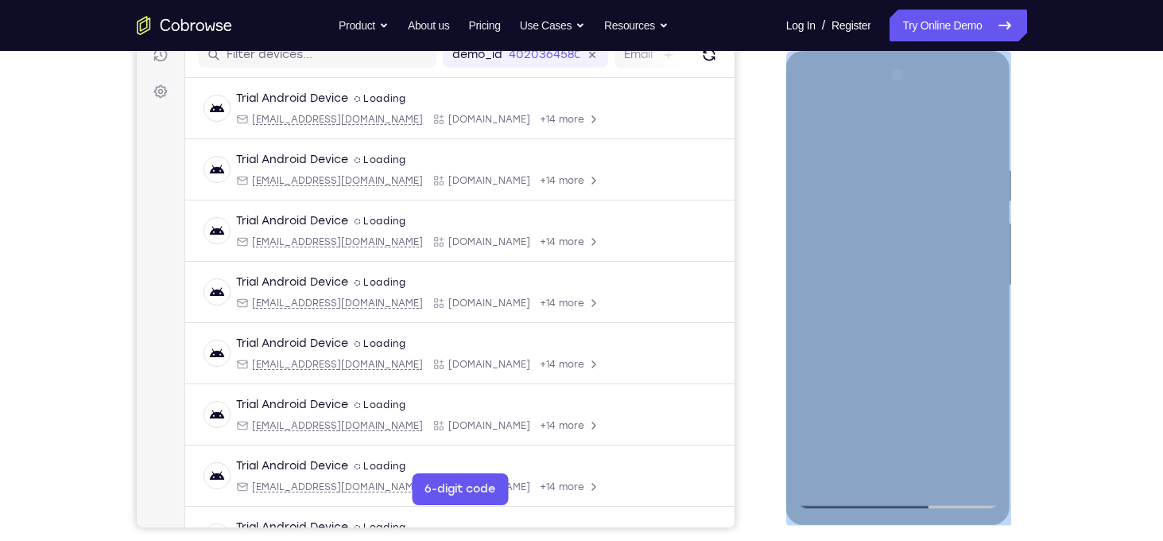
click at [958, 439] on div at bounding box center [898, 285] width 200 height 445
click at [968, 378] on div at bounding box center [898, 285] width 200 height 445
click at [923, 283] on div at bounding box center [898, 285] width 200 height 445
click at [914, 331] on div at bounding box center [898, 285] width 200 height 445
click at [906, 363] on div at bounding box center [898, 285] width 200 height 445
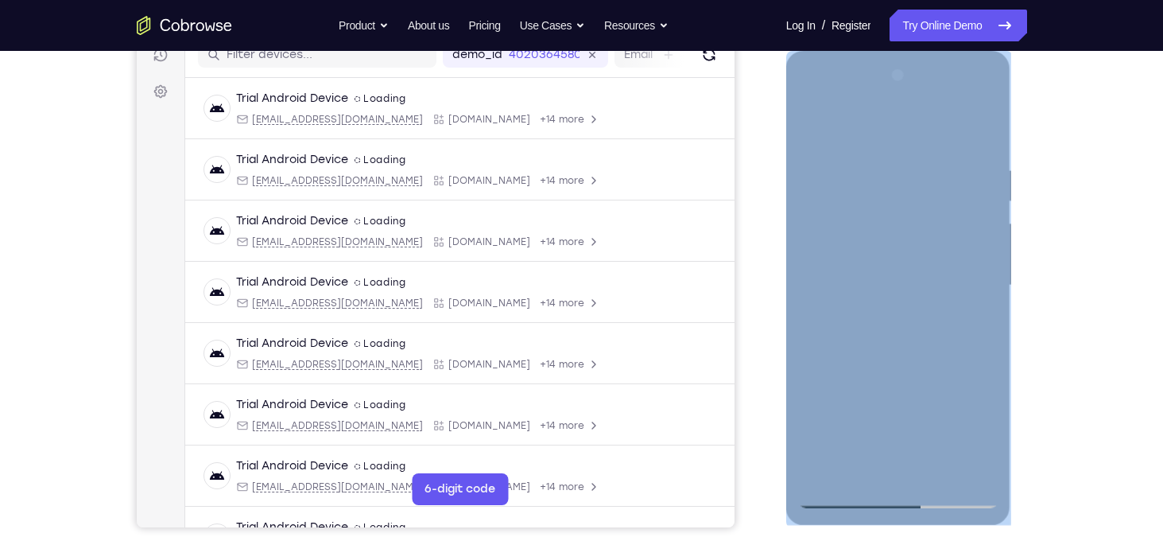
click at [945, 200] on div at bounding box center [898, 285] width 200 height 445
click at [966, 442] on div at bounding box center [898, 285] width 200 height 445
click at [973, 378] on div at bounding box center [898, 285] width 200 height 445
click at [923, 405] on div at bounding box center [898, 285] width 200 height 445
click at [962, 445] on div at bounding box center [898, 285] width 200 height 445
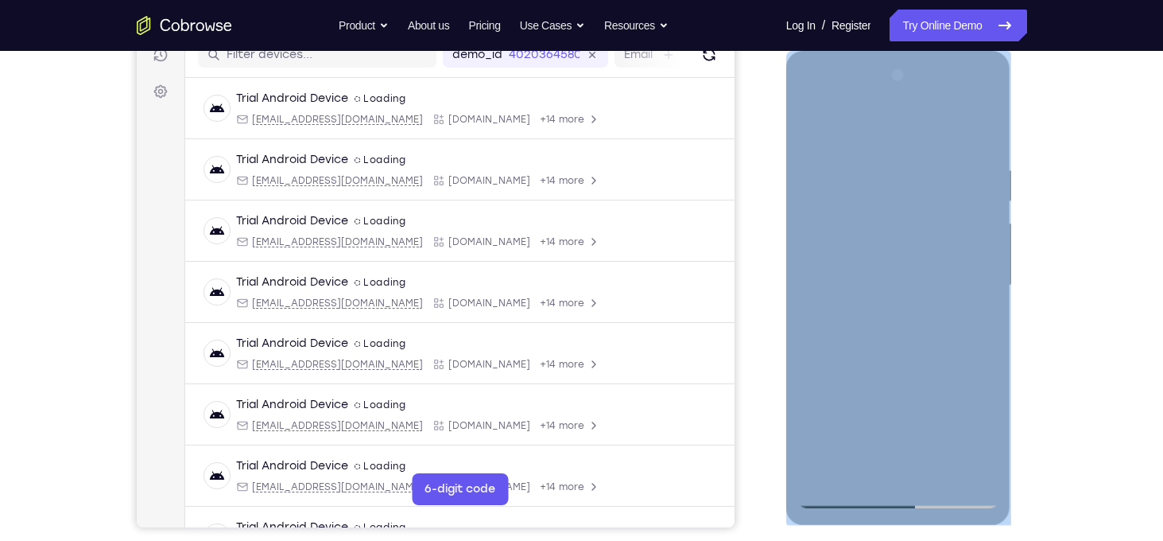
click at [968, 383] on div at bounding box center [898, 285] width 200 height 445
click at [933, 383] on div at bounding box center [898, 285] width 200 height 445
click at [863, 406] on div at bounding box center [898, 285] width 200 height 445
click at [836, 392] on div at bounding box center [898, 285] width 200 height 445
click at [821, 468] on div at bounding box center [898, 285] width 200 height 445
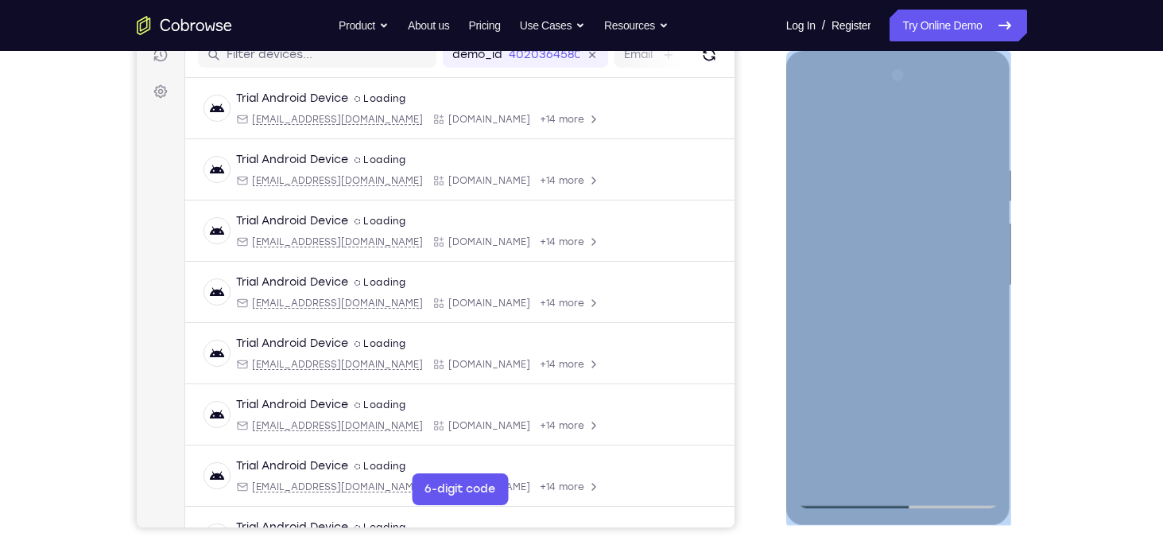
click at [945, 380] on div at bounding box center [898, 285] width 200 height 445
click at [928, 378] on div at bounding box center [898, 285] width 200 height 445
click at [907, 379] on div at bounding box center [898, 285] width 200 height 445
click at [964, 386] on div at bounding box center [898, 285] width 200 height 445
click at [922, 241] on div at bounding box center [898, 285] width 200 height 445
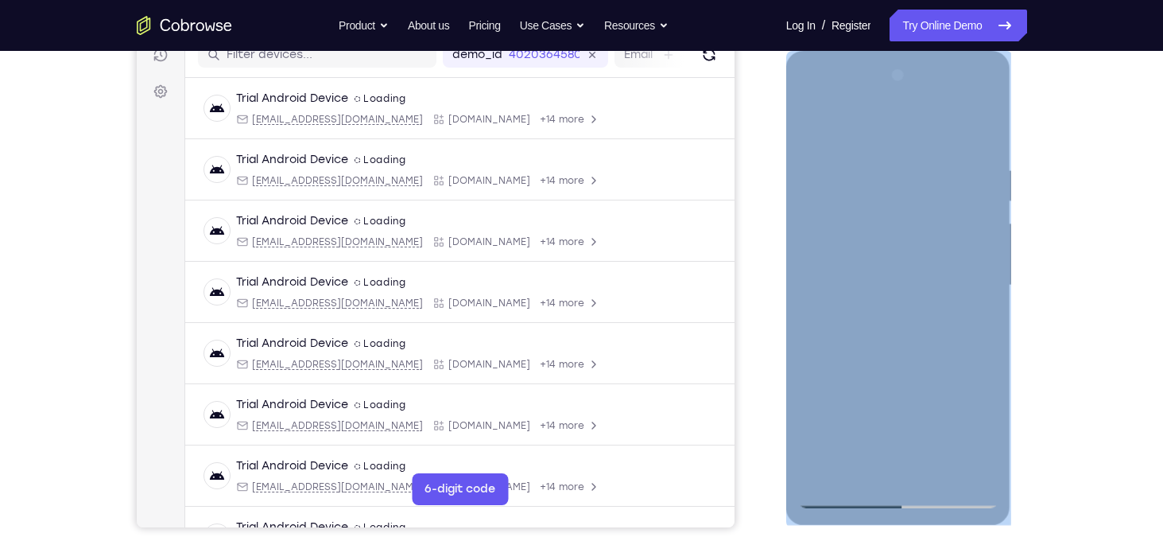
click at [905, 347] on div at bounding box center [898, 285] width 200 height 445
click at [953, 435] on div at bounding box center [898, 285] width 200 height 445
click at [964, 378] on div at bounding box center [898, 285] width 200 height 445
click at [920, 410] on div at bounding box center [898, 285] width 200 height 445
click at [958, 432] on div at bounding box center [898, 285] width 200 height 445
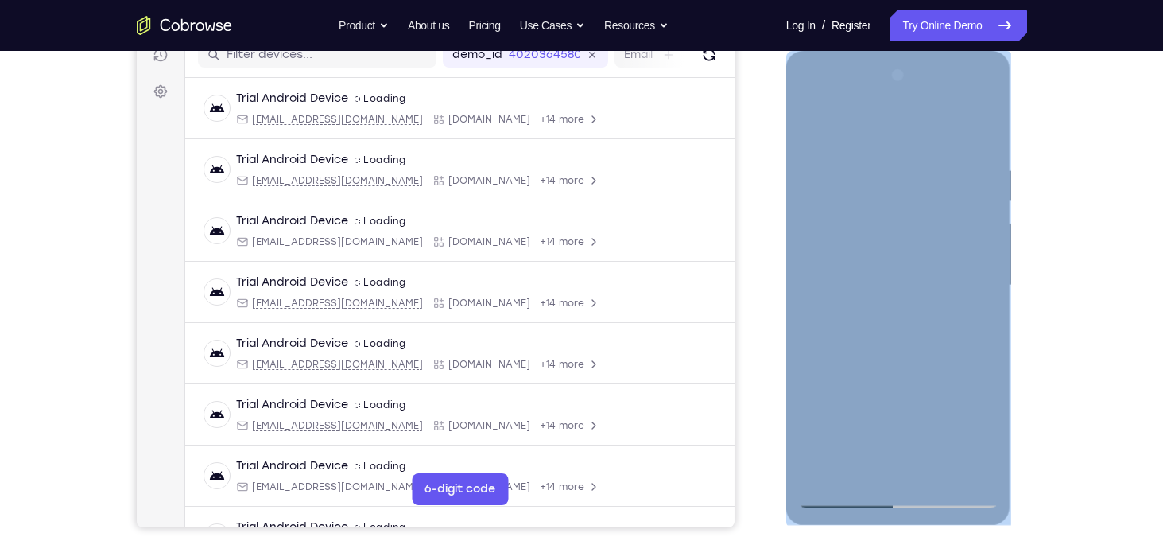
click at [961, 388] on div at bounding box center [898, 285] width 200 height 445
click at [927, 383] on div at bounding box center [898, 285] width 200 height 445
click at [860, 406] on div at bounding box center [898, 285] width 200 height 445
click at [816, 471] on div at bounding box center [898, 285] width 200 height 445
click at [939, 378] on div at bounding box center [898, 285] width 200 height 445
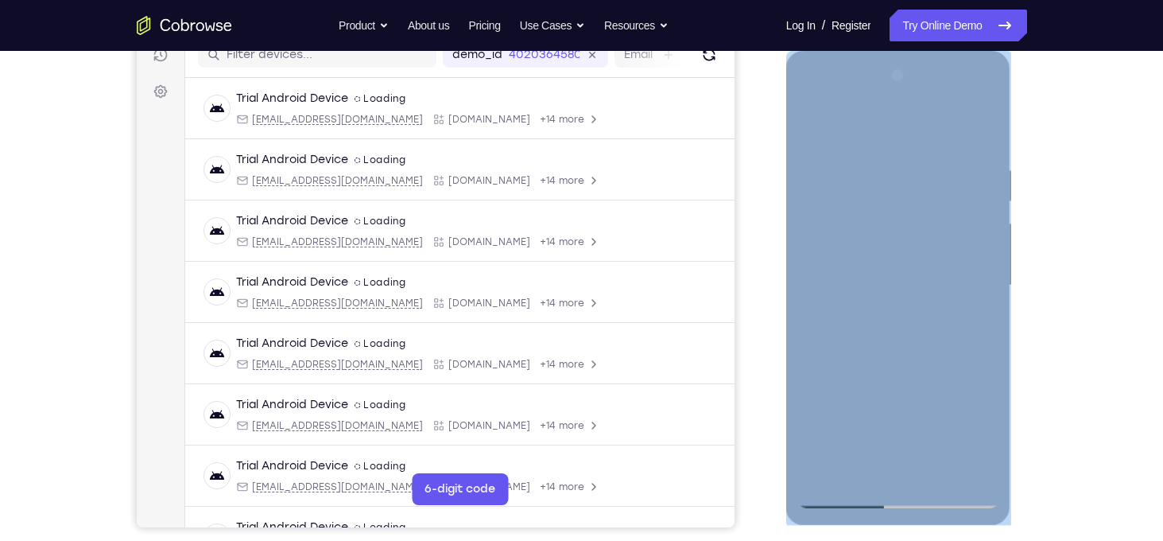
click at [984, 433] on div at bounding box center [898, 285] width 200 height 445
click at [949, 385] on div at bounding box center [898, 285] width 200 height 445
click at [932, 375] on div at bounding box center [898, 285] width 200 height 445
click at [908, 377] on div at bounding box center [898, 285] width 200 height 445
click at [965, 383] on div at bounding box center [898, 285] width 200 height 445
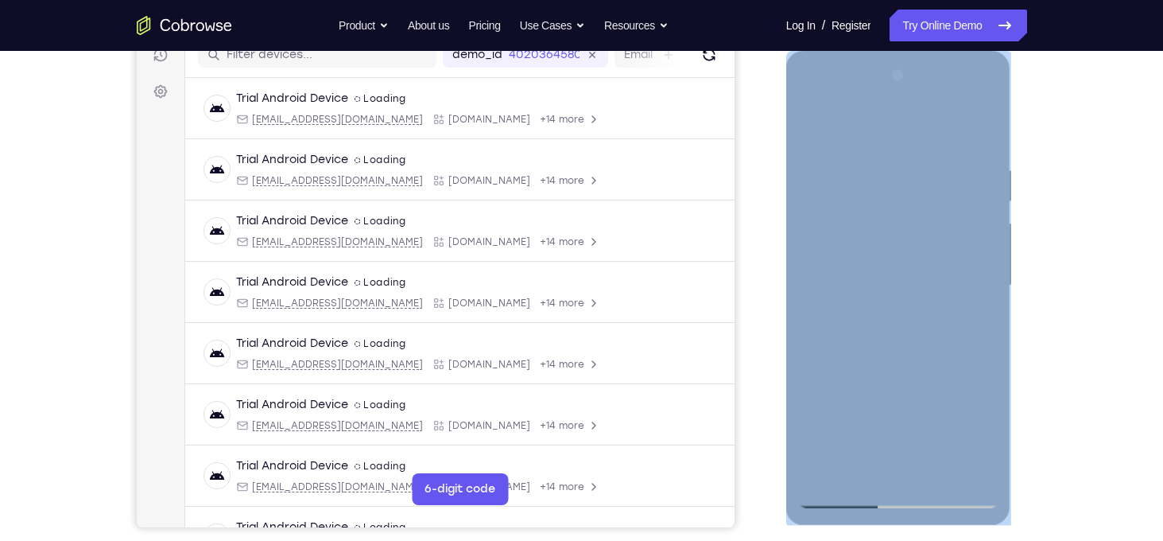
click at [911, 241] on div at bounding box center [898, 285] width 200 height 445
click at [954, 433] on div at bounding box center [898, 285] width 200 height 445
click at [971, 385] on div at bounding box center [898, 285] width 200 height 445
click at [923, 407] on div at bounding box center [898, 285] width 200 height 445
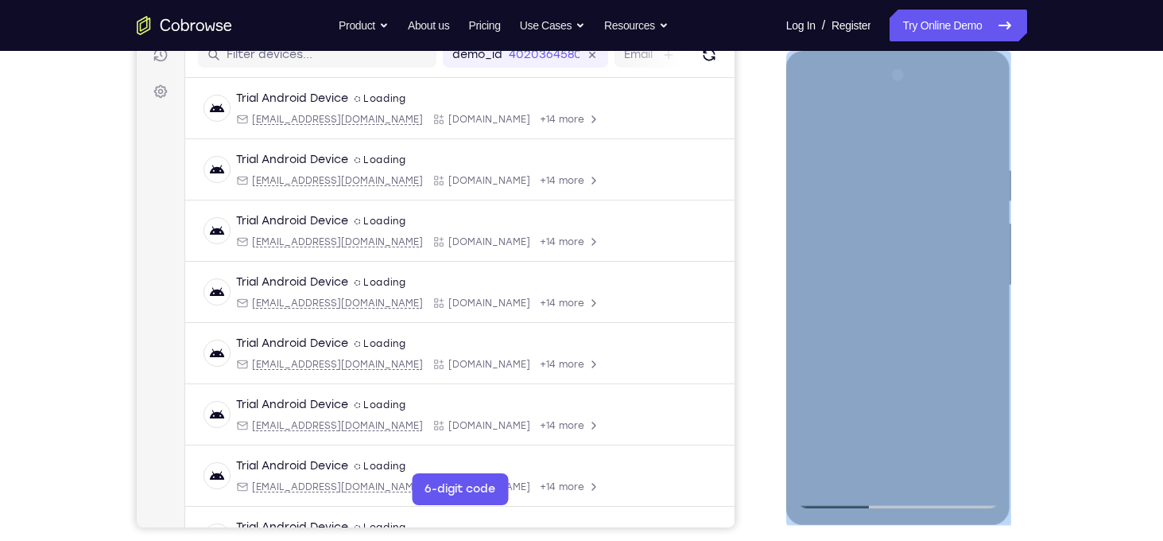
click at [952, 433] on div at bounding box center [898, 285] width 200 height 445
click at [962, 378] on div at bounding box center [898, 285] width 200 height 445
click at [928, 378] on div at bounding box center [898, 285] width 200 height 445
click at [862, 411] on div at bounding box center [898, 285] width 200 height 445
click at [978, 242] on div at bounding box center [898, 285] width 200 height 445
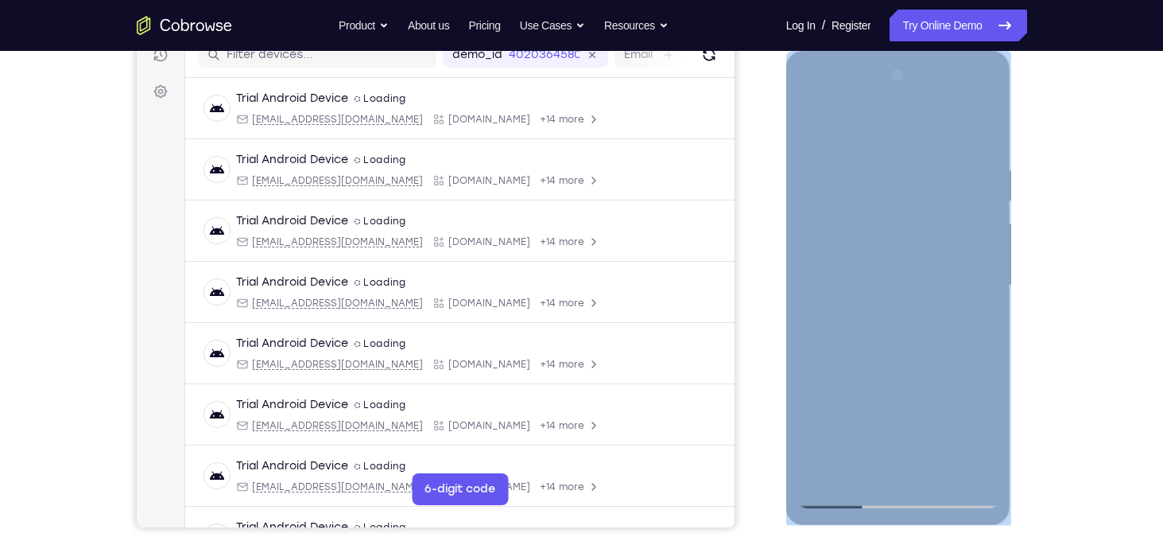
click at [815, 350] on div at bounding box center [898, 285] width 200 height 445
click at [823, 355] on div at bounding box center [898, 285] width 200 height 445
click at [811, 349] on div at bounding box center [898, 285] width 200 height 445
click at [888, 279] on div at bounding box center [898, 285] width 200 height 445
click at [902, 328] on div at bounding box center [898, 285] width 200 height 445
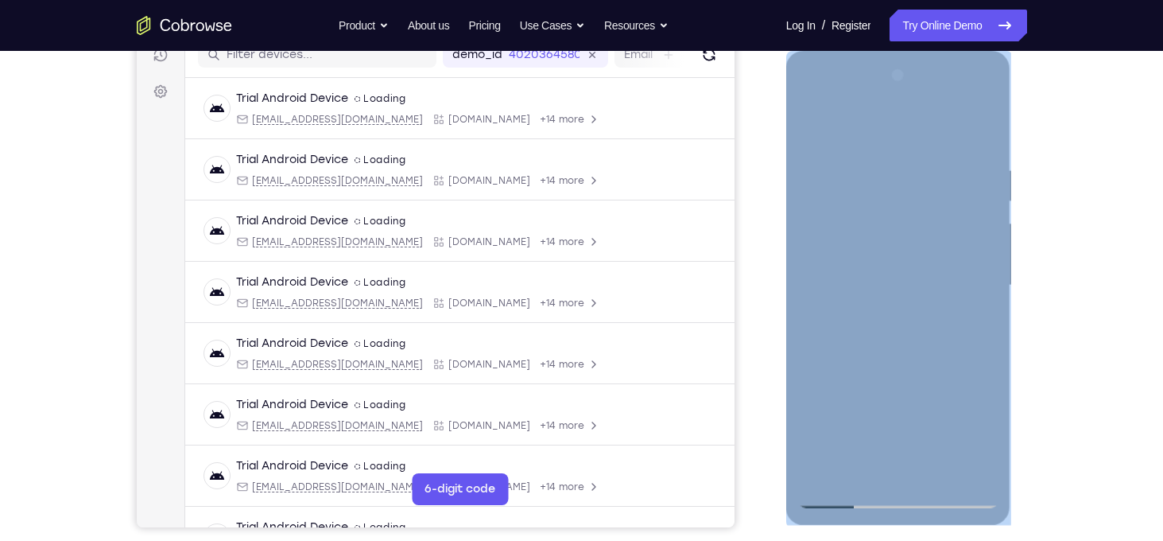
click at [911, 320] on div at bounding box center [898, 285] width 200 height 445
click at [912, 473] on div at bounding box center [898, 285] width 200 height 445
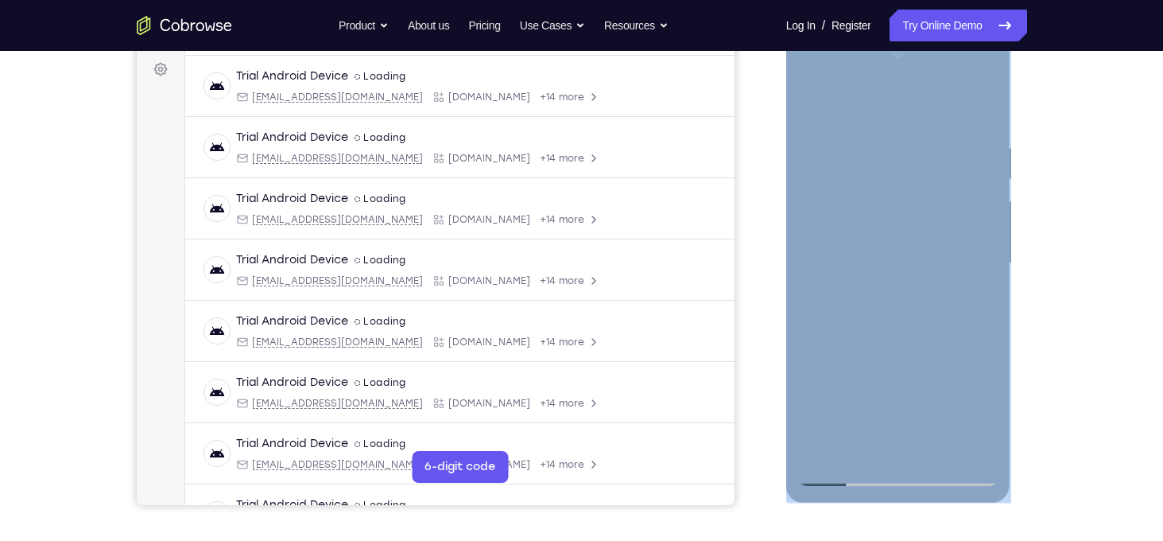
scroll to position [234, 0]
click at [929, 452] on div at bounding box center [898, 263] width 200 height 445
click at [980, 282] on div at bounding box center [898, 263] width 200 height 445
click at [919, 457] on div at bounding box center [898, 263] width 200 height 445
click at [926, 262] on div at bounding box center [898, 263] width 200 height 445
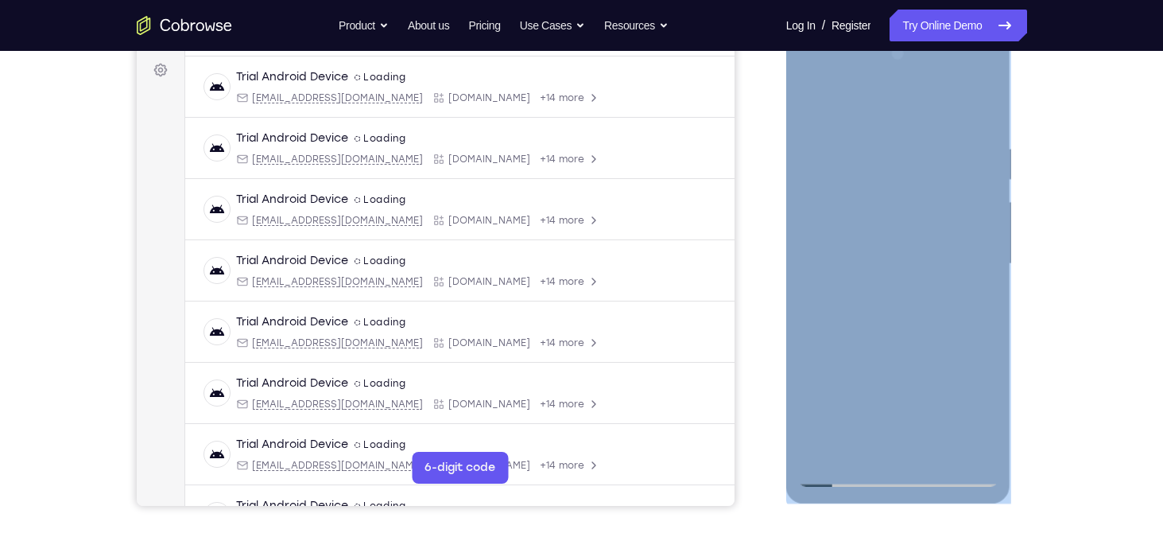
click at [902, 312] on div at bounding box center [898, 263] width 200 height 445
click at [937, 230] on div at bounding box center [898, 263] width 200 height 445
click at [812, 416] on div at bounding box center [898, 263] width 200 height 445
click at [958, 412] on div at bounding box center [898, 263] width 200 height 445
click at [971, 359] on div at bounding box center [898, 263] width 200 height 445
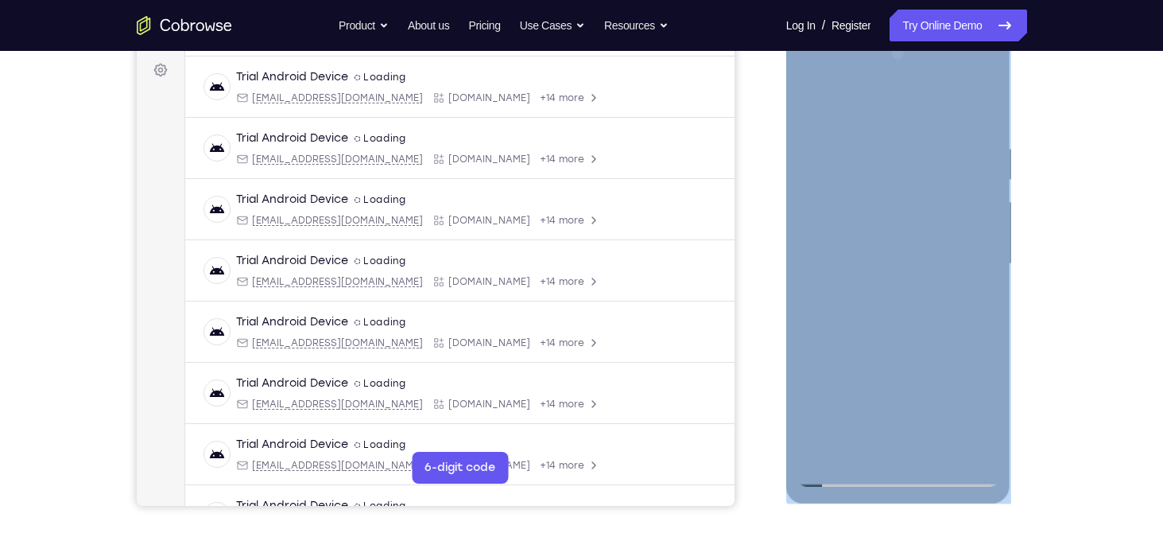
click at [984, 417] on div at bounding box center [898, 263] width 200 height 445
click at [856, 365] on div at bounding box center [898, 263] width 200 height 445
click at [959, 417] on div at bounding box center [898, 263] width 200 height 445
click at [968, 360] on div at bounding box center [898, 263] width 200 height 445
click at [958, 417] on div at bounding box center [898, 263] width 200 height 445
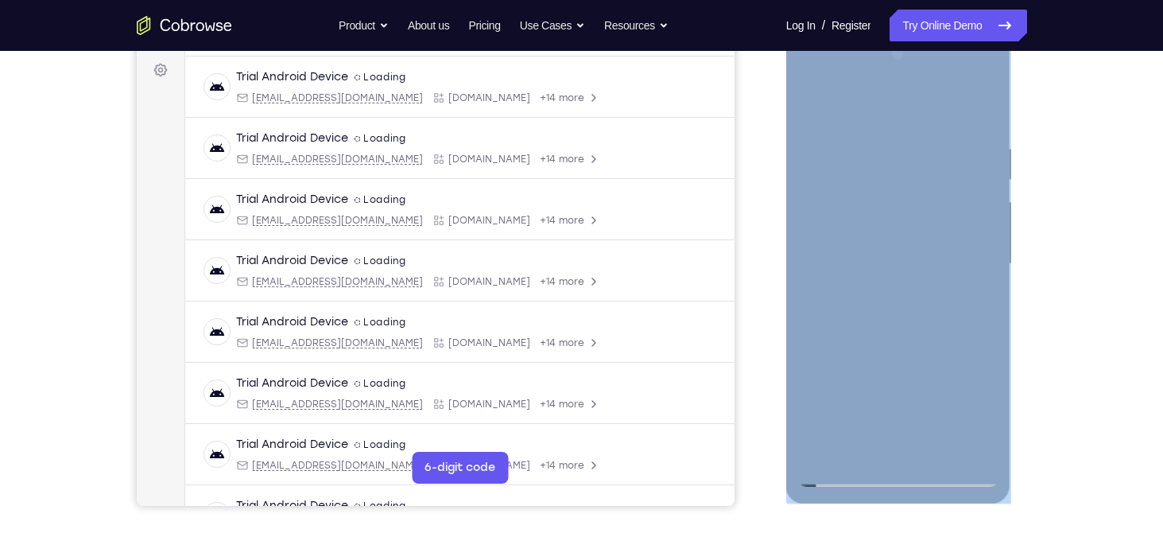
click at [852, 360] on div at bounding box center [898, 263] width 200 height 445
click at [953, 414] on div at bounding box center [898, 263] width 200 height 445
click at [971, 360] on div at bounding box center [898, 263] width 200 height 445
click at [891, 259] on div at bounding box center [898, 263] width 200 height 445
click at [898, 309] on div at bounding box center [898, 263] width 200 height 445
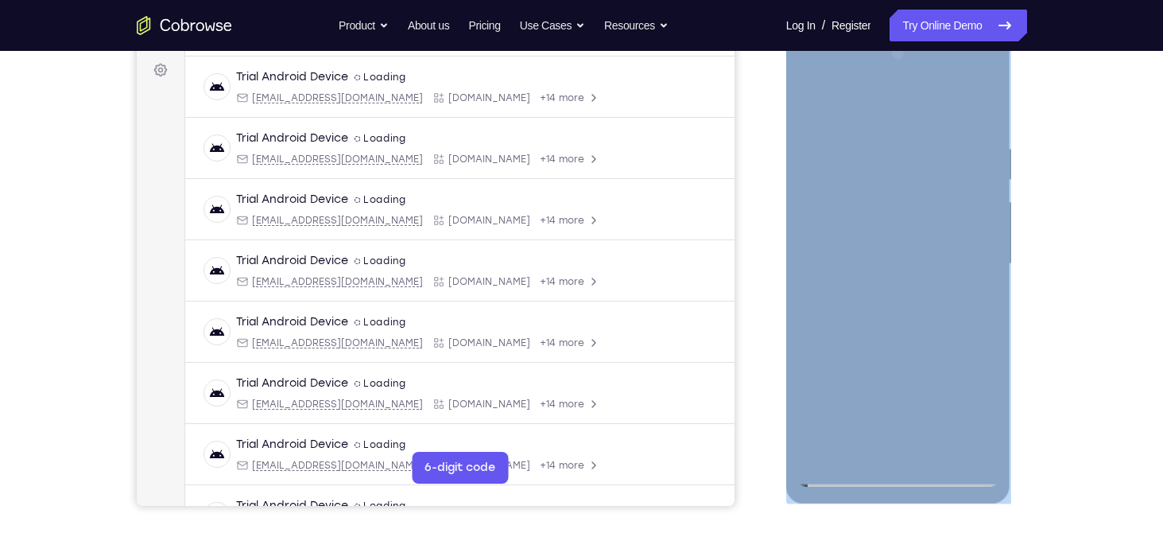
click at [898, 309] on div at bounding box center [898, 263] width 200 height 445
click at [910, 312] on div at bounding box center [898, 263] width 200 height 445
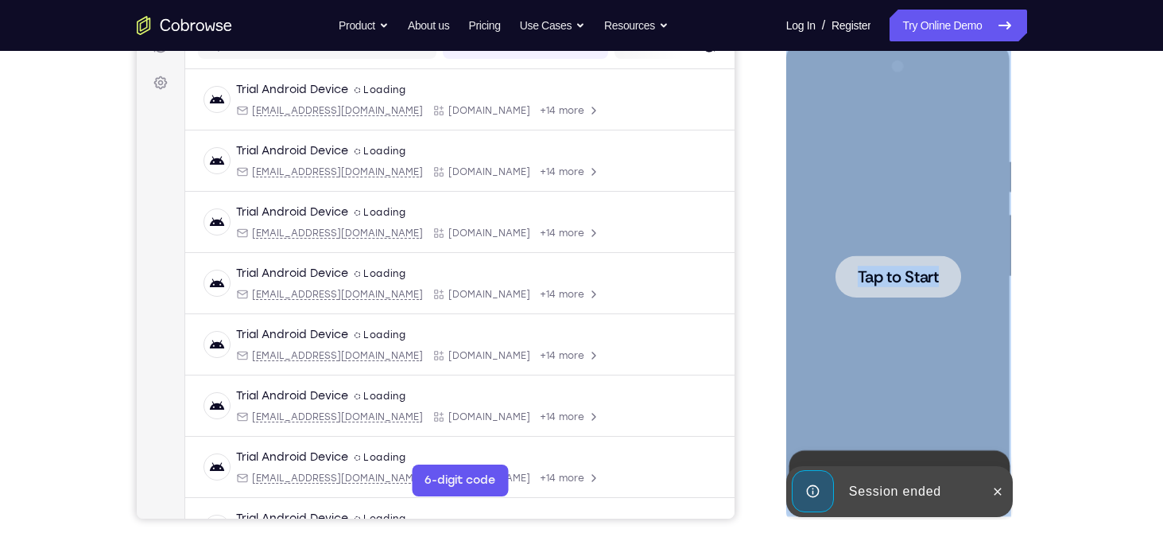
scroll to position [253, 0]
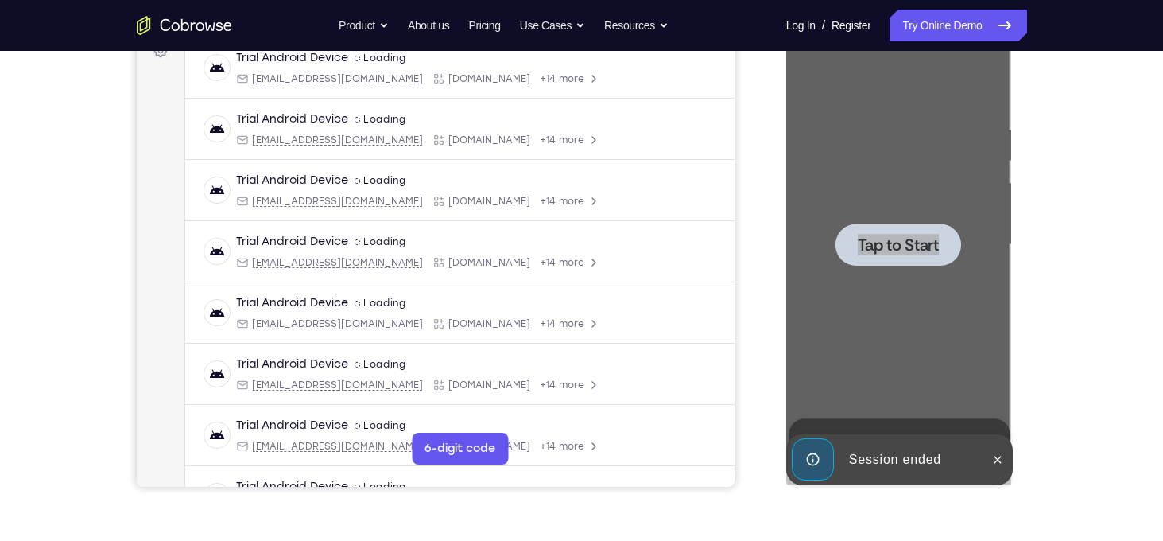
click at [1013, 460] on div at bounding box center [900, 242] width 254 height 489
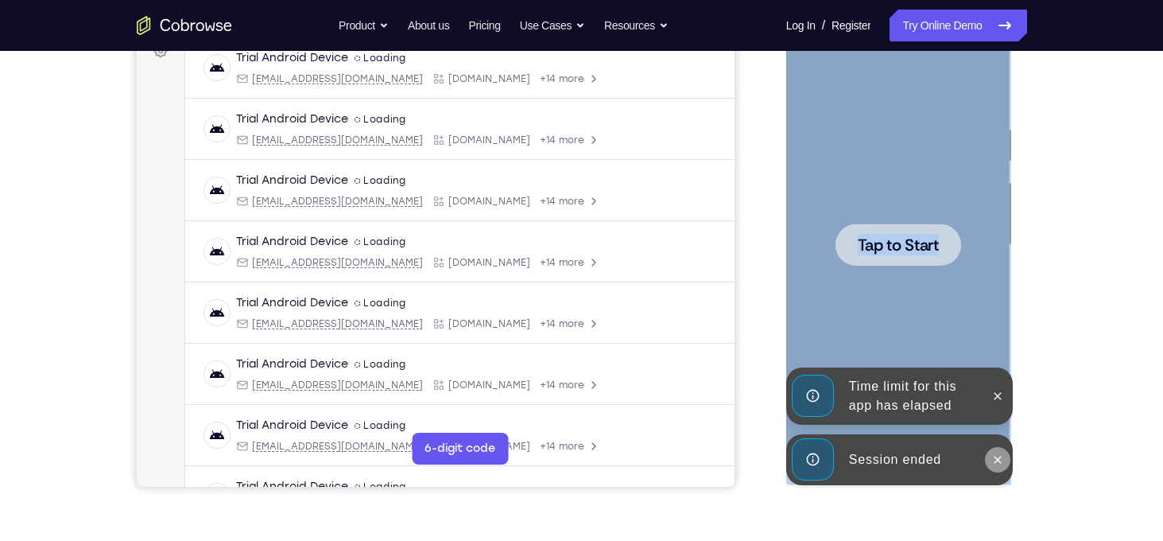
click at [999, 457] on icon at bounding box center [998, 459] width 13 height 13
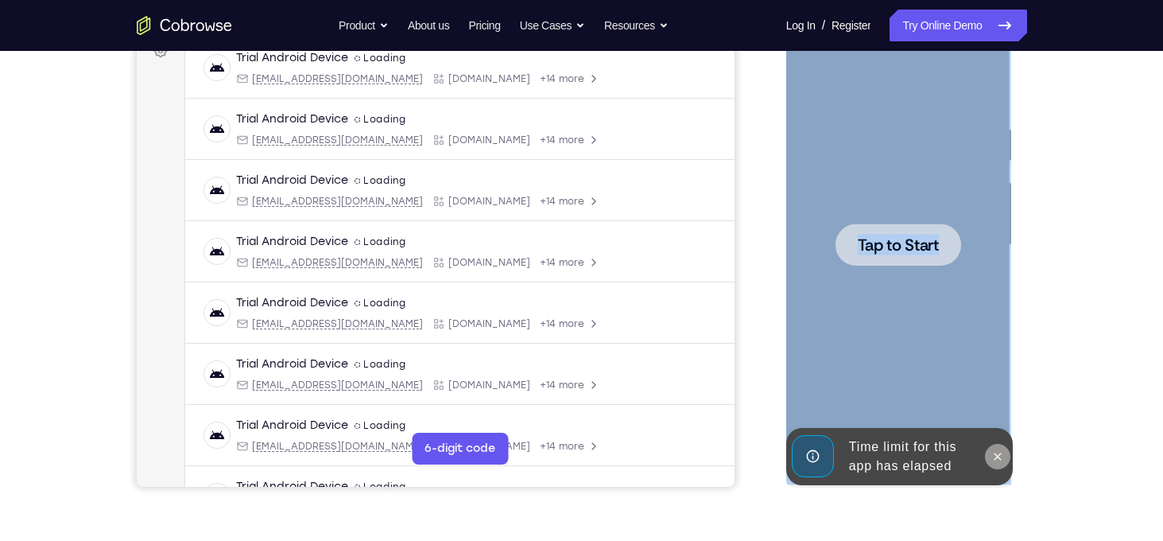
click at [1000, 454] on icon at bounding box center [998, 456] width 13 height 13
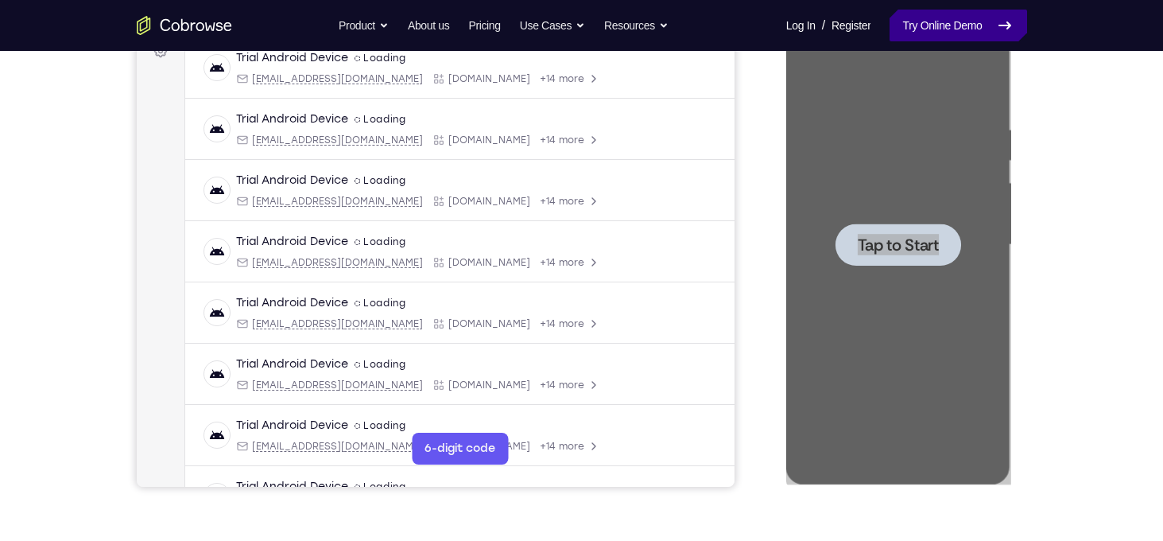
click at [950, 28] on link "Try Online Demo" at bounding box center [958, 26] width 137 height 32
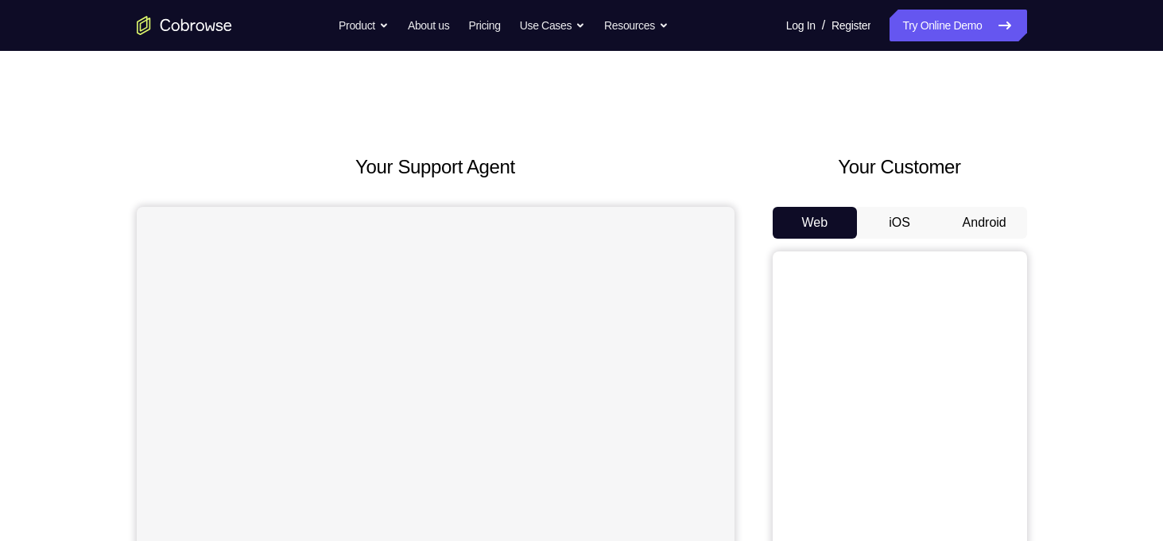
click at [976, 219] on button "Android" at bounding box center [984, 223] width 85 height 32
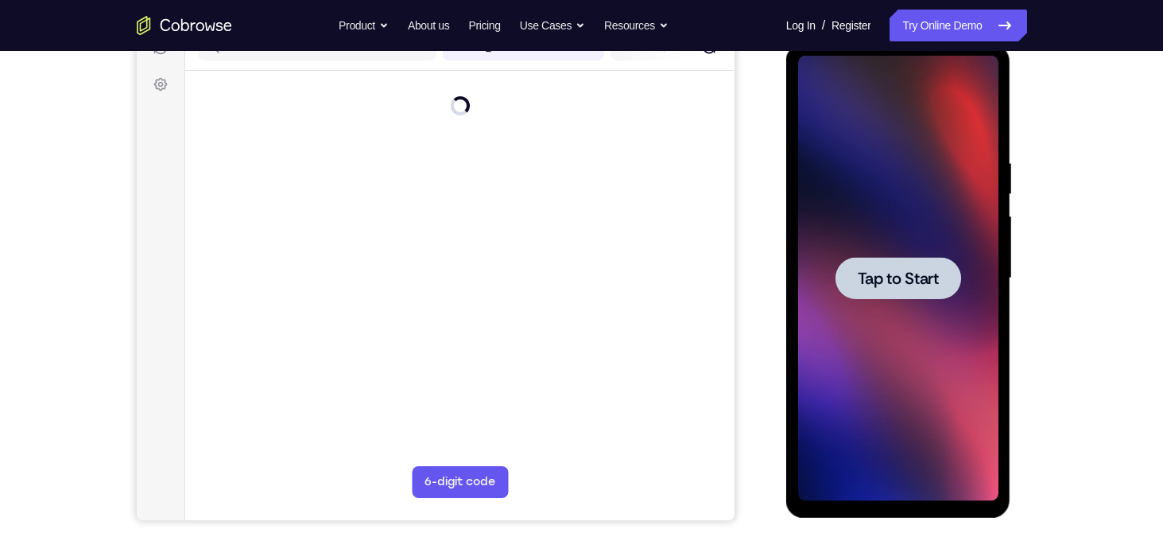
scroll to position [219, 0]
